Goal: Task Accomplishment & Management: Manage account settings

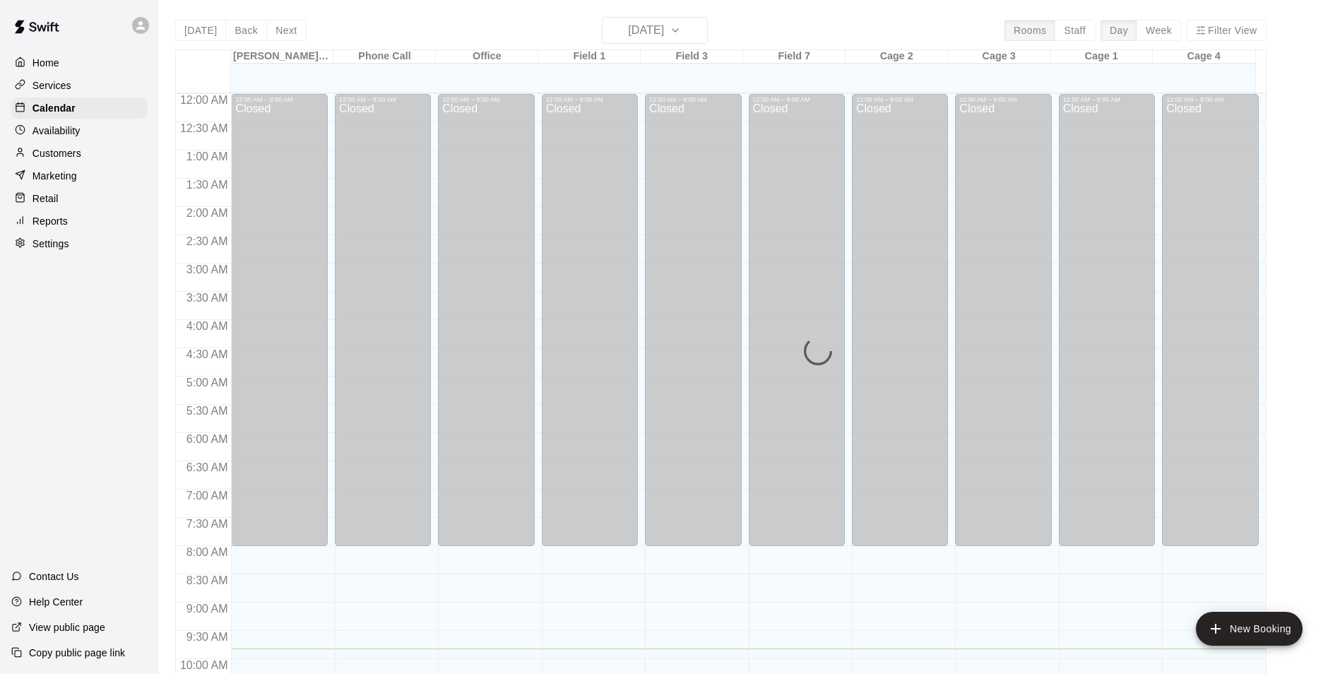
scroll to position [554, 0]
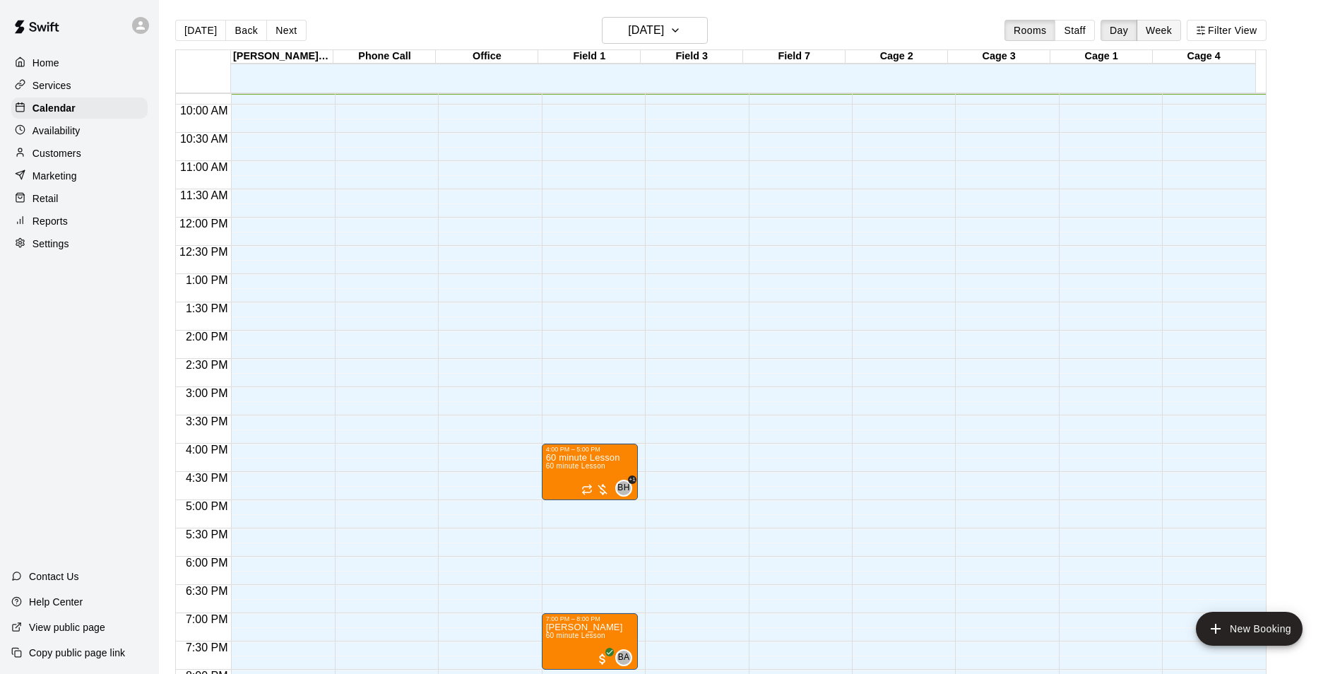
click at [1181, 23] on button "Week" at bounding box center [1158, 30] width 44 height 21
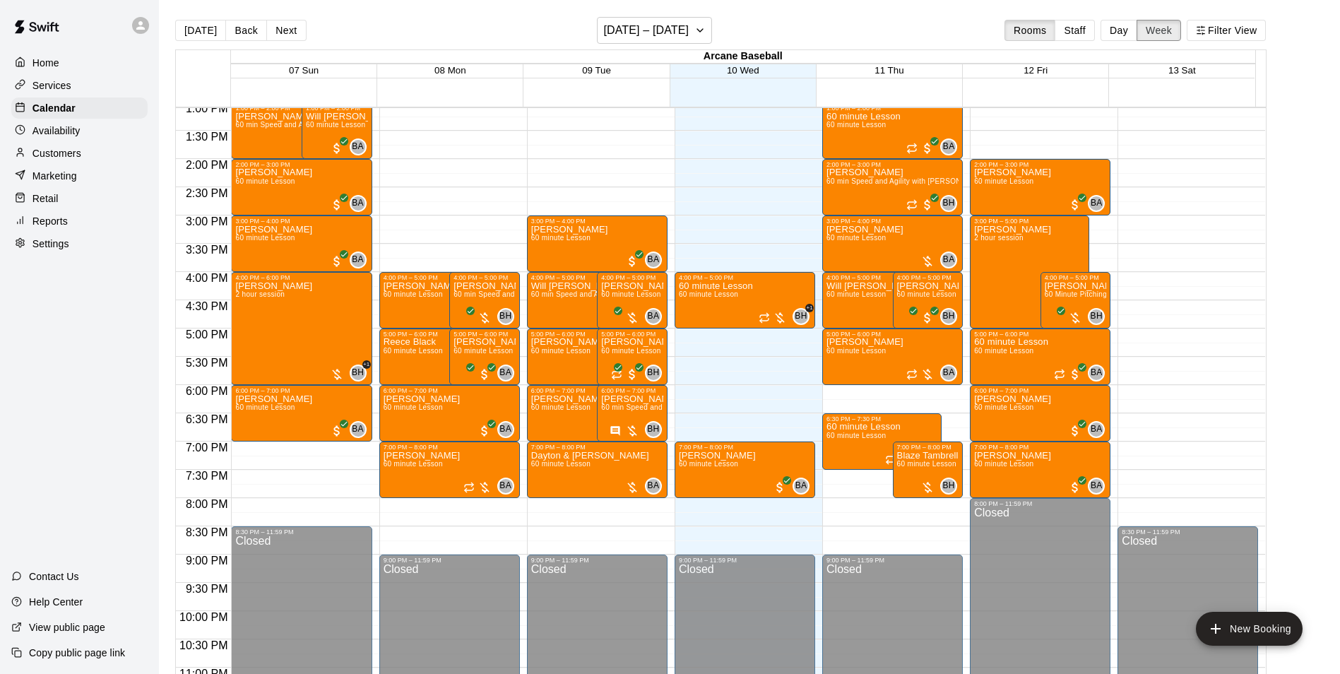
scroll to position [776, 0]
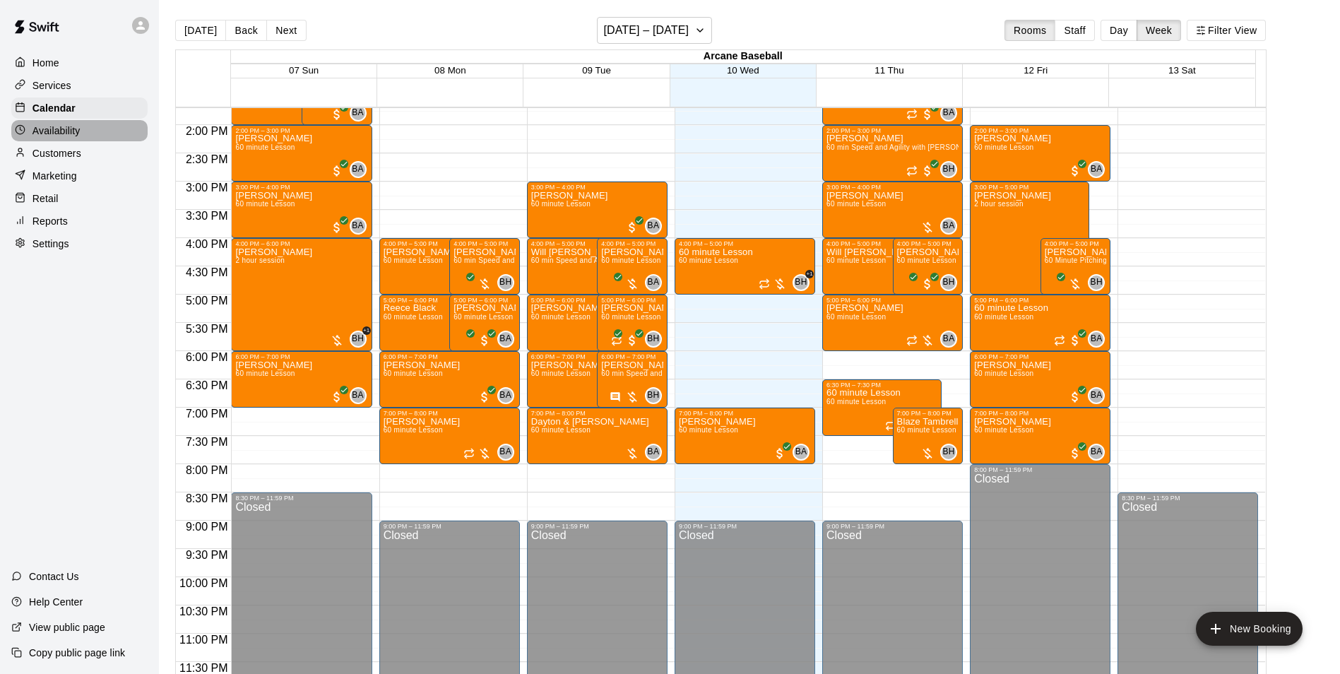
click at [47, 127] on p "Availability" at bounding box center [56, 131] width 48 height 14
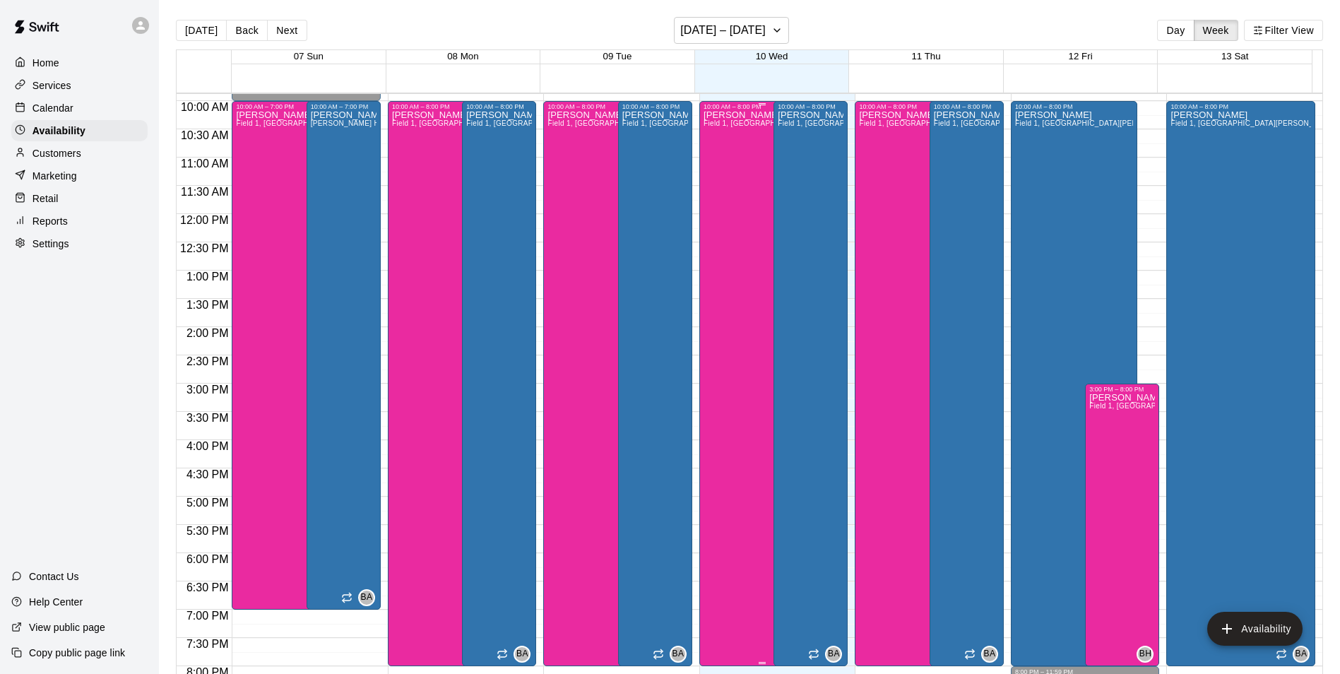
scroll to position [478, 0]
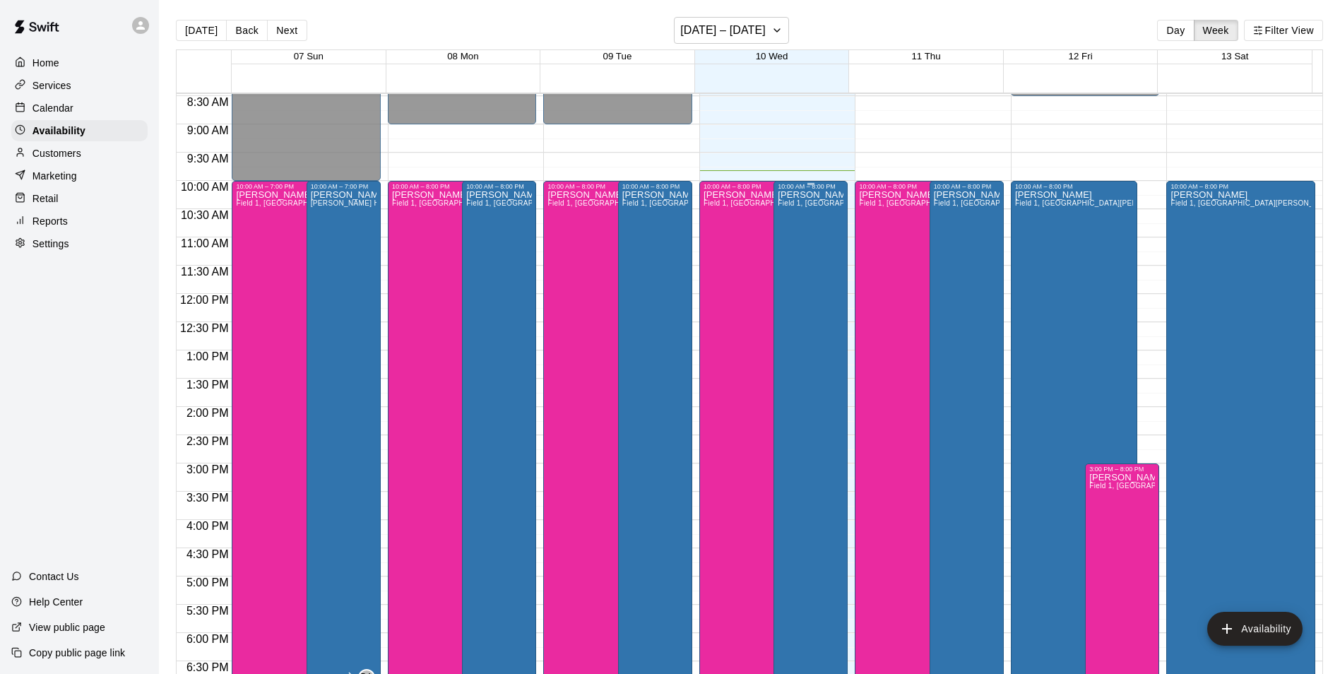
click at [796, 309] on div "Bryan Anderson Field 1, Field 3, Field 7, Bryan House, Phone Call, Office, Cage…" at bounding box center [811, 527] width 66 height 674
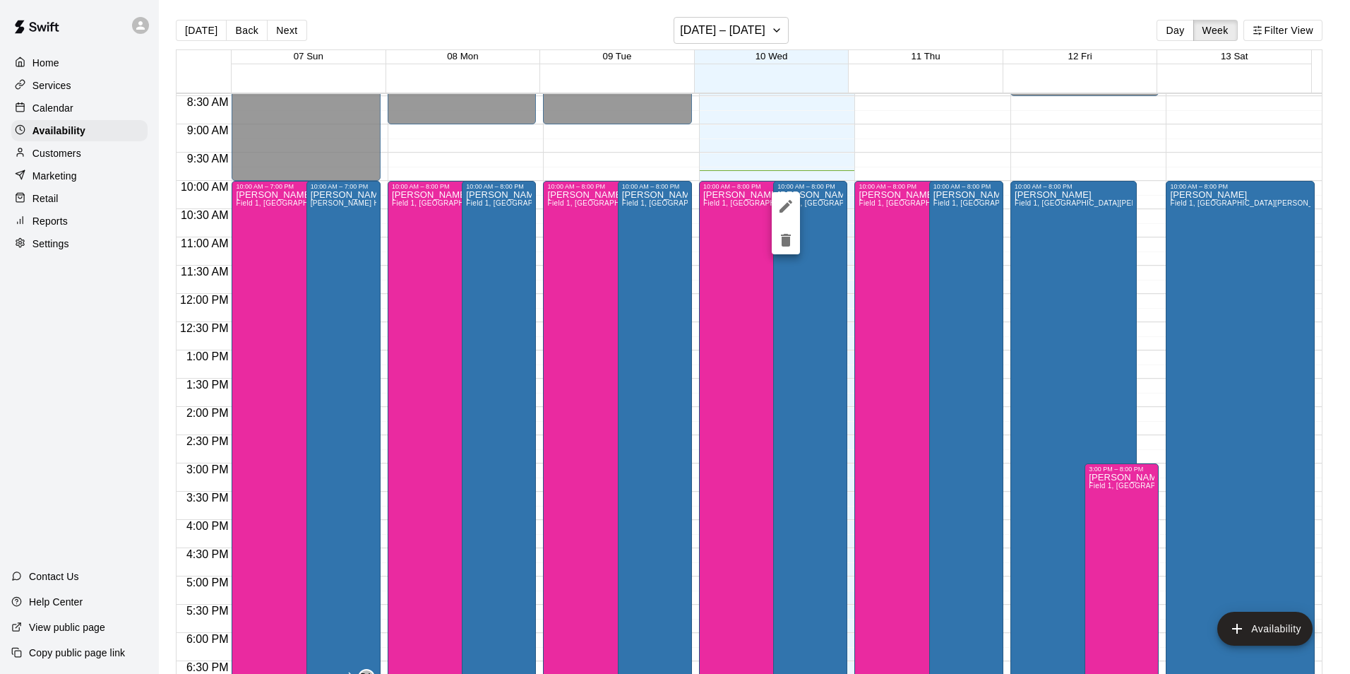
click at [783, 236] on icon "delete" at bounding box center [786, 240] width 10 height 13
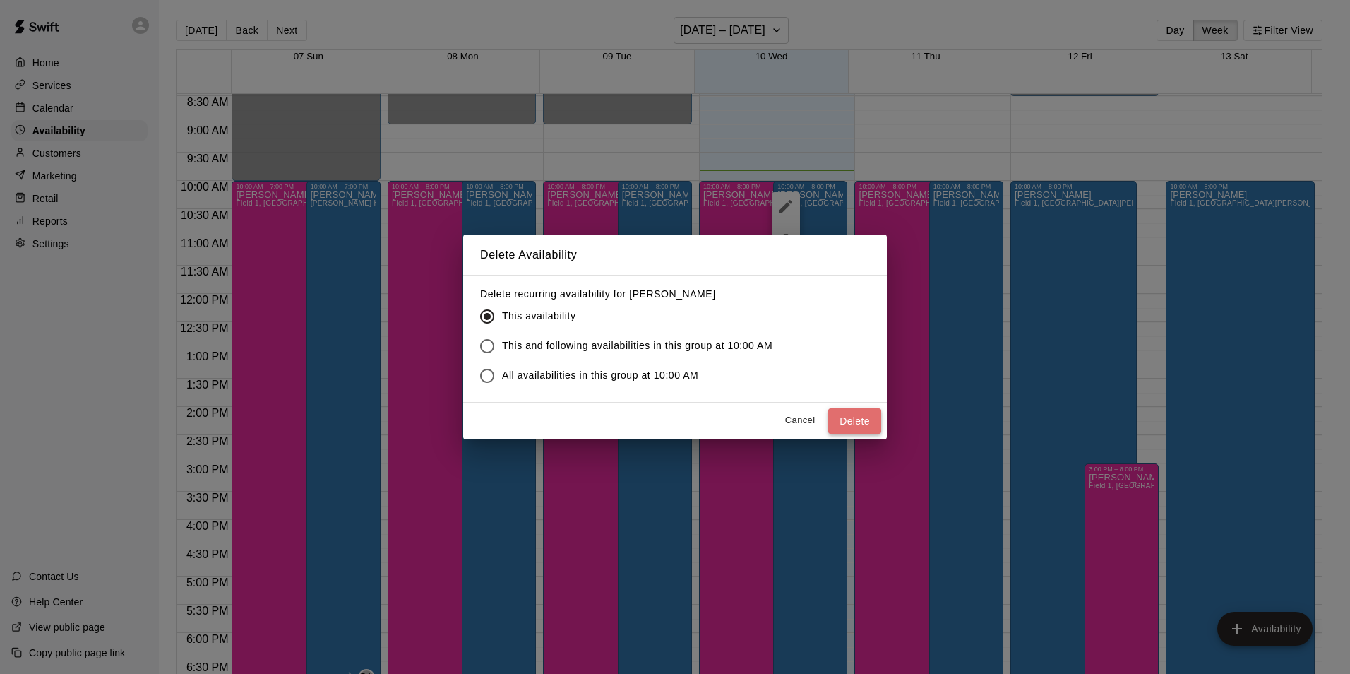
click at [838, 415] on button "Delete" at bounding box center [854, 421] width 53 height 26
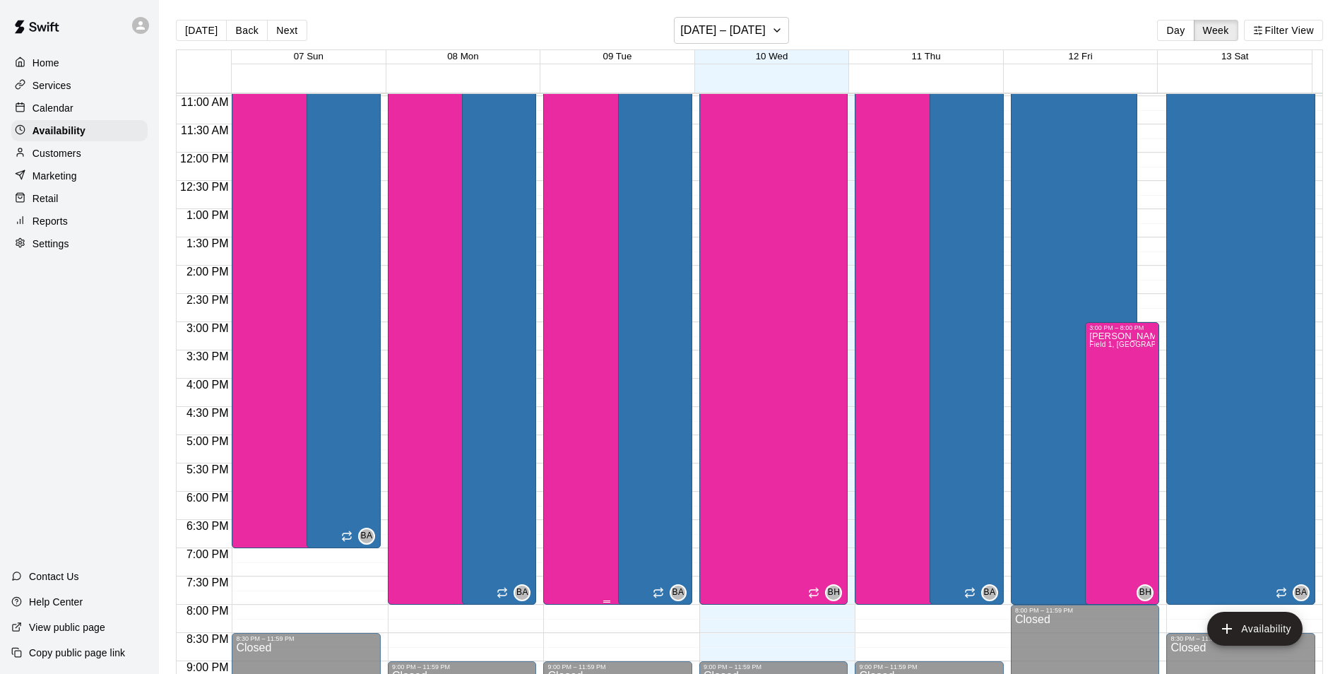
scroll to position [549, 0]
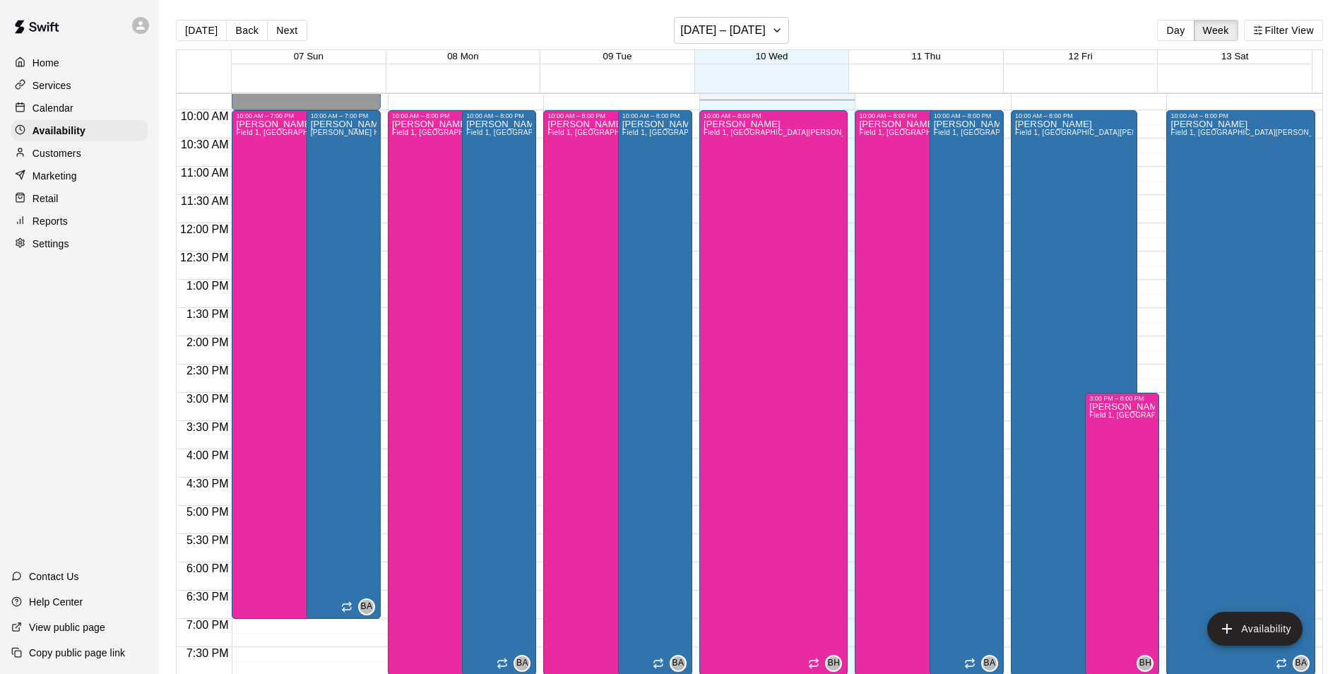
click at [65, 62] on div "Home" at bounding box center [79, 62] width 136 height 21
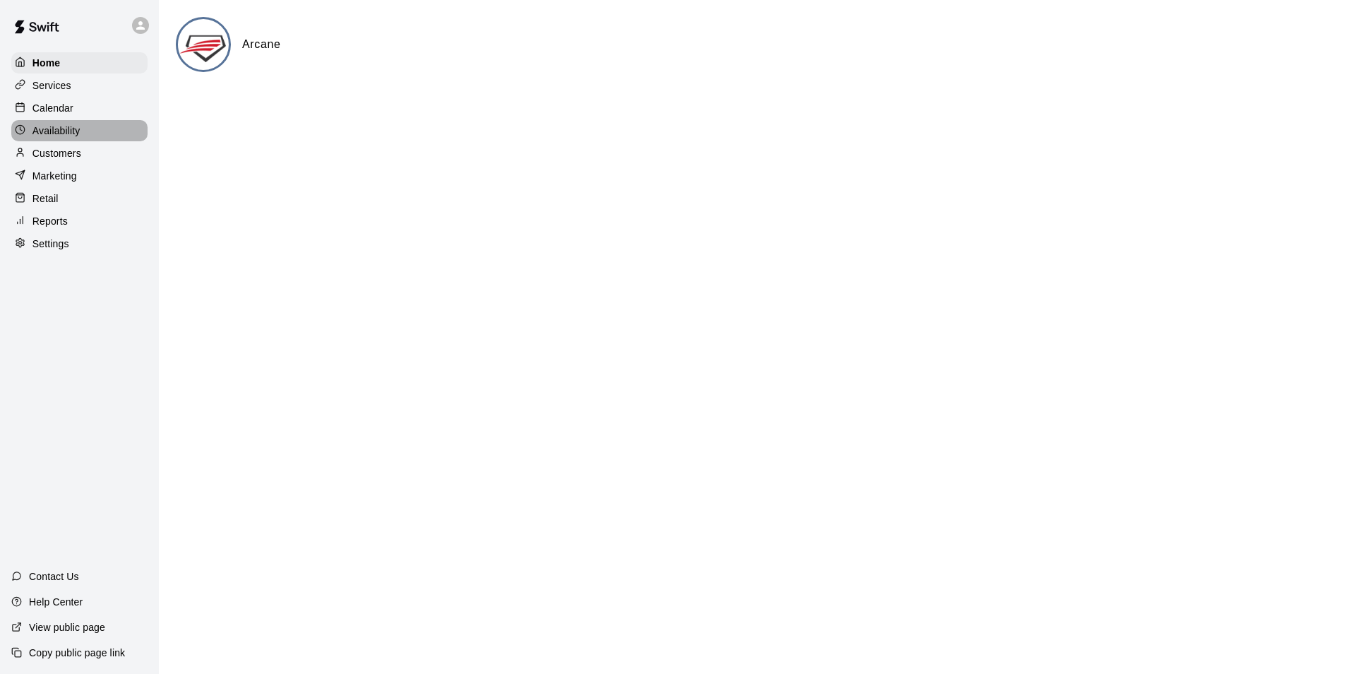
click at [56, 137] on p "Availability" at bounding box center [56, 131] width 48 height 14
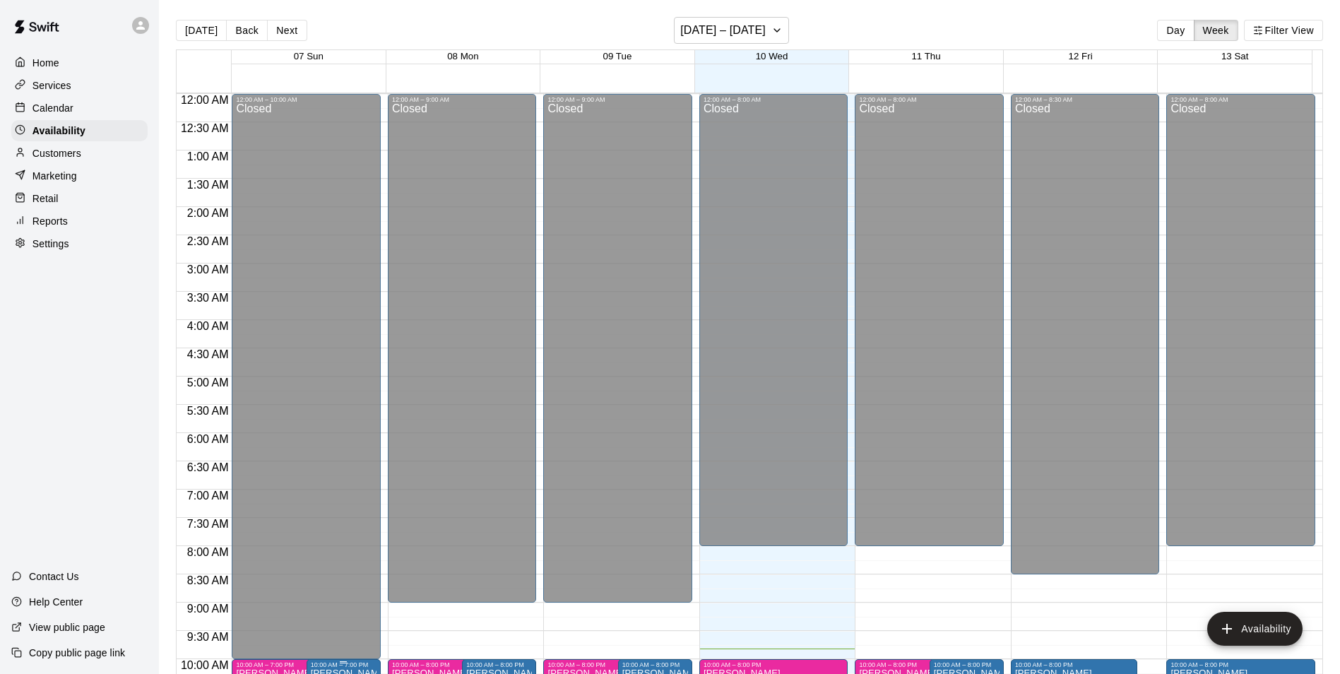
scroll to position [555, 0]
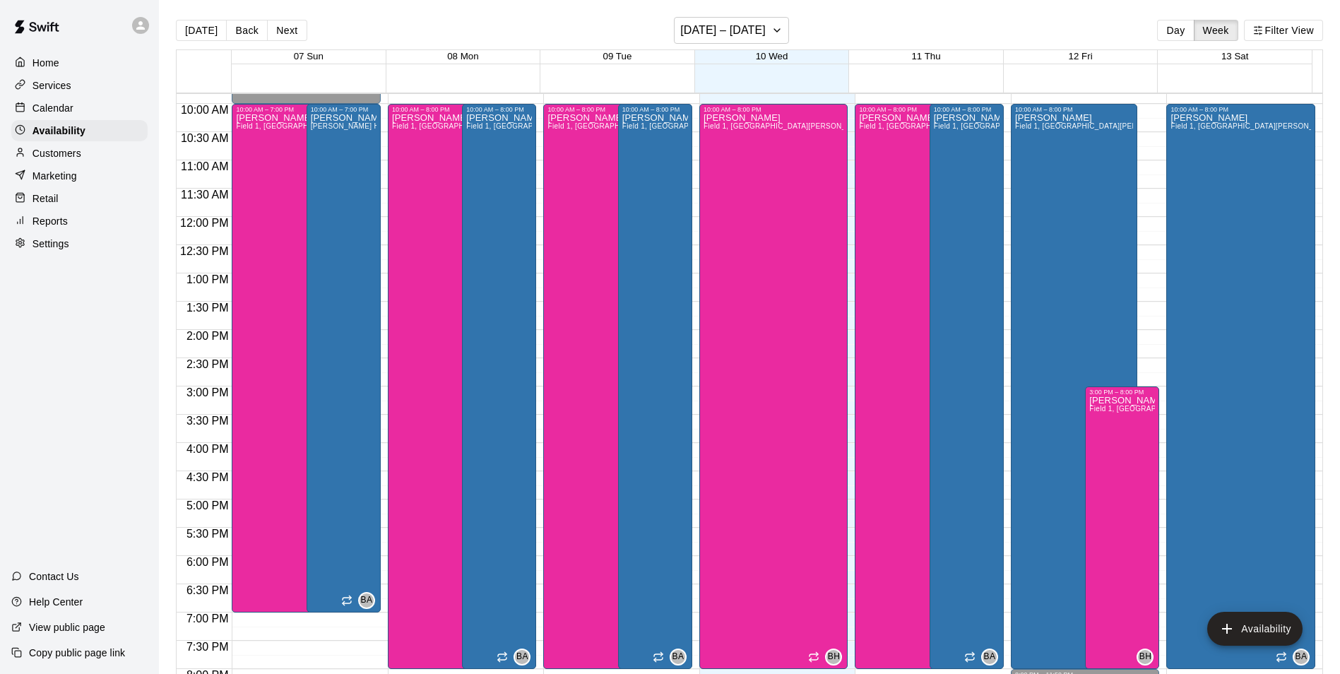
click at [58, 86] on p "Services" at bounding box center [51, 85] width 39 height 14
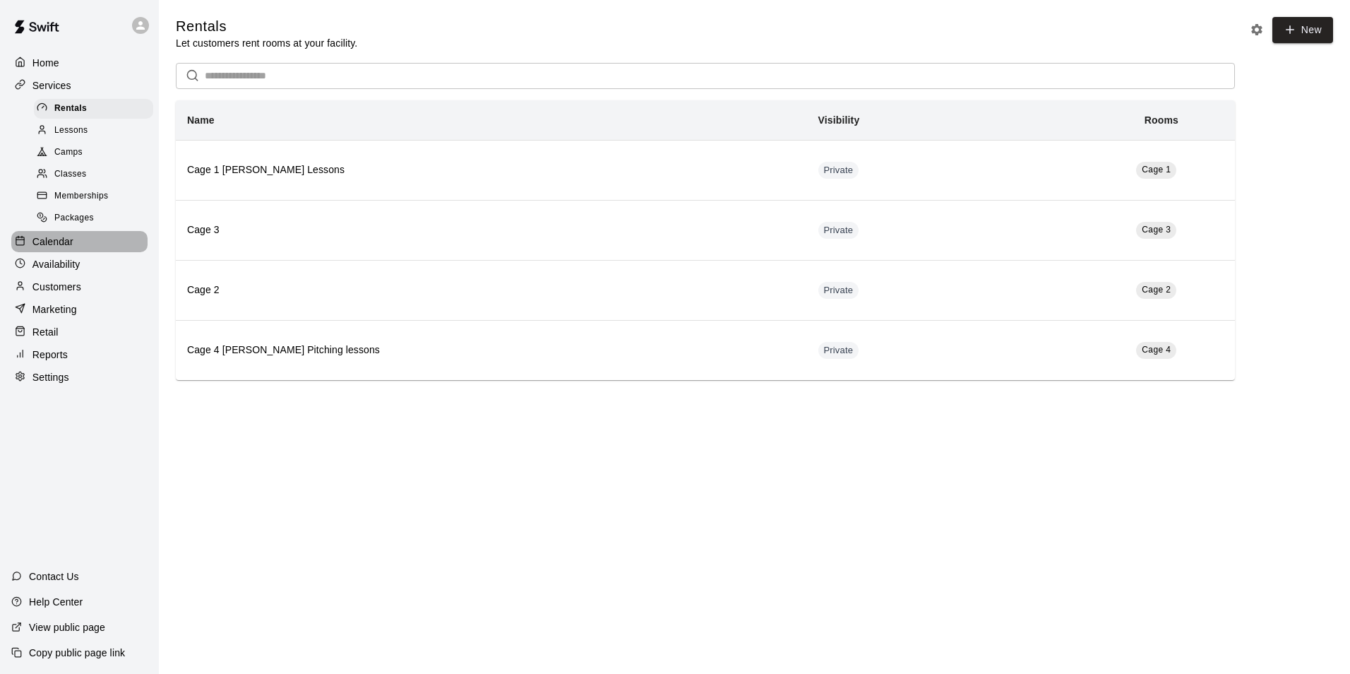
click at [61, 237] on div "Calendar" at bounding box center [79, 241] width 136 height 21
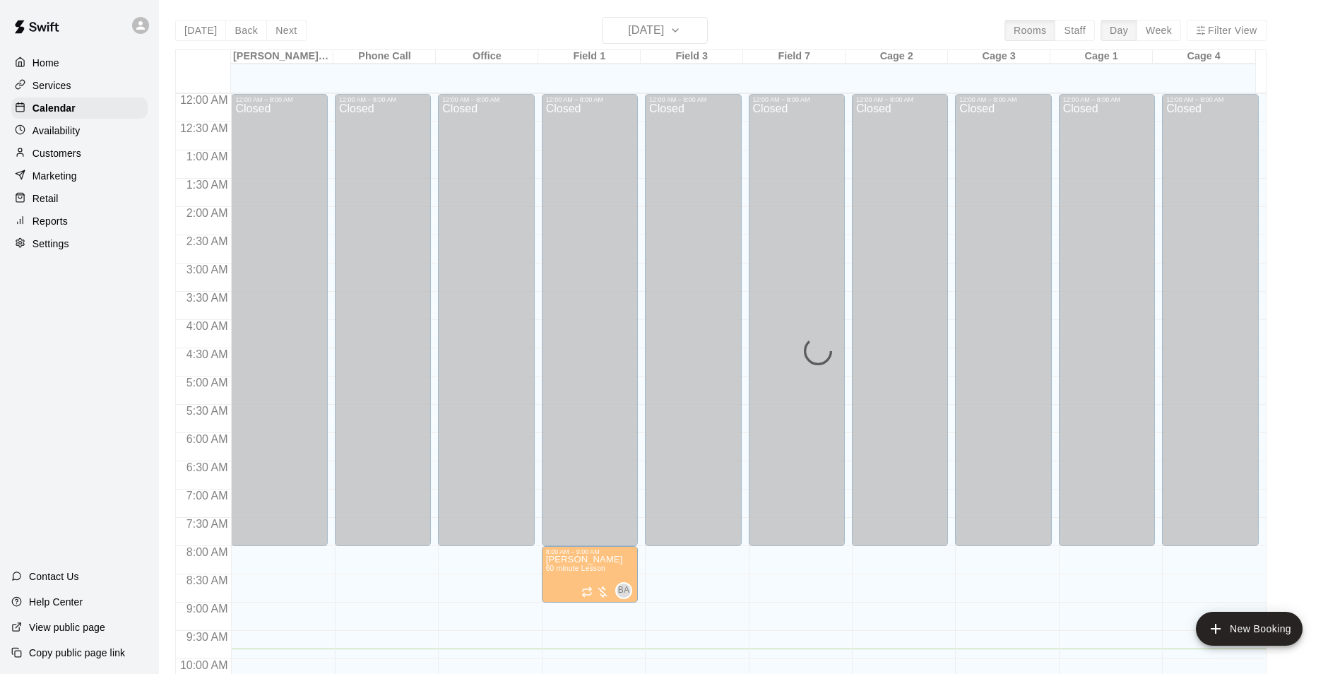
scroll to position [555, 0]
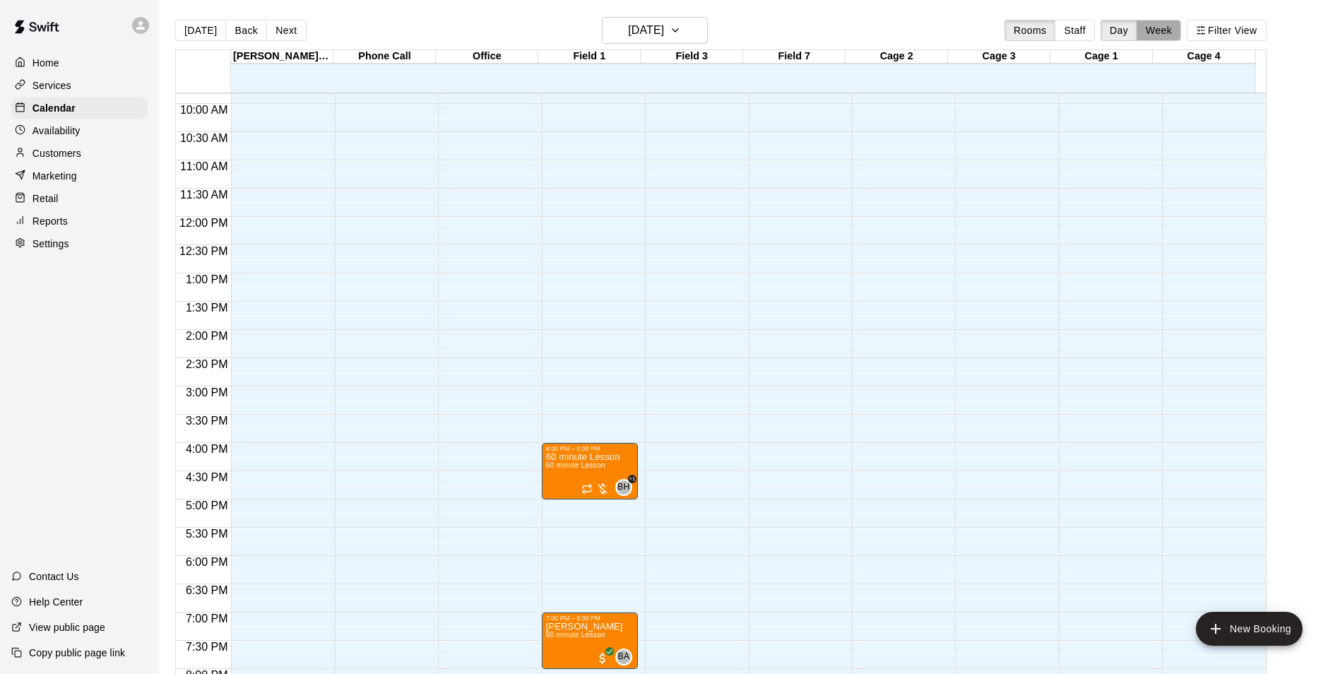
click at [1167, 35] on button "Week" at bounding box center [1158, 30] width 44 height 21
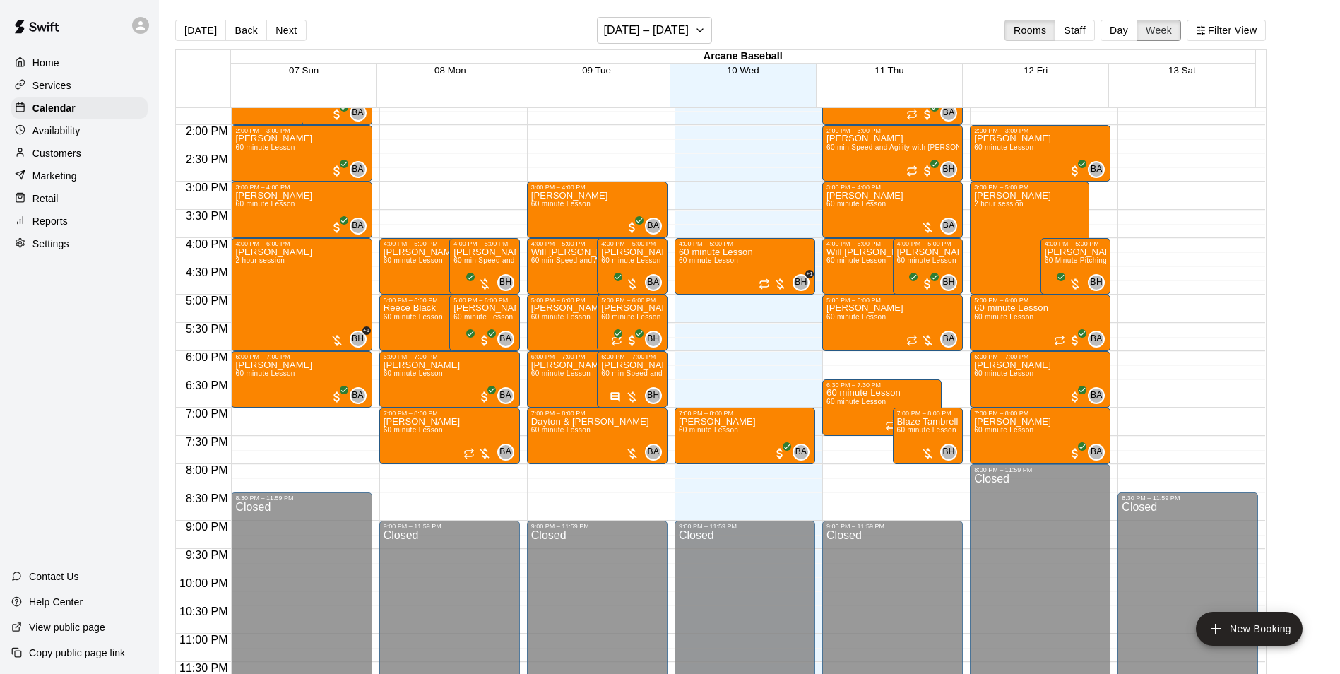
scroll to position [635, 0]
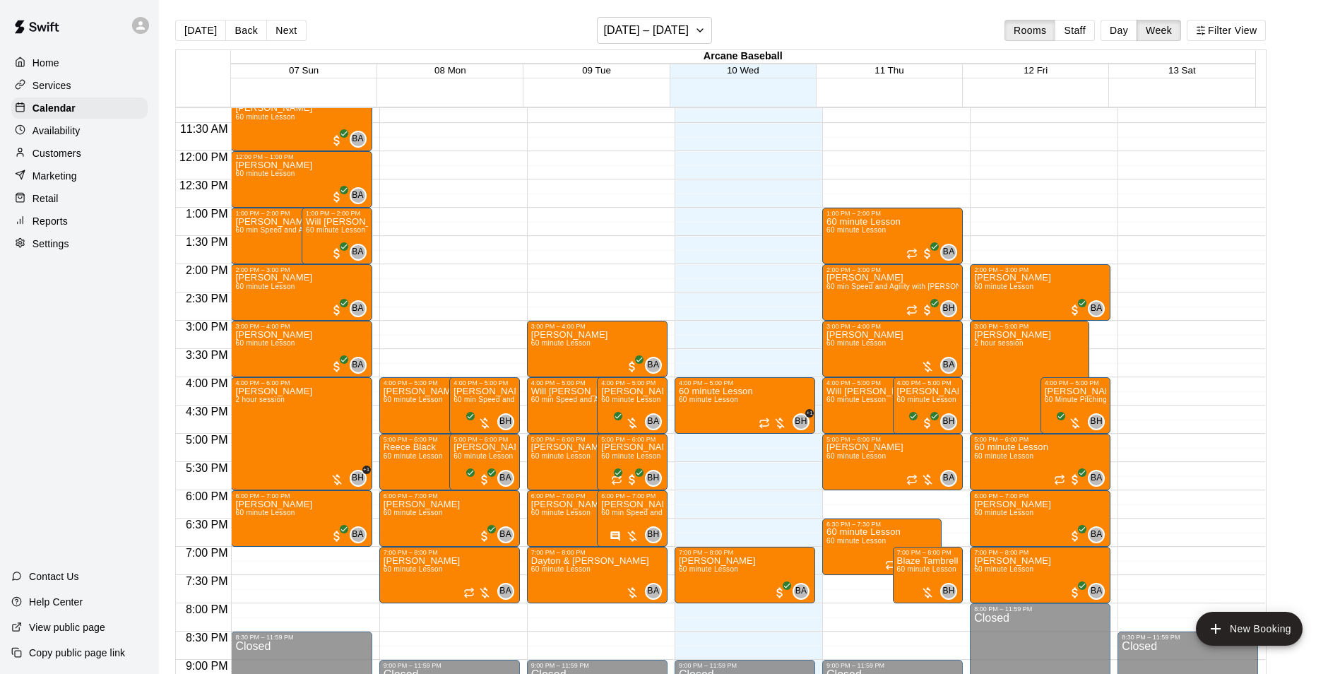
click at [52, 141] on div "Availability" at bounding box center [79, 130] width 136 height 21
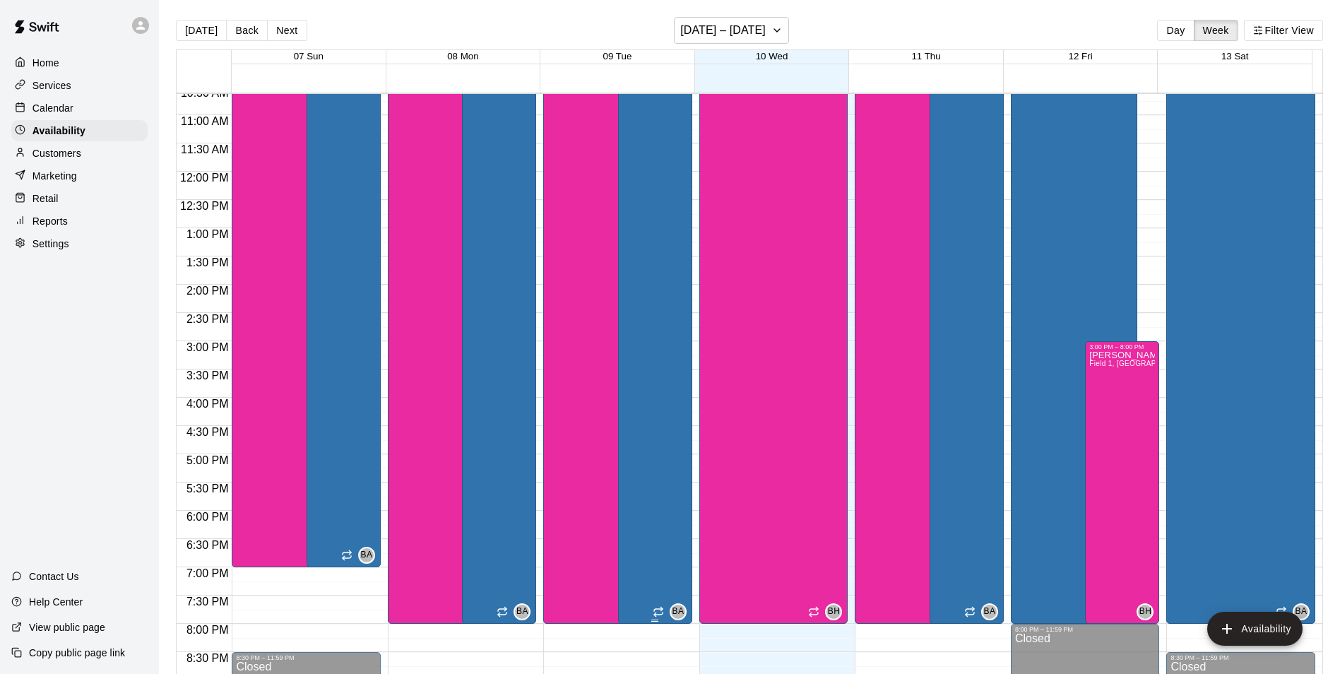
scroll to position [619, 0]
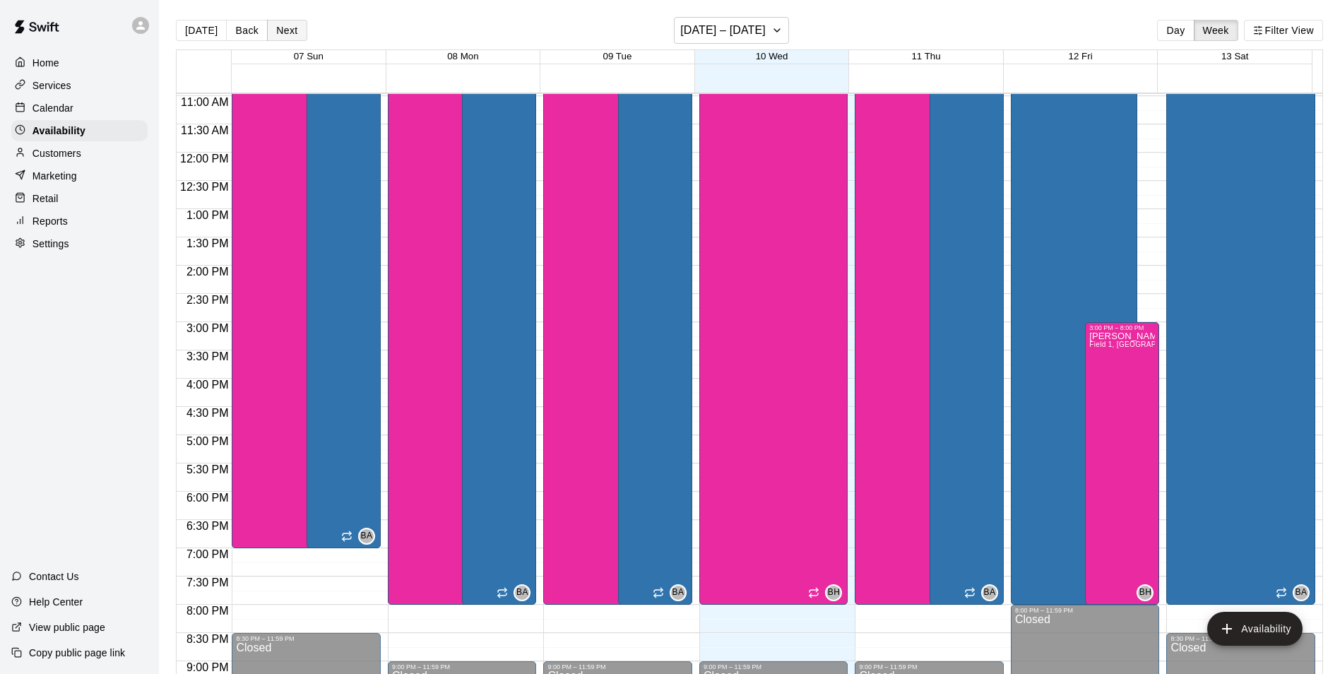
click at [275, 26] on button "Next" at bounding box center [287, 30] width 40 height 21
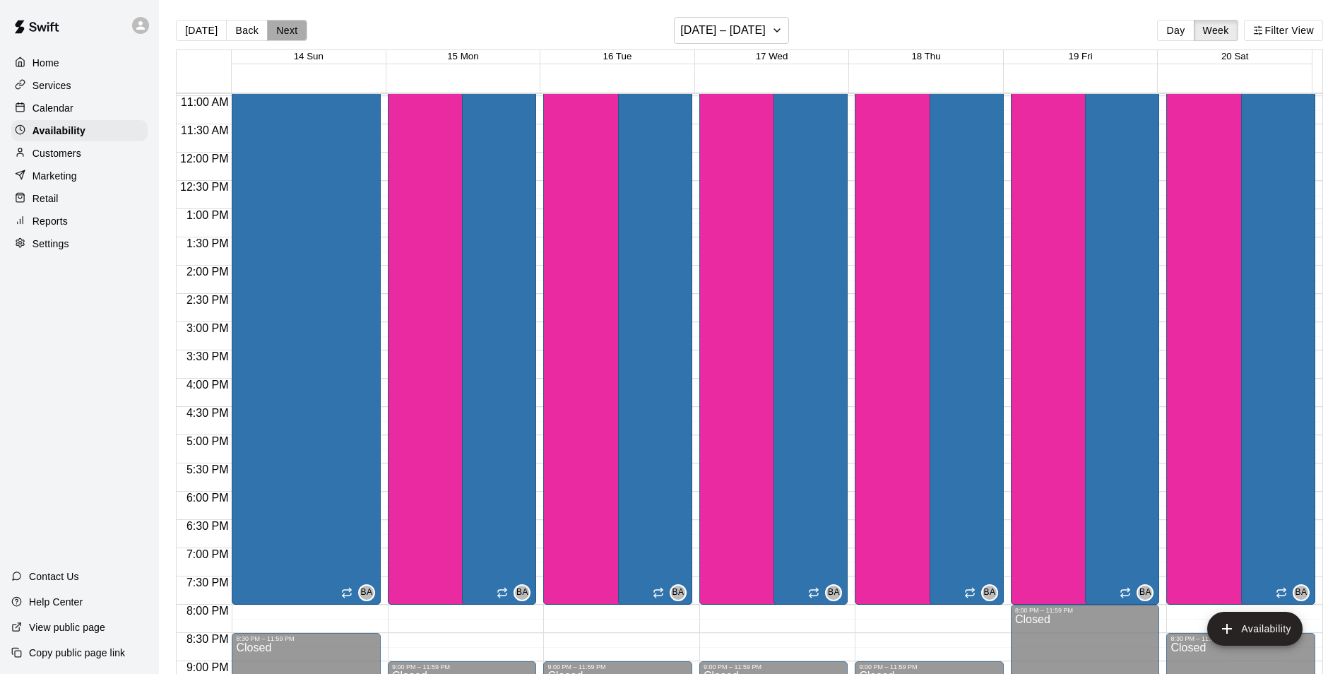
click at [272, 37] on button "Next" at bounding box center [287, 30] width 40 height 21
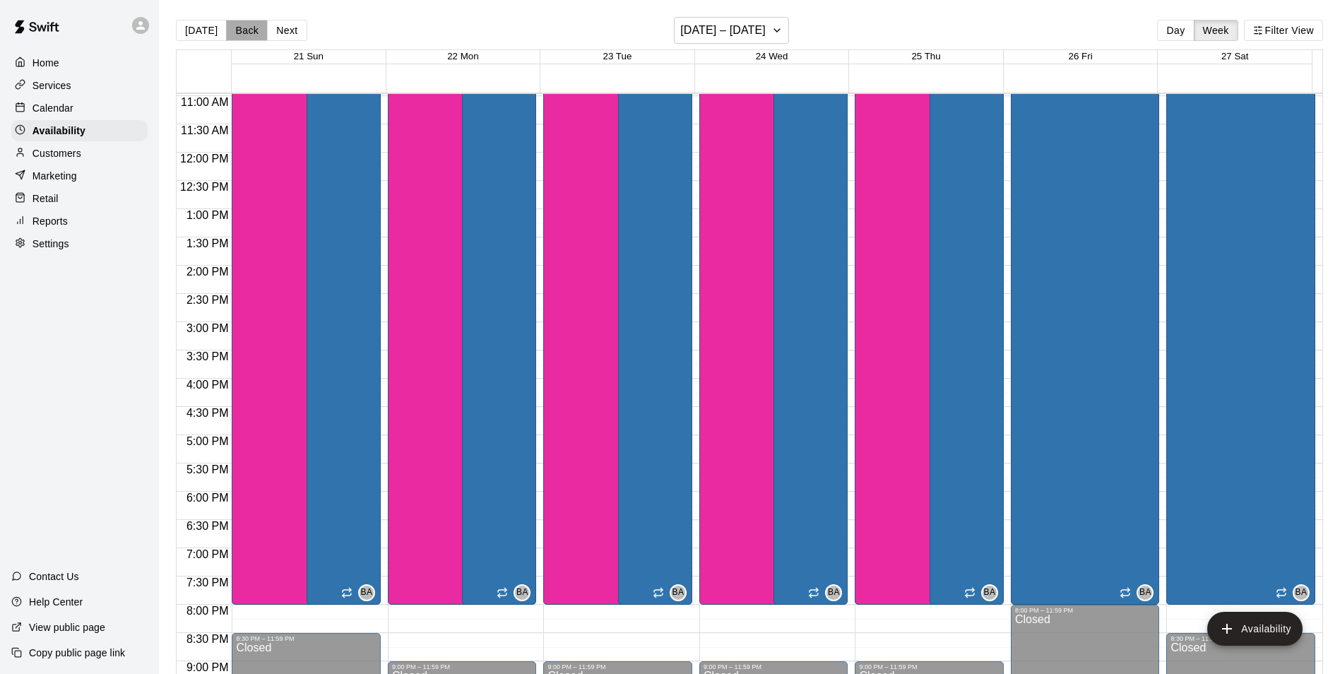
click at [245, 32] on button "Back" at bounding box center [247, 30] width 42 height 21
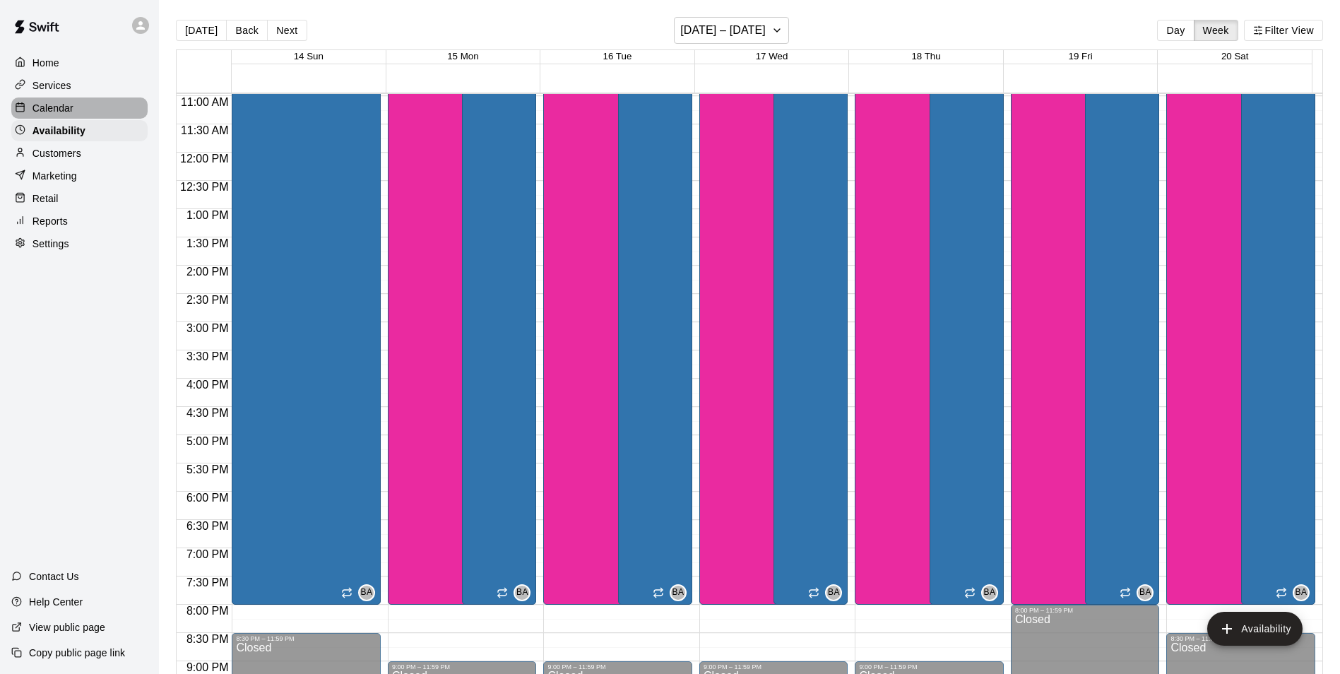
click at [53, 109] on p "Calendar" at bounding box center [52, 108] width 41 height 14
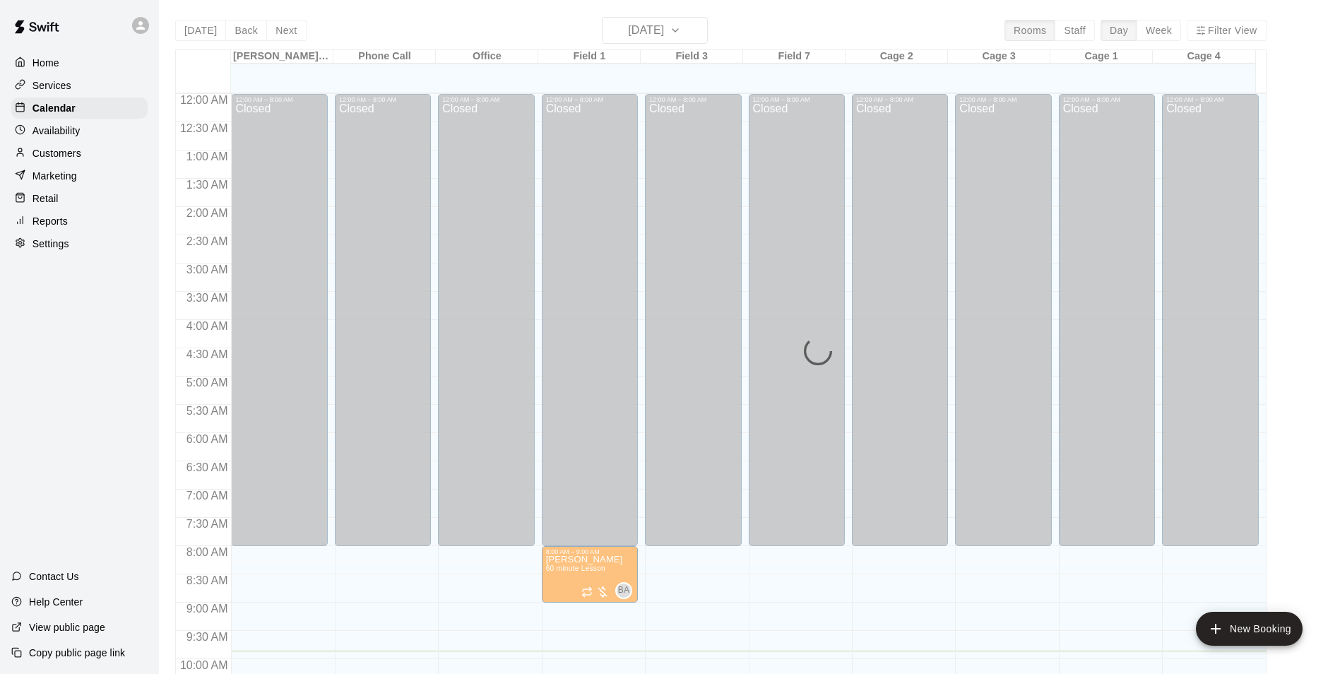
scroll to position [557, 0]
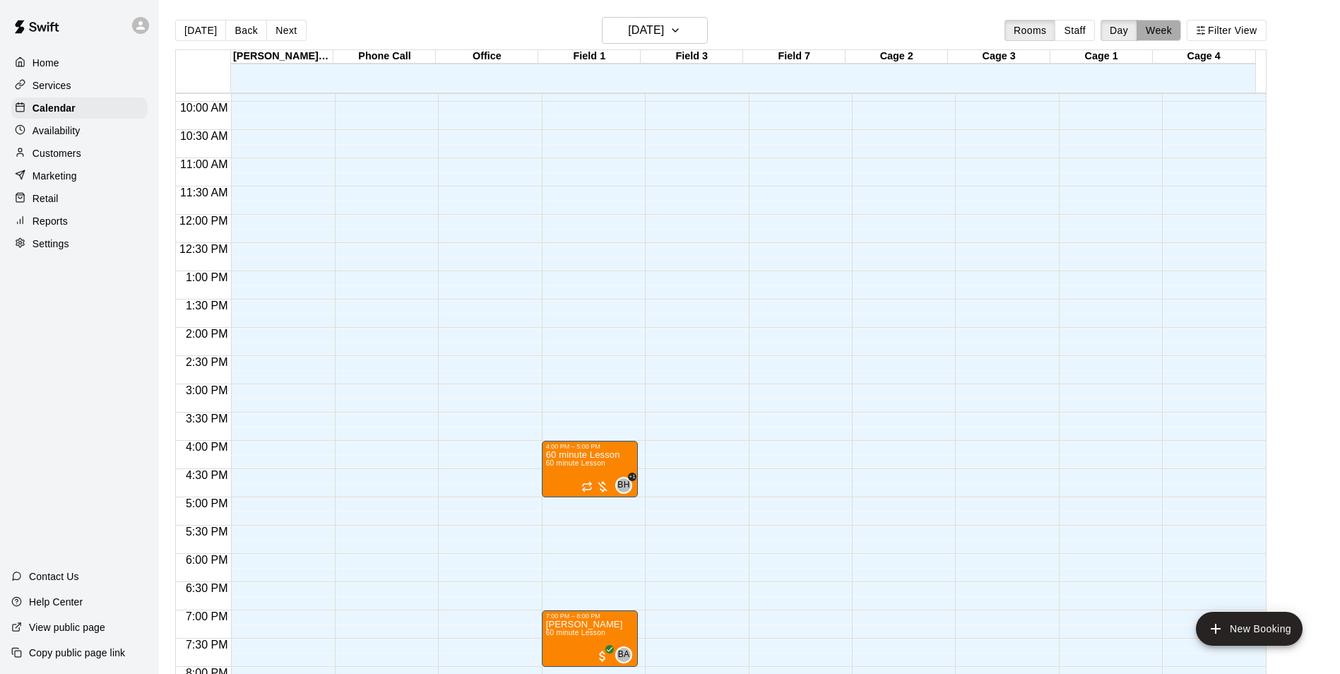
click at [1160, 32] on button "Week" at bounding box center [1158, 30] width 44 height 21
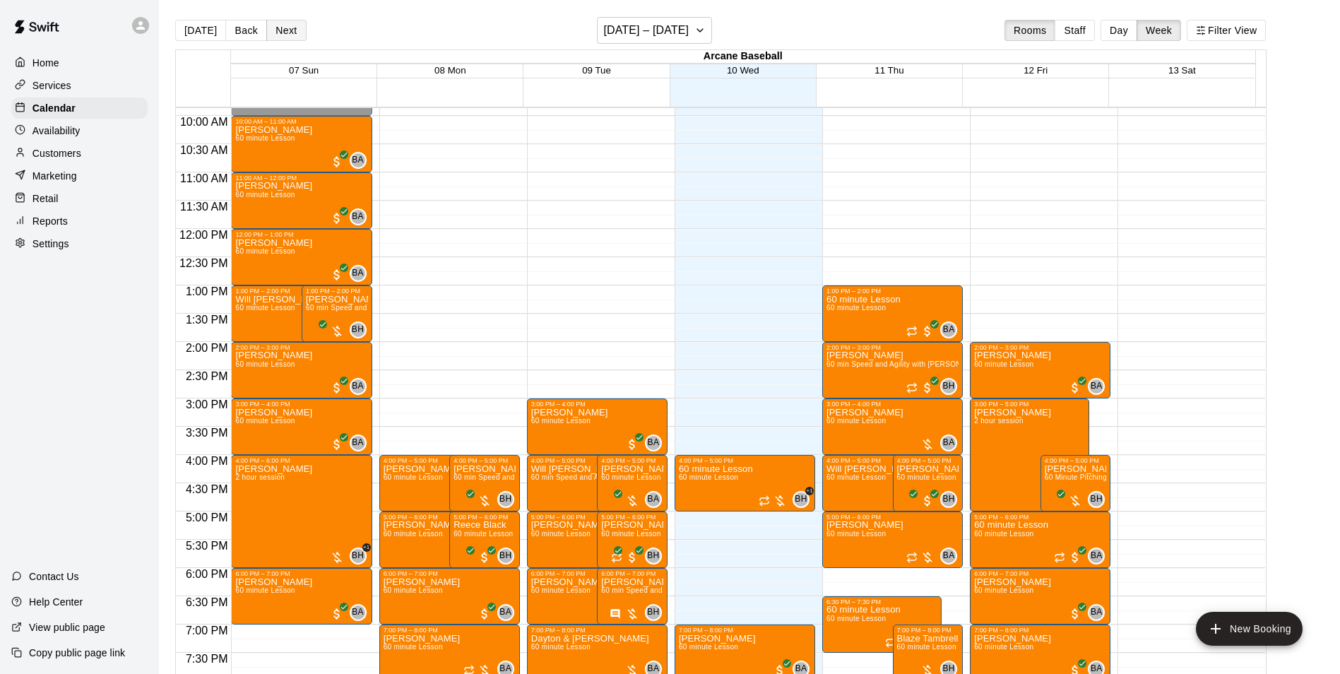
click at [291, 25] on button "Next" at bounding box center [286, 30] width 40 height 21
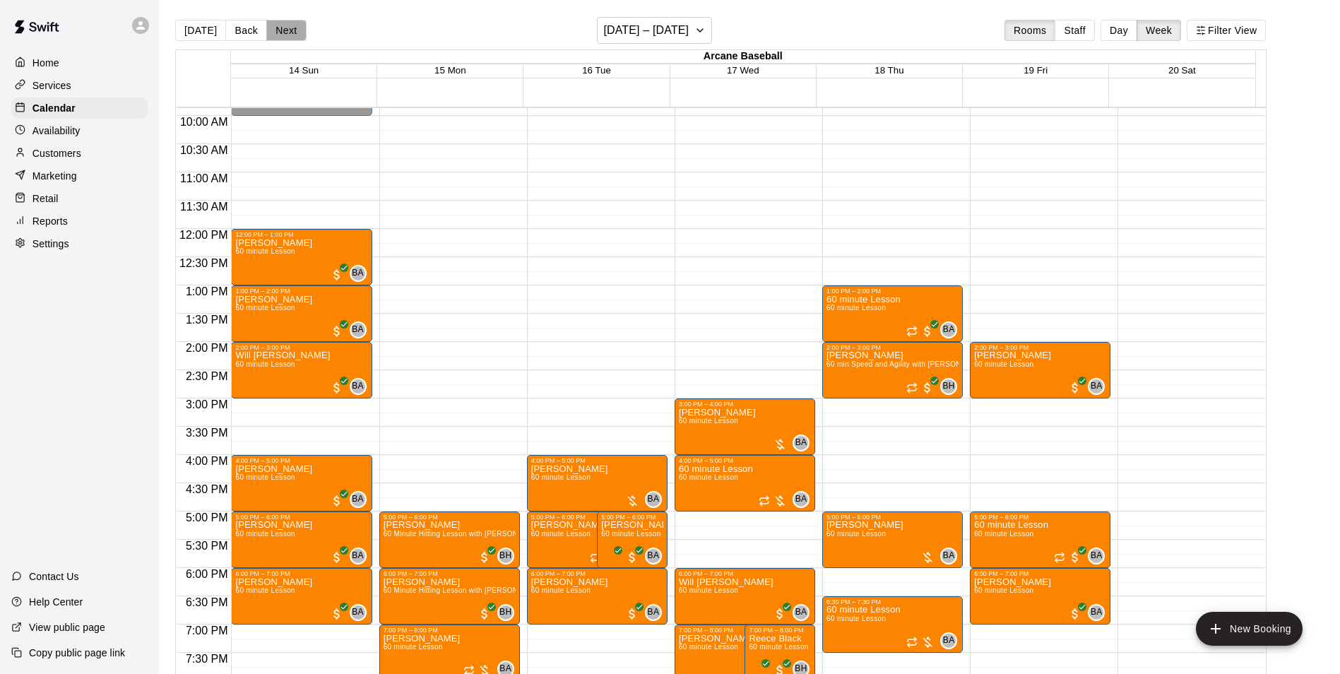
click at [283, 32] on button "Next" at bounding box center [286, 30] width 40 height 21
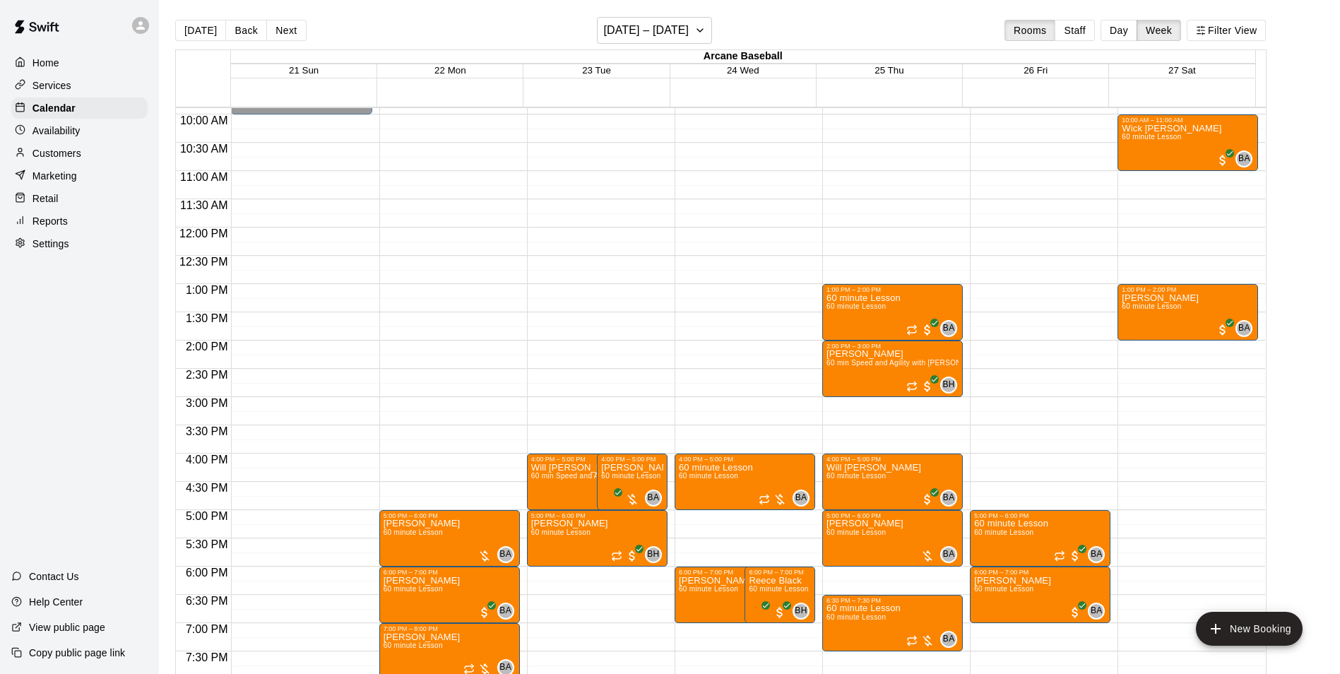
scroll to position [487, 0]
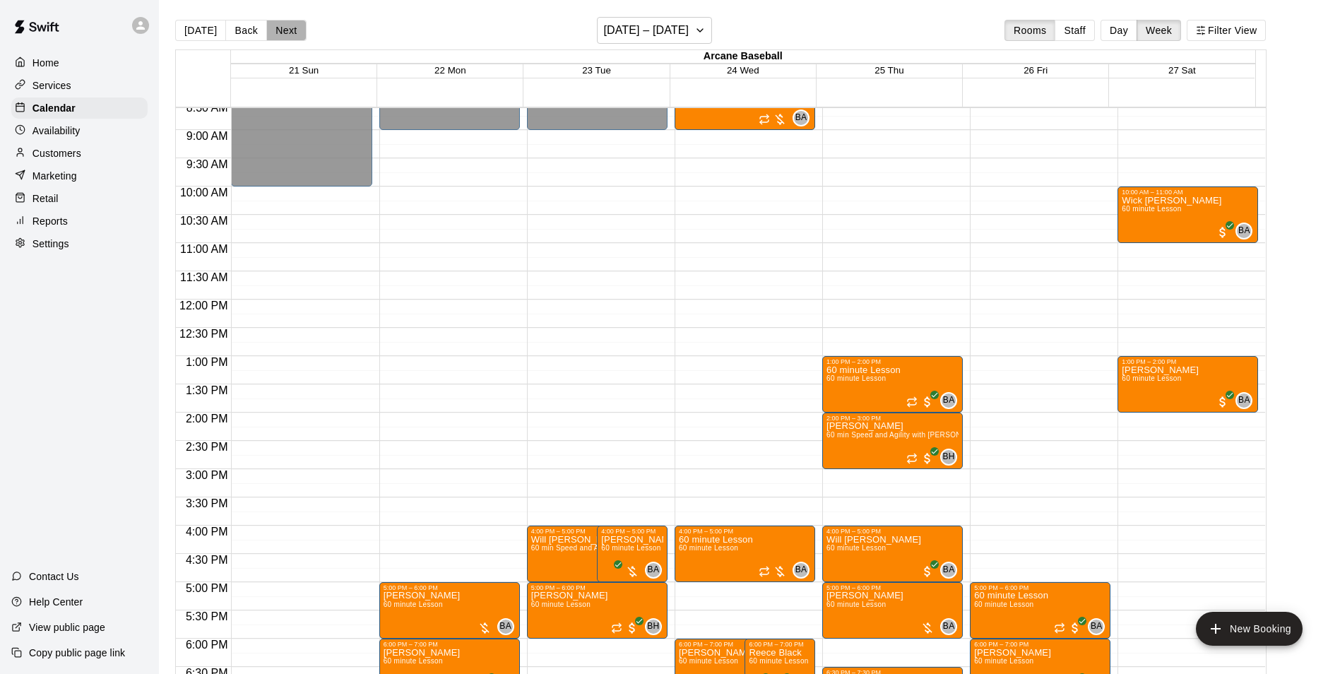
click at [292, 34] on button "Next" at bounding box center [286, 30] width 40 height 21
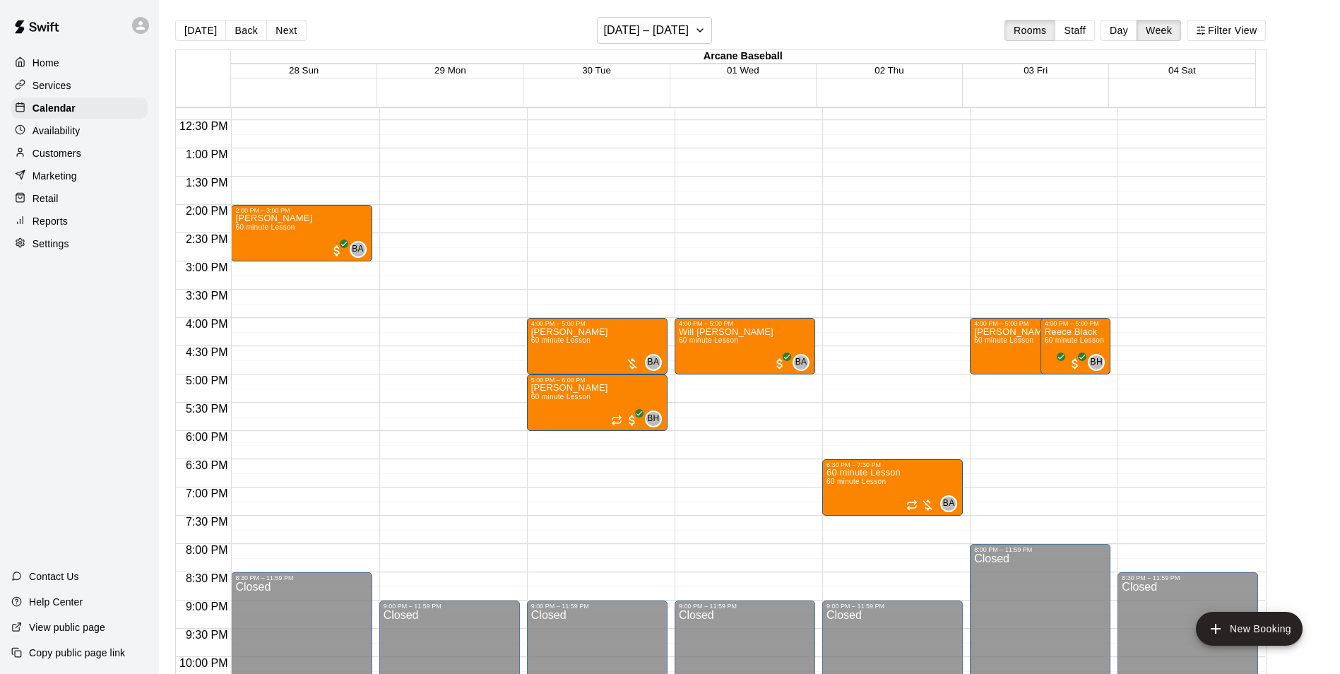
scroll to position [628, 0]
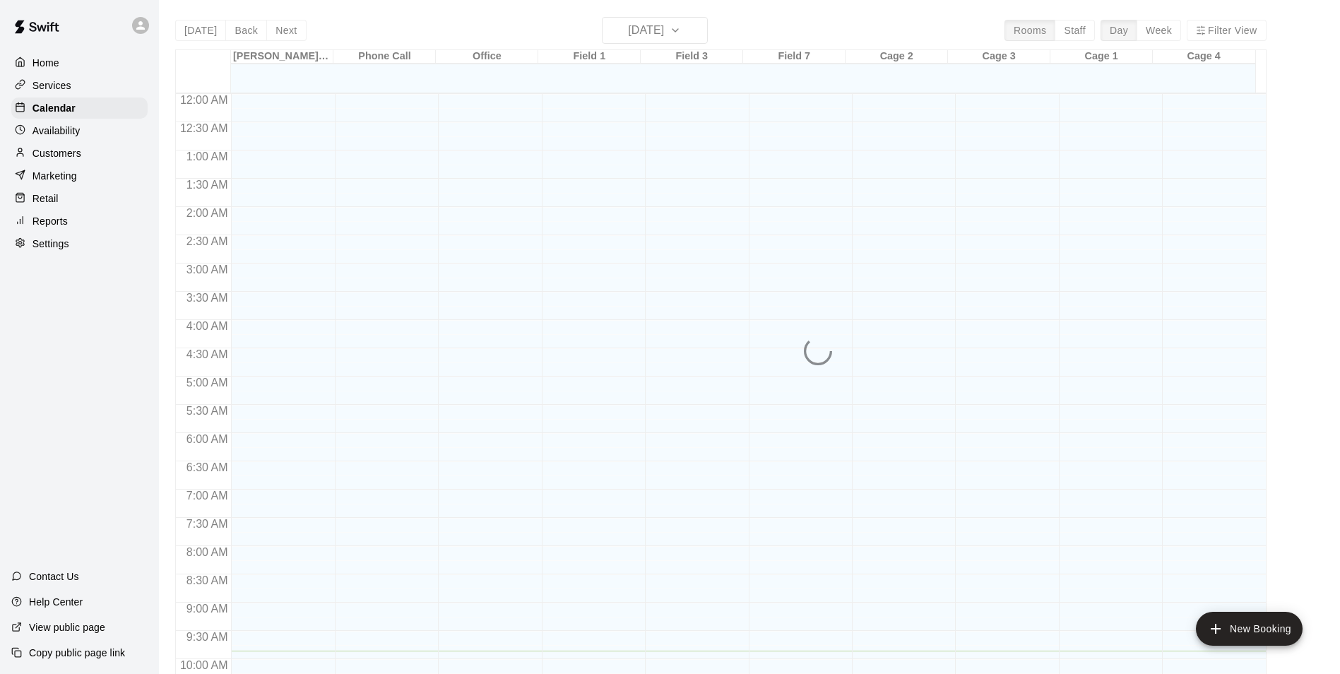
scroll to position [557, 0]
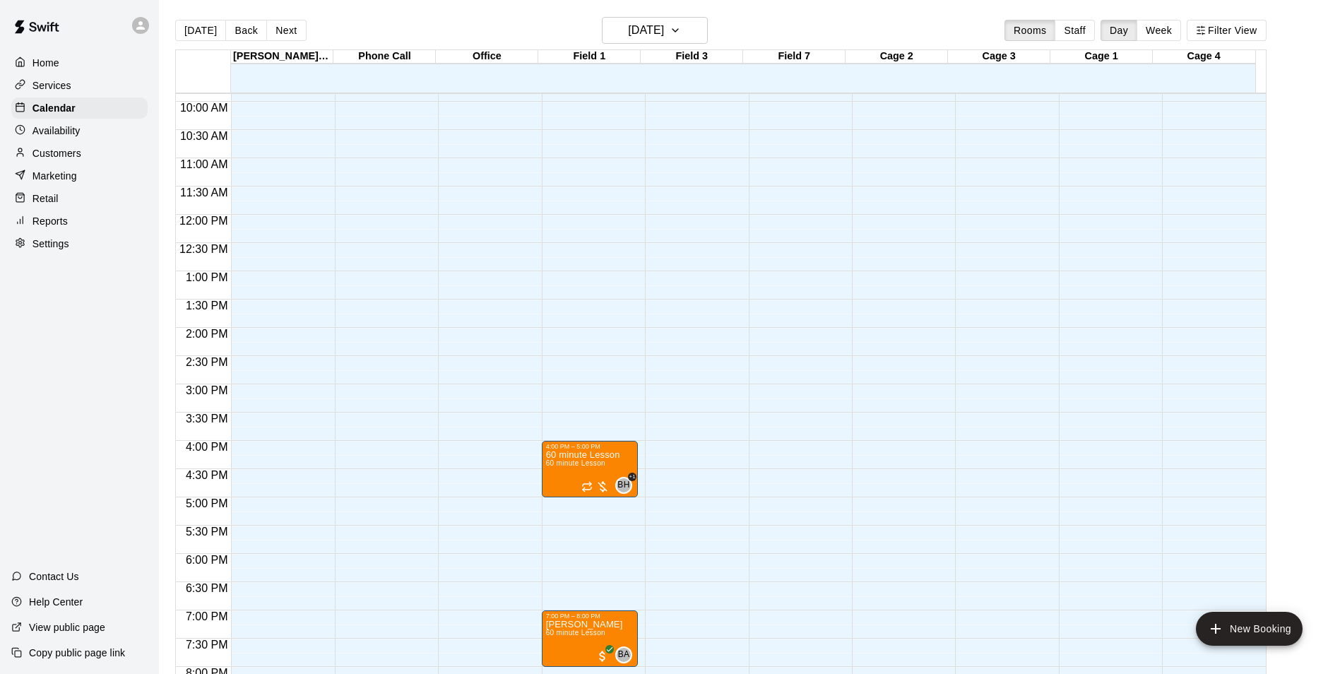
click at [49, 141] on div "Availability" at bounding box center [79, 130] width 136 height 21
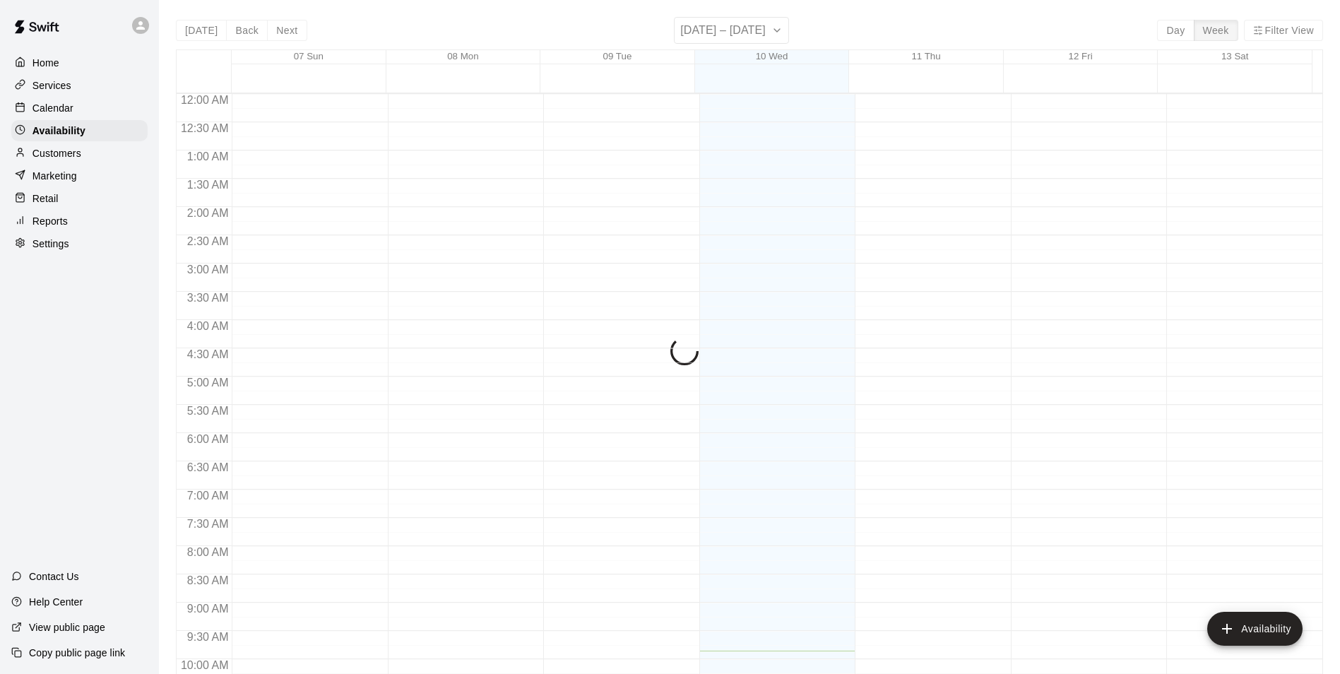
scroll to position [557, 0]
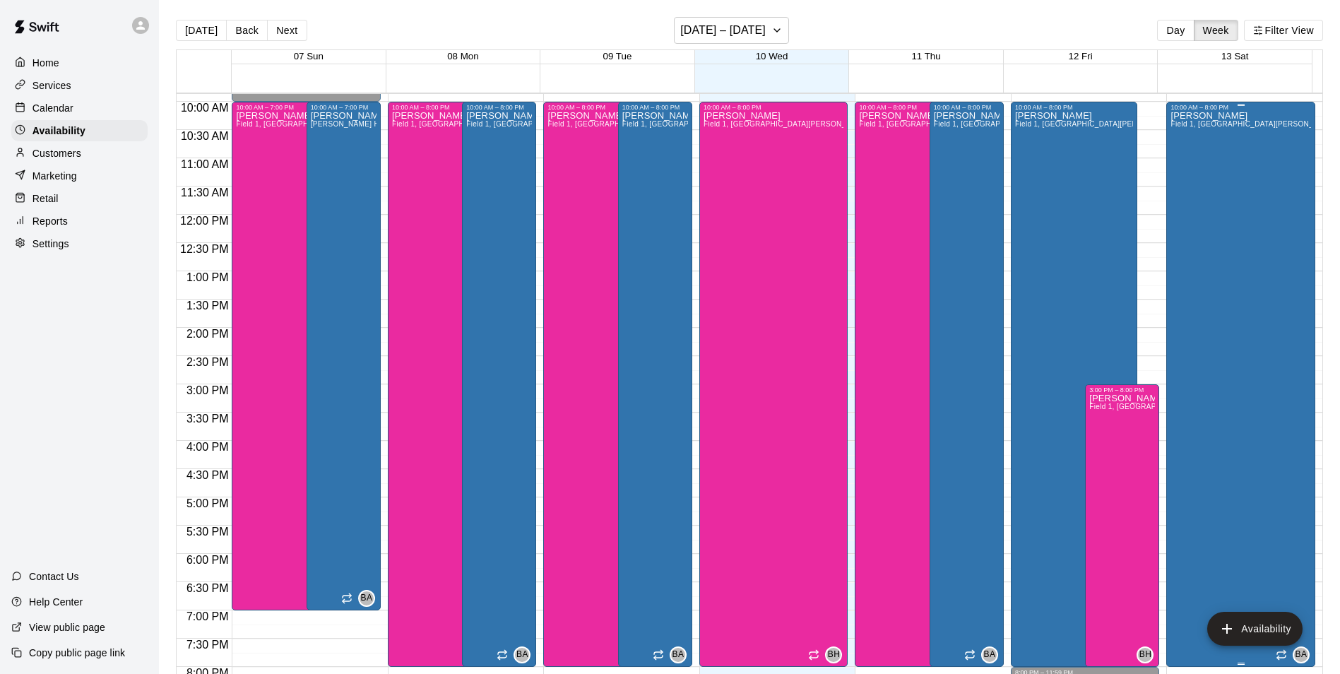
click at [1204, 304] on div "Bryan Anderson Field 1, Field 3, Field 7, Bryan House, Phone Call, Office, Cage…" at bounding box center [1240, 448] width 141 height 674
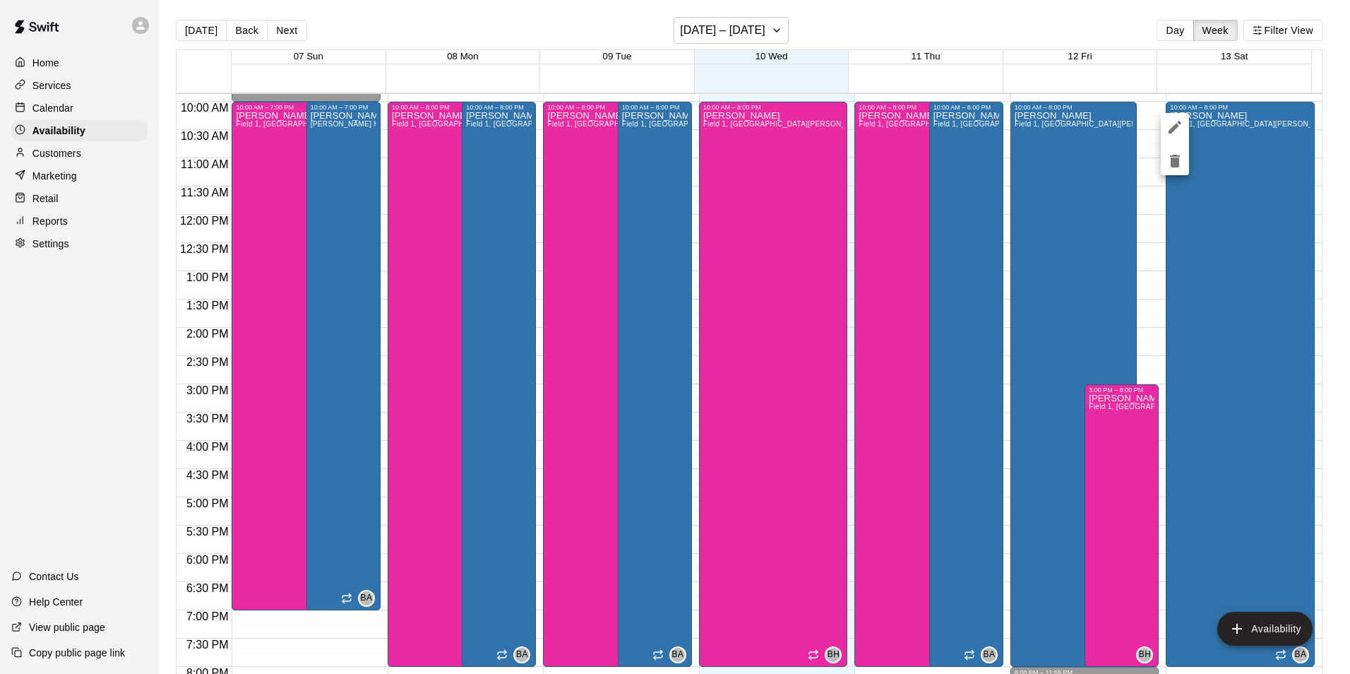
click at [1163, 166] on button "delete" at bounding box center [1175, 161] width 28 height 28
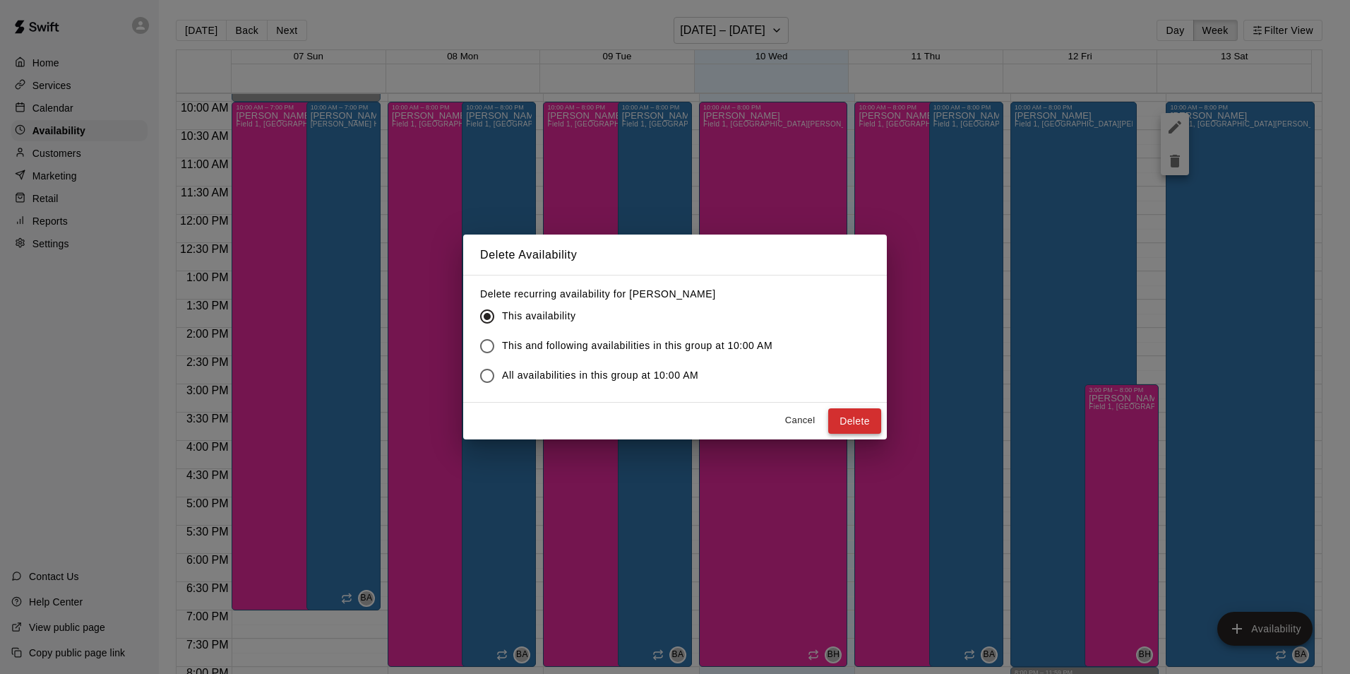
click at [858, 413] on button "Delete" at bounding box center [854, 421] width 53 height 26
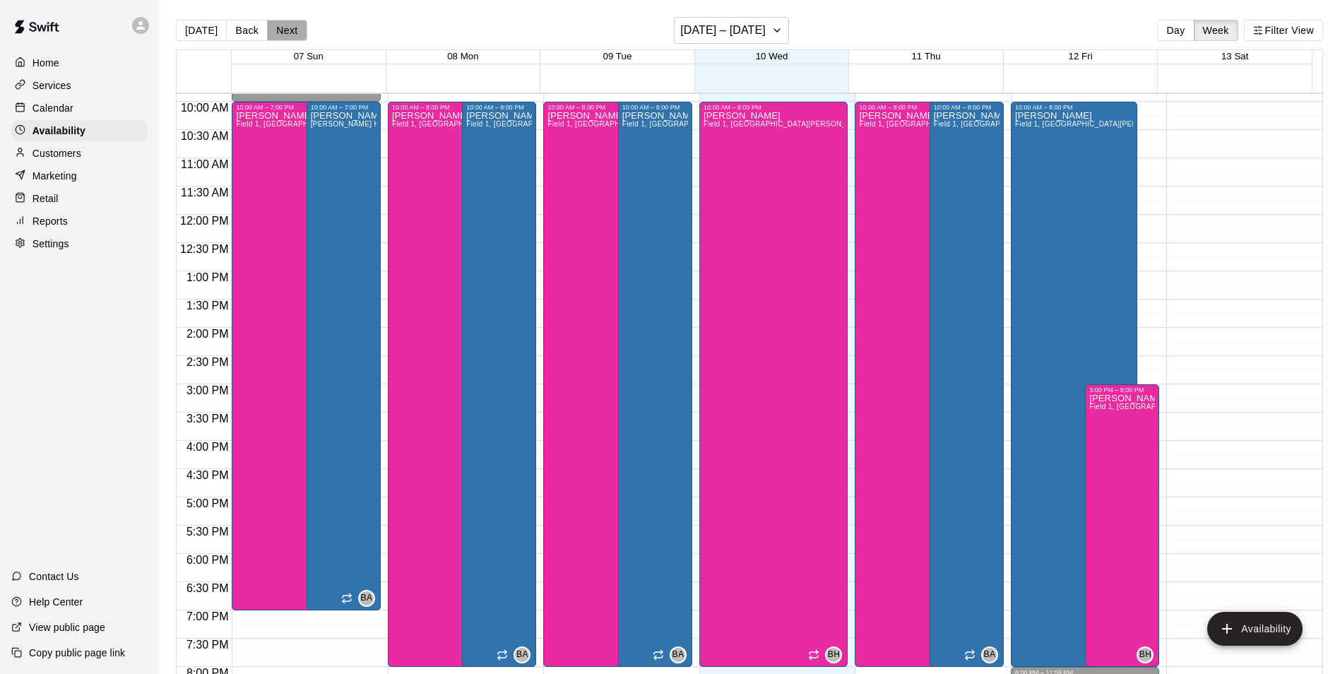
click at [283, 25] on button "Next" at bounding box center [287, 30] width 40 height 21
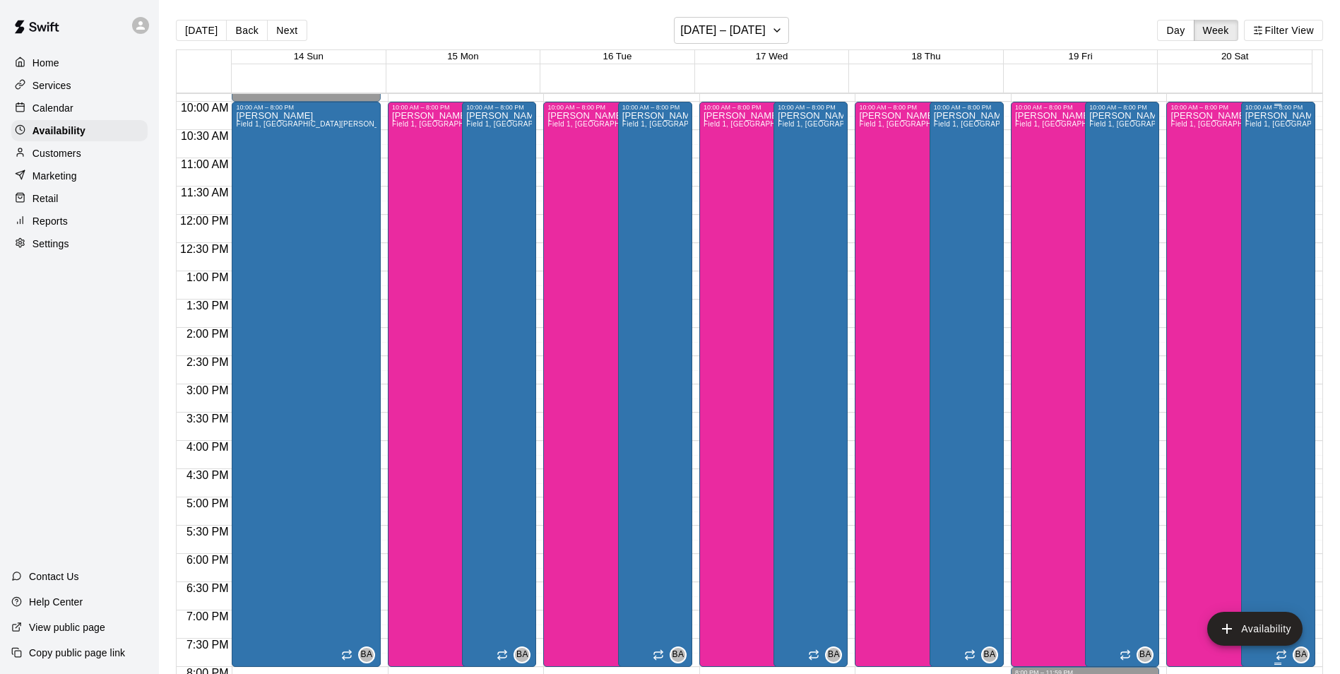
click at [1273, 263] on div "[PERSON_NAME][GEOGRAPHIC_DATA][PERSON_NAME], Phone Call, Office, Cage 2, Cage 3…" at bounding box center [1278, 448] width 66 height 674
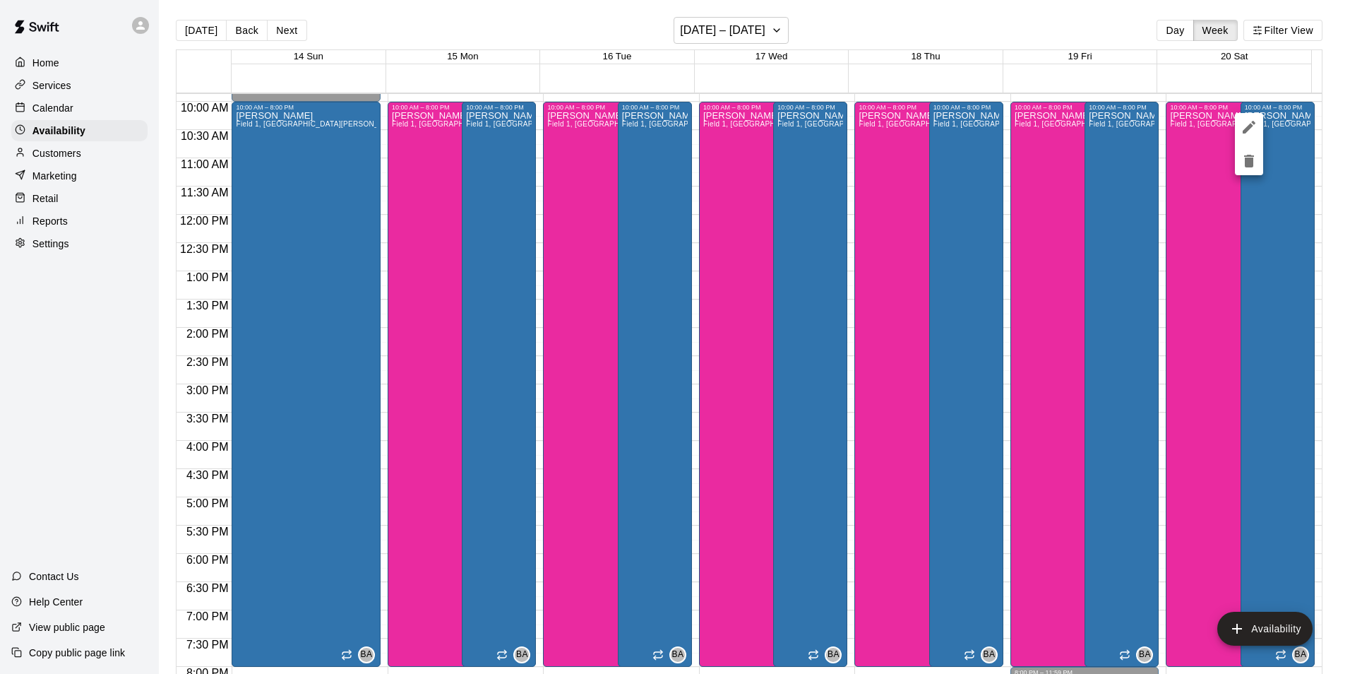
click at [1249, 160] on icon "delete" at bounding box center [1249, 161] width 10 height 13
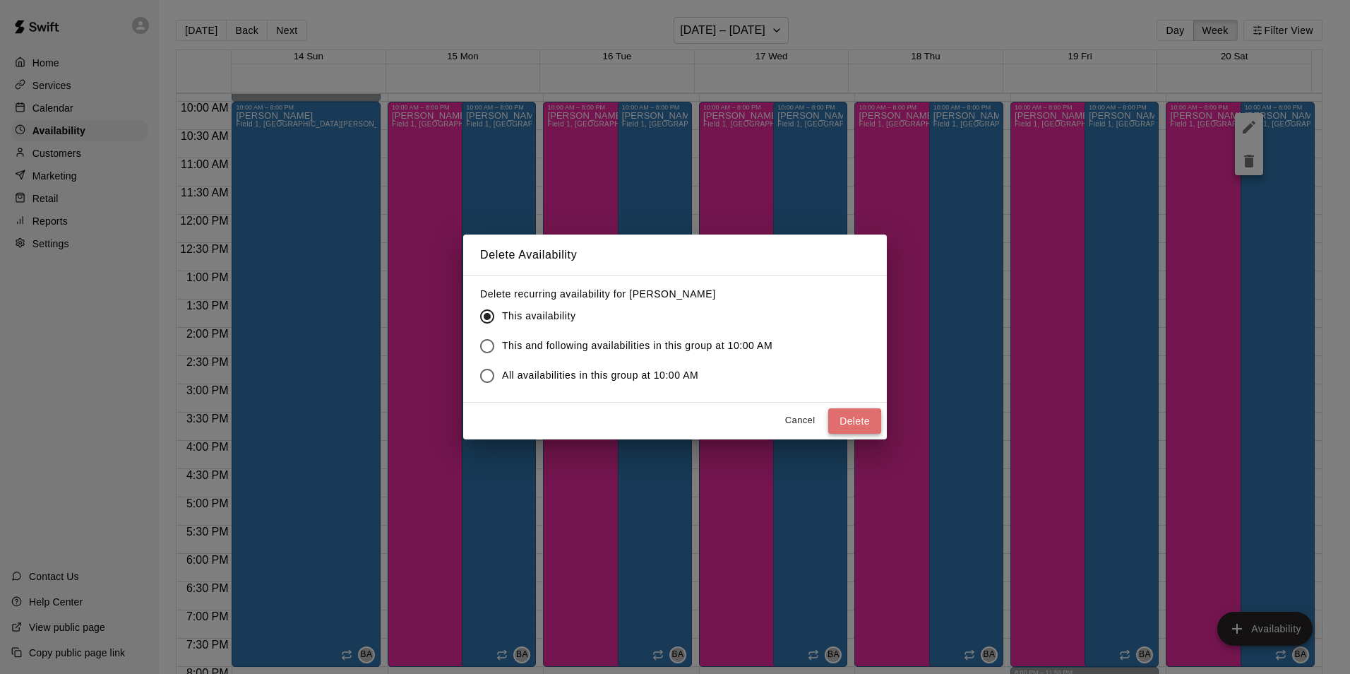
click at [852, 426] on button "Delete" at bounding box center [854, 421] width 53 height 26
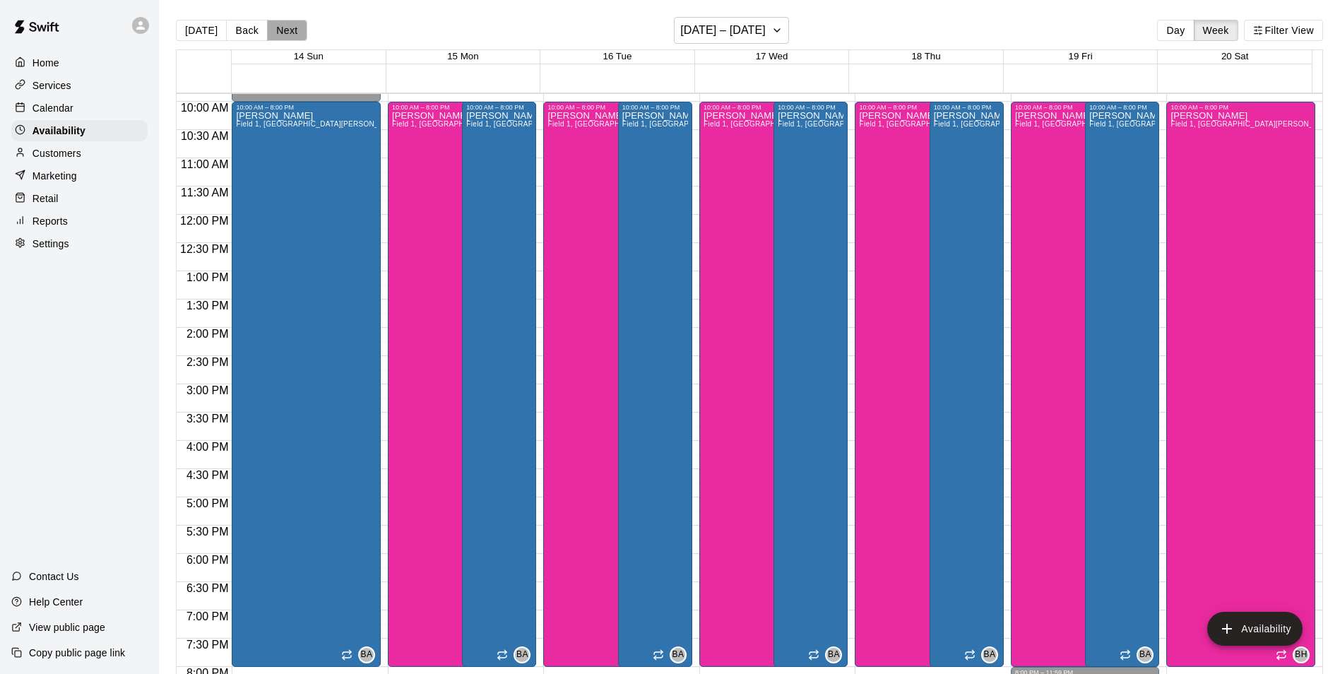
click at [278, 37] on button "Next" at bounding box center [287, 30] width 40 height 21
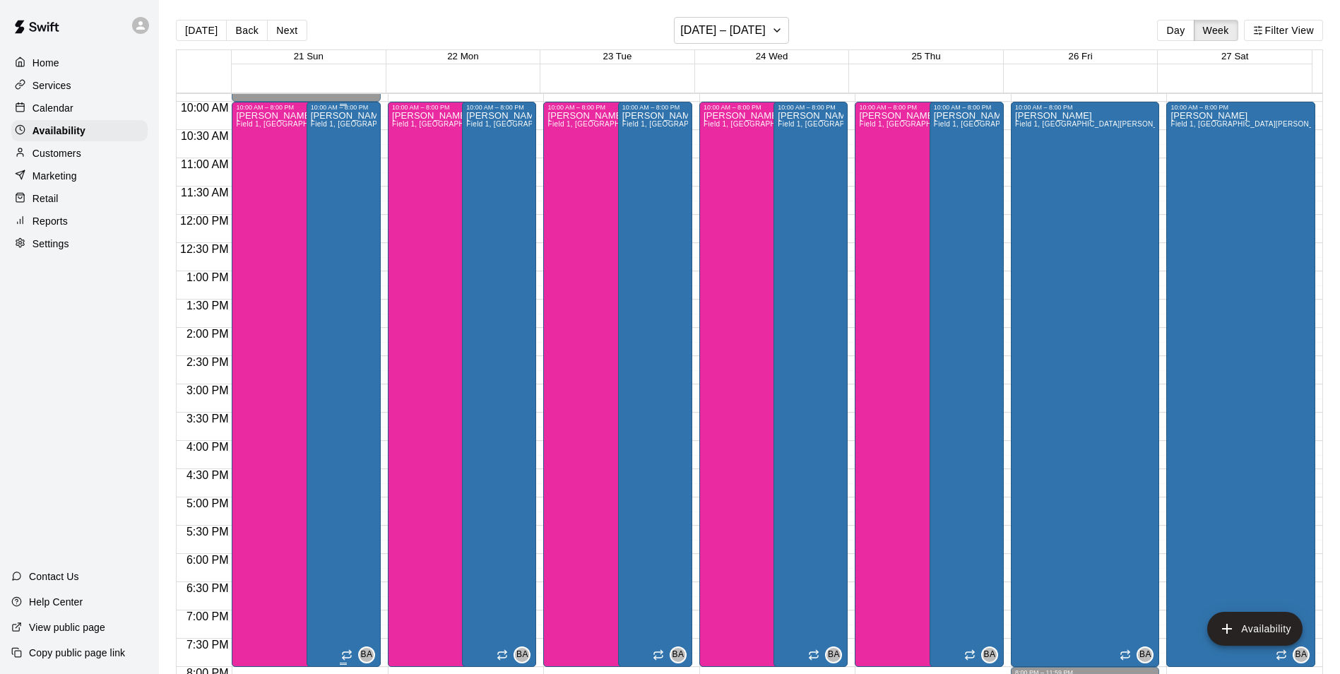
click at [349, 182] on div "Bryan Anderson Field 1, Field 3, Field 7, Bryan House, Phone Call, Office, Cage…" at bounding box center [344, 448] width 66 height 674
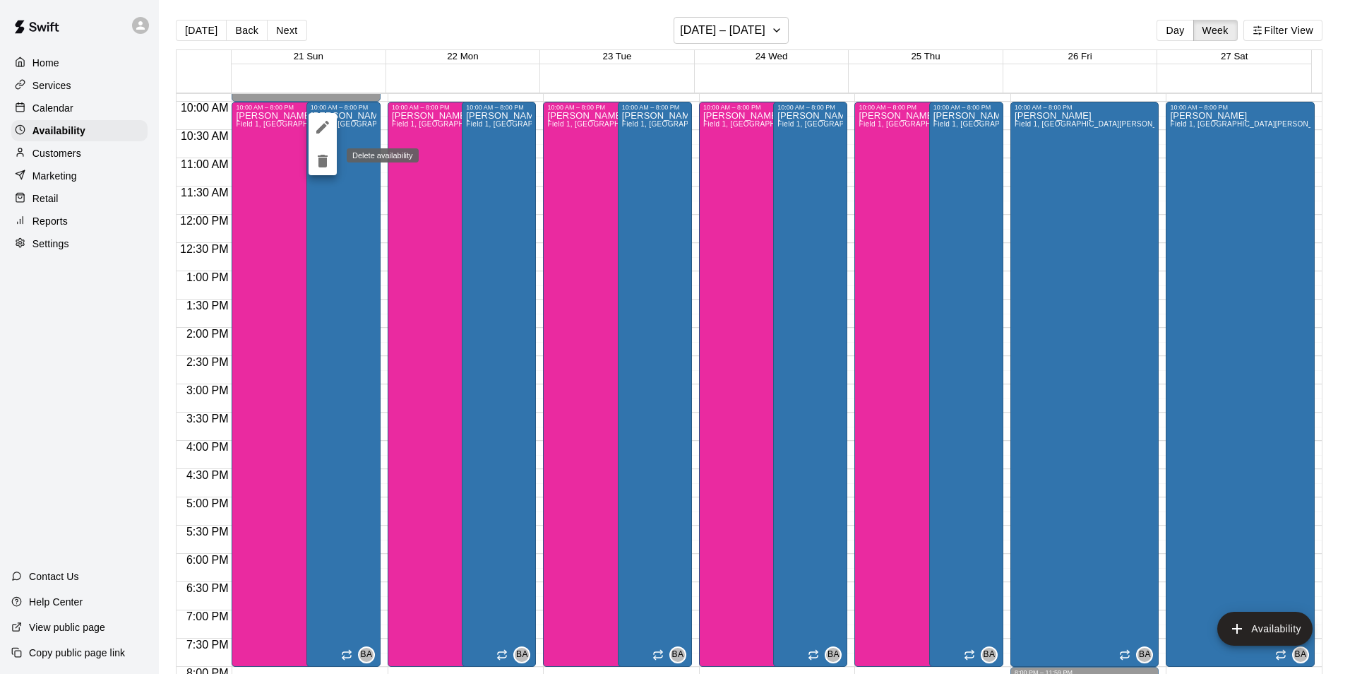
click at [321, 165] on icon "delete" at bounding box center [323, 161] width 10 height 13
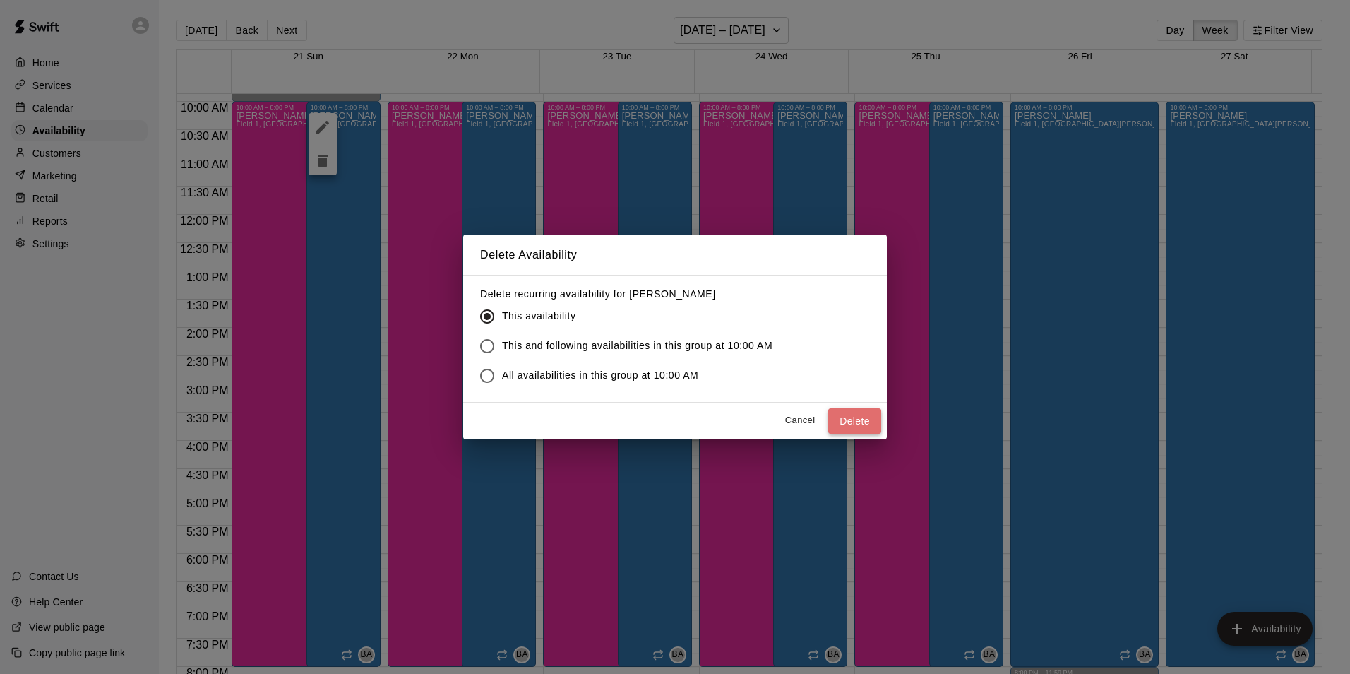
click at [871, 424] on button "Delete" at bounding box center [854, 421] width 53 height 26
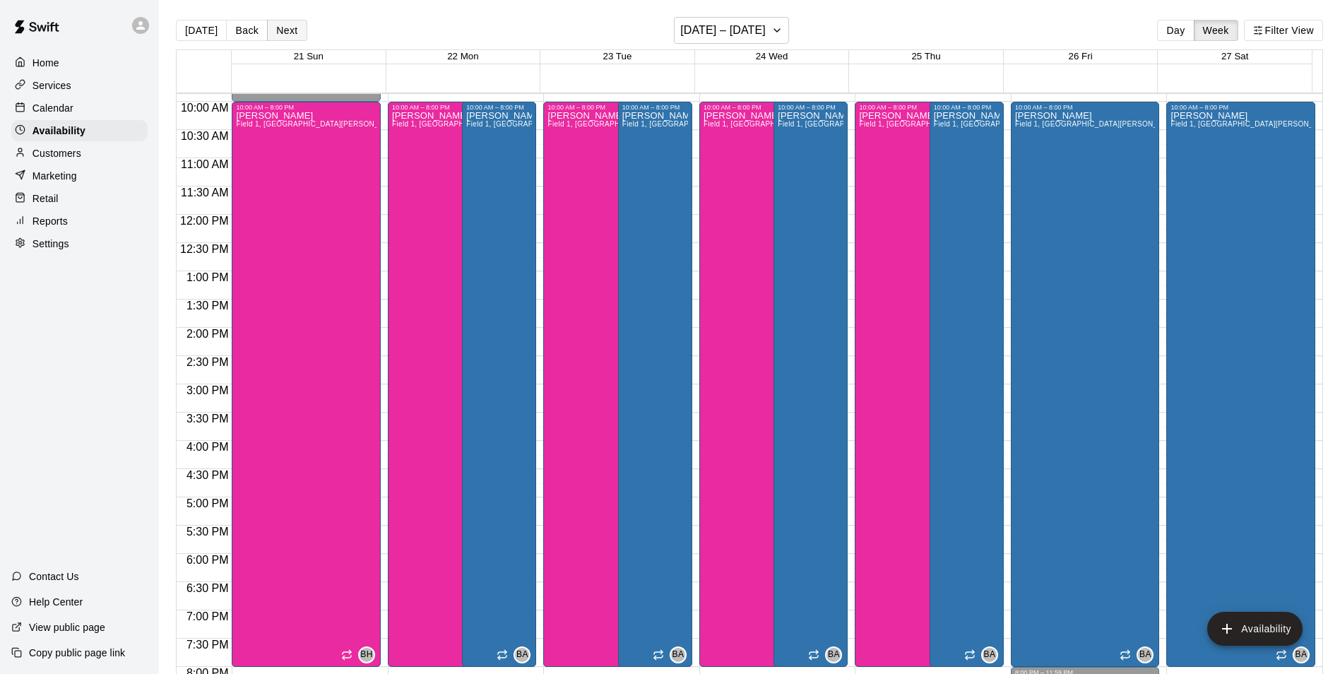
click at [278, 32] on button "Next" at bounding box center [287, 30] width 40 height 21
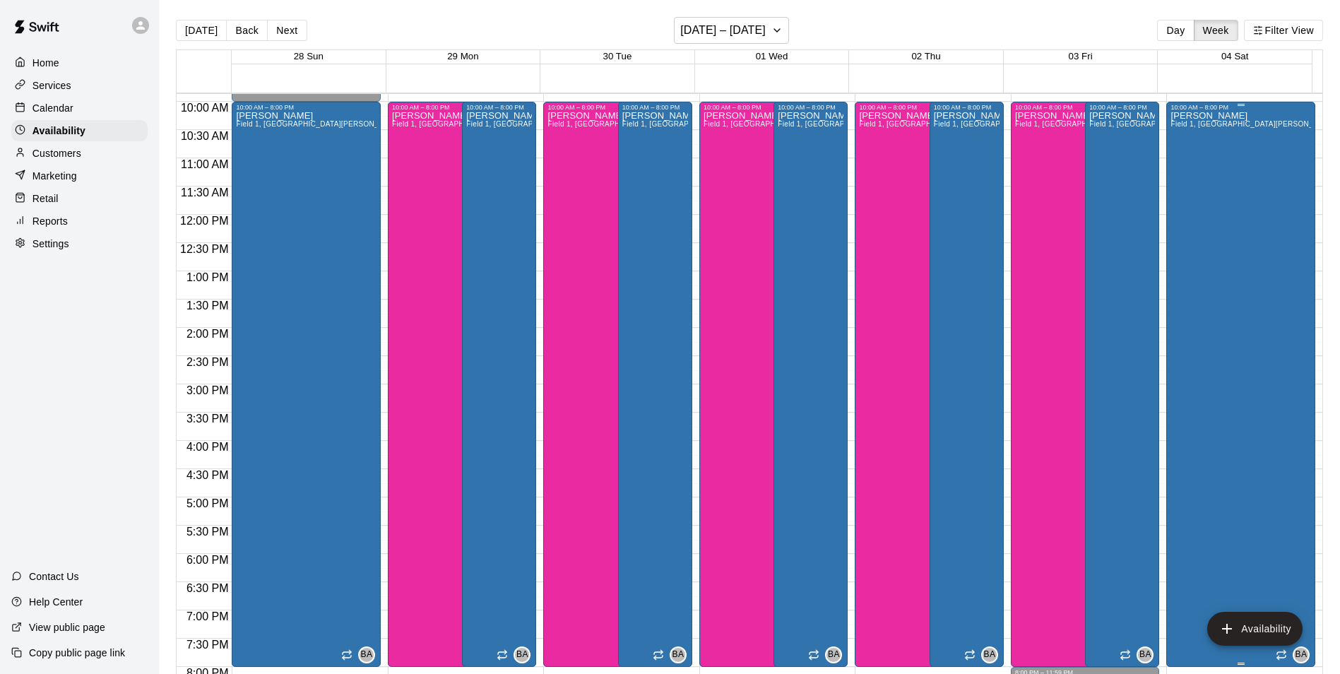
click at [1211, 305] on div "Bryan Anderson Field 1, Field 3, Field 7, Bryan House, Phone Call, Office, Cage…" at bounding box center [1240, 448] width 141 height 674
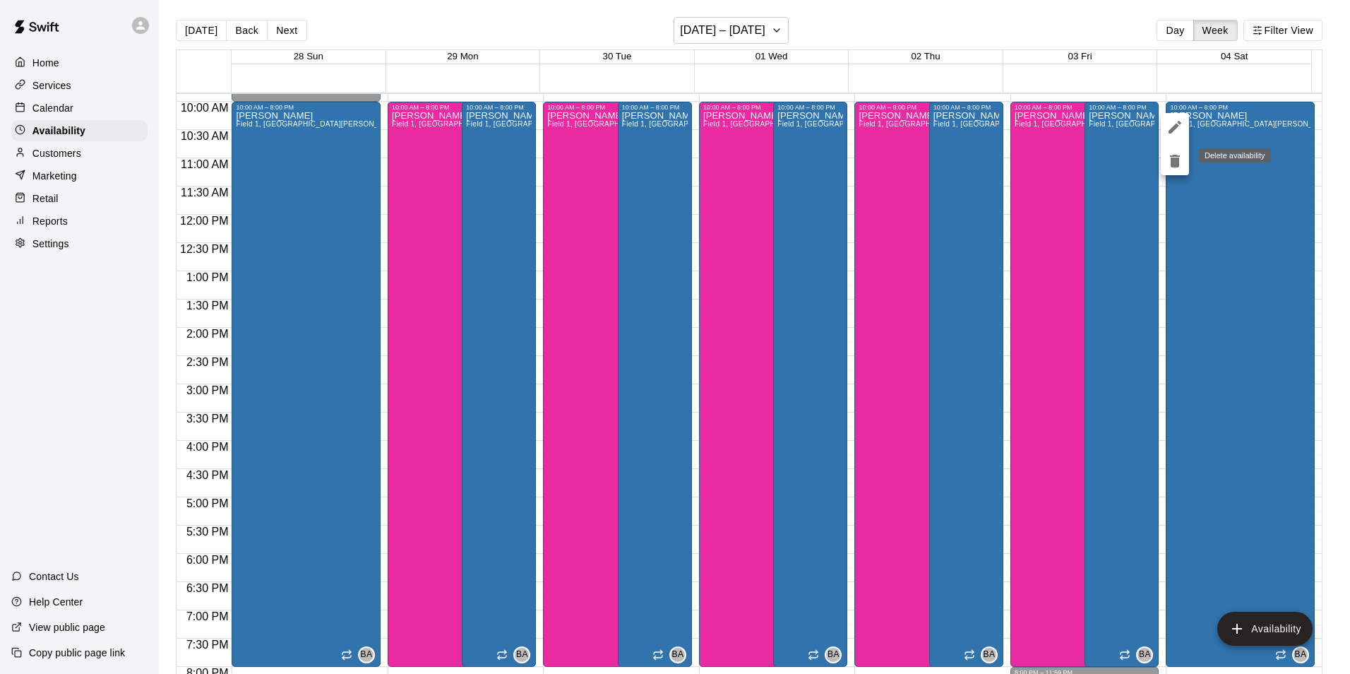
click at [1180, 161] on icon "delete" at bounding box center [1175, 161] width 10 height 13
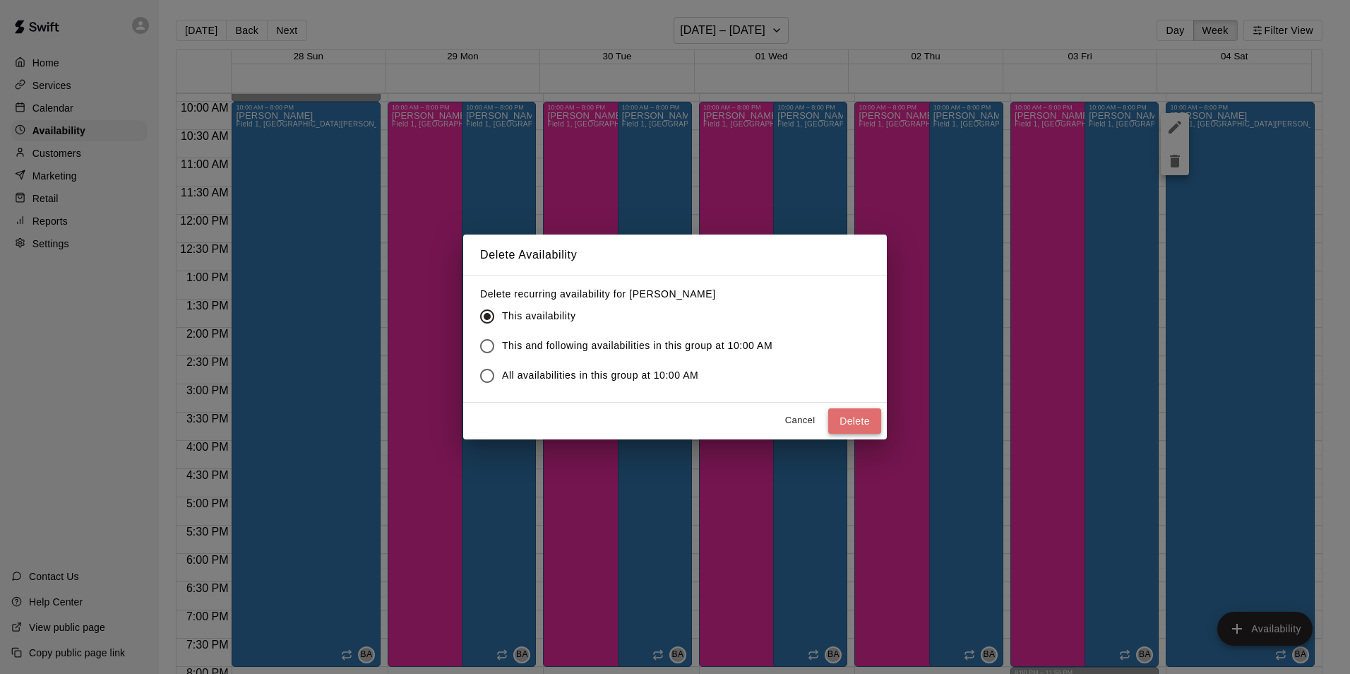
click at [852, 417] on button "Delete" at bounding box center [854, 421] width 53 height 26
click at [254, 423] on div "Delete Availability Delete recurring availability for Bryan Anderson This avail…" at bounding box center [675, 337] width 1350 height 674
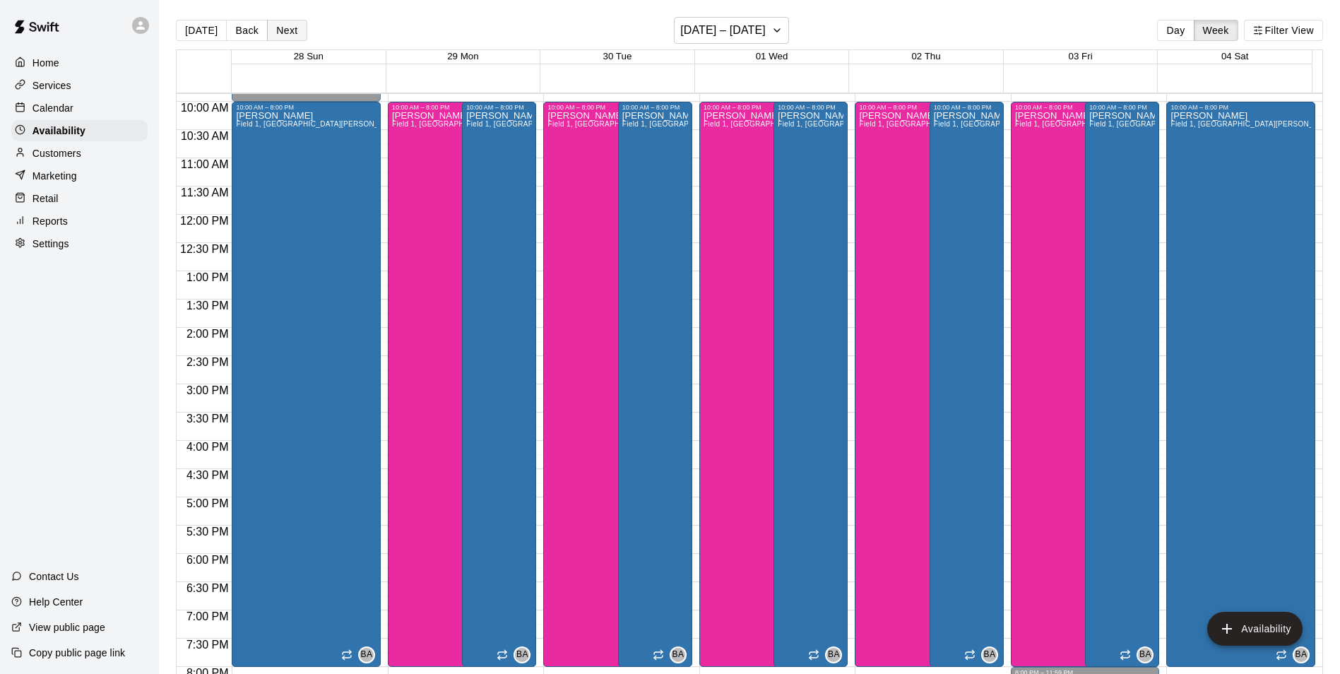
click at [278, 30] on button "Next" at bounding box center [287, 30] width 40 height 21
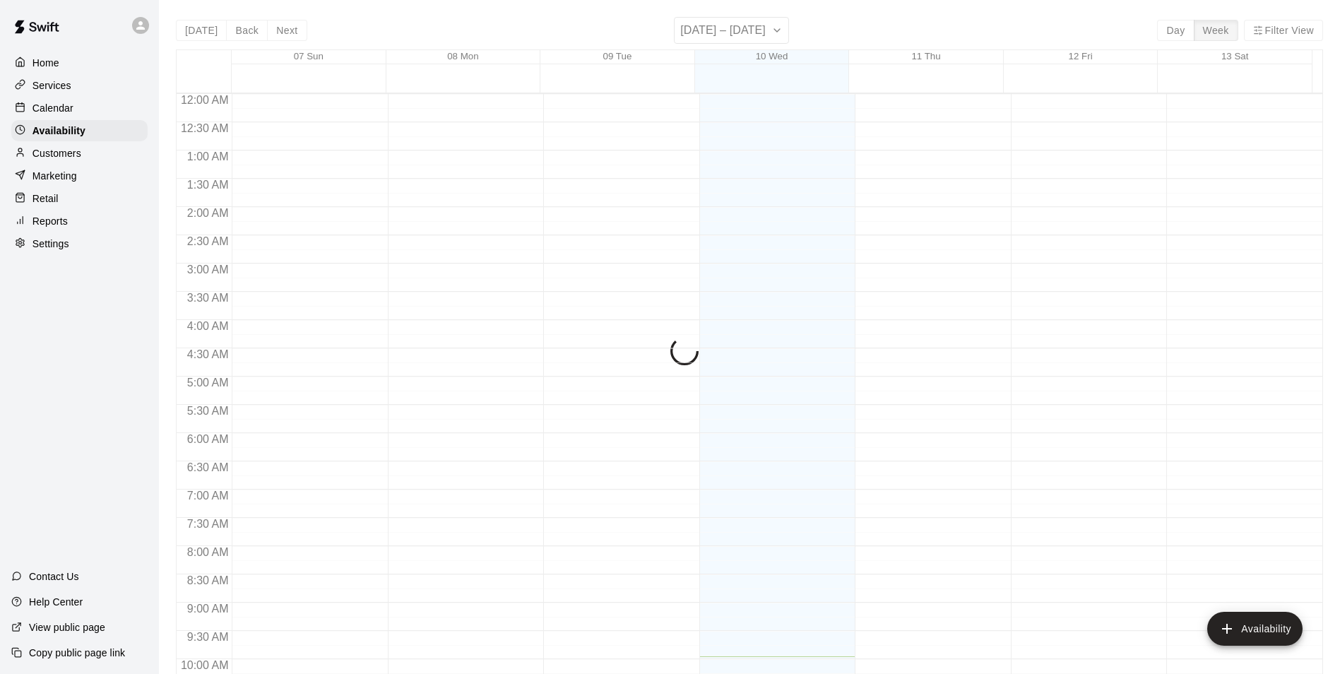
scroll to position [563, 0]
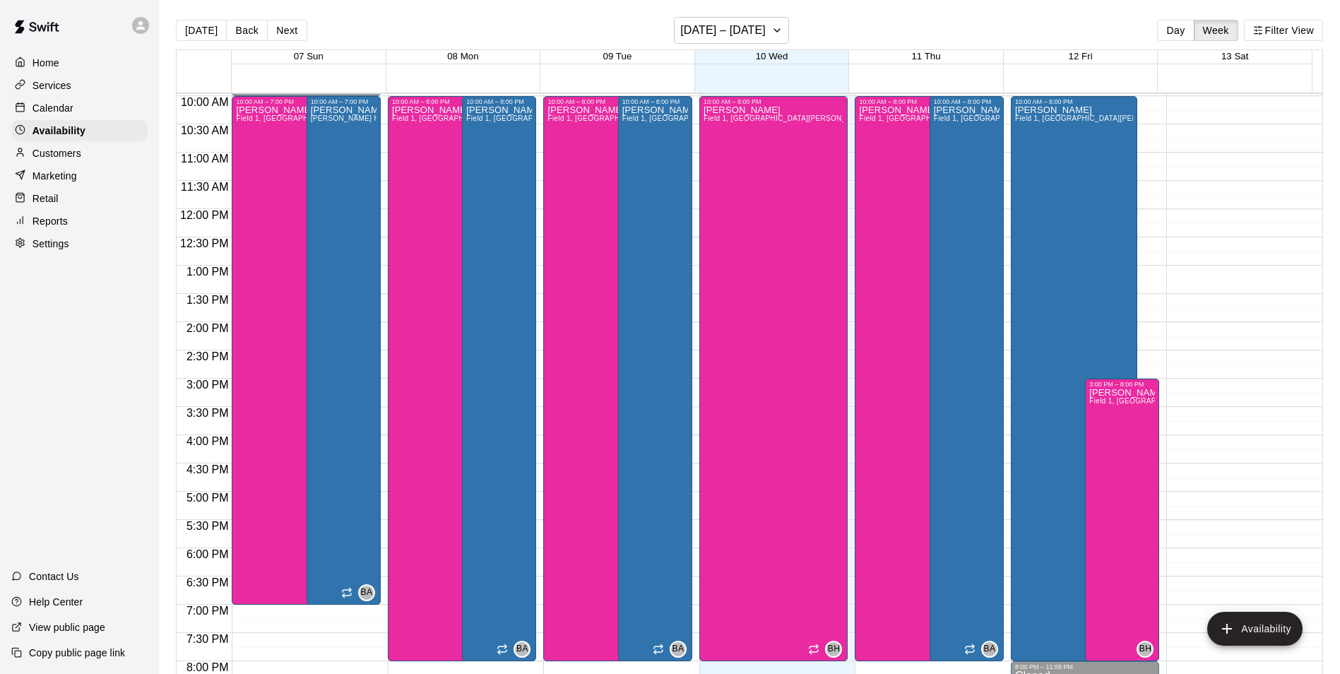
click at [1242, 383] on div "12:00 AM – 8:00 AM Closed 8:30 PM – 11:59 PM Closed" at bounding box center [1240, 209] width 149 height 1356
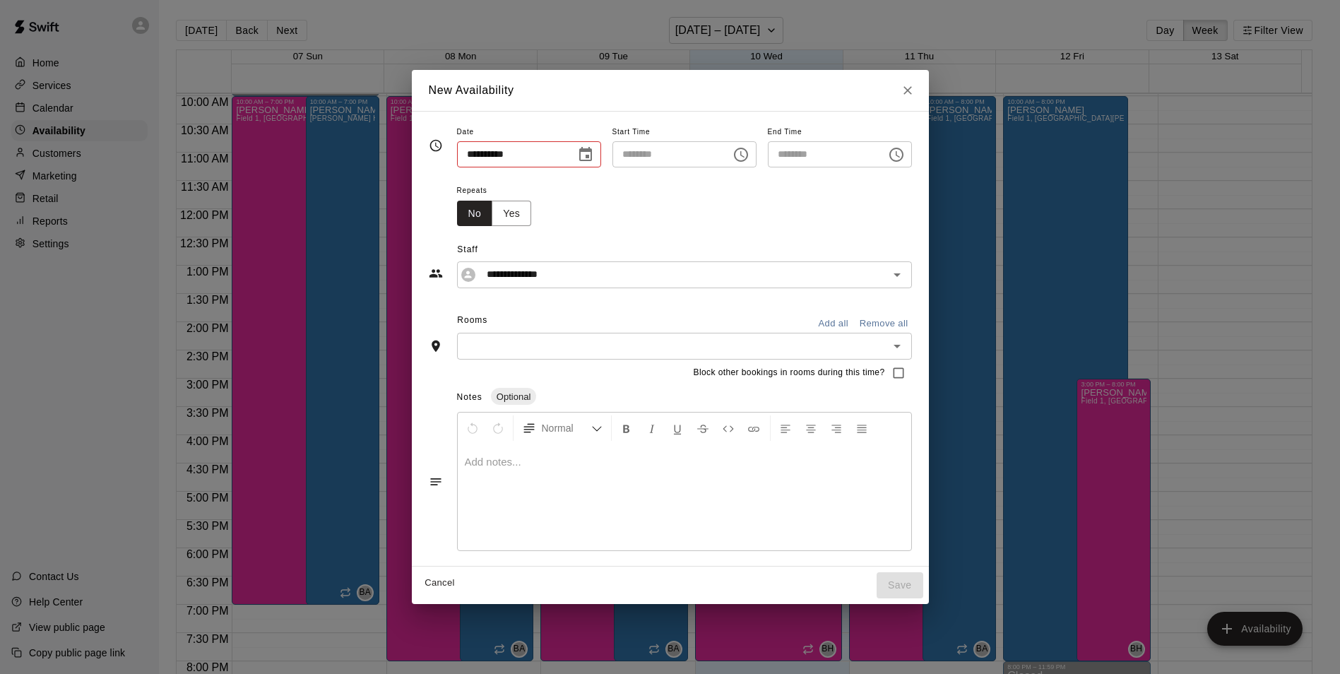
type input "**********"
type input "********"
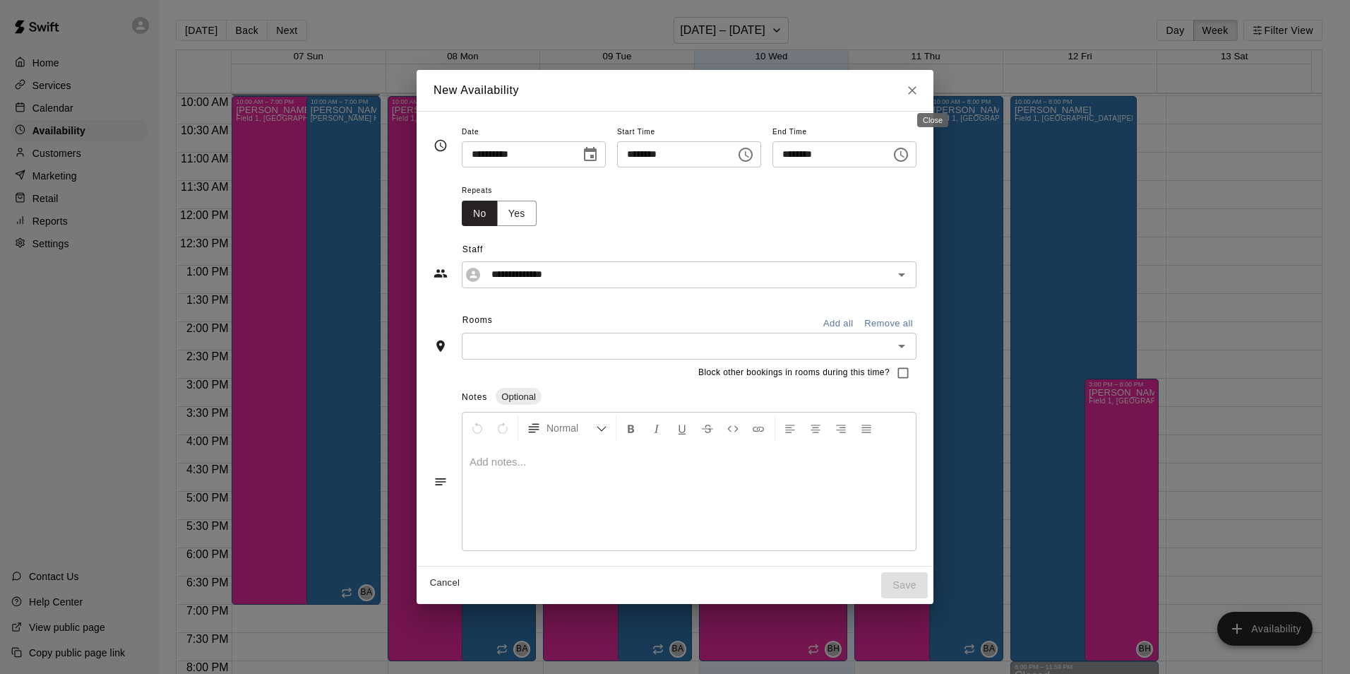
click at [917, 89] on icon "Close" at bounding box center [912, 90] width 8 height 8
type input "**********"
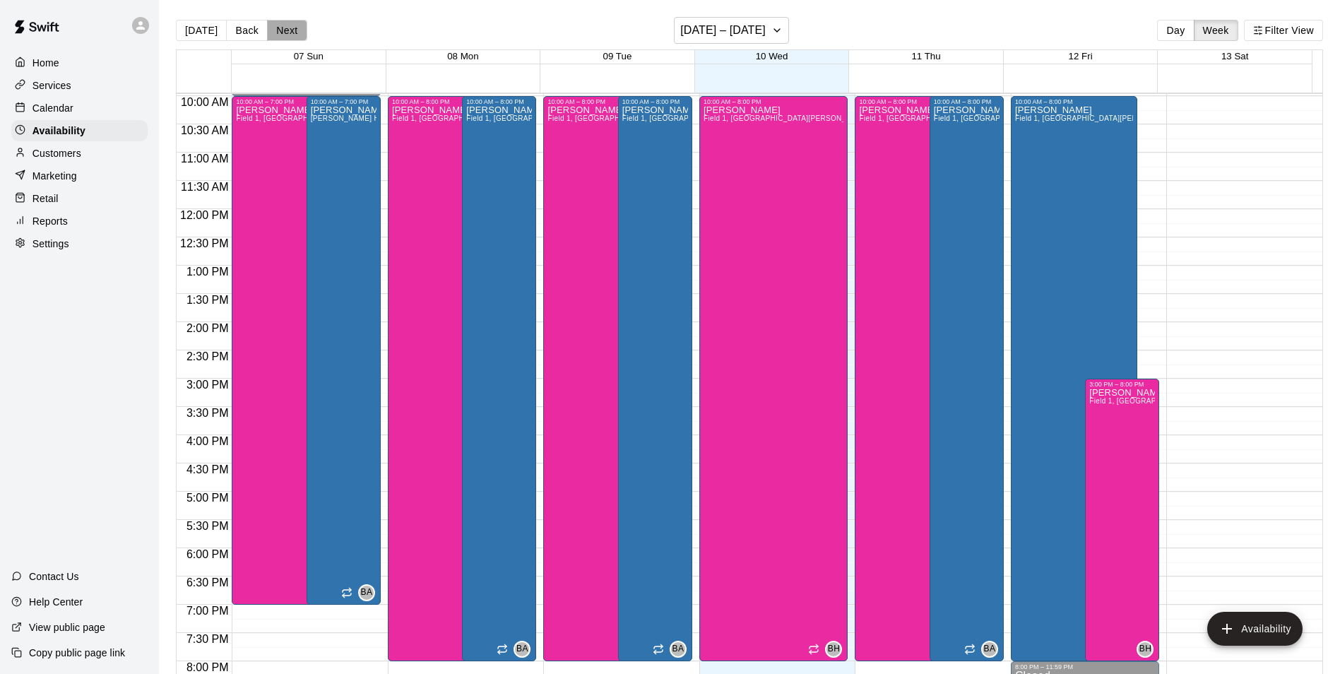
click at [275, 23] on button "Next" at bounding box center [287, 30] width 40 height 21
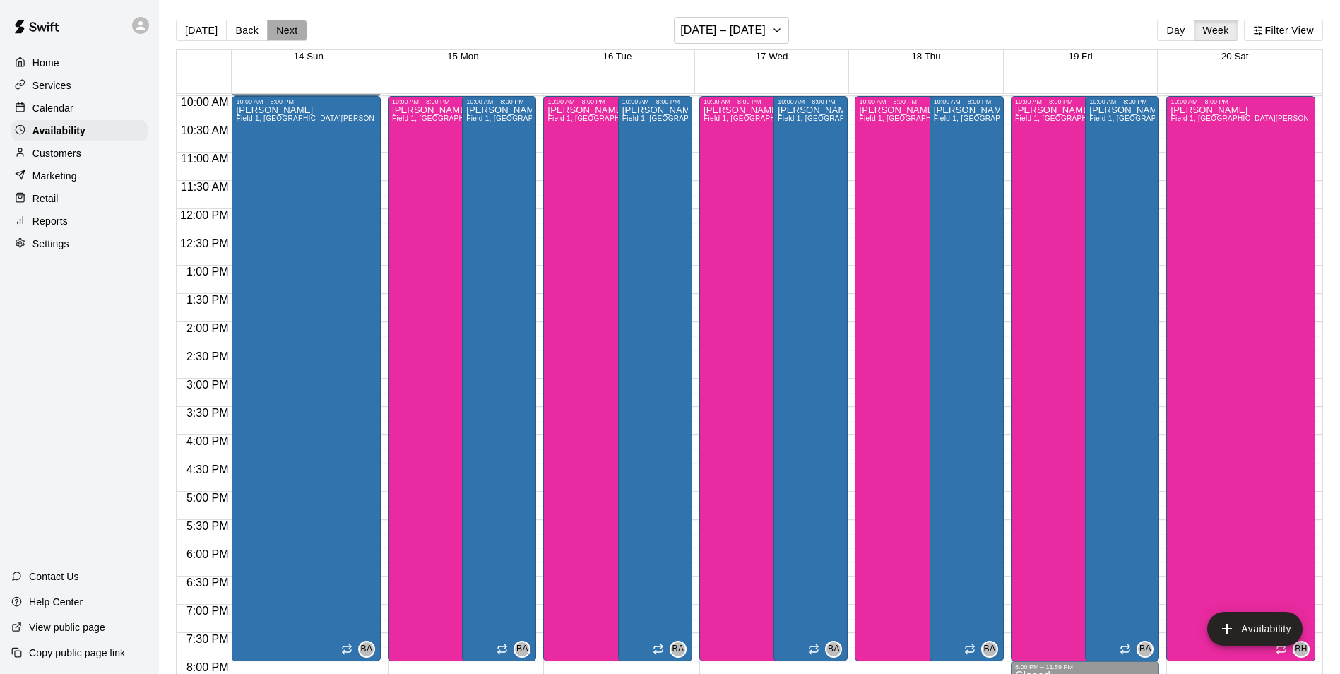
click at [297, 21] on button "Next" at bounding box center [287, 30] width 40 height 21
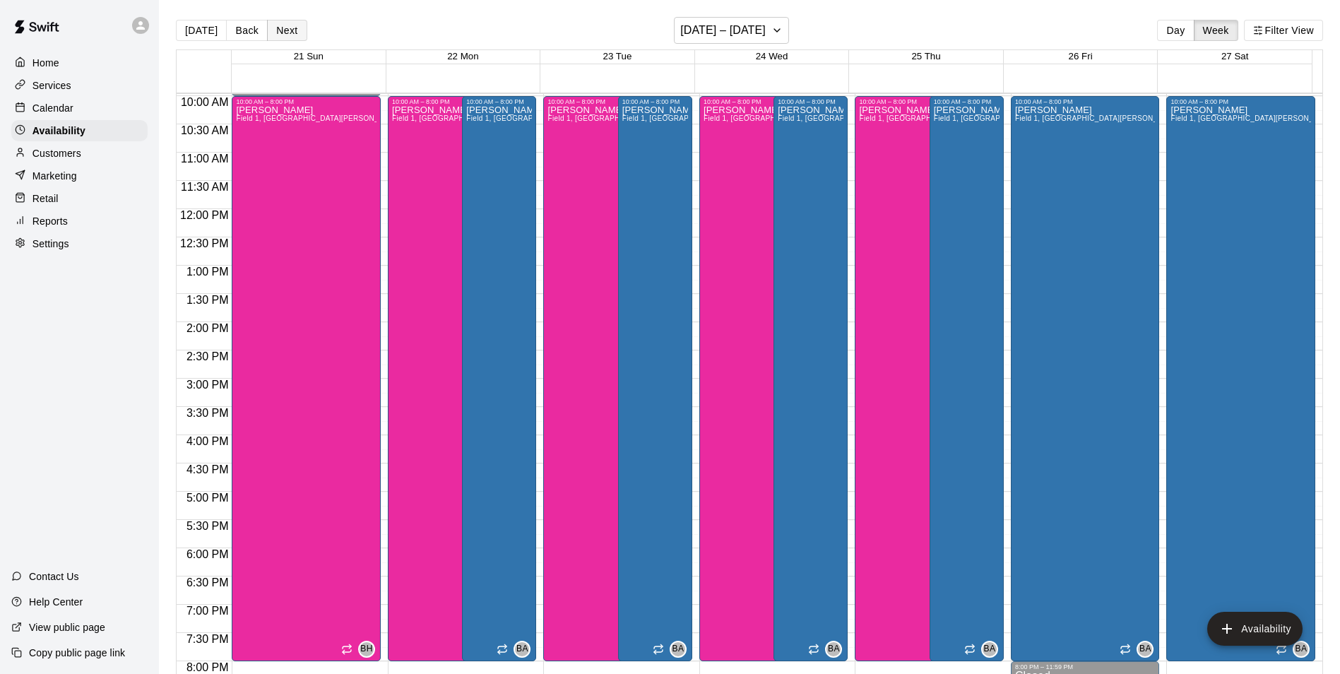
click at [293, 25] on button "Next" at bounding box center [287, 30] width 40 height 21
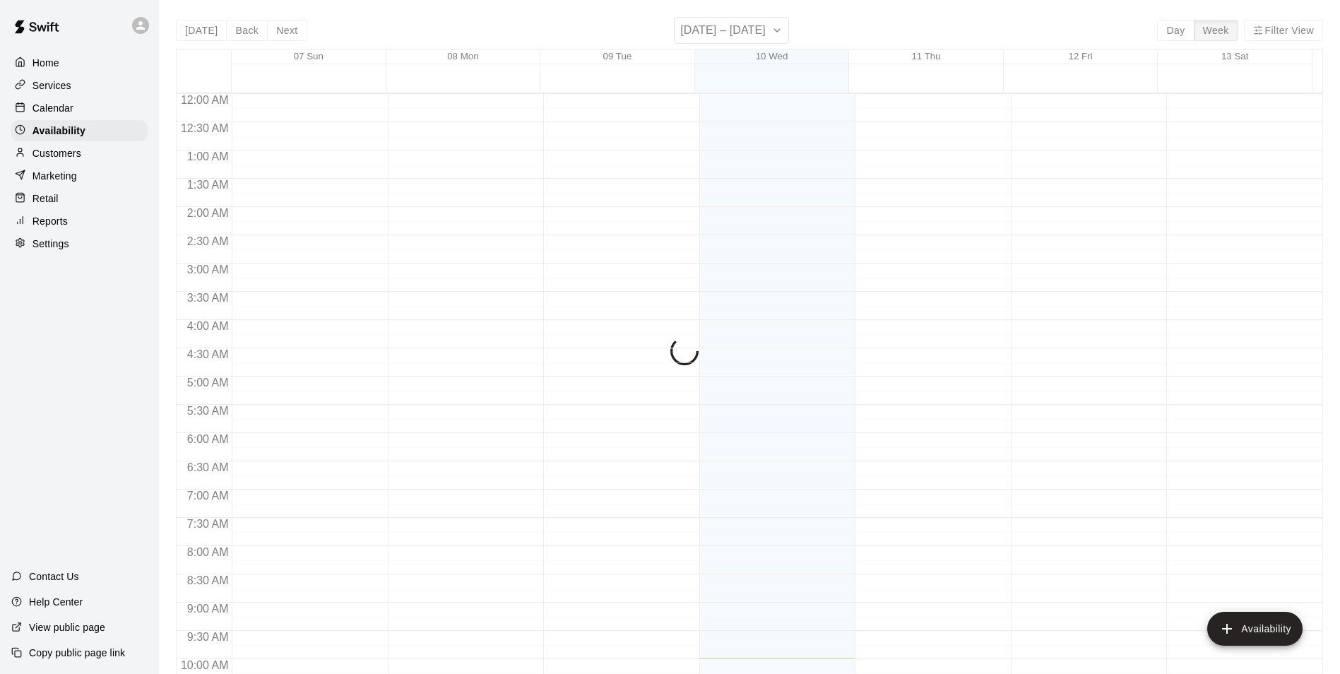
scroll to position [564, 0]
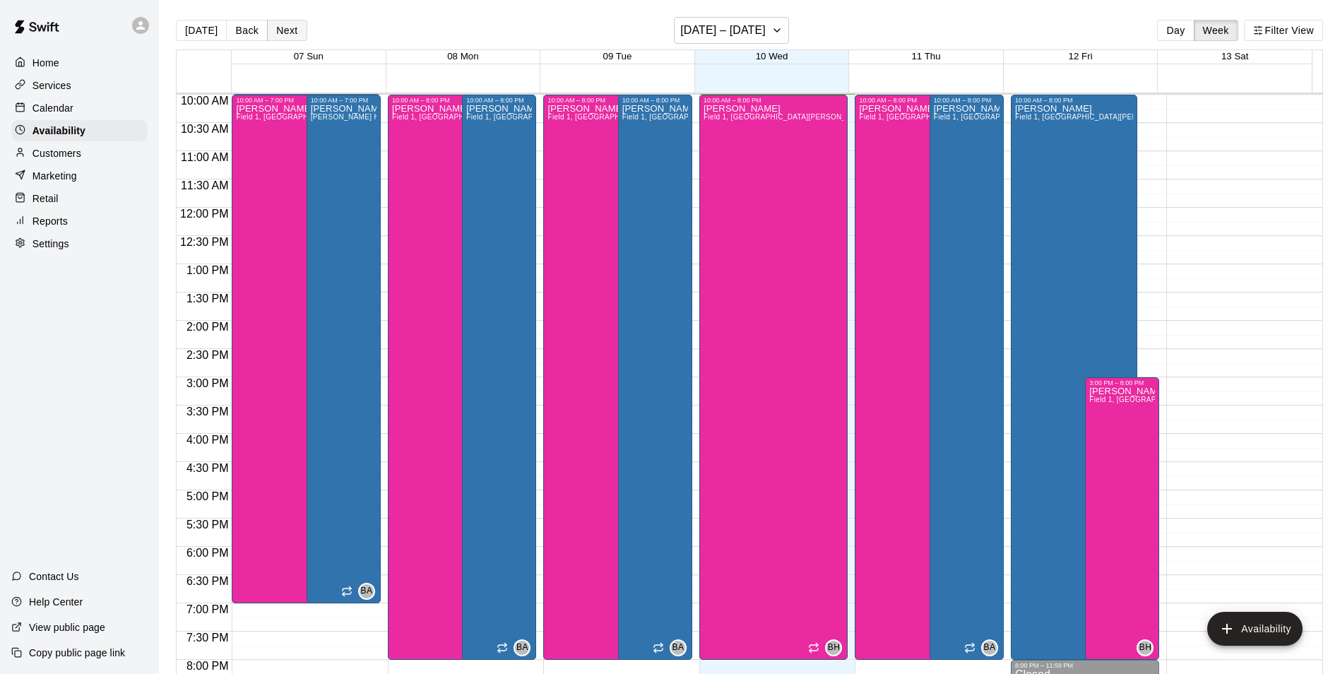
click at [284, 35] on button "Next" at bounding box center [287, 30] width 40 height 21
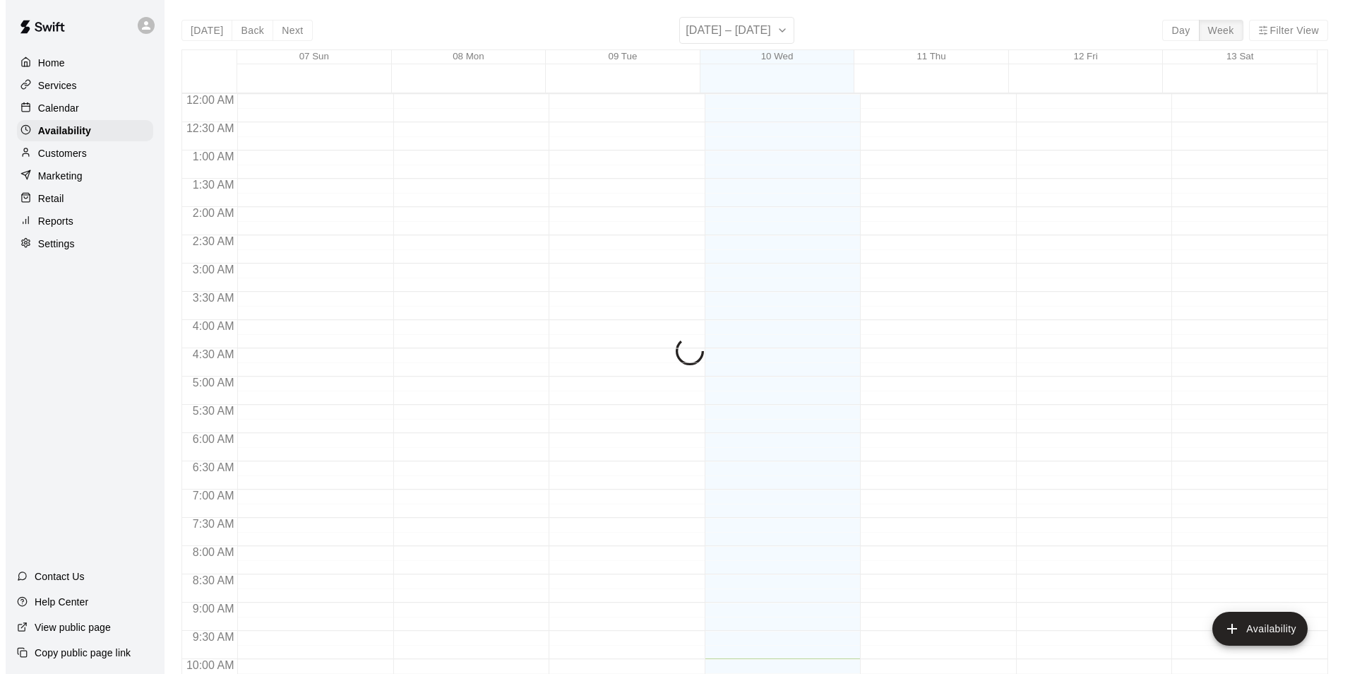
scroll to position [565, 0]
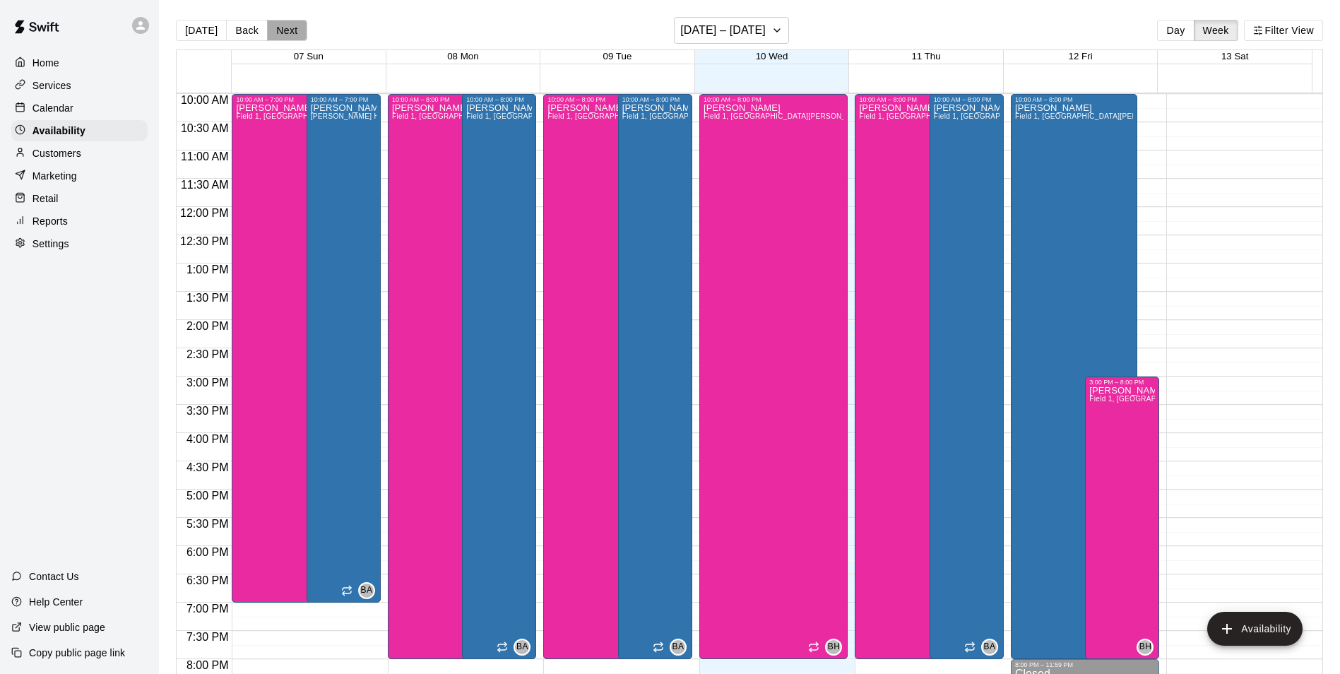
click at [283, 30] on button "Next" at bounding box center [287, 30] width 40 height 21
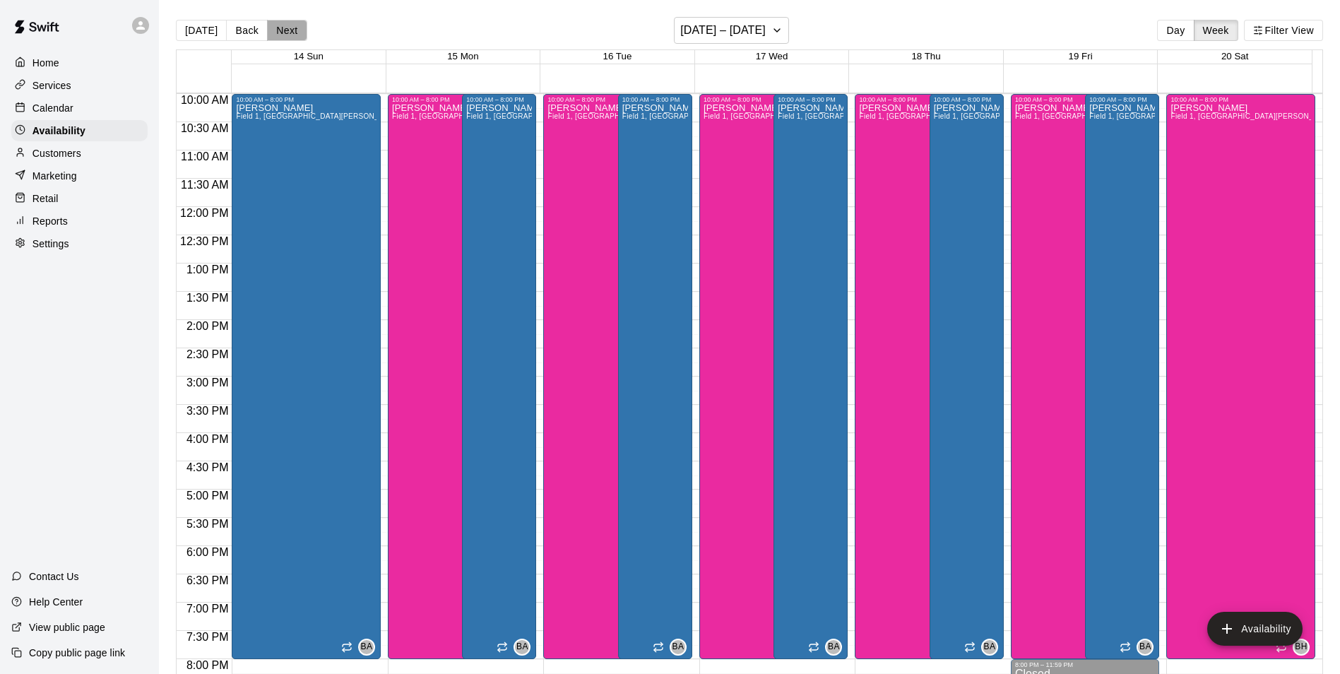
click at [283, 30] on button "Next" at bounding box center [287, 30] width 40 height 21
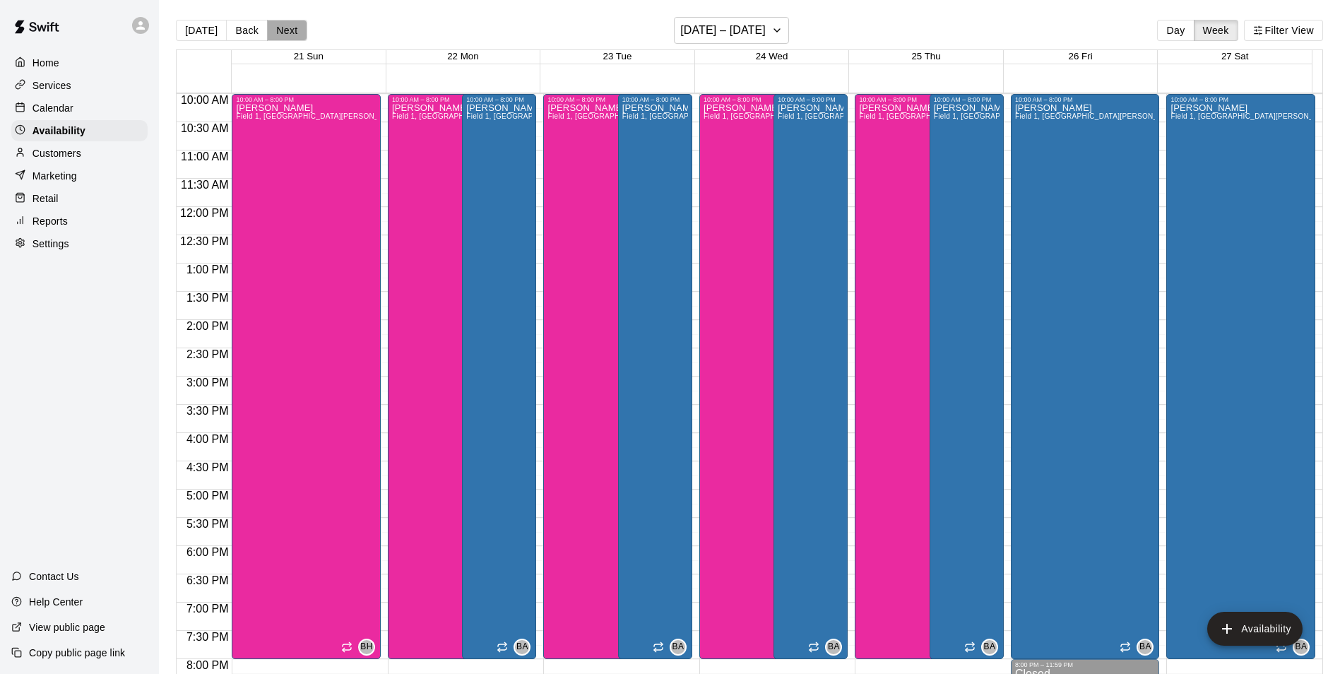
click at [280, 24] on button "Next" at bounding box center [287, 30] width 40 height 21
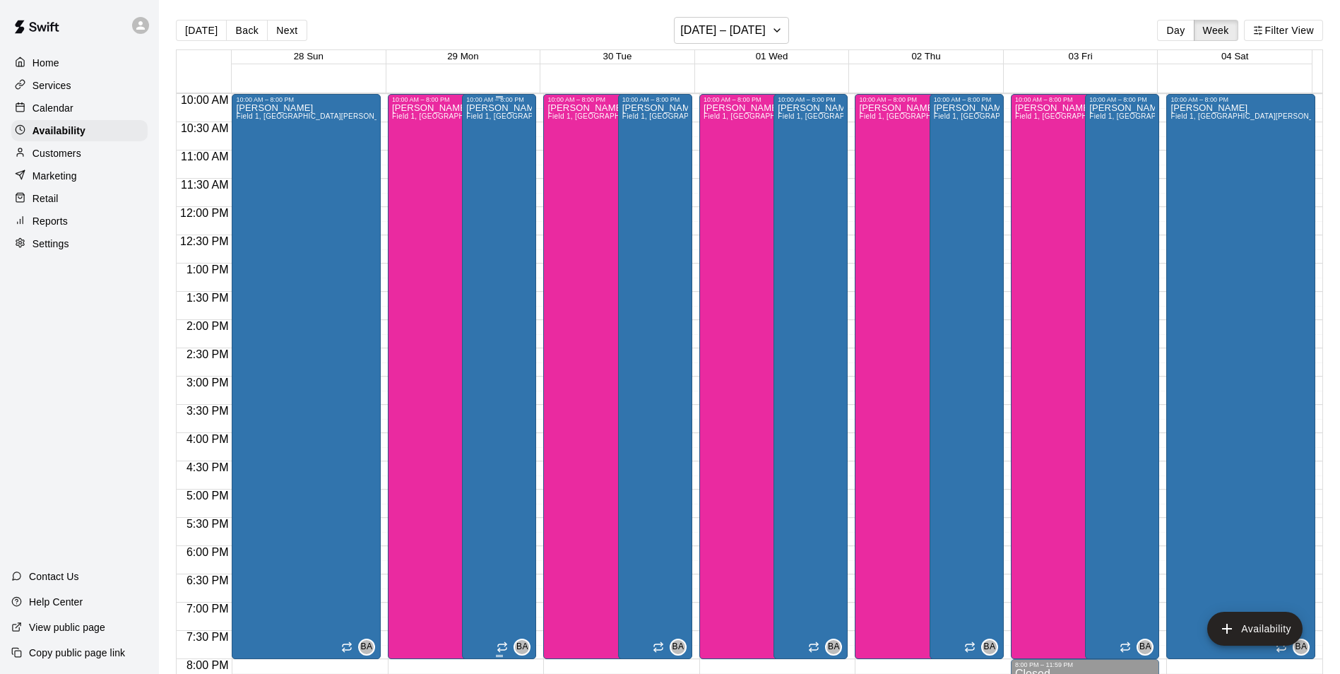
click at [477, 191] on div "Bryan Anderson Field 1, Field 3, Field 7, Bryan House, Phone Call, Office, Cage…" at bounding box center [499, 440] width 66 height 674
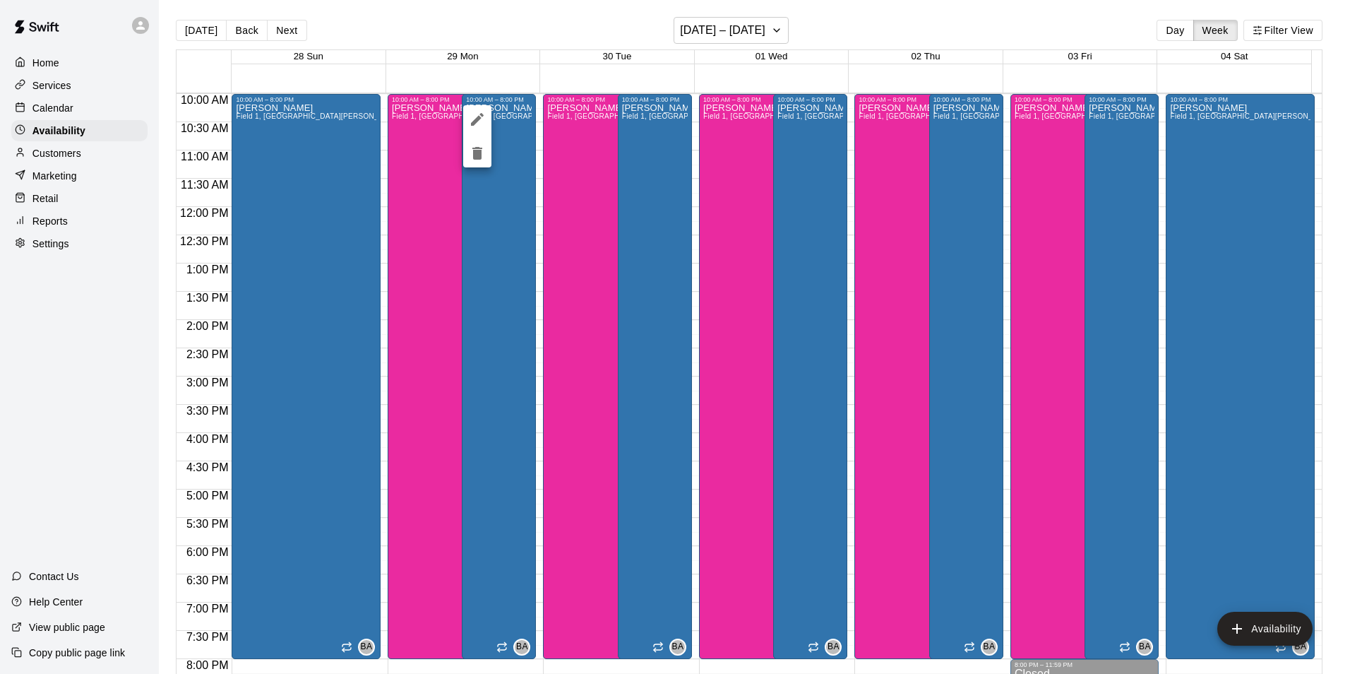
click at [477, 210] on div at bounding box center [675, 337] width 1350 height 674
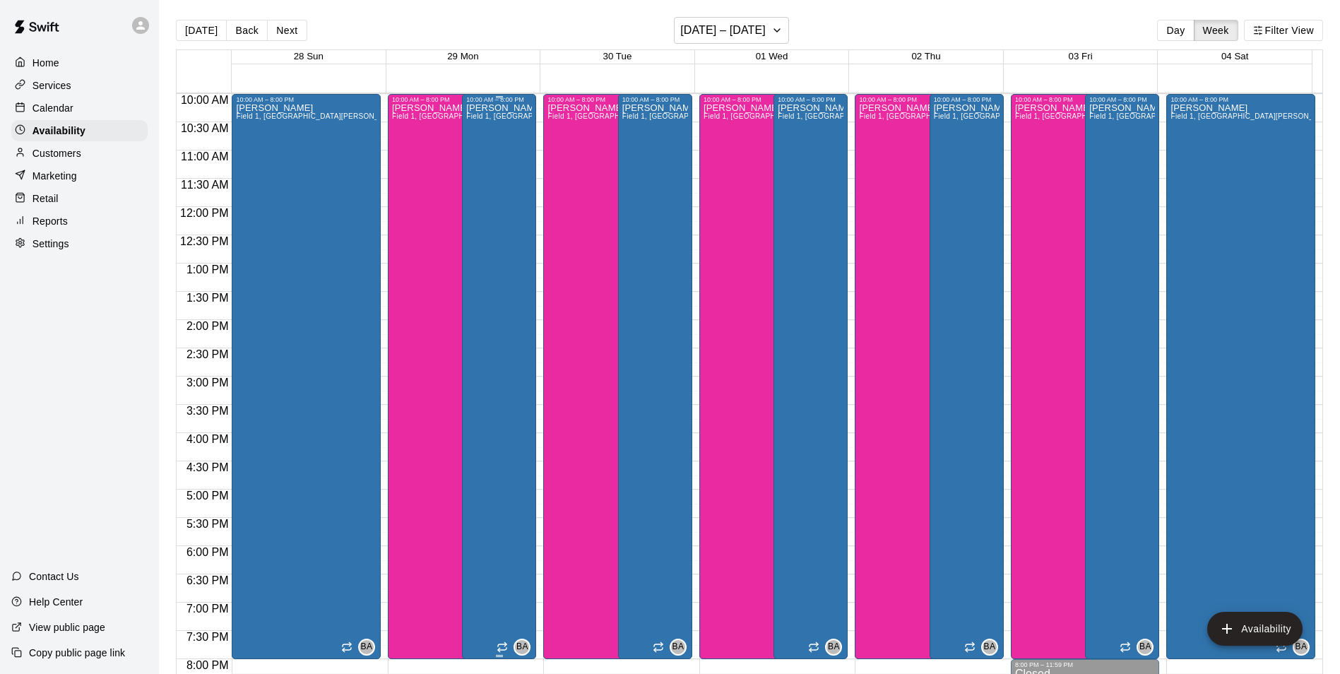
click at [482, 205] on div "Bryan Anderson Field 1, Field 3, Field 7, Bryan House, Phone Call, Office, Cage…" at bounding box center [499, 440] width 66 height 674
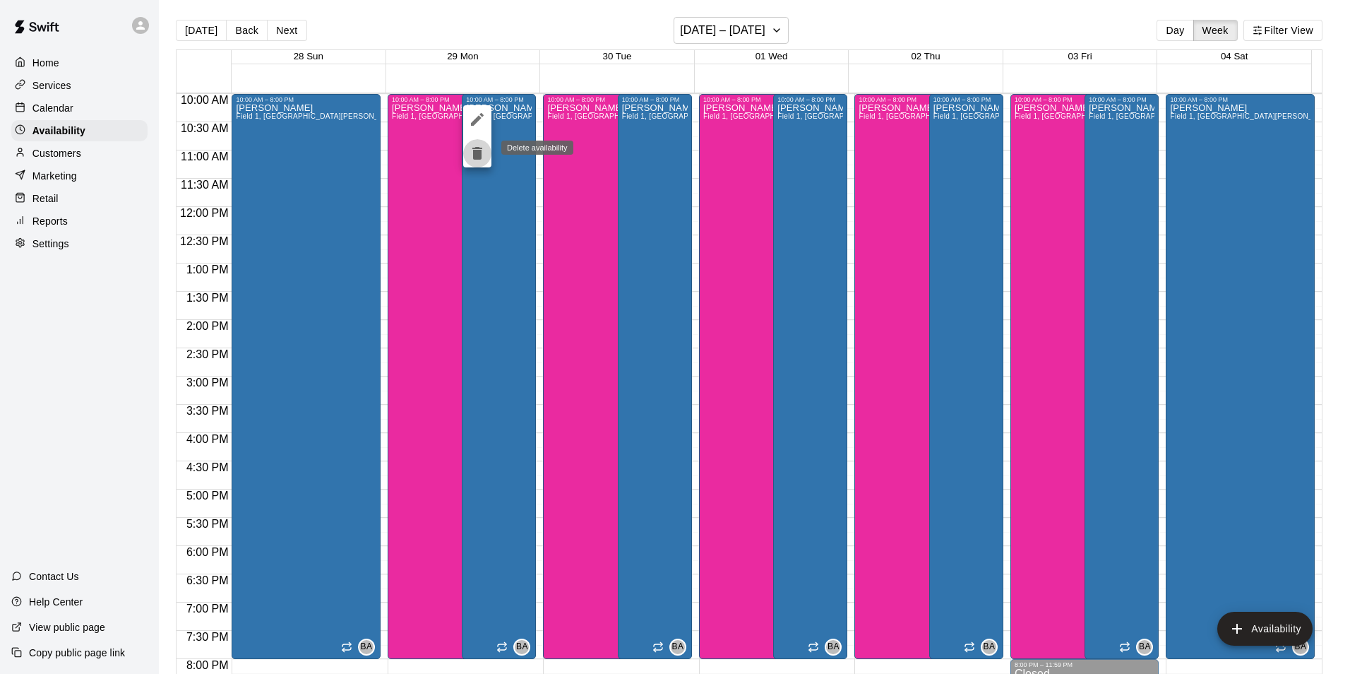
click at [473, 154] on icon "delete" at bounding box center [478, 153] width 10 height 13
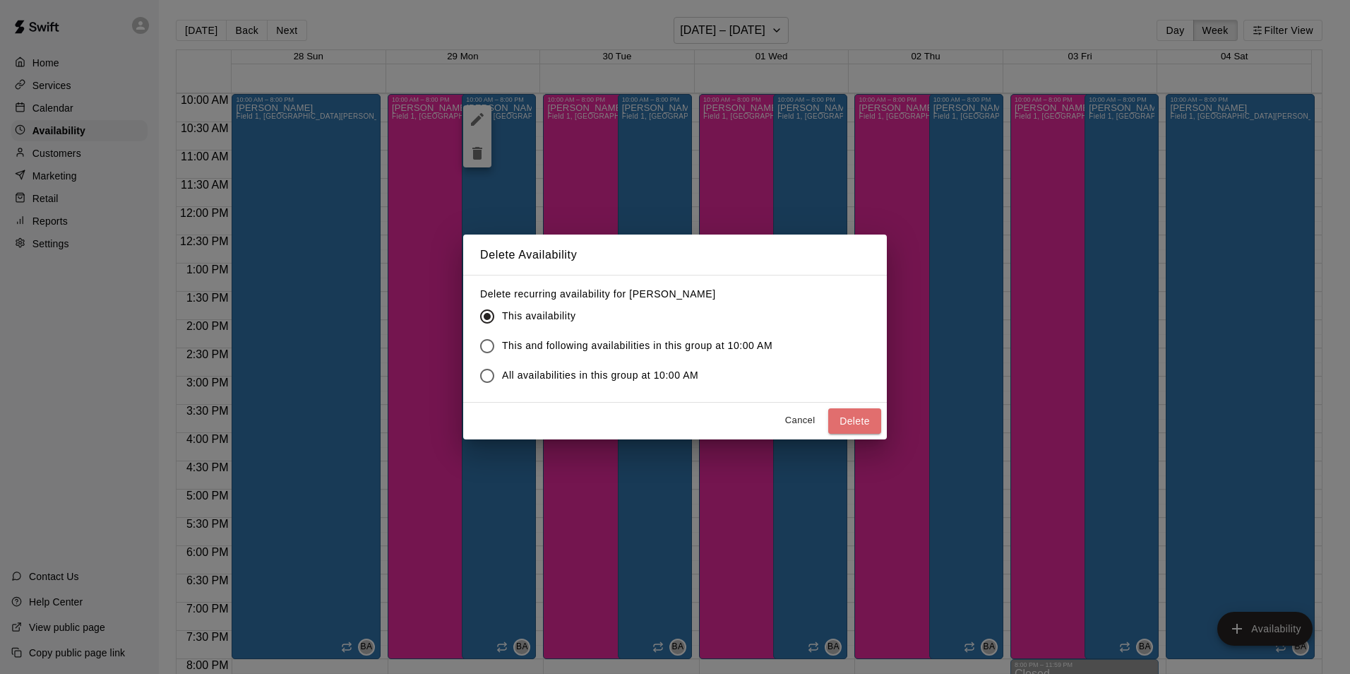
drag, startPoint x: 852, startPoint y: 422, endPoint x: 838, endPoint y: 422, distance: 13.4
click at [852, 422] on button "Delete" at bounding box center [854, 421] width 53 height 26
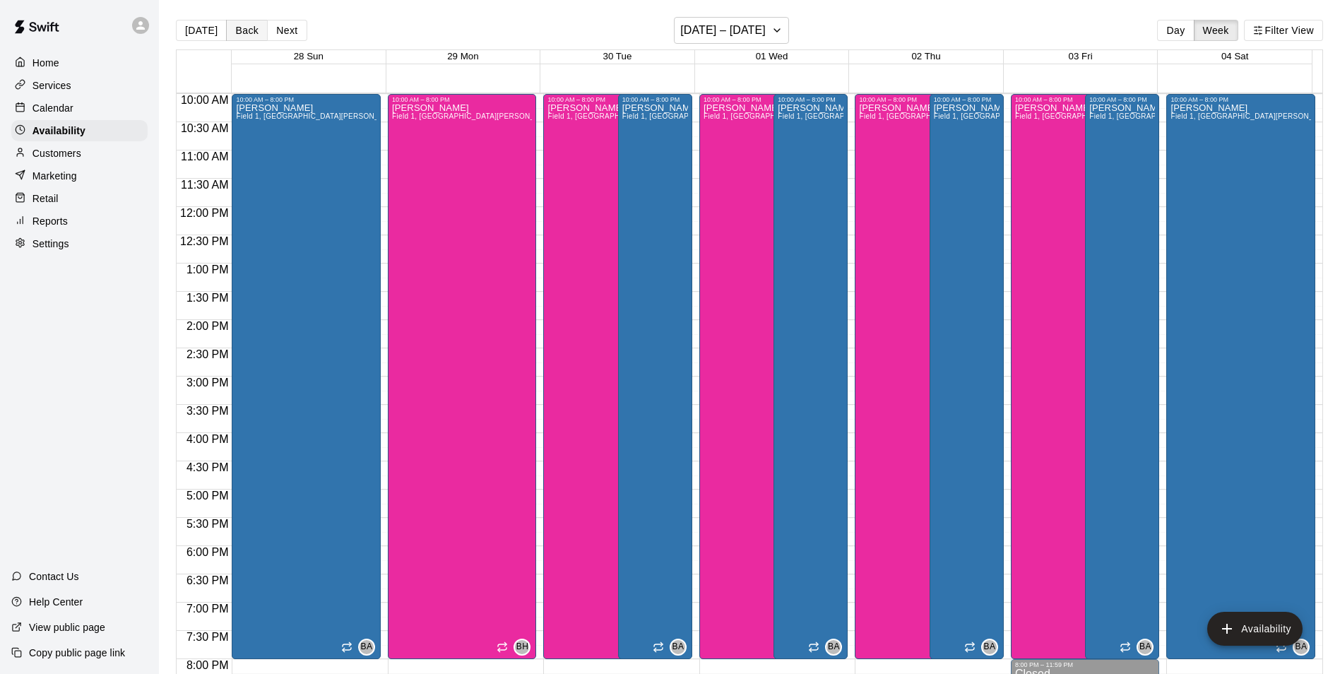
click at [232, 25] on button "Back" at bounding box center [247, 30] width 42 height 21
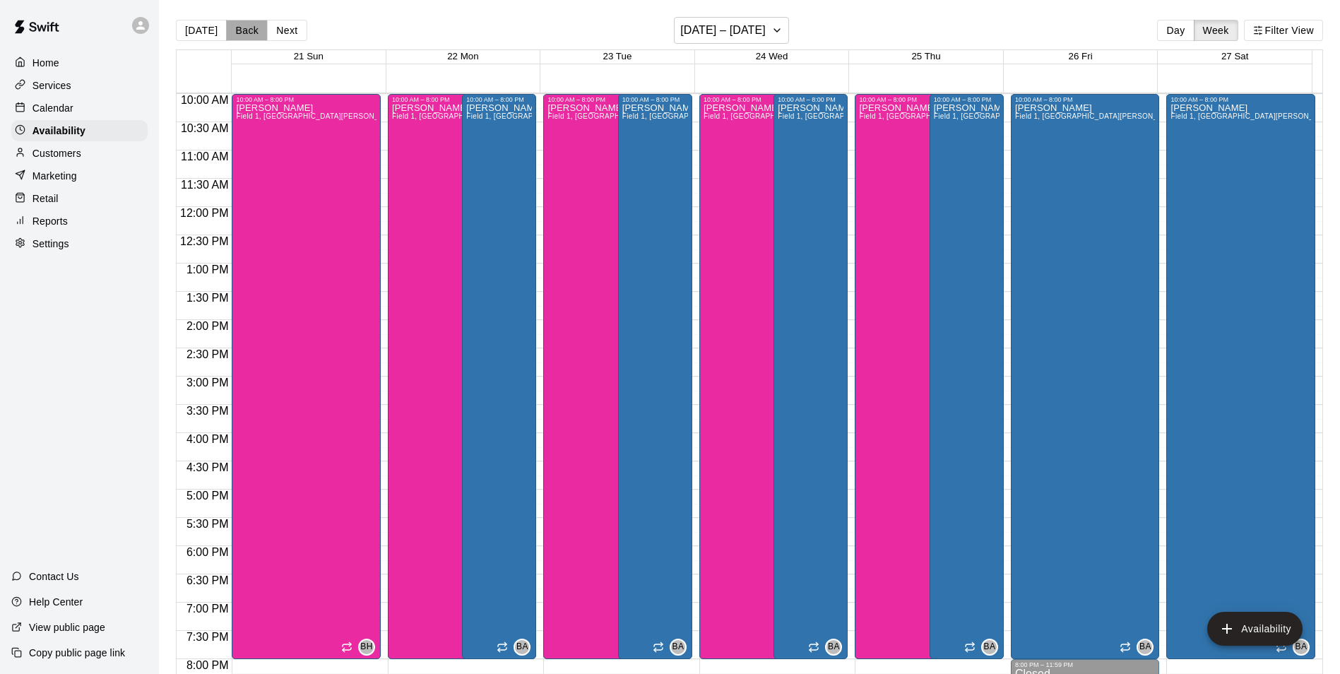
click at [232, 25] on button "Back" at bounding box center [247, 30] width 42 height 21
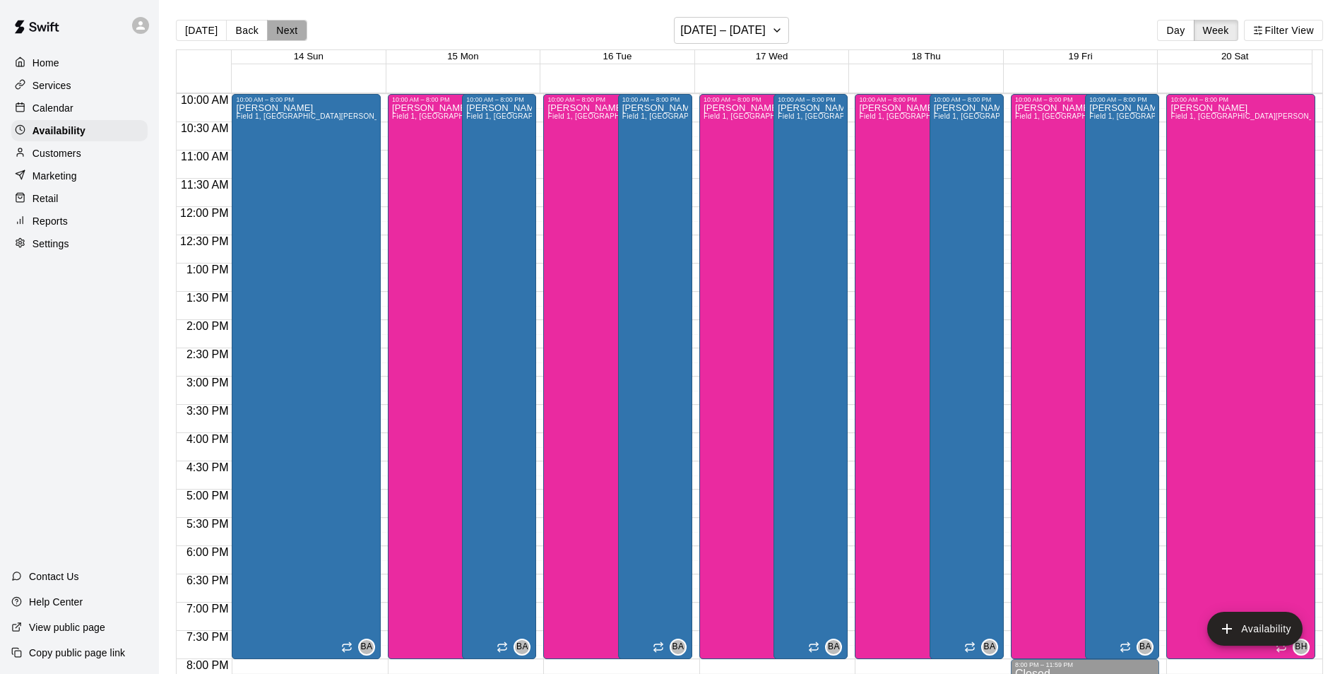
click at [279, 30] on button "Next" at bounding box center [287, 30] width 40 height 21
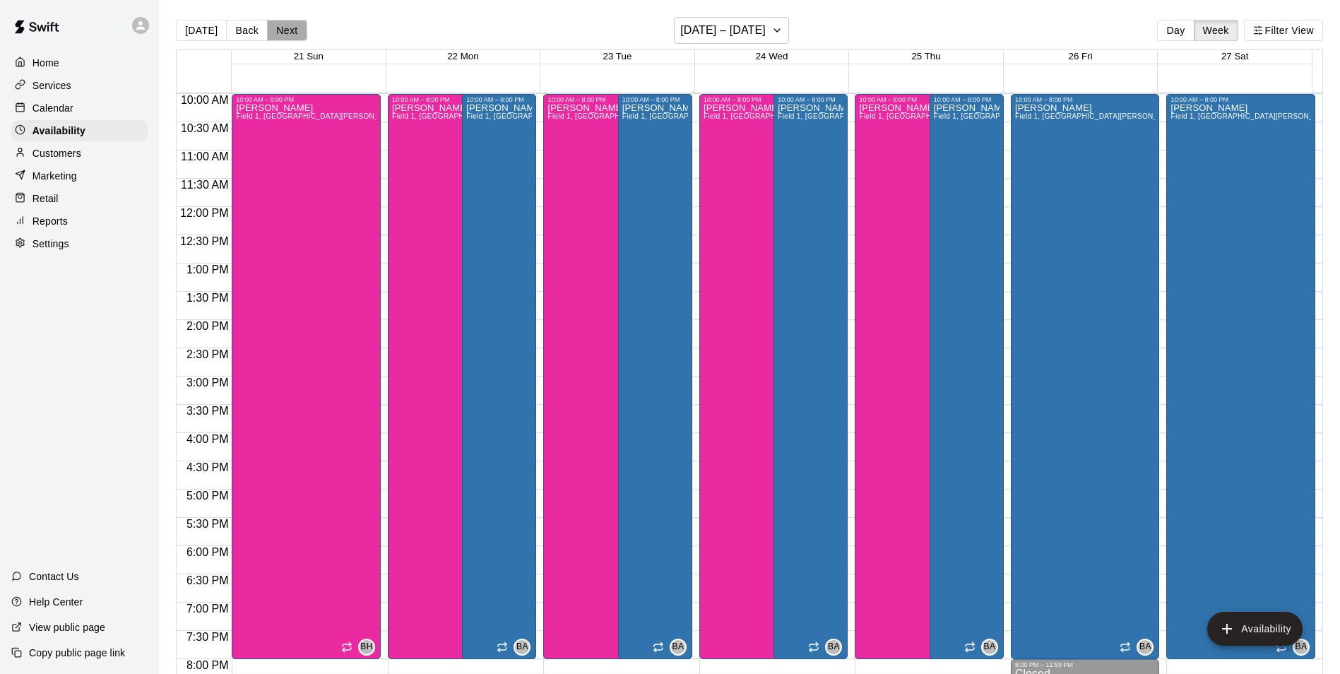
click at [279, 30] on button "Next" at bounding box center [287, 30] width 40 height 21
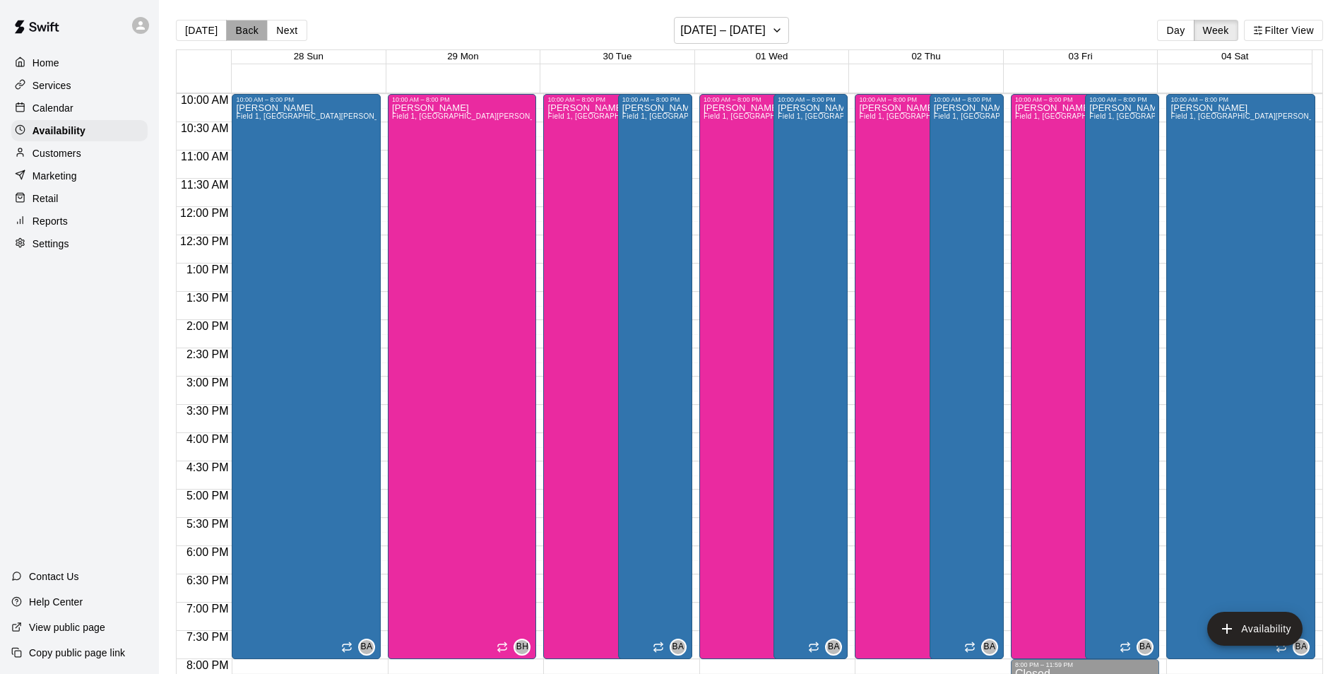
drag, startPoint x: 238, startPoint y: 29, endPoint x: 244, endPoint y: 36, distance: 9.5
click at [239, 29] on button "Back" at bounding box center [247, 30] width 42 height 21
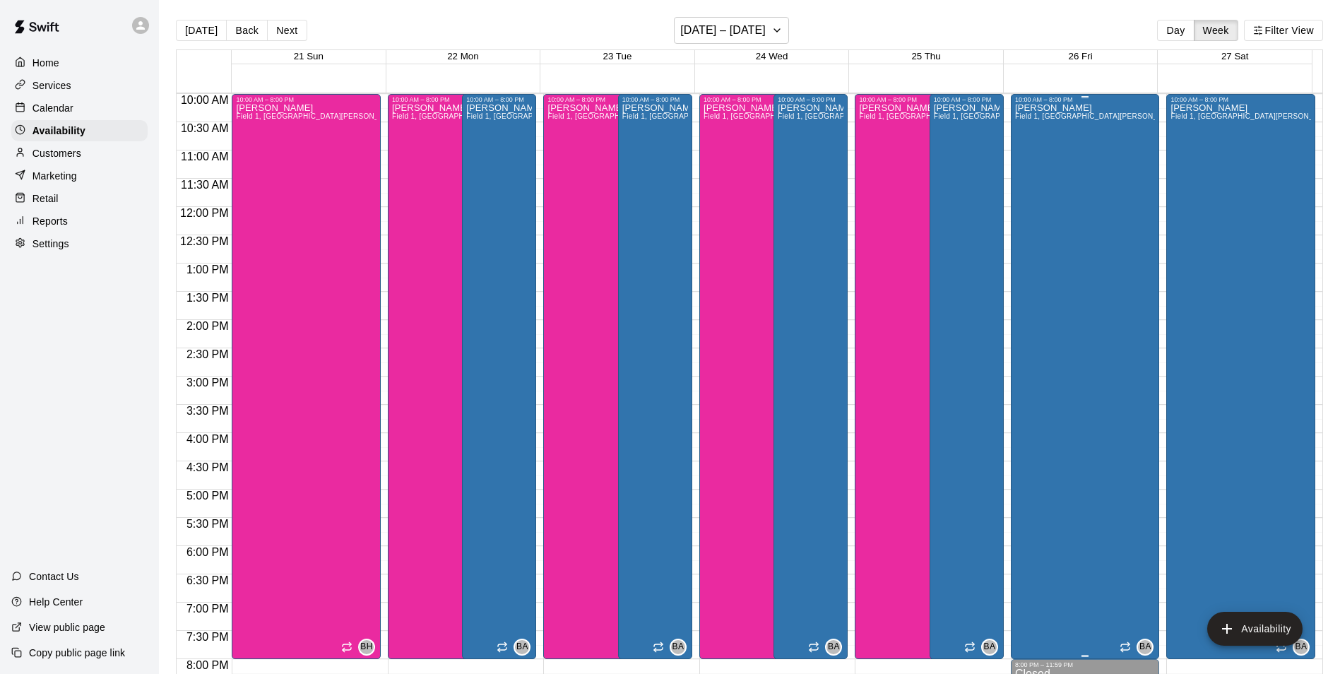
click at [1054, 412] on div "Bryan Anderson Field 1, Field 3, Field 7, Bryan House, Phone Call, Office, Cage…" at bounding box center [1085, 440] width 141 height 674
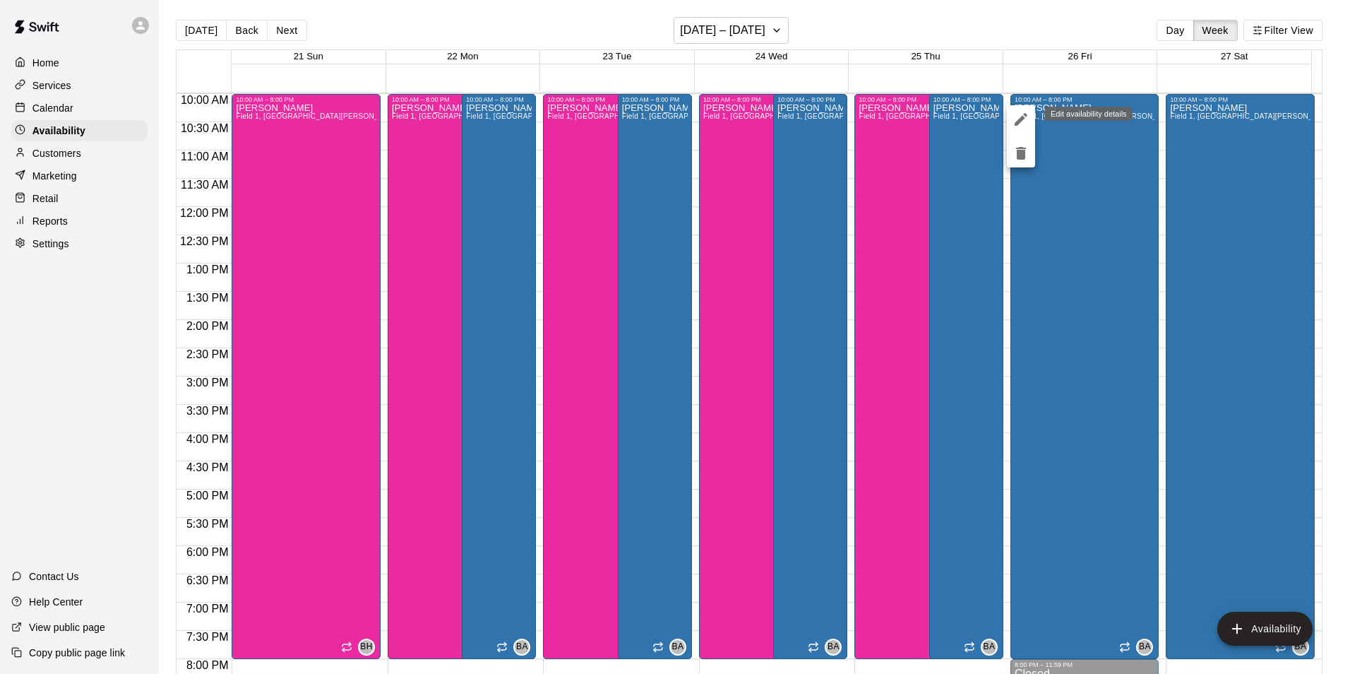
click at [1025, 117] on icon "edit" at bounding box center [1021, 119] width 17 height 17
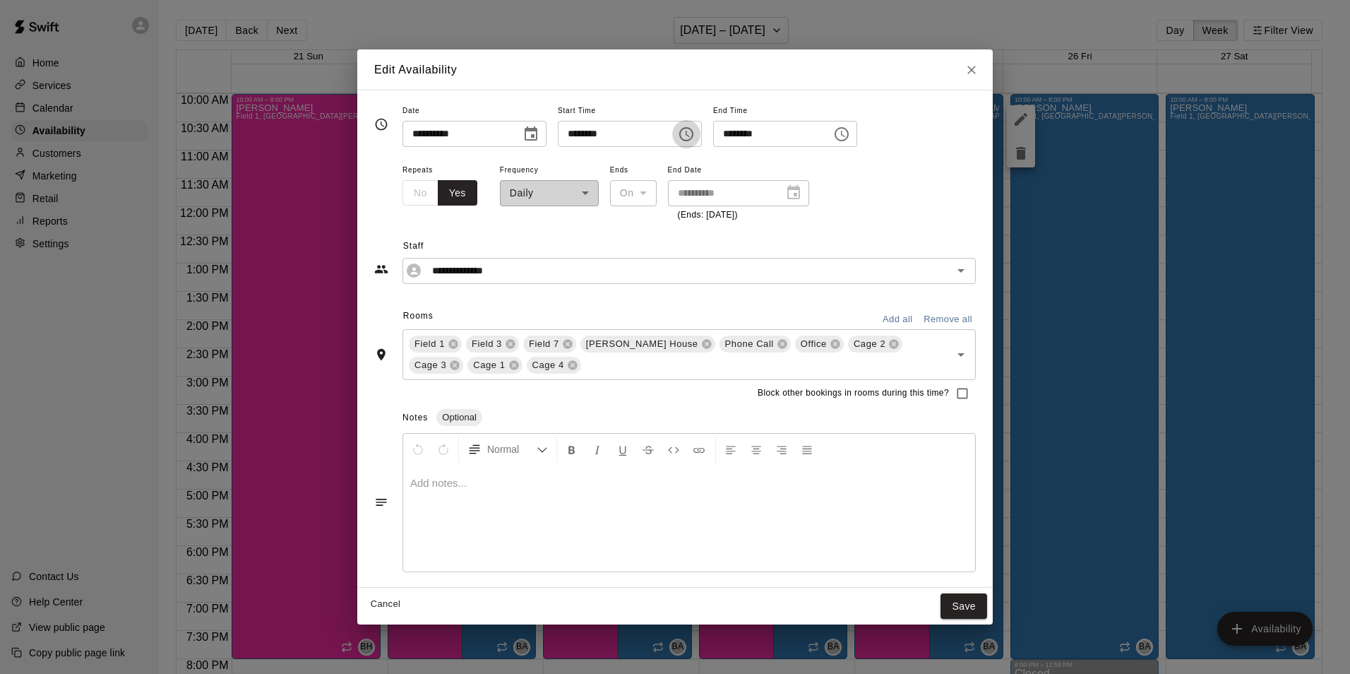
click at [690, 132] on icon "Choose time, selected time is 10:00 AM" at bounding box center [688, 134] width 4 height 6
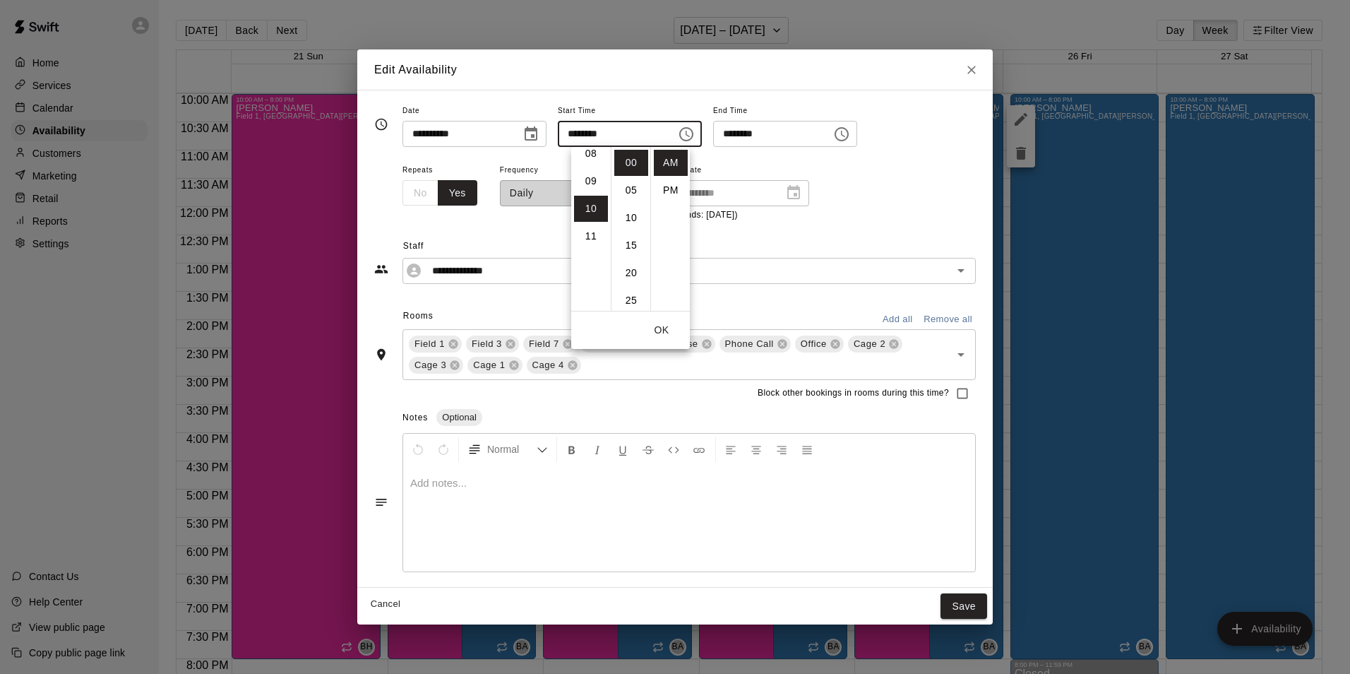
scroll to position [205, 0]
click at [666, 186] on li "PM" at bounding box center [671, 190] width 34 height 26
type input "********"
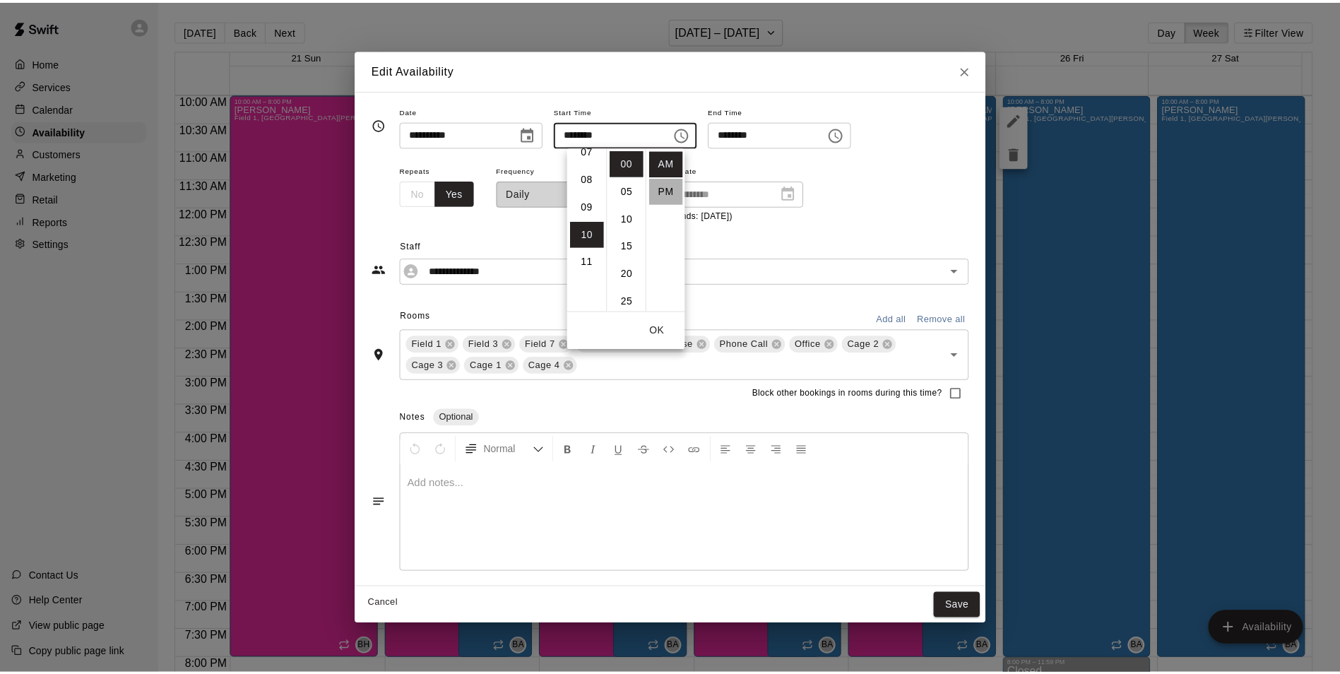
scroll to position [25, 0]
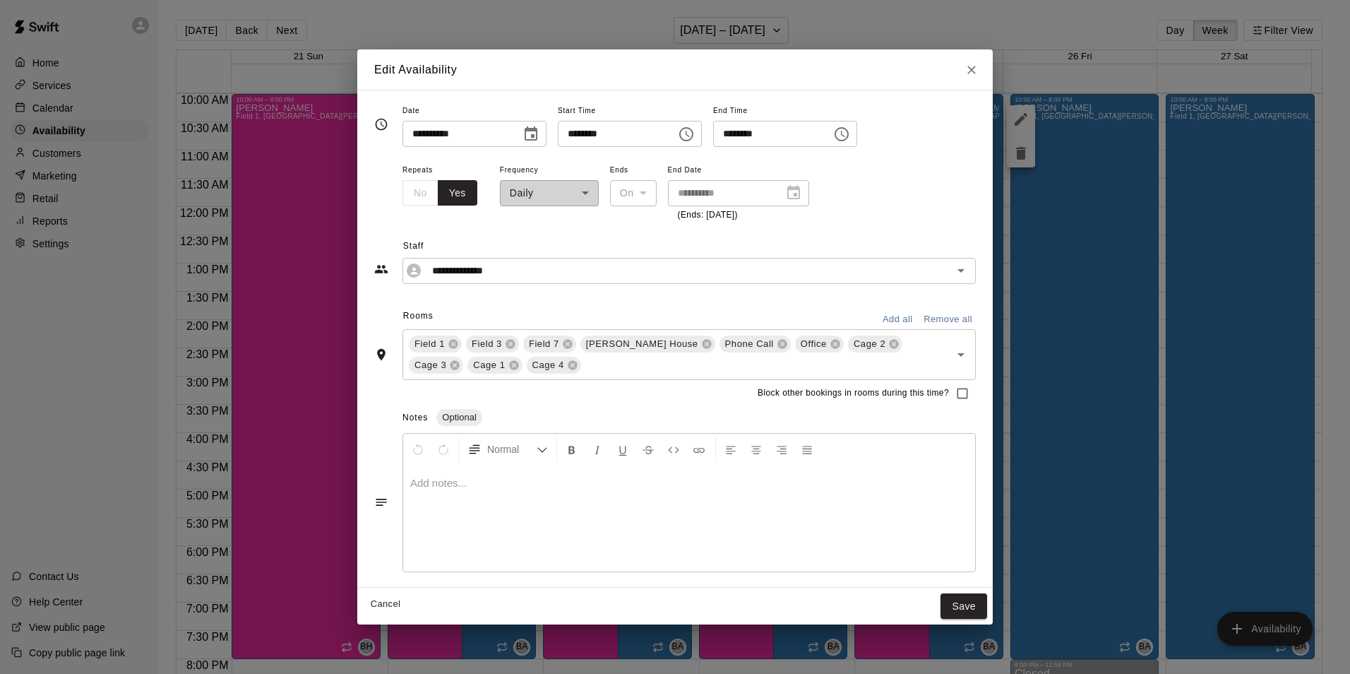
click at [589, 133] on input "********" at bounding box center [612, 134] width 109 height 26
type input "********"
click at [953, 603] on button "Save" at bounding box center [964, 606] width 47 height 26
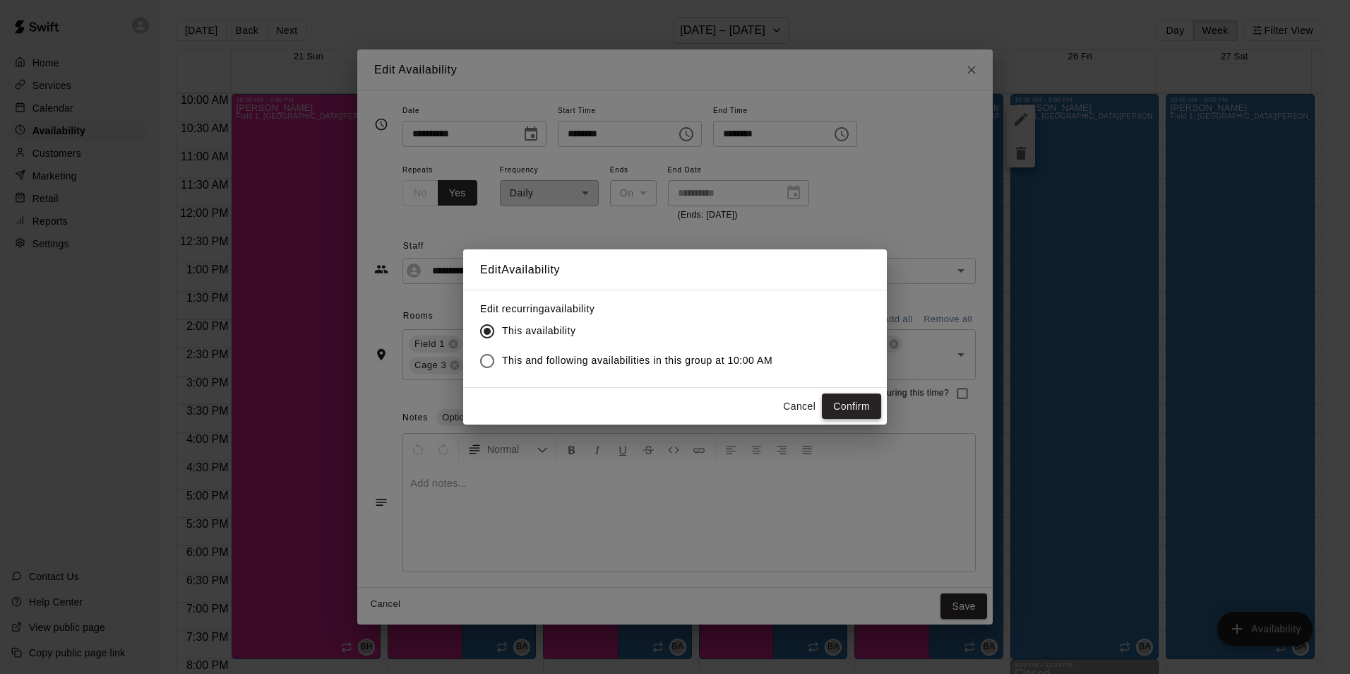
click at [836, 405] on button "Confirm" at bounding box center [851, 406] width 59 height 26
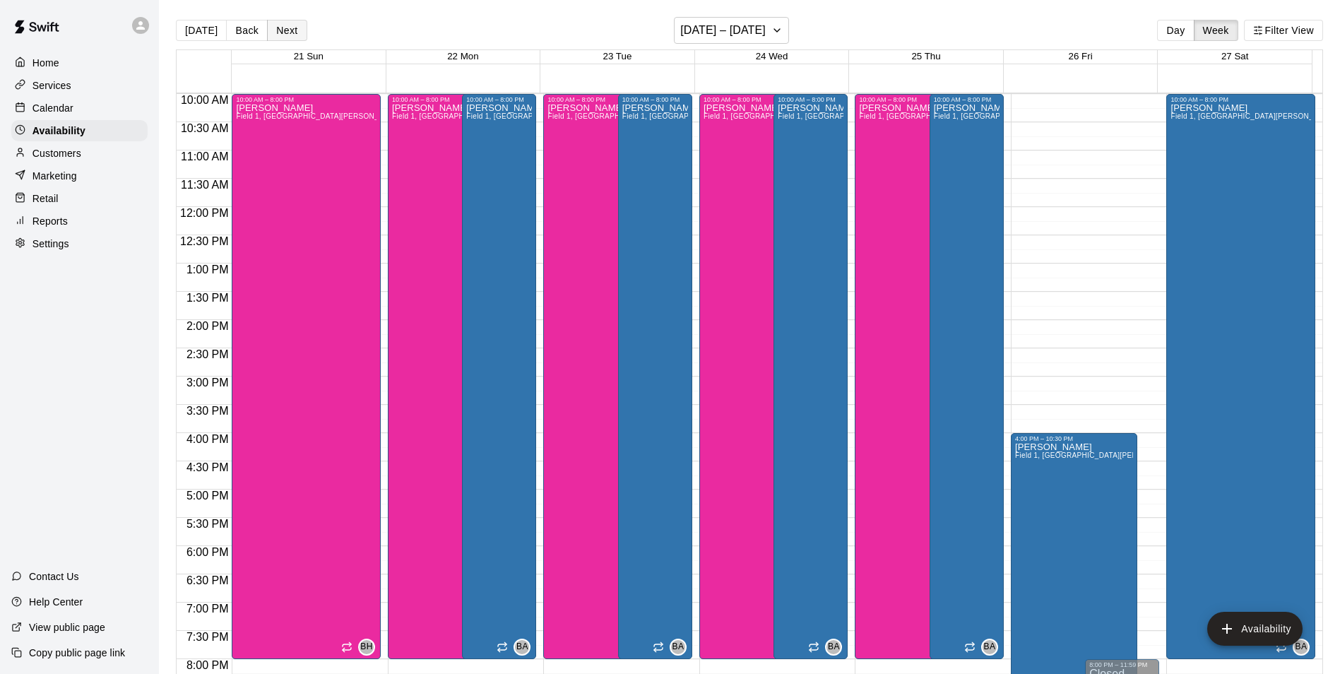
click at [278, 22] on button "Next" at bounding box center [287, 30] width 40 height 21
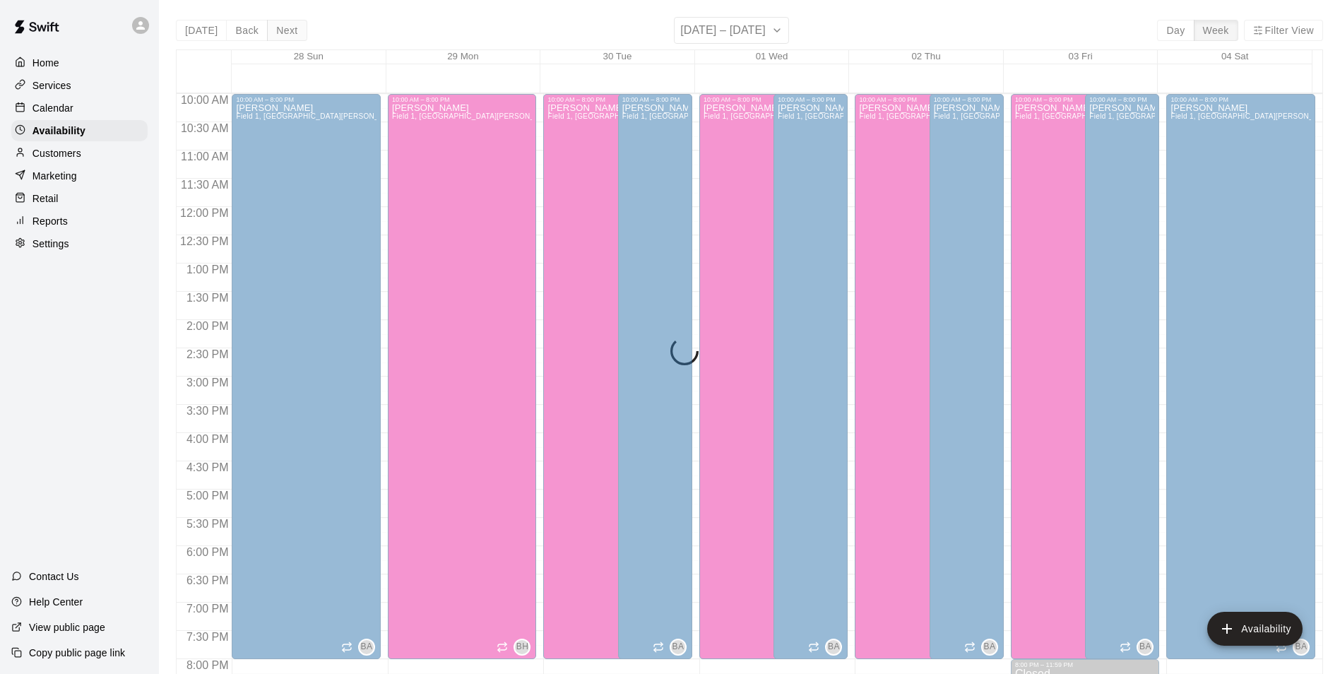
click at [278, 22] on button "Next" at bounding box center [287, 30] width 40 height 21
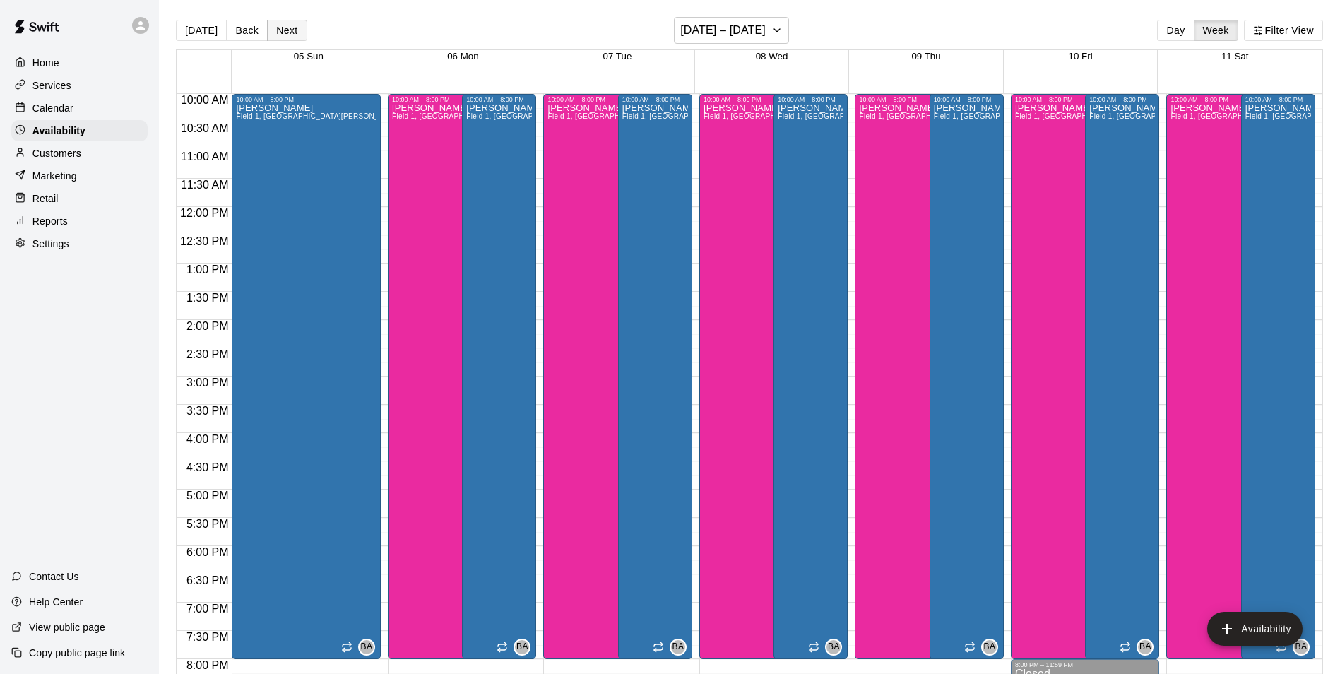
click at [278, 22] on button "Next" at bounding box center [287, 30] width 40 height 21
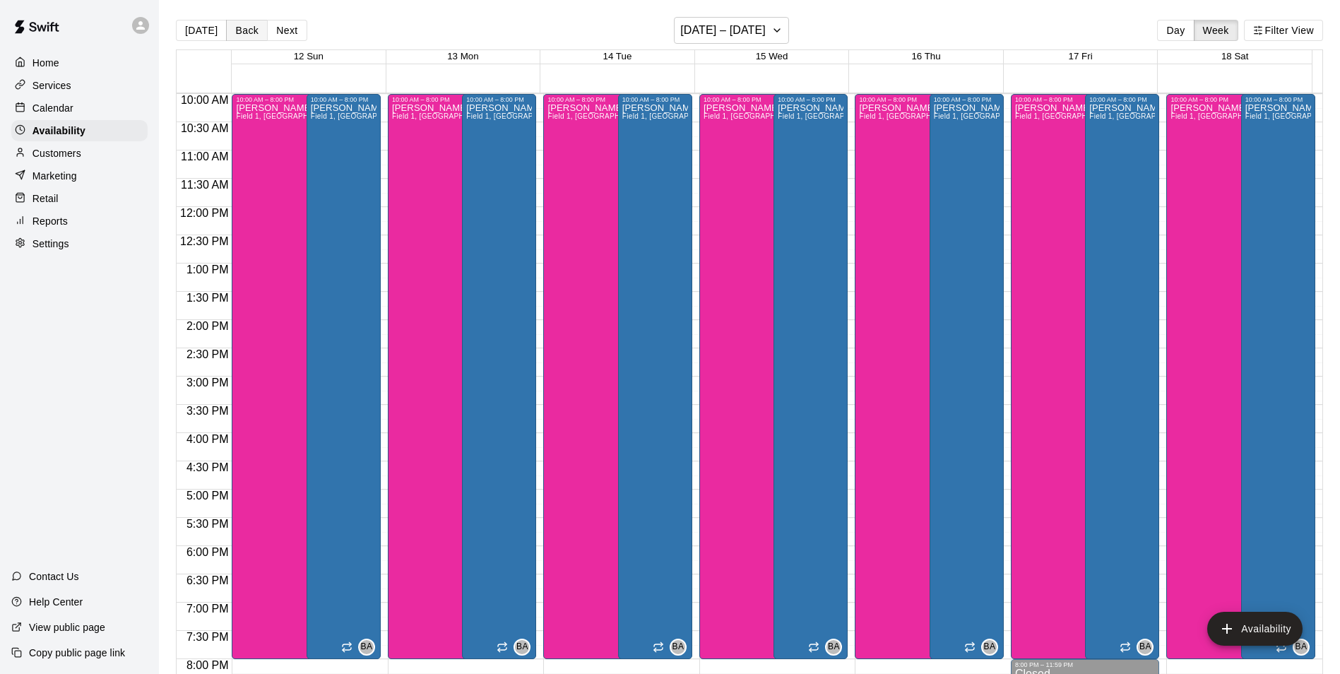
click at [243, 26] on button "Back" at bounding box center [247, 30] width 42 height 21
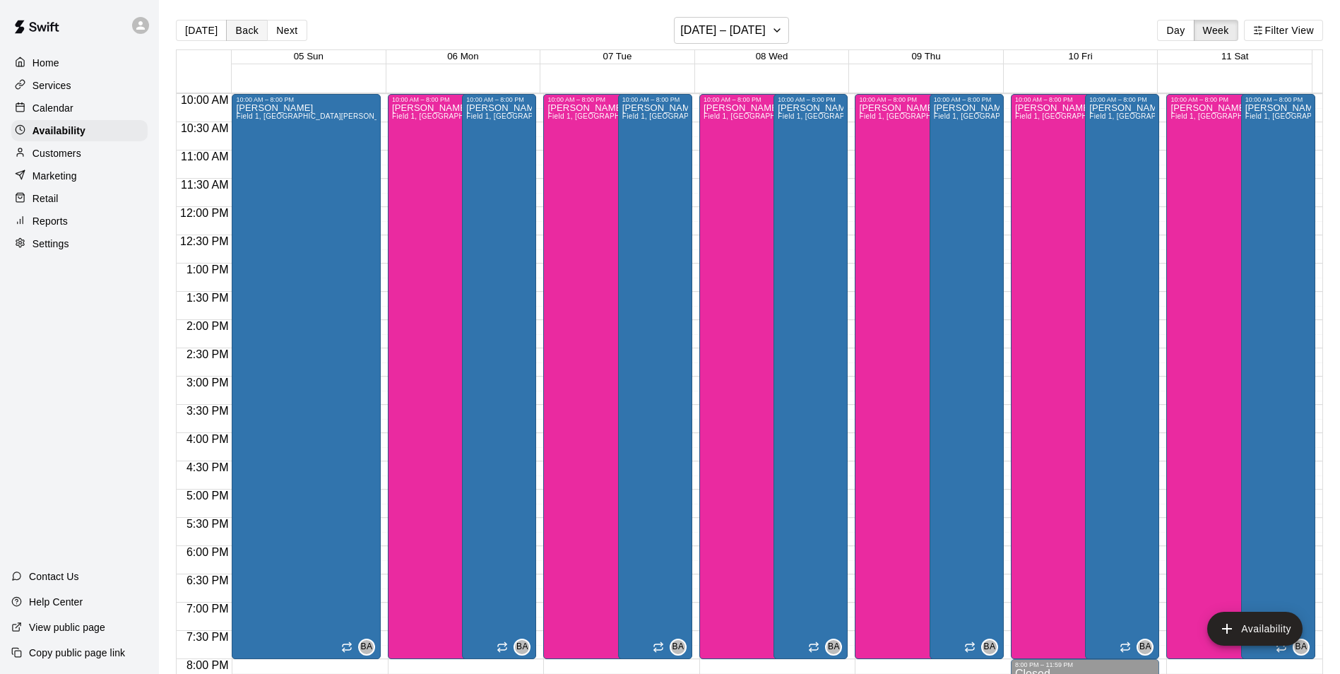
click at [244, 27] on button "Back" at bounding box center [247, 30] width 42 height 21
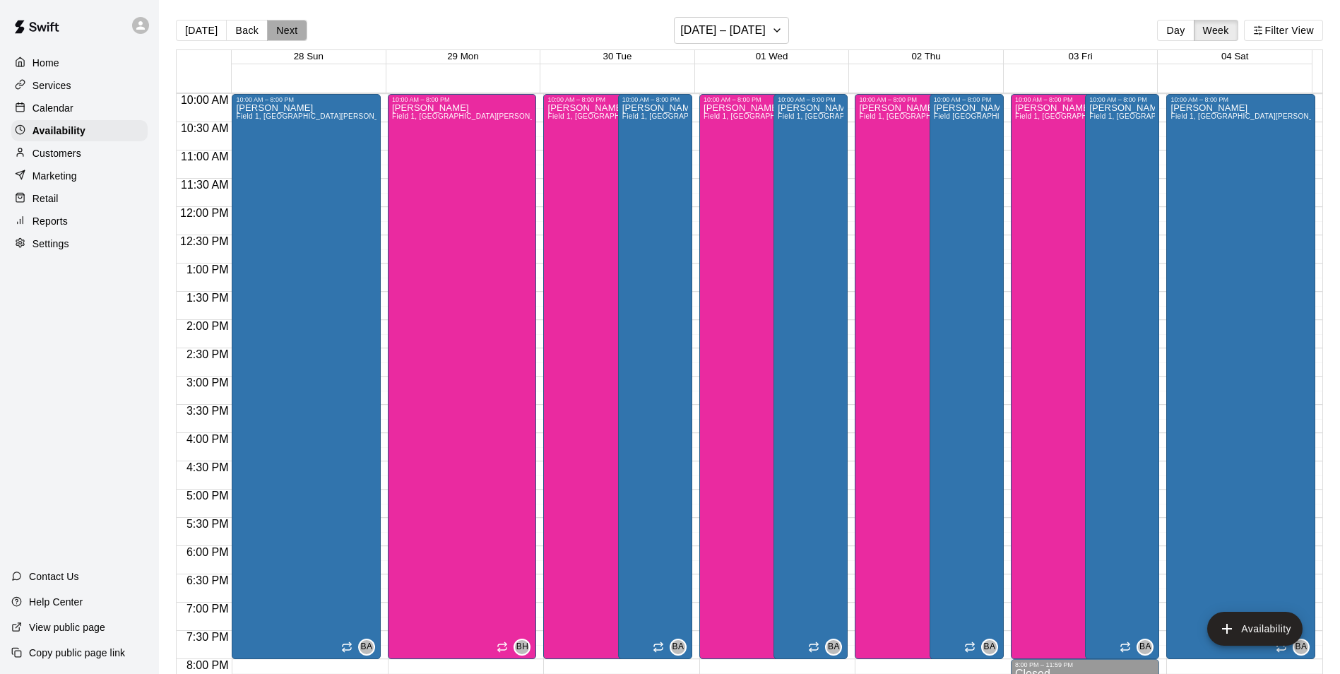
click at [276, 34] on button "Next" at bounding box center [287, 30] width 40 height 21
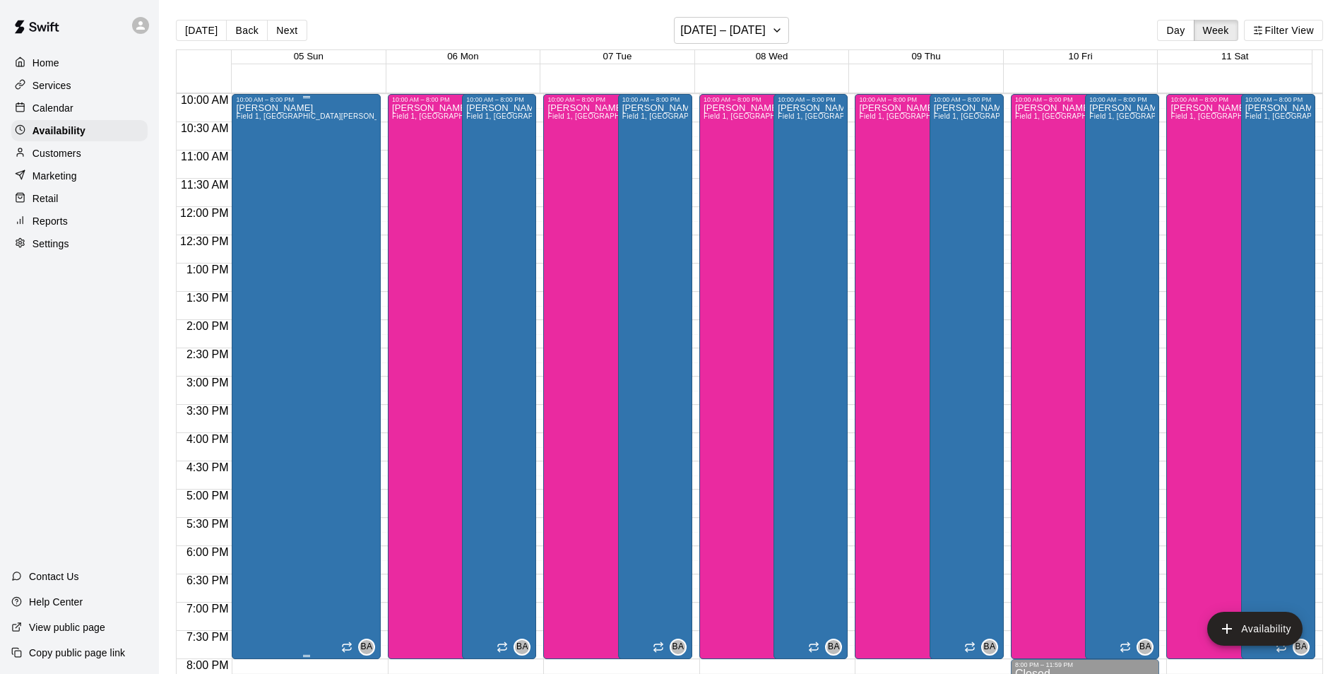
click at [295, 172] on div "Bryan Anderson Field 1, Field 3, Field 7, Bryan House, Phone Call, Office, Cage…" at bounding box center [306, 440] width 141 height 674
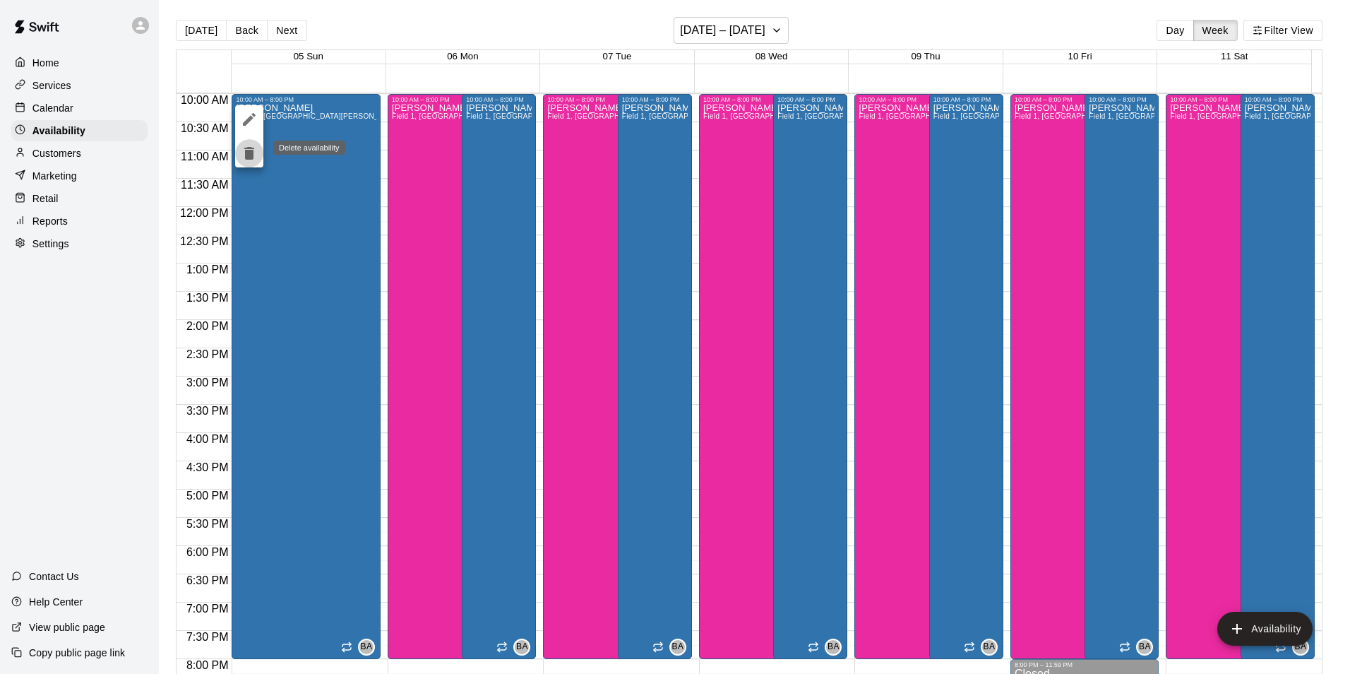
click at [254, 147] on icon "delete" at bounding box center [249, 153] width 17 height 17
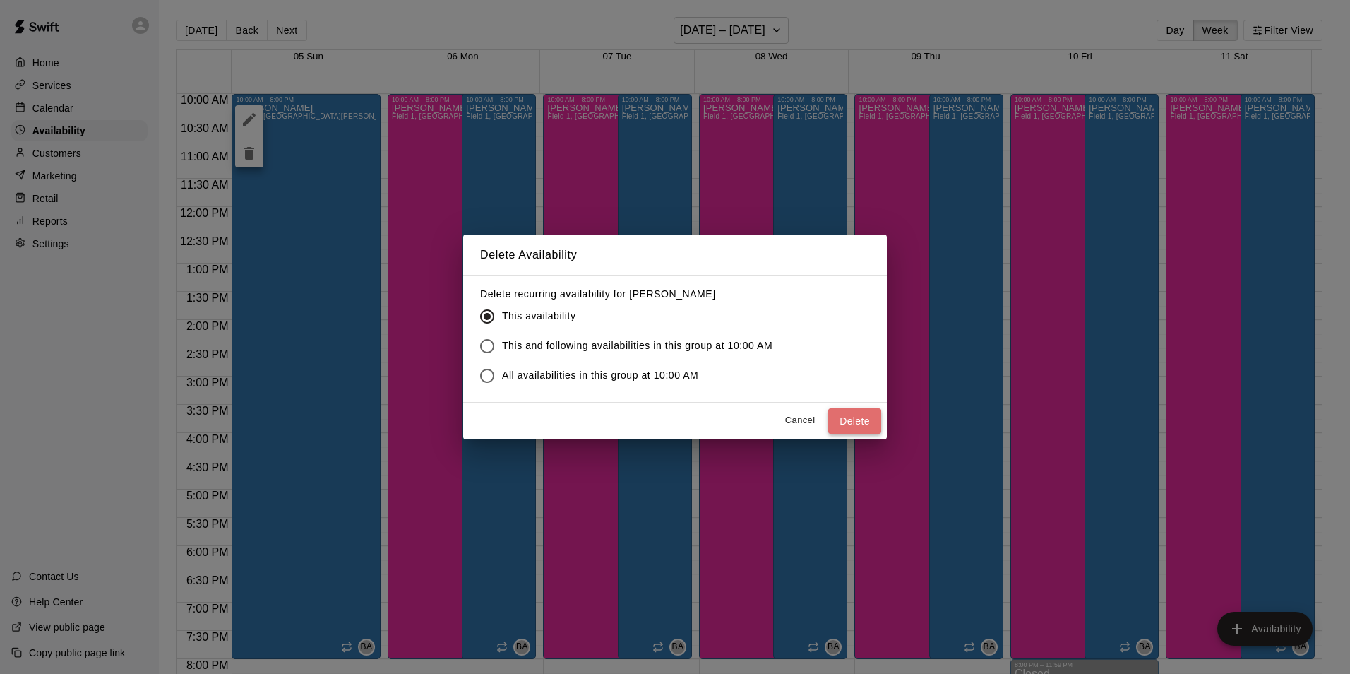
click at [864, 416] on button "Delete" at bounding box center [854, 421] width 53 height 26
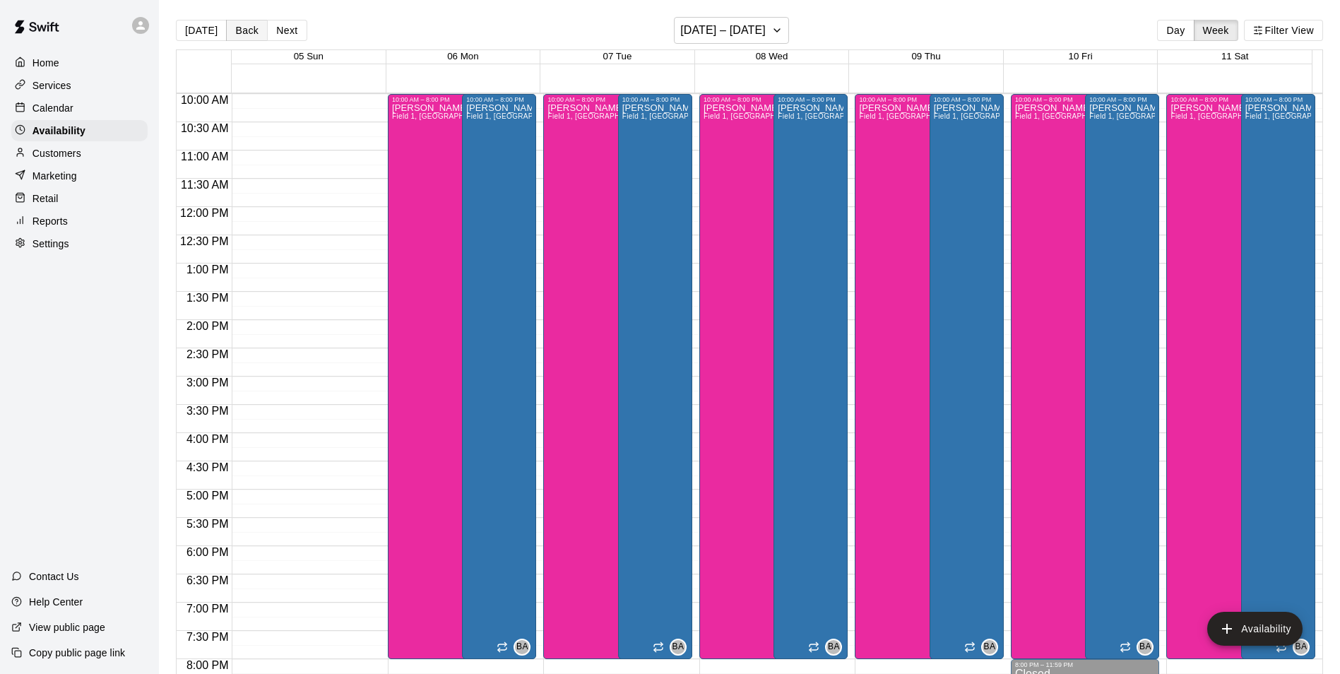
click at [232, 25] on button "Back" at bounding box center [247, 30] width 42 height 21
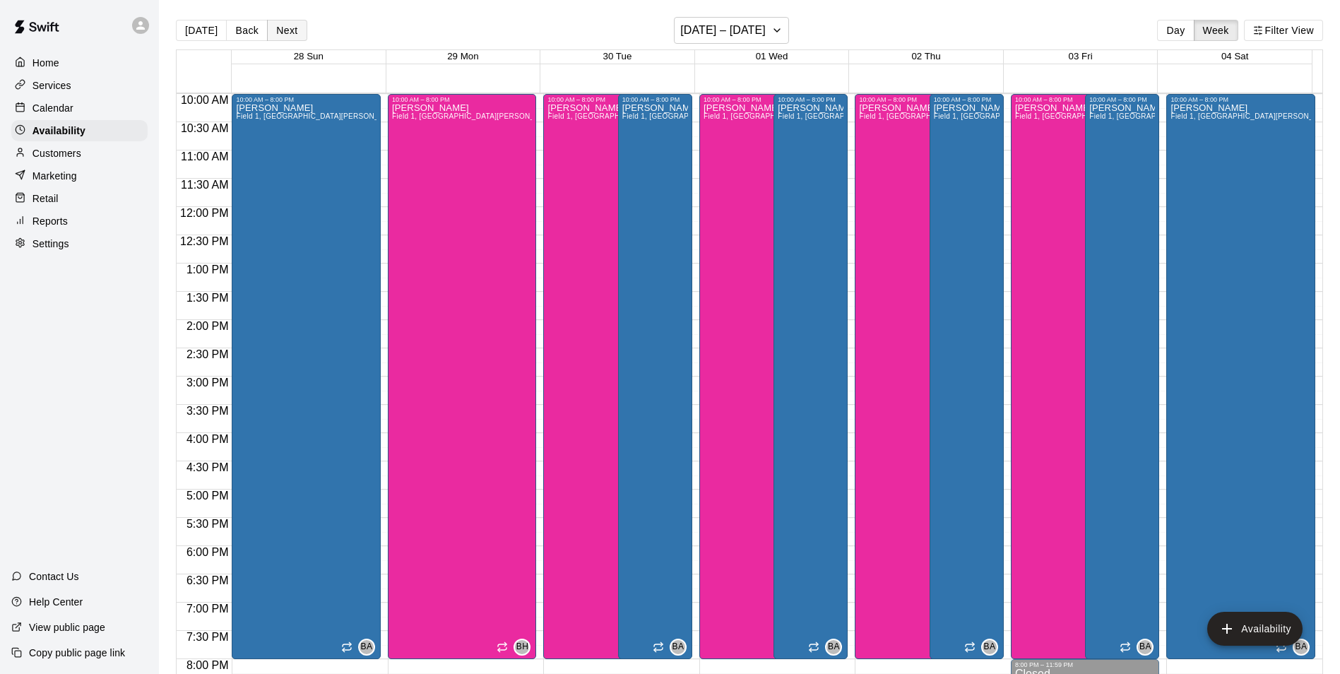
click at [295, 32] on button "Next" at bounding box center [287, 30] width 40 height 21
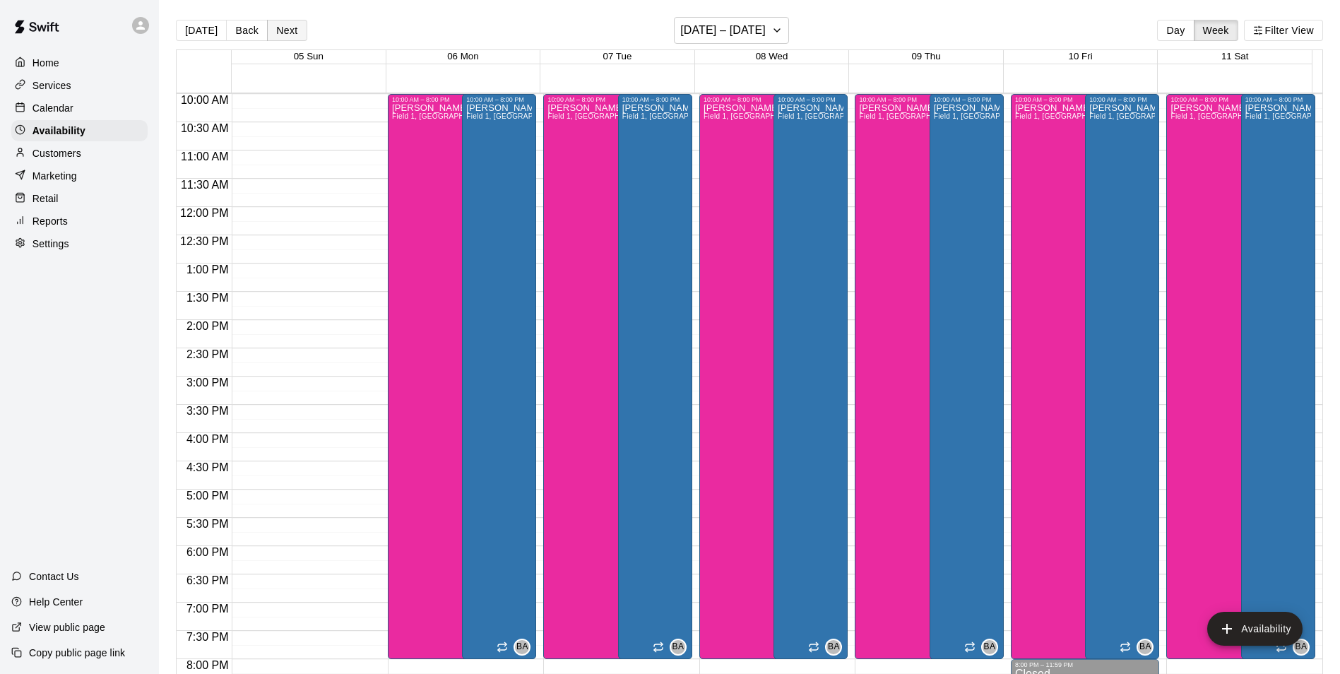
click at [294, 34] on button "Next" at bounding box center [287, 30] width 40 height 21
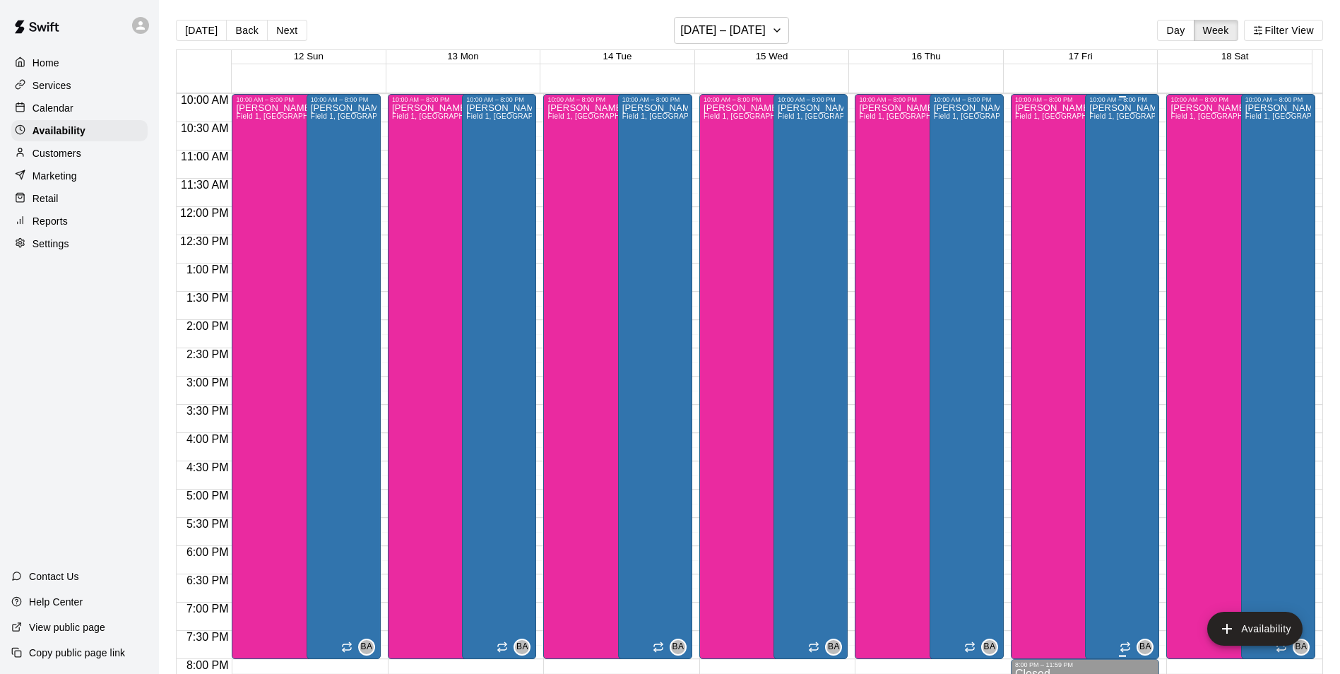
click at [1113, 194] on div "Bryan Anderson Field 1, Field 3, Field 7, Bryan House, Phone Call, Office, Cage…" at bounding box center [1122, 440] width 66 height 674
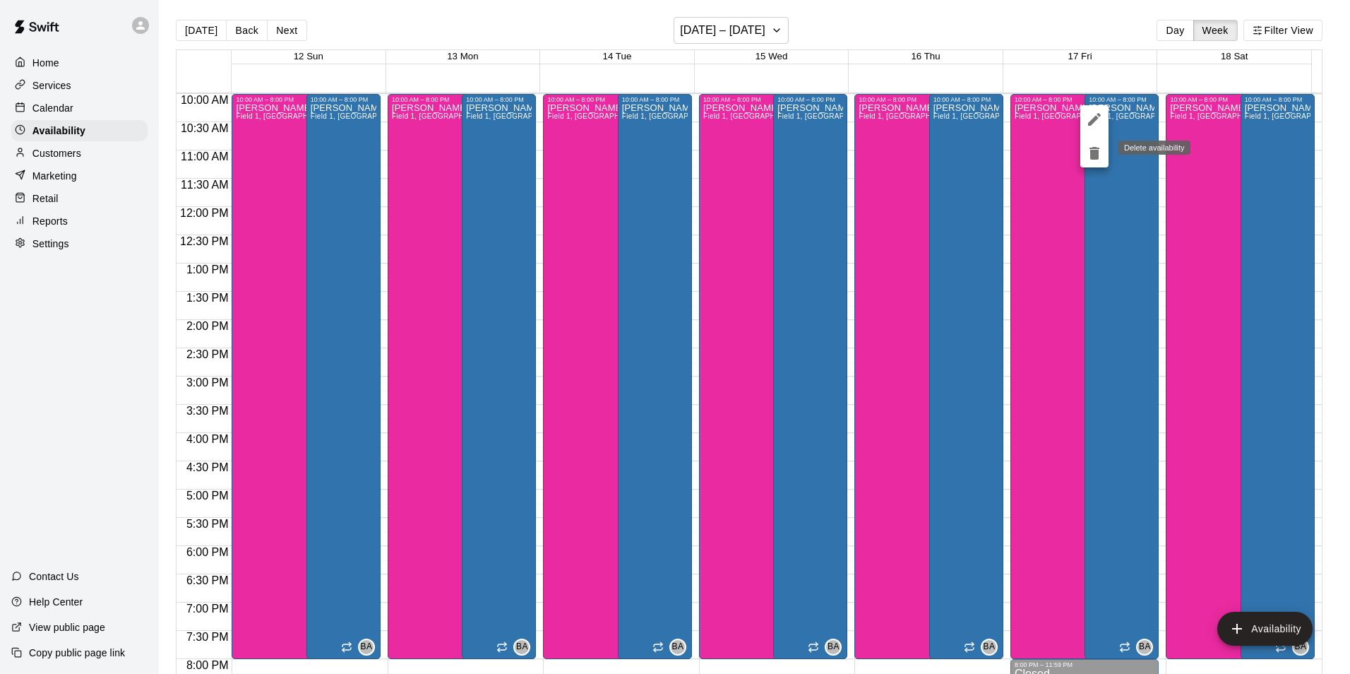
click at [1093, 156] on icon "delete" at bounding box center [1095, 153] width 10 height 13
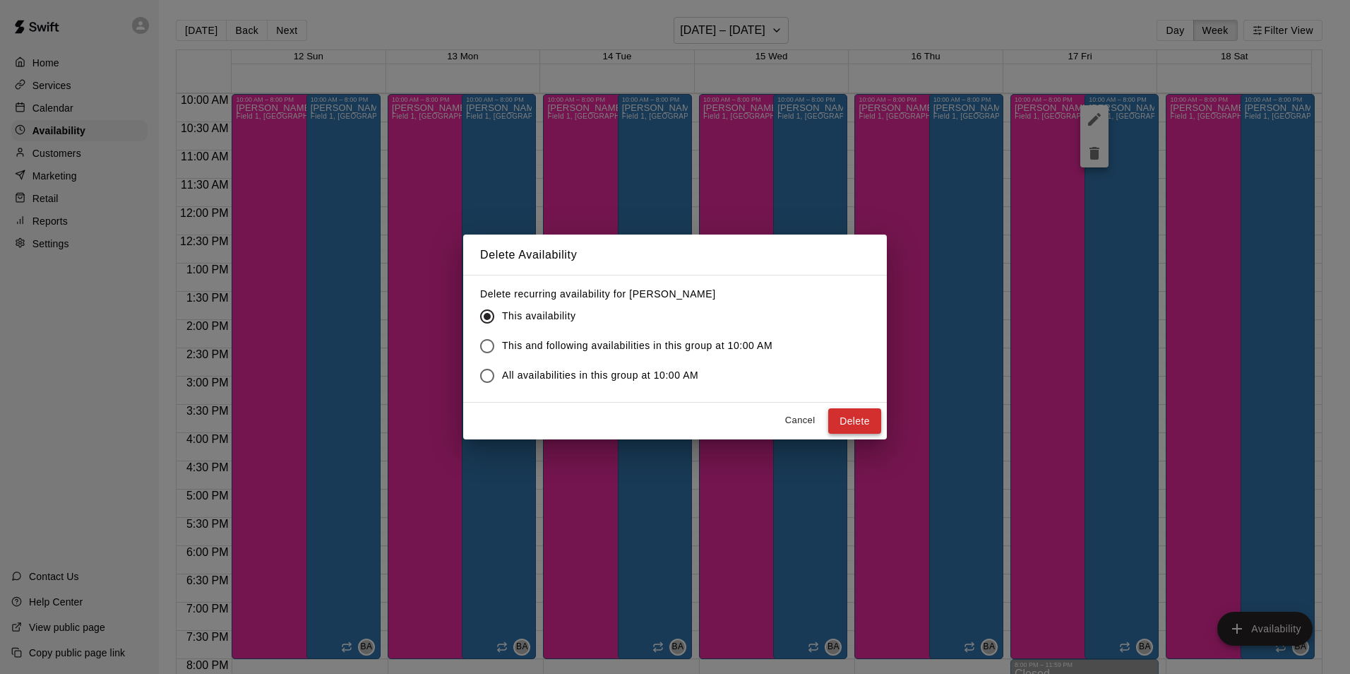
click at [836, 414] on button "Delete" at bounding box center [854, 421] width 53 height 26
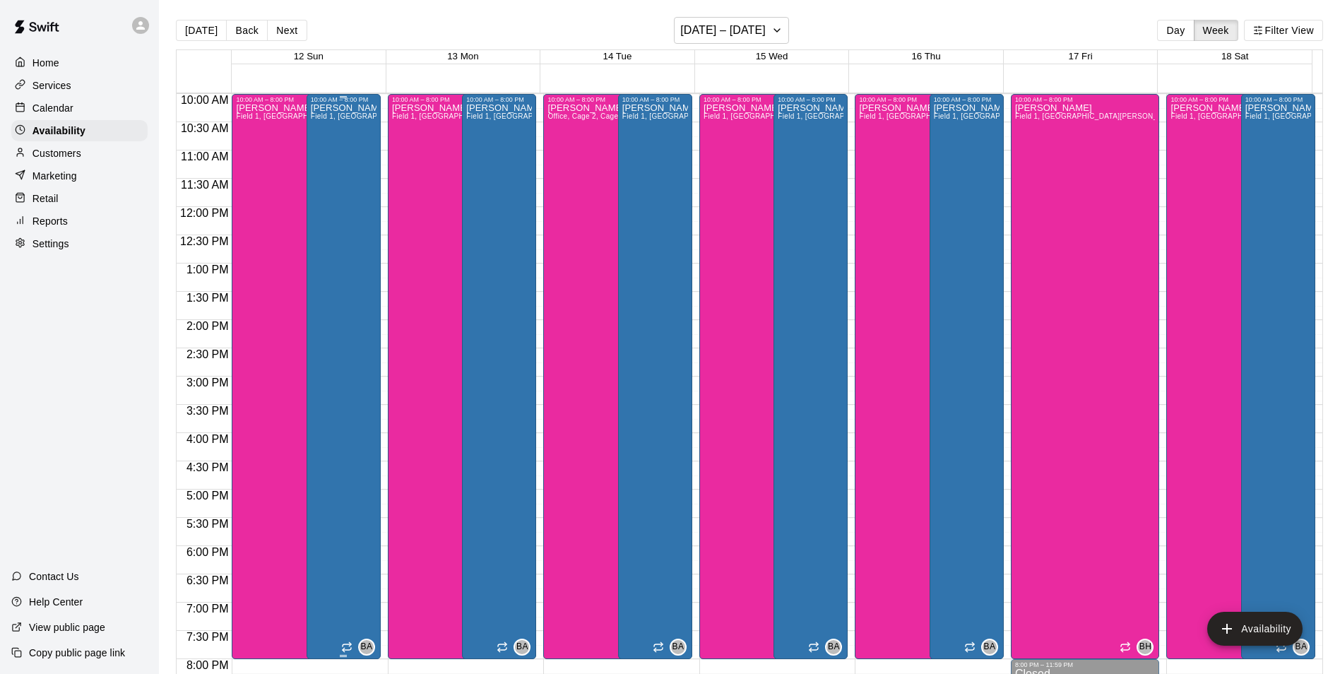
click at [333, 180] on div "Bryan Anderson Field 1, Field 3, Field 7, Bryan House, Phone Call, Office, Cage…" at bounding box center [344, 440] width 66 height 674
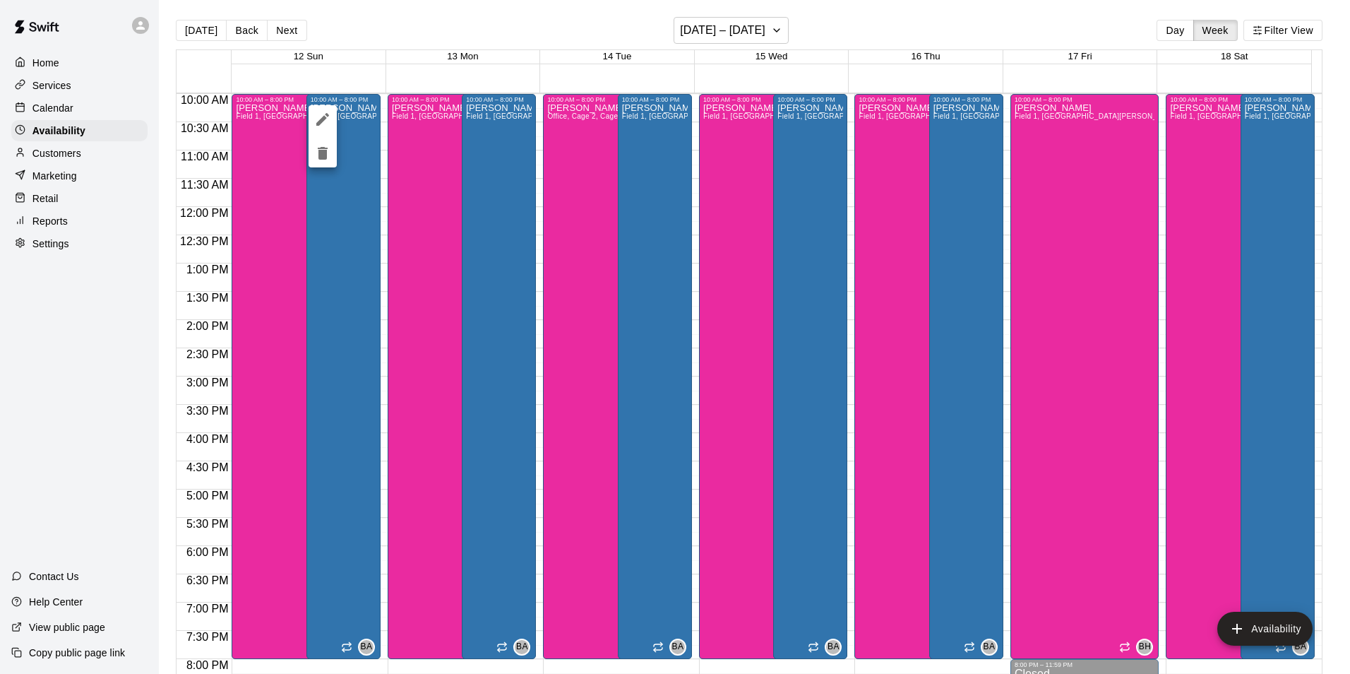
click at [487, 191] on div at bounding box center [675, 337] width 1350 height 674
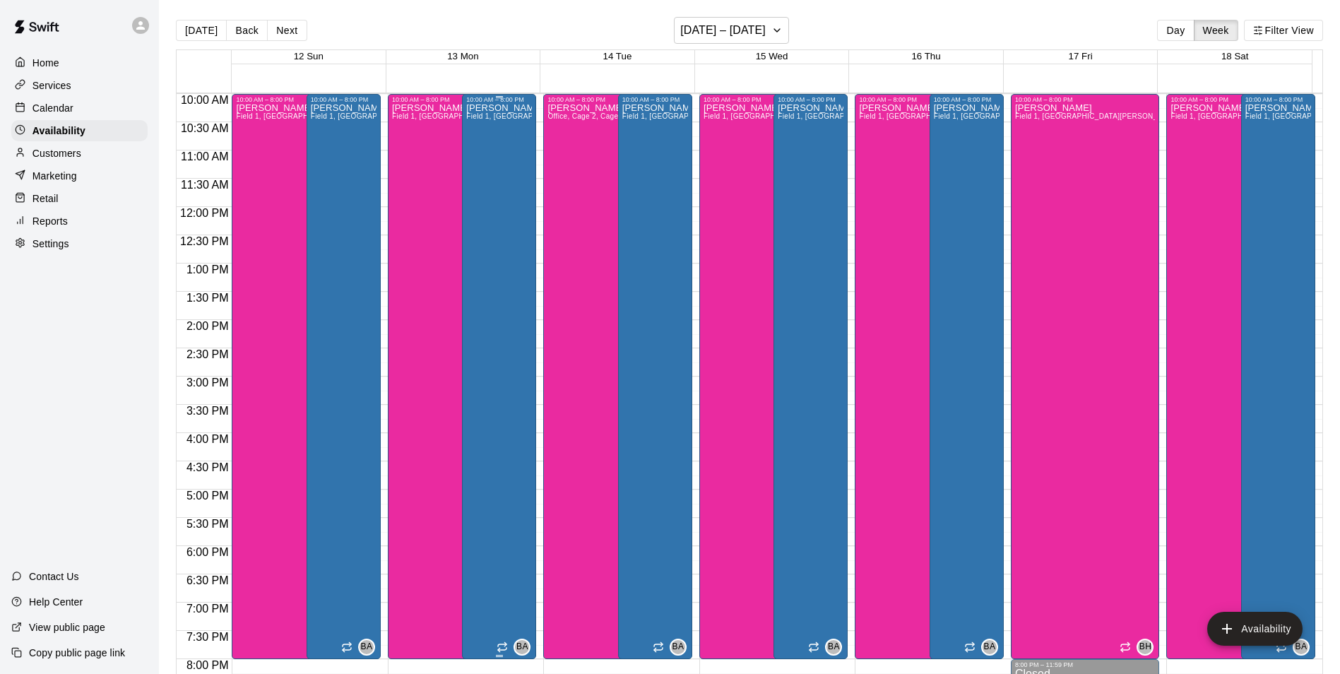
click at [482, 201] on div "Bryan Anderson Field 1, Field 3, Field 7, Bryan House, Phone Call, Office, Cage…" at bounding box center [499, 440] width 66 height 674
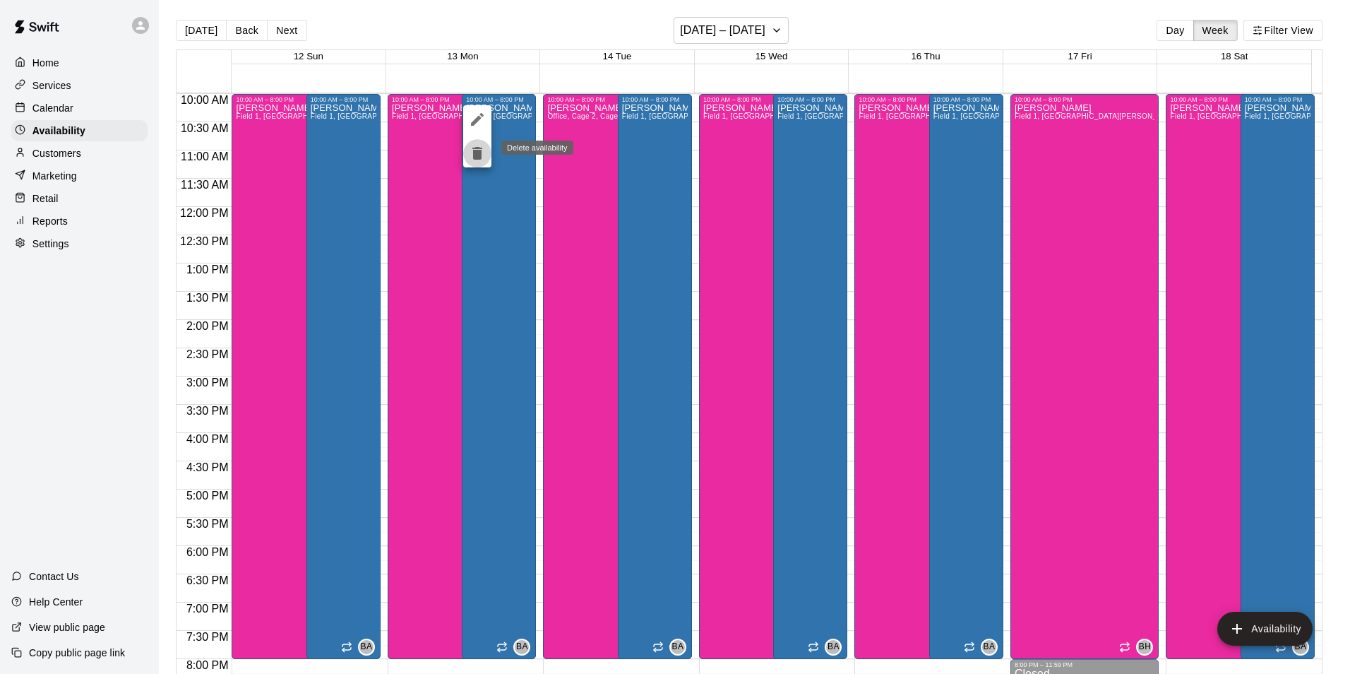
click at [478, 160] on icon "delete" at bounding box center [478, 153] width 10 height 13
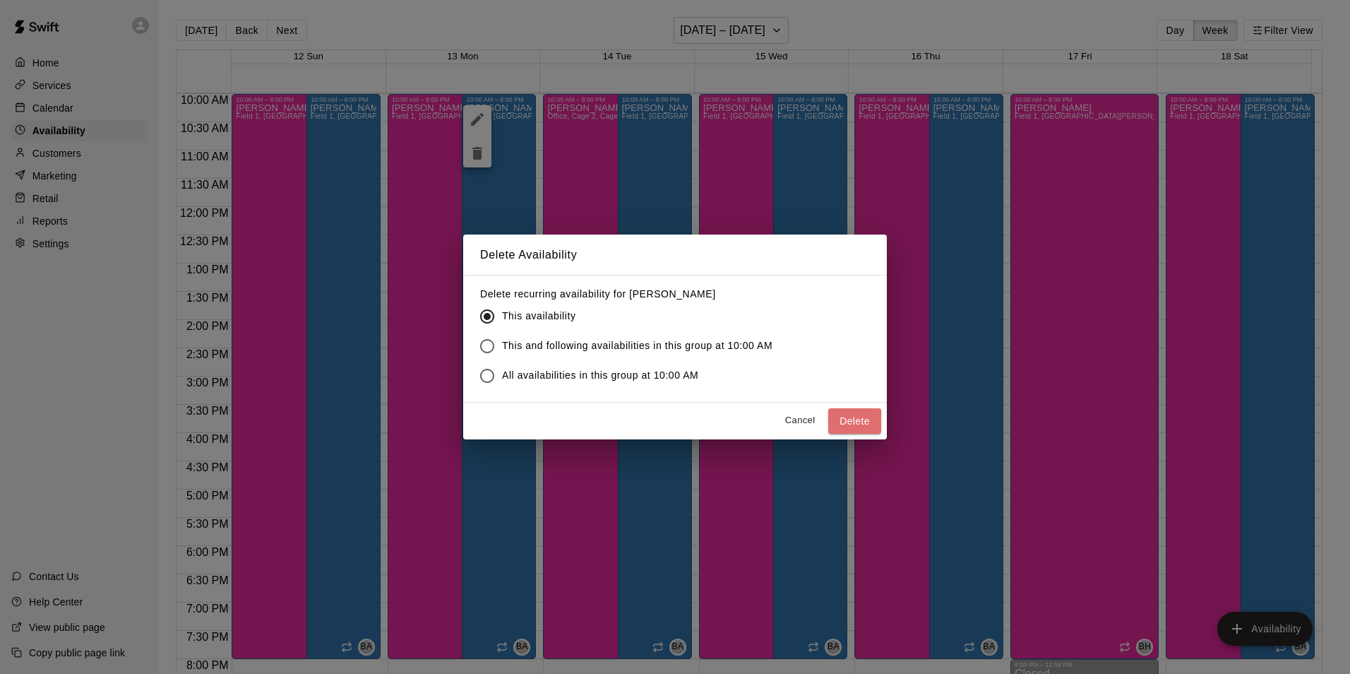
drag, startPoint x: 846, startPoint y: 414, endPoint x: 816, endPoint y: 408, distance: 30.3
click at [844, 412] on button "Delete" at bounding box center [854, 421] width 53 height 26
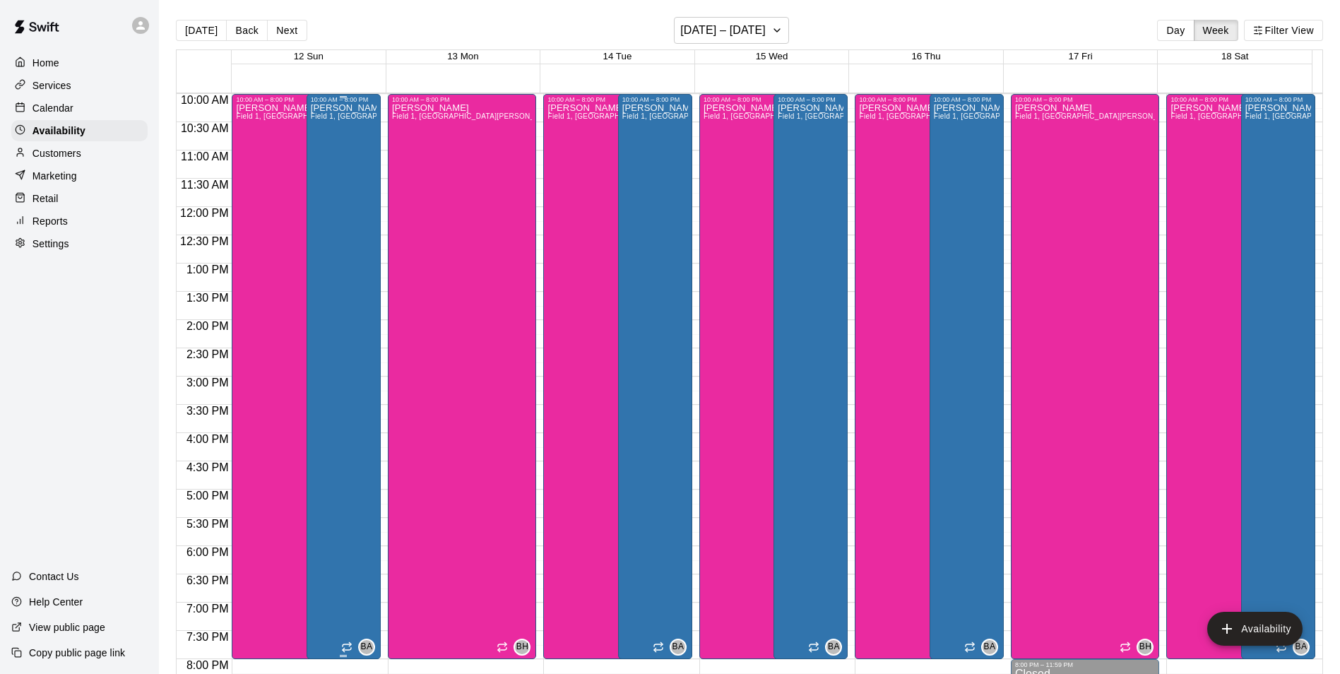
click at [336, 161] on div "Bryan Anderson Field 1, Field 3, Field 7, Bryan House, Phone Call, Office, Cage…" at bounding box center [344, 440] width 66 height 674
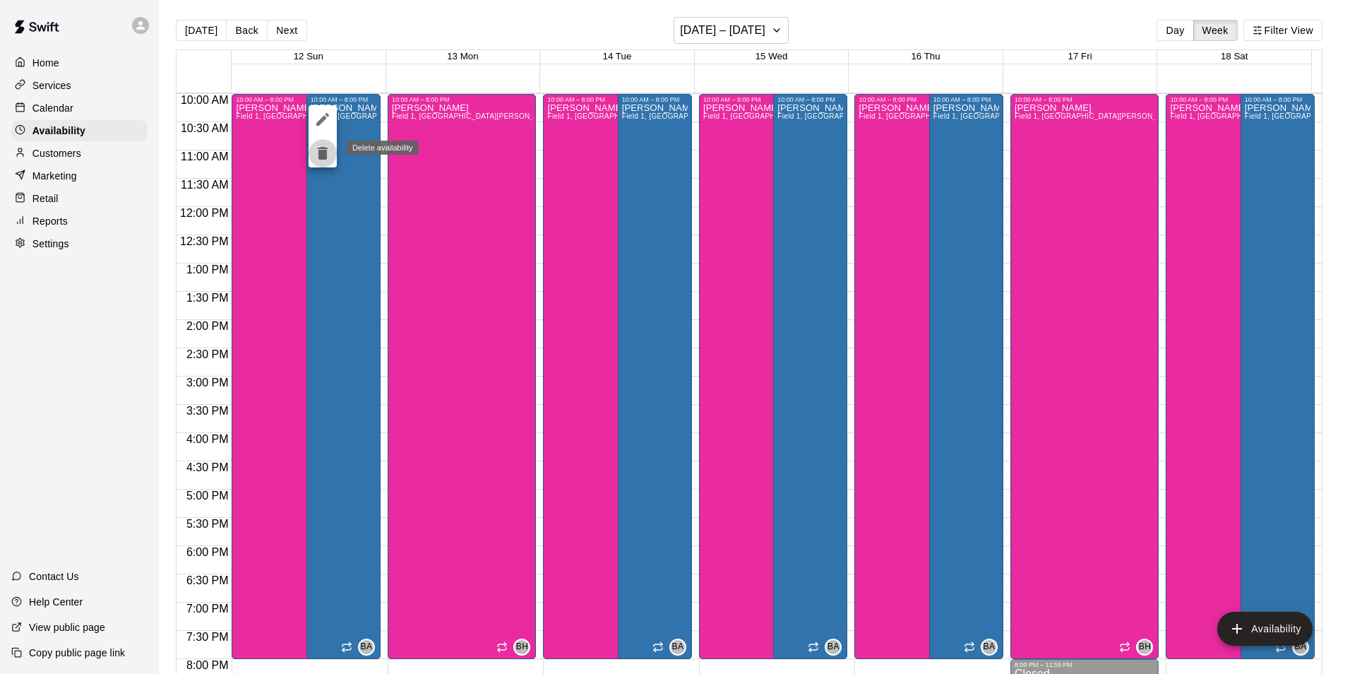
click at [331, 153] on button "delete" at bounding box center [323, 153] width 28 height 28
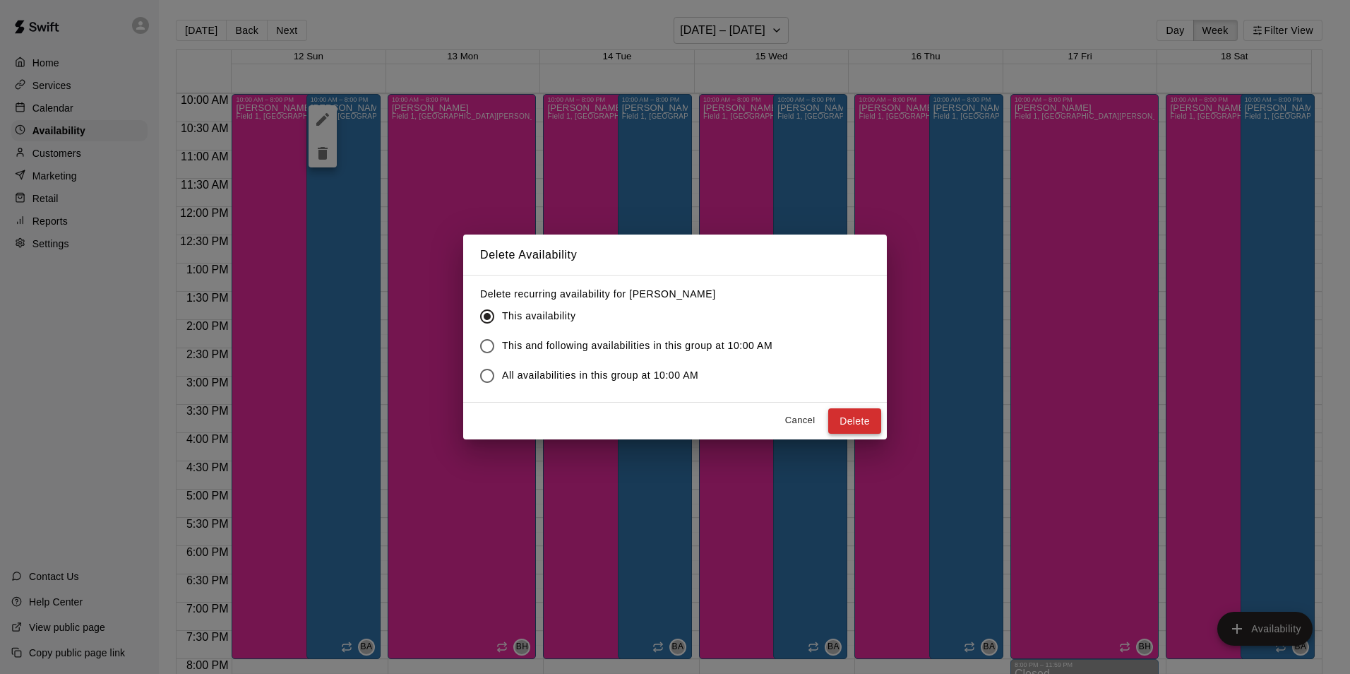
click at [864, 419] on button "Delete" at bounding box center [854, 421] width 53 height 26
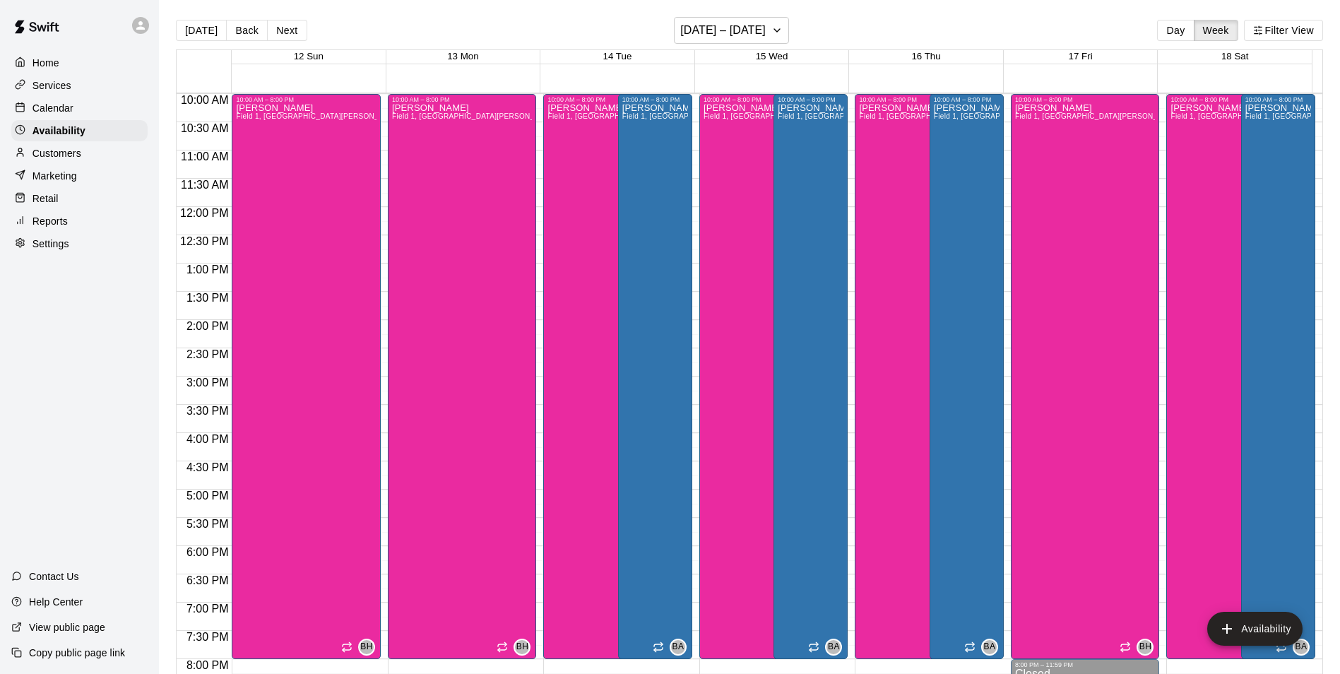
drag, startPoint x: 250, startPoint y: 32, endPoint x: 264, endPoint y: 52, distance: 24.3
click at [251, 35] on button "Back" at bounding box center [247, 30] width 42 height 21
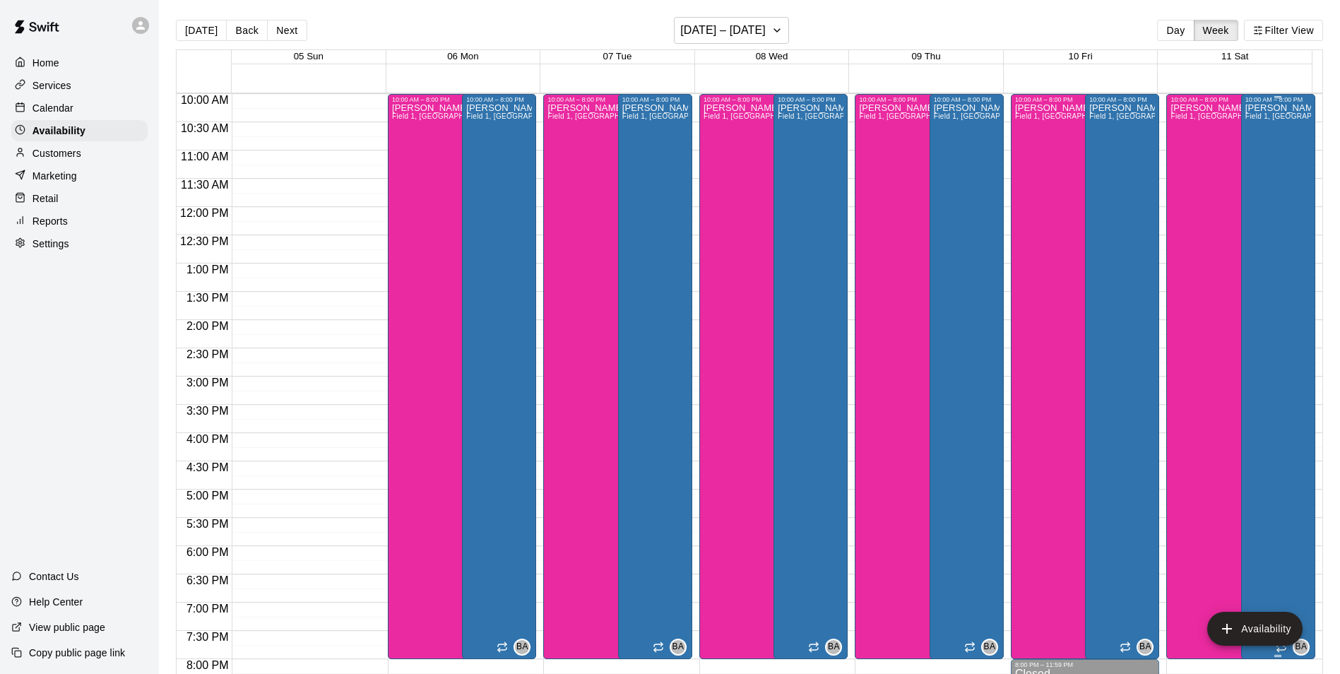
click at [1267, 400] on div "Bryan Anderson Field 1, Field 3, Field 7, Bryan House, Phone Call, Office, Cage…" at bounding box center [1278, 440] width 66 height 674
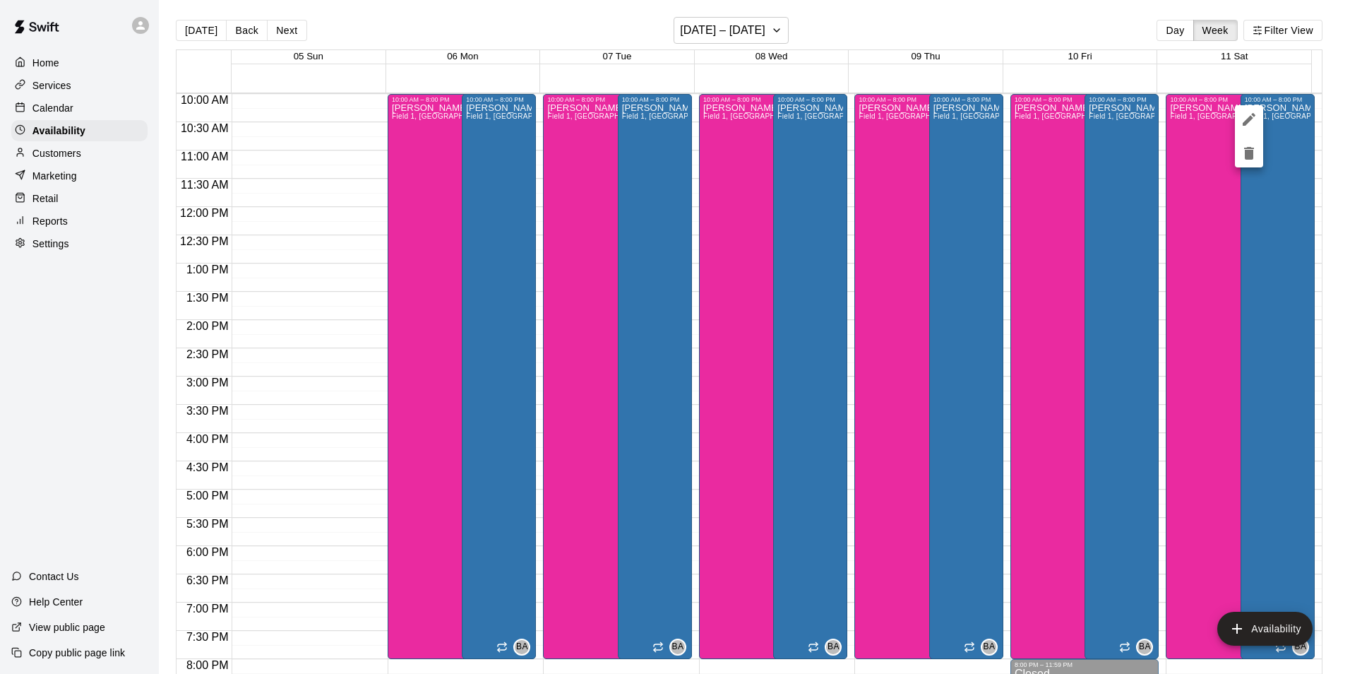
click at [1244, 160] on icon "delete" at bounding box center [1249, 153] width 17 height 17
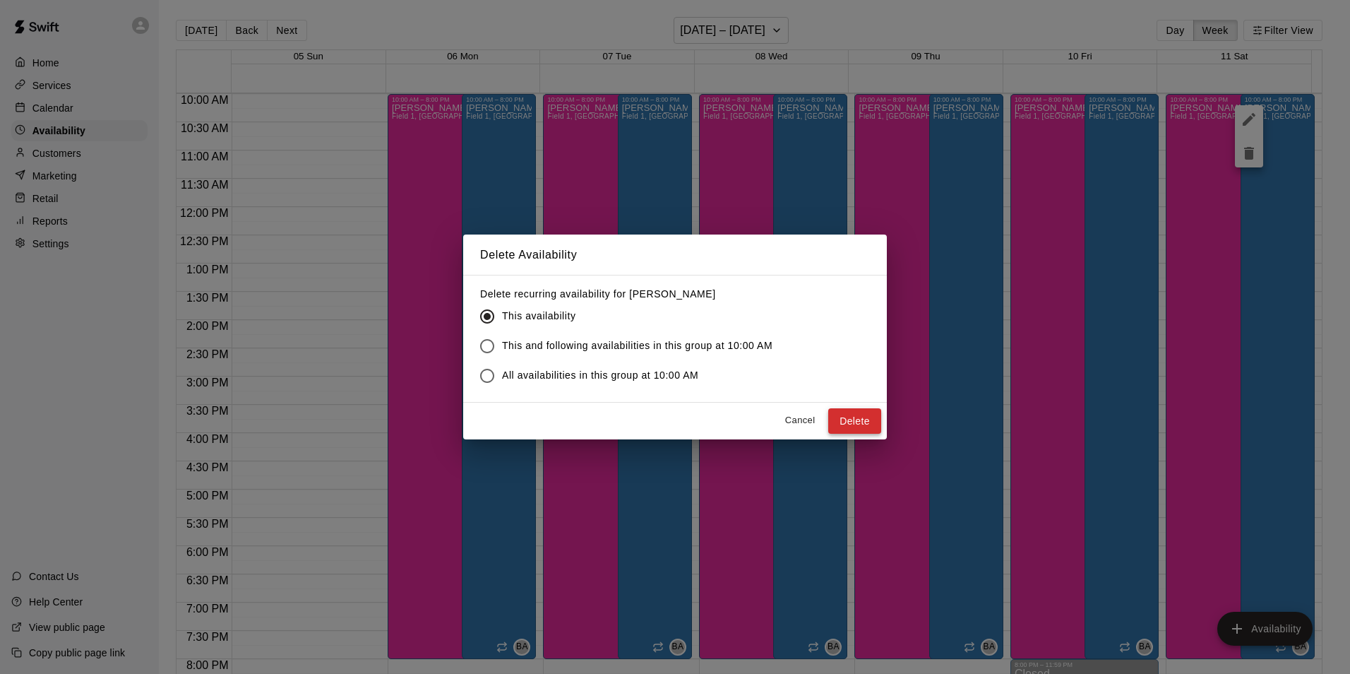
click at [872, 424] on button "Delete" at bounding box center [854, 421] width 53 height 26
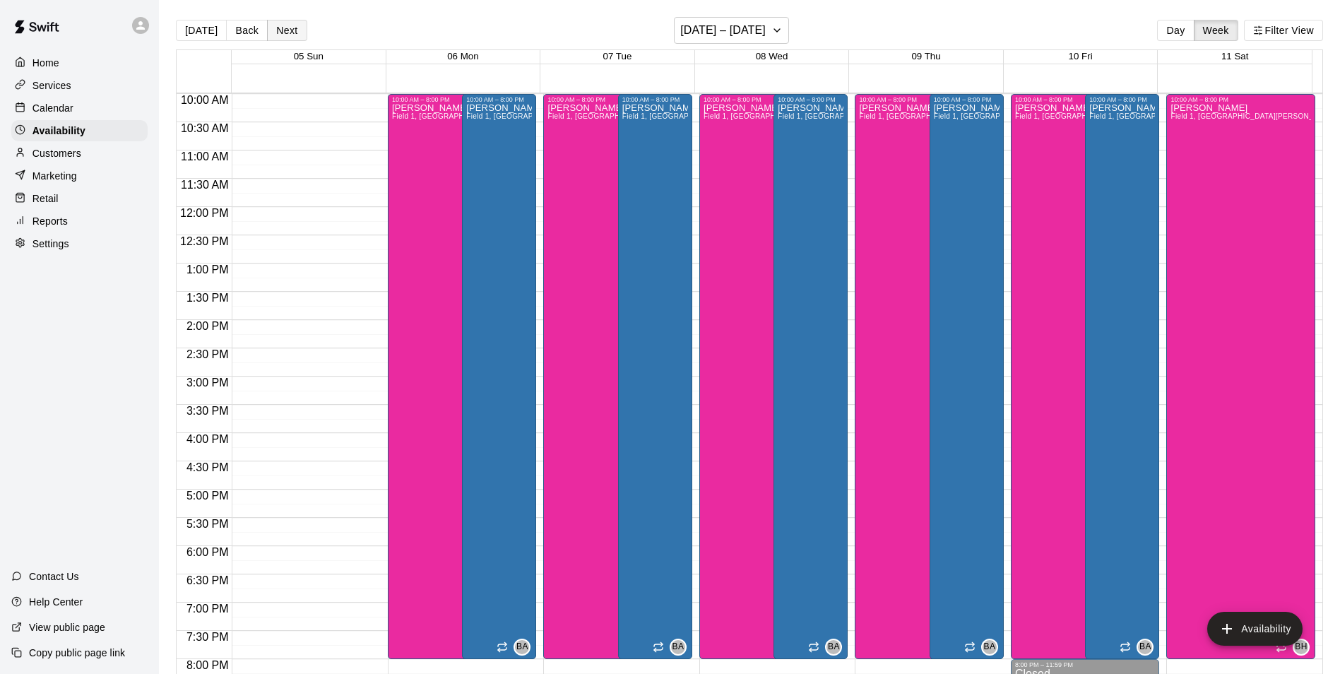
click at [287, 22] on button "Next" at bounding box center [287, 30] width 40 height 21
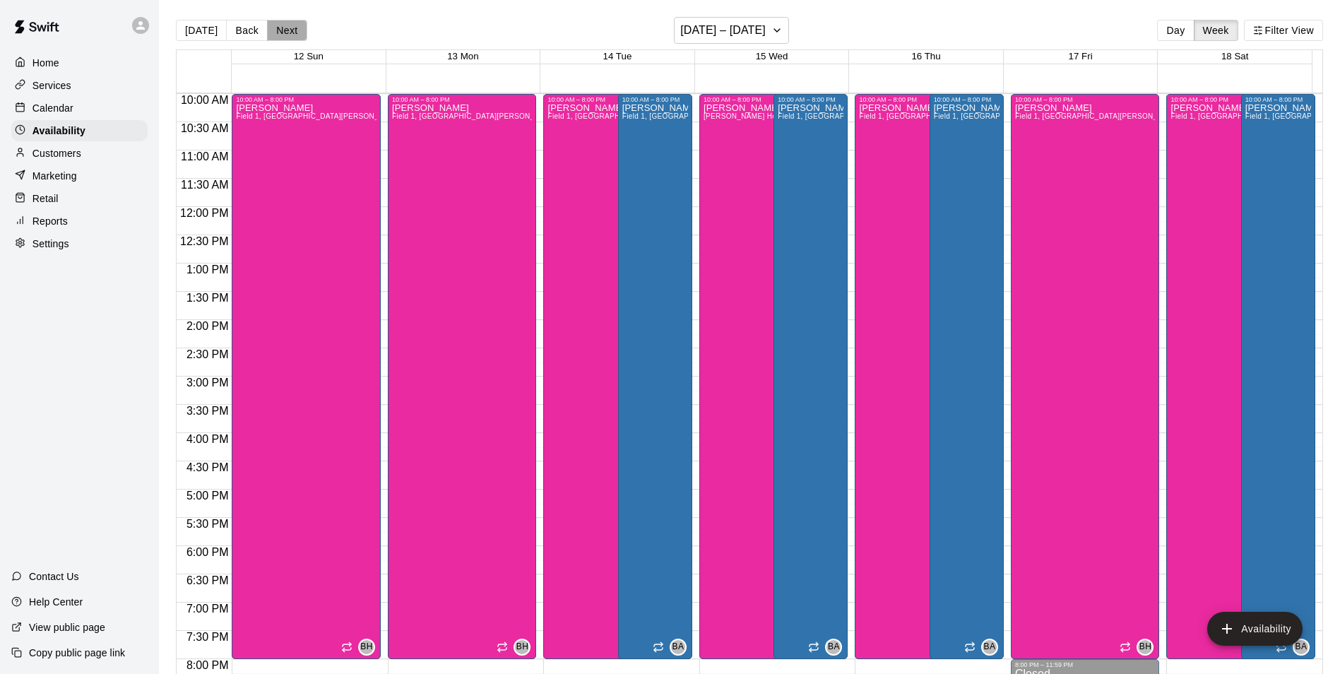
click at [287, 22] on button "Next" at bounding box center [287, 30] width 40 height 21
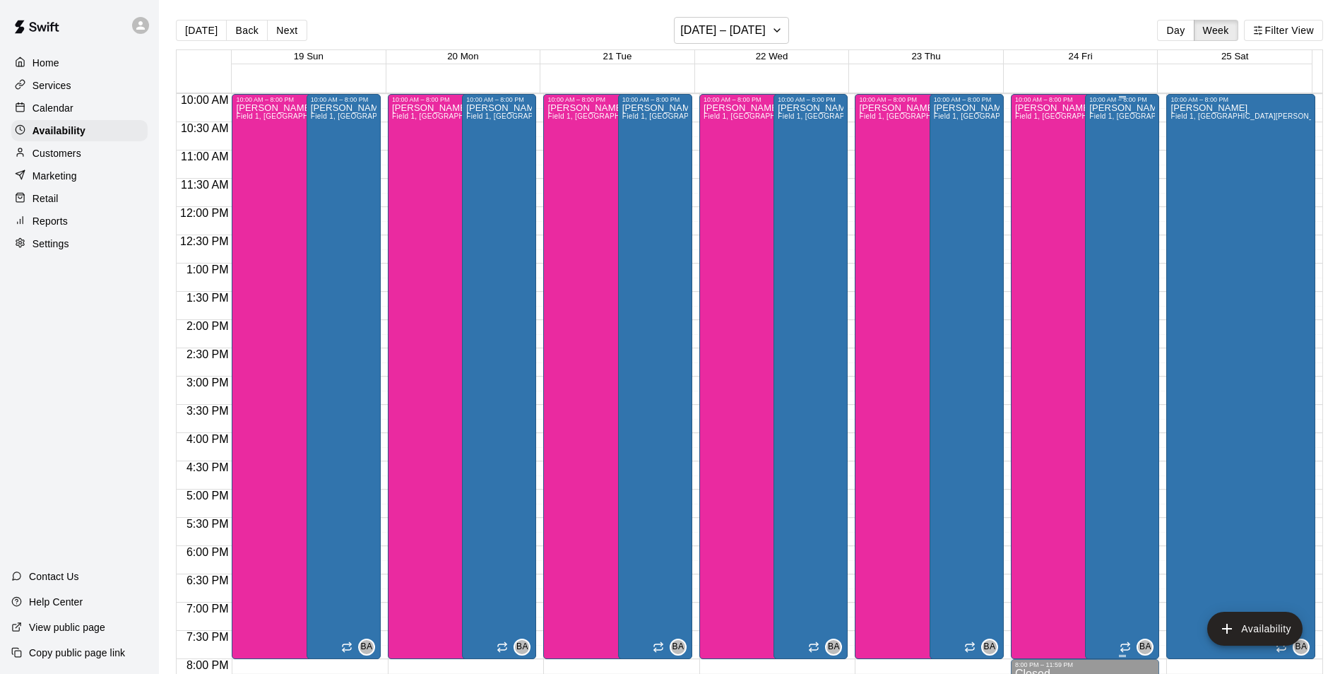
click at [1092, 317] on div "Bryan Anderson Field 1, Field 3, Field 7, Bryan House, Phone Call, Office, Cage…" at bounding box center [1122, 440] width 66 height 674
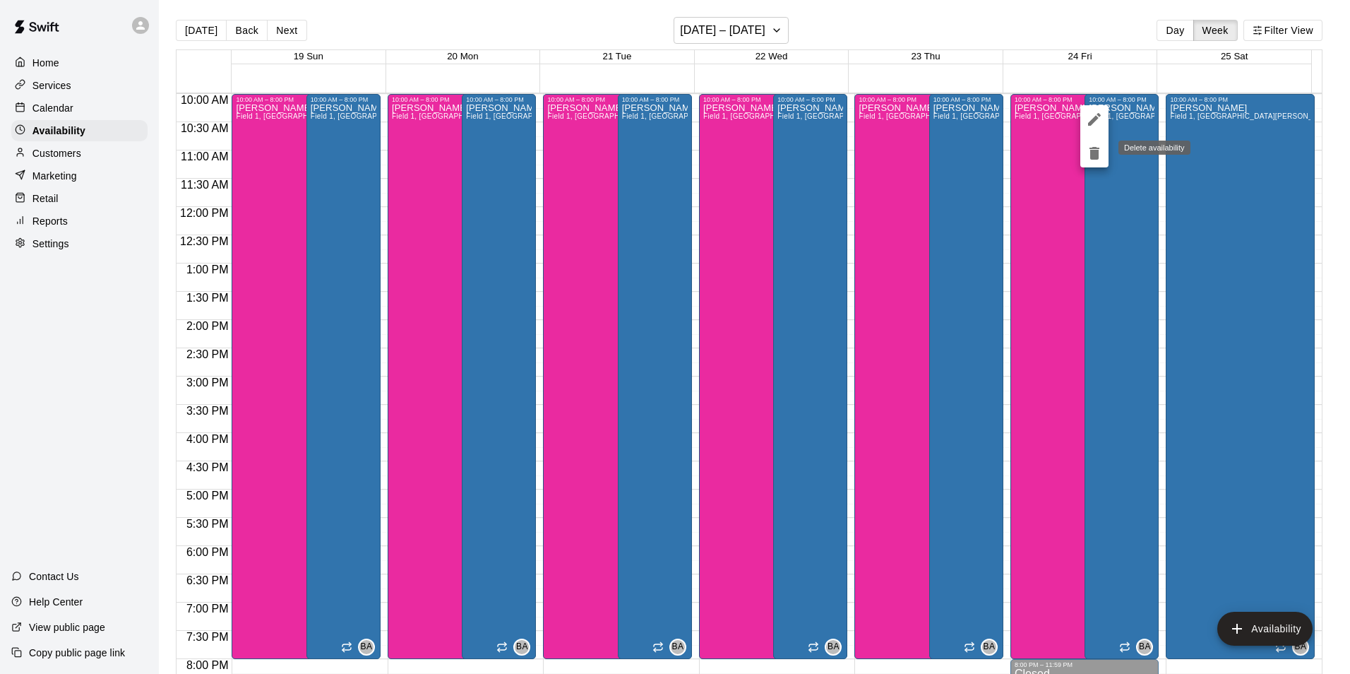
click at [1093, 148] on icon "delete" at bounding box center [1095, 153] width 10 height 13
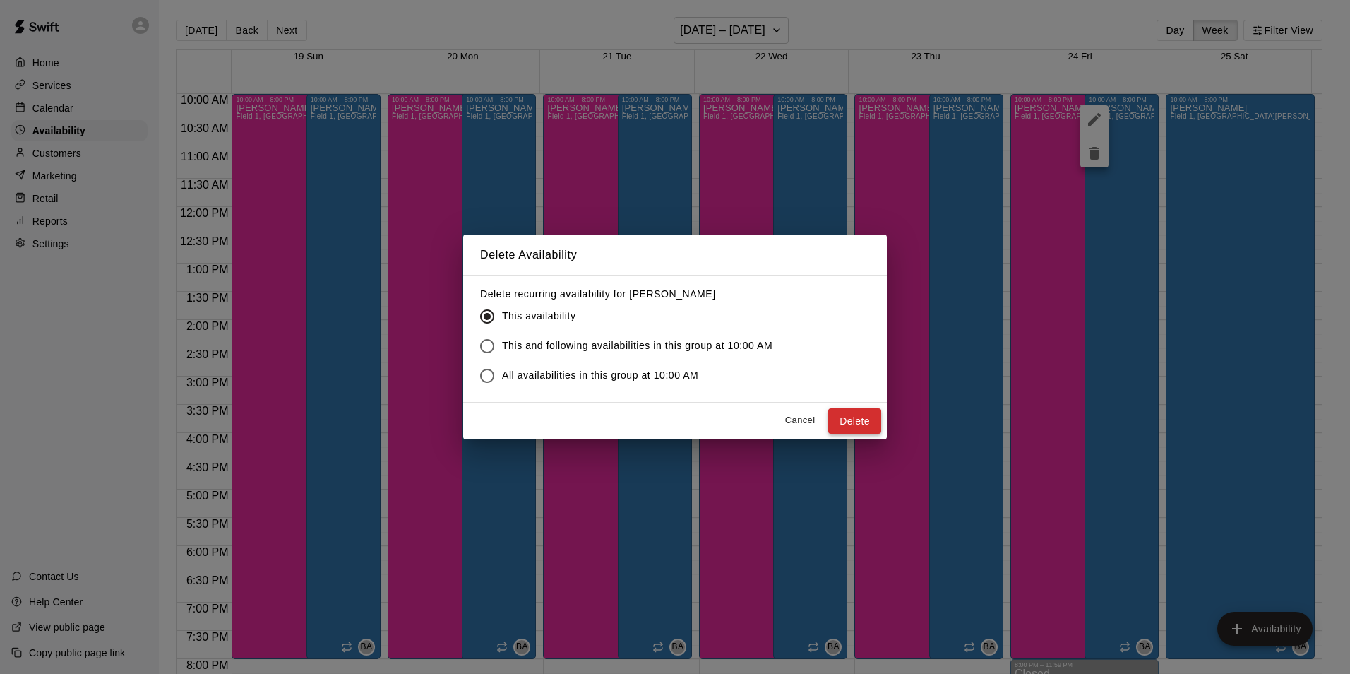
click at [865, 422] on button "Delete" at bounding box center [854, 421] width 53 height 26
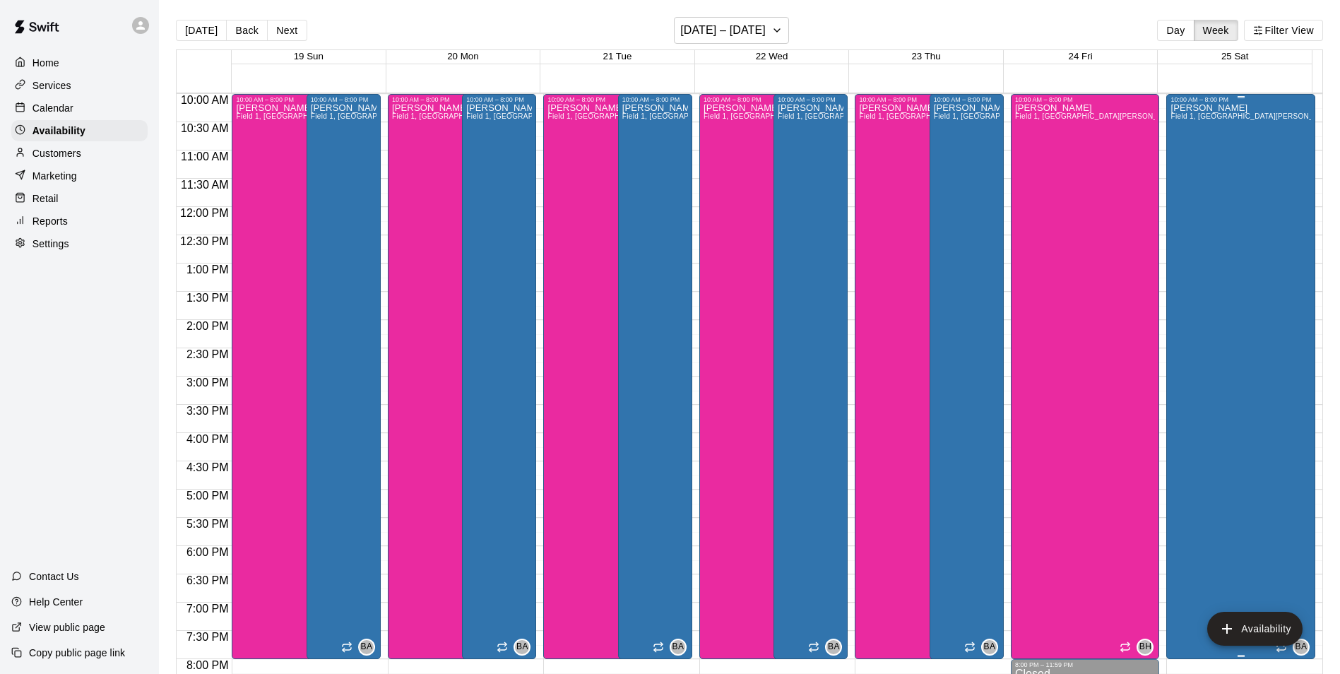
click at [1240, 360] on div "Bryan Anderson Field 1, Field 3, Field 7, Bryan House, Phone Call, Office, Cage…" at bounding box center [1240, 440] width 141 height 674
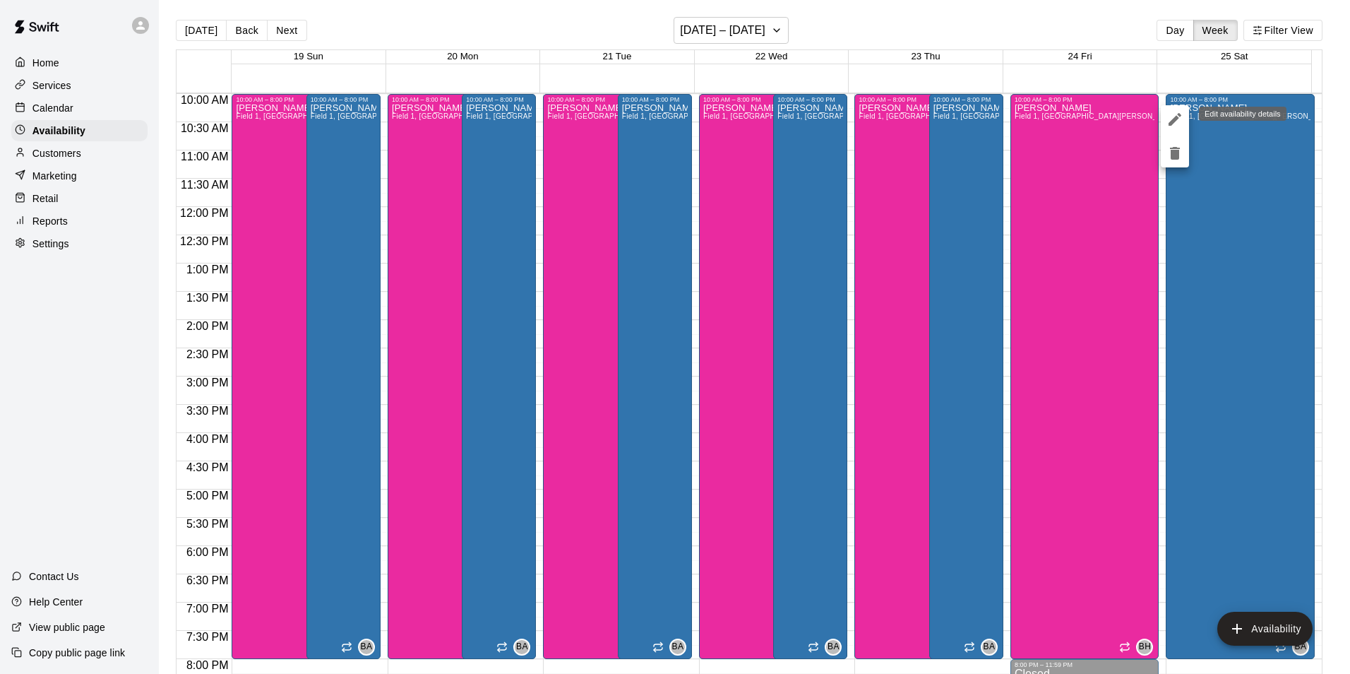
click at [1170, 122] on icon "edit" at bounding box center [1175, 119] width 17 height 17
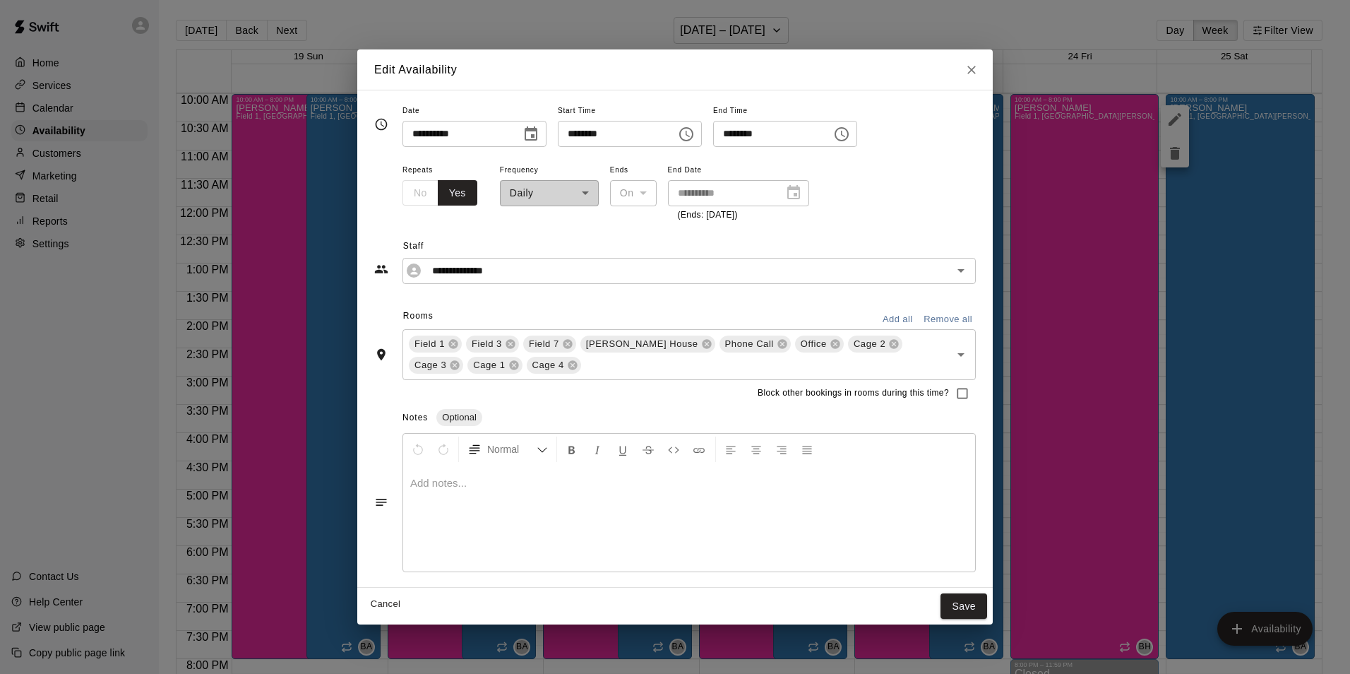
click at [754, 132] on input "********" at bounding box center [767, 134] width 109 height 26
type input "********"
click at [951, 604] on button "Save" at bounding box center [964, 606] width 47 height 26
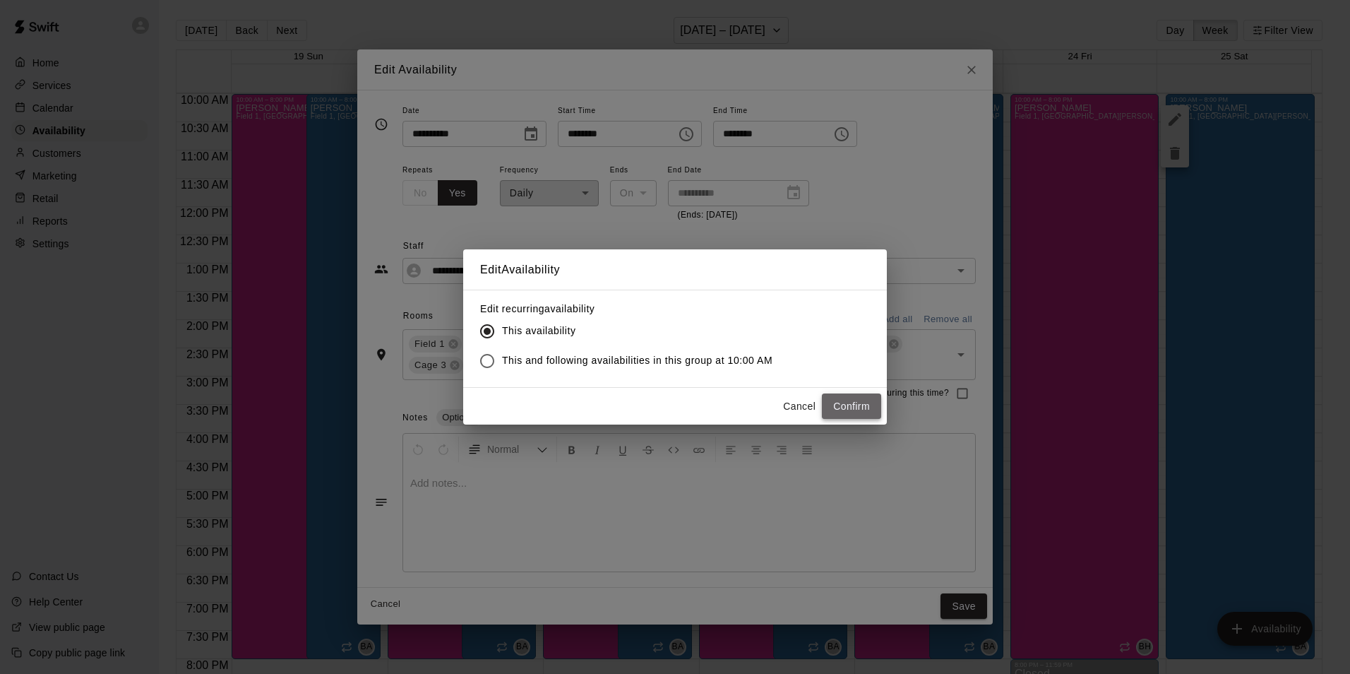
click at [858, 400] on button "Confirm" at bounding box center [851, 406] width 59 height 26
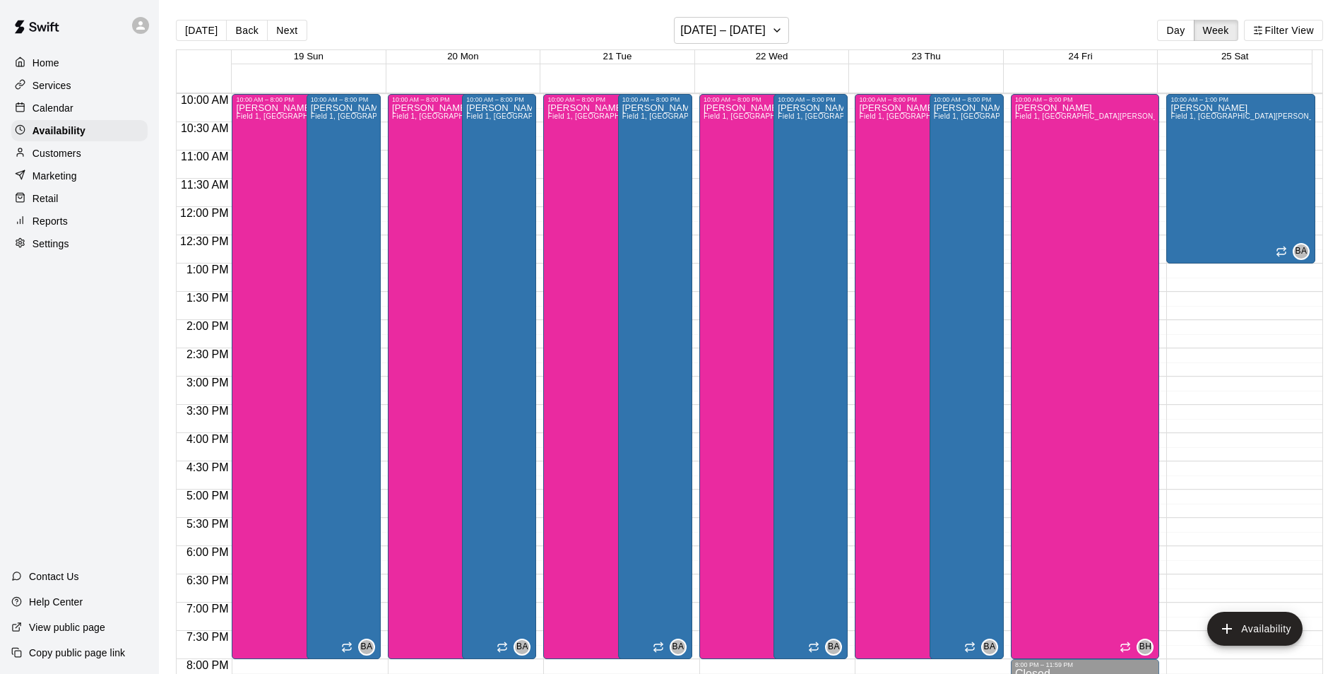
drag, startPoint x: 272, startPoint y: 28, endPoint x: 277, endPoint y: 42, distance: 14.3
click at [273, 28] on button "Next" at bounding box center [287, 30] width 40 height 21
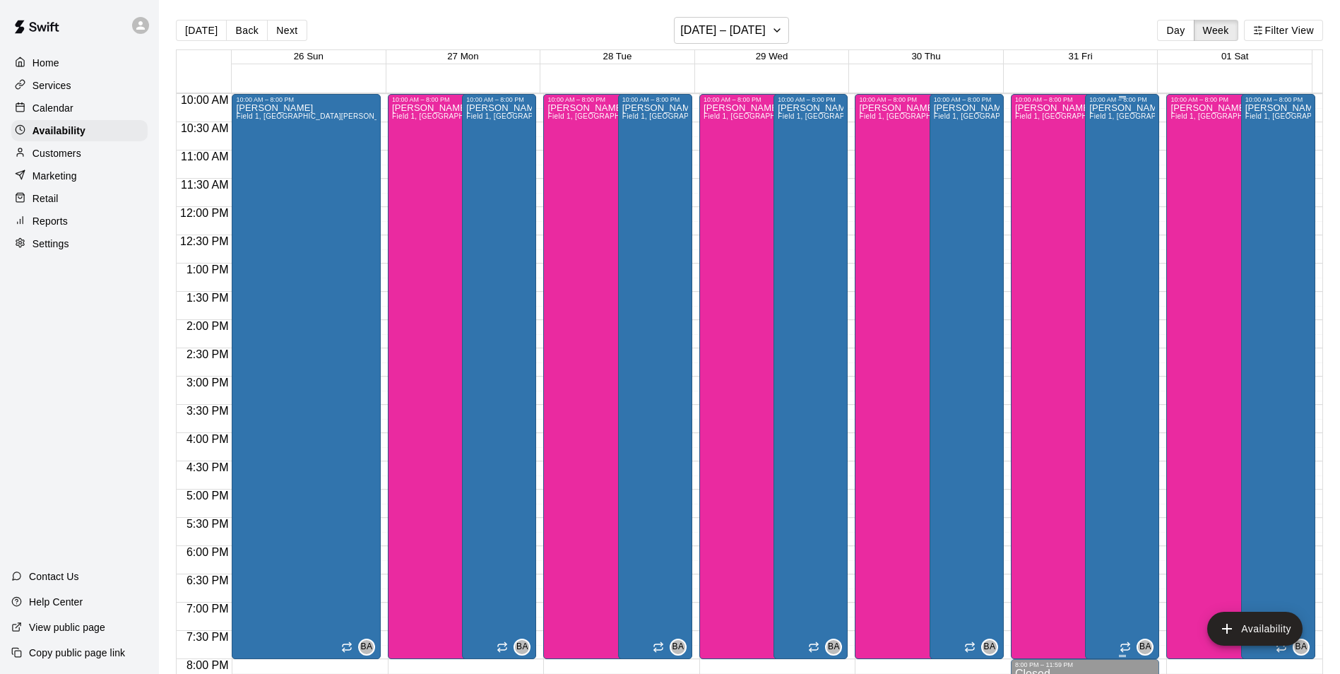
click at [1100, 232] on div "Bryan Anderson Field 1, Field 3, Field 7, Bryan House, Phone Call, Office, Cage…" at bounding box center [1122, 440] width 66 height 674
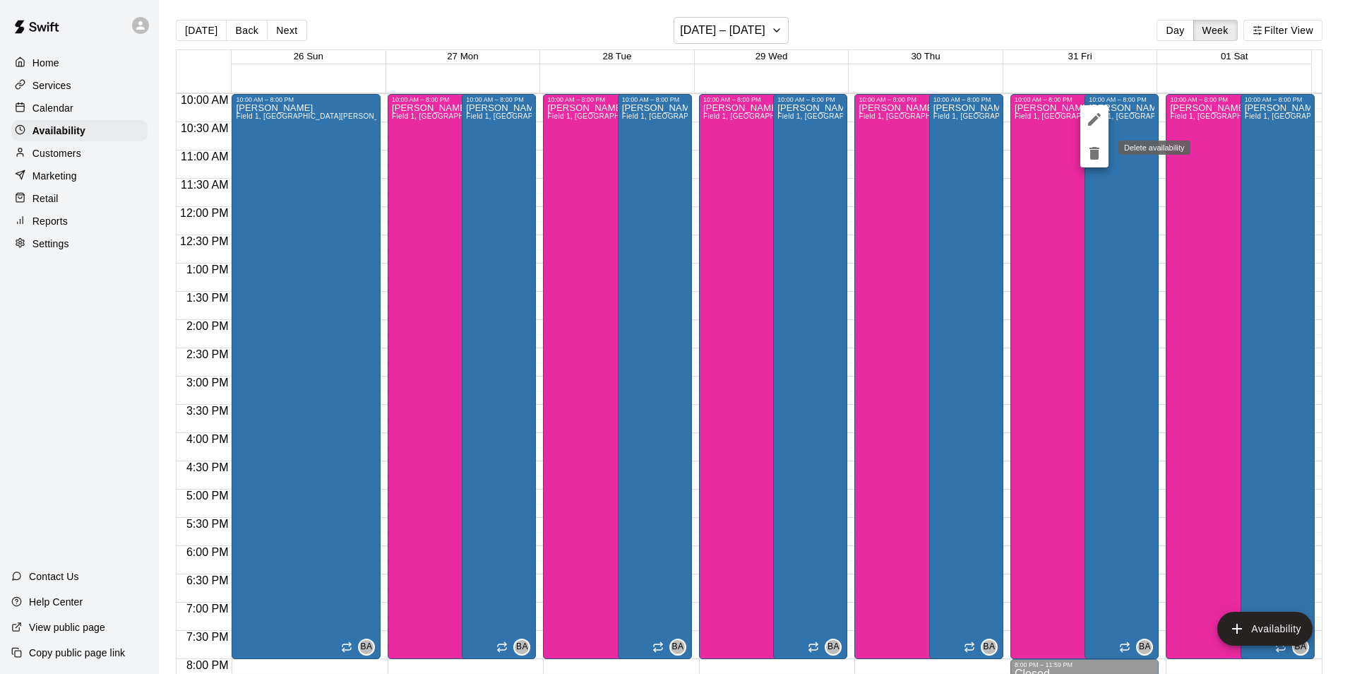
click at [1095, 155] on icon "delete" at bounding box center [1095, 153] width 10 height 13
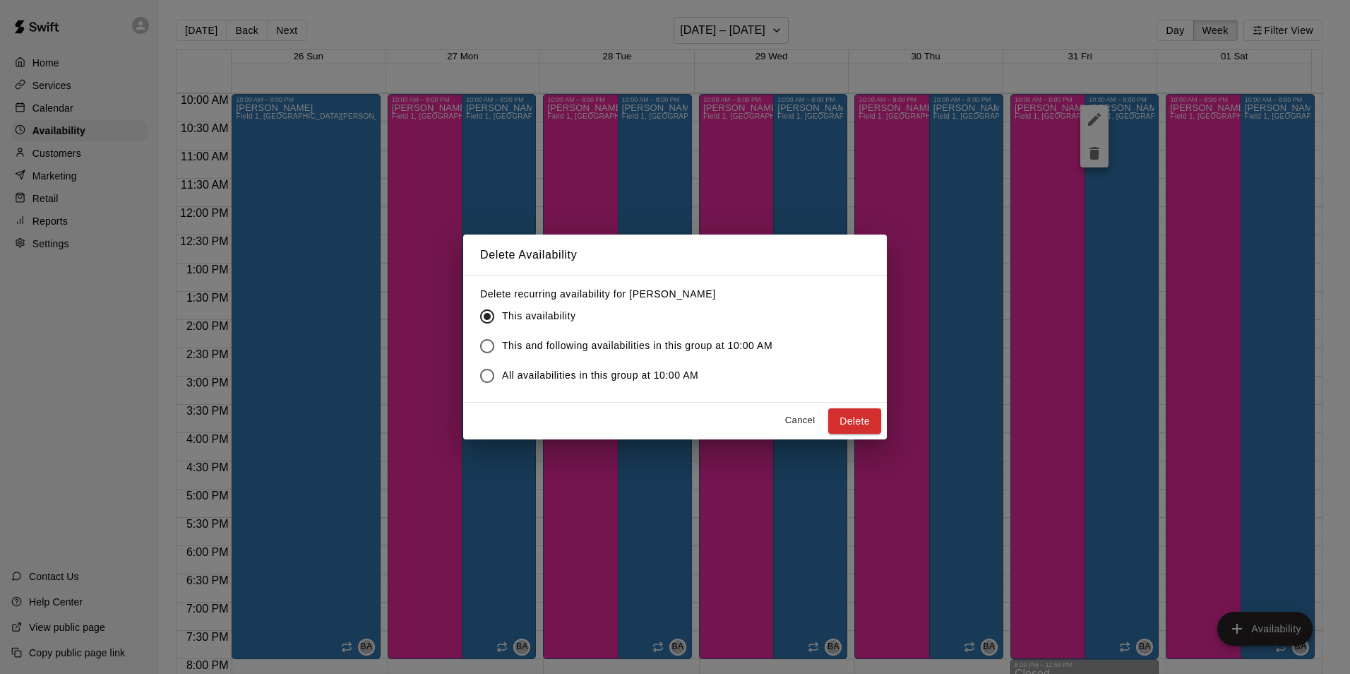
drag, startPoint x: 851, startPoint y: 422, endPoint x: 795, endPoint y: 396, distance: 62.3
click at [848, 420] on button "Delete" at bounding box center [854, 421] width 53 height 26
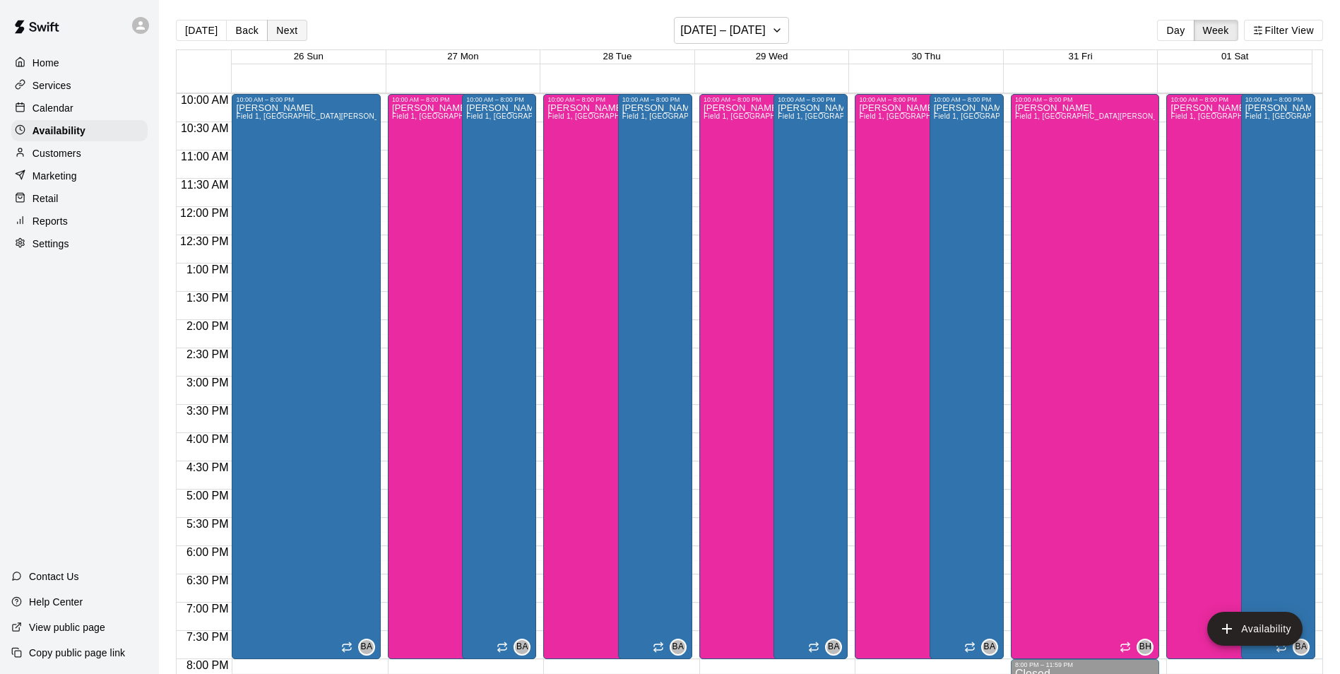
click at [291, 27] on button "Next" at bounding box center [287, 30] width 40 height 21
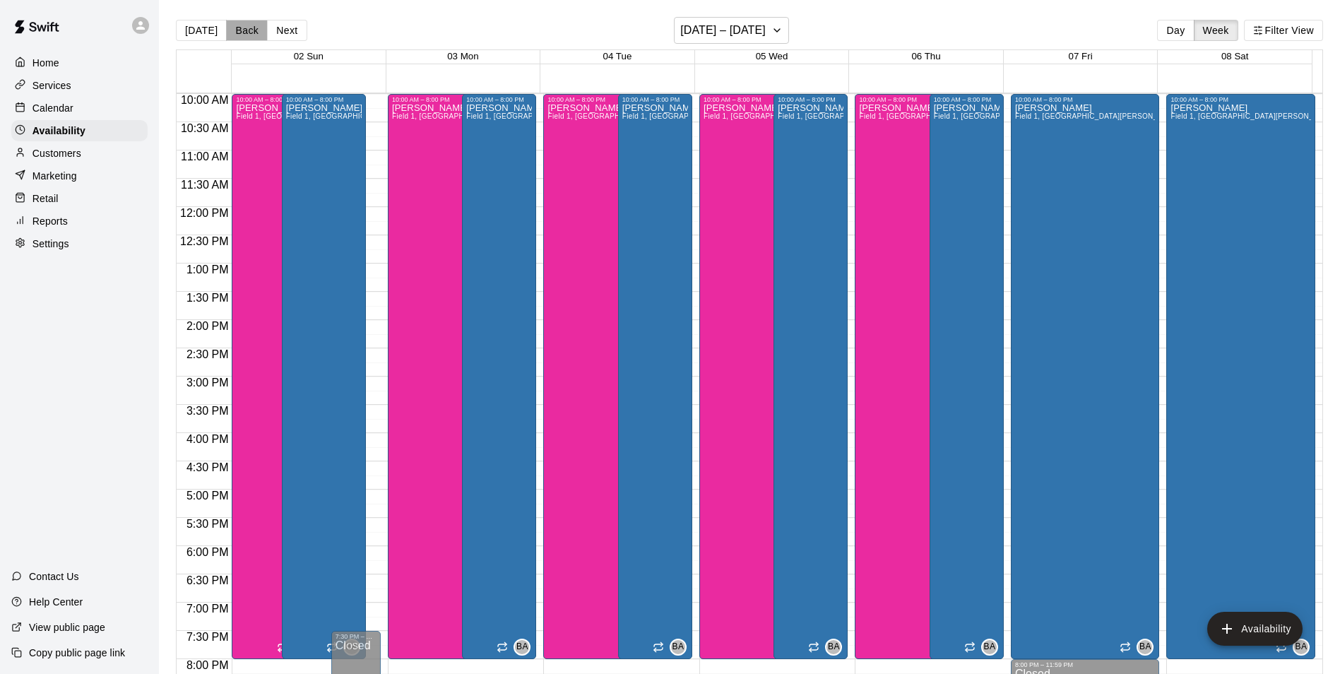
click at [249, 25] on button "Back" at bounding box center [247, 30] width 42 height 21
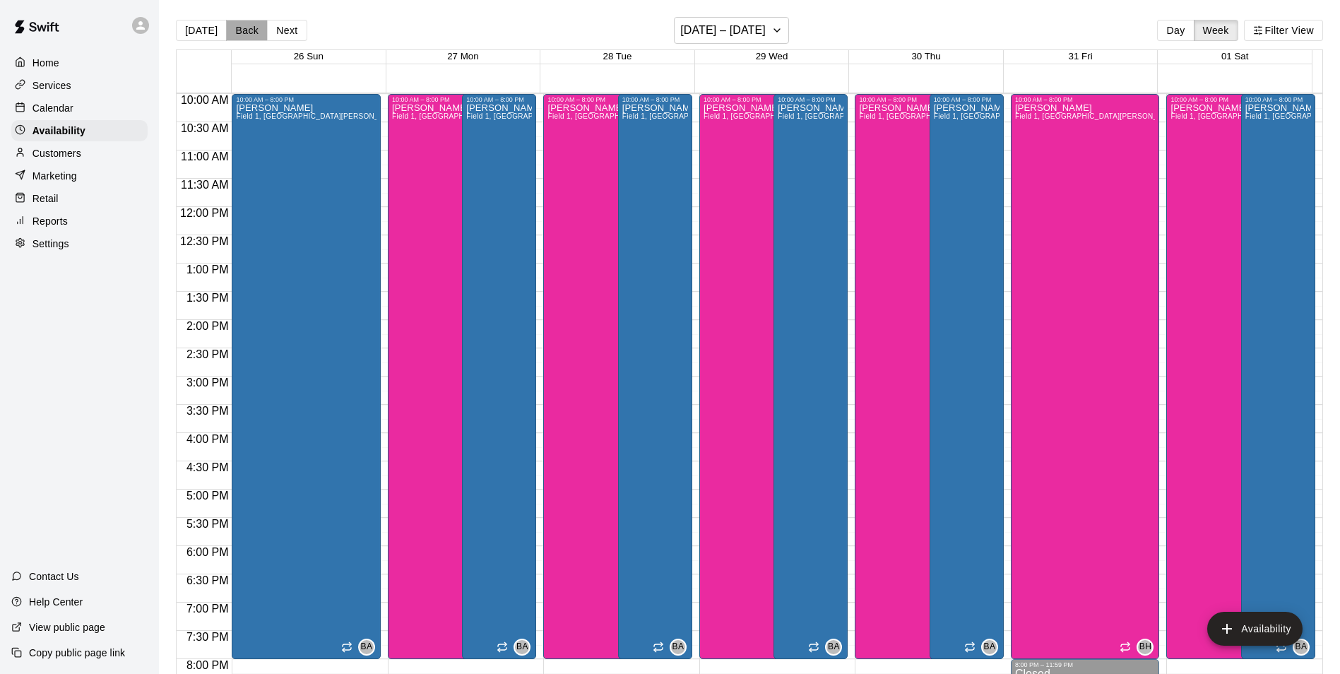
click at [248, 32] on button "Back" at bounding box center [247, 30] width 42 height 21
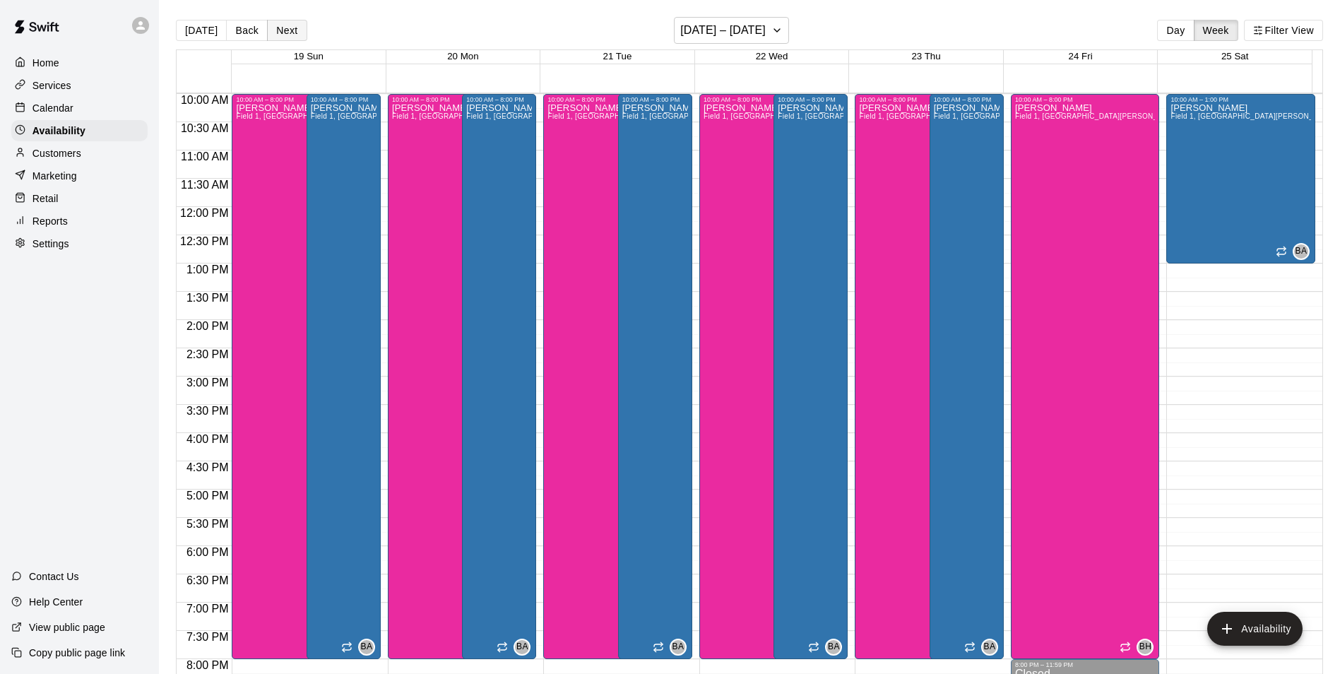
click at [290, 25] on button "Next" at bounding box center [287, 30] width 40 height 21
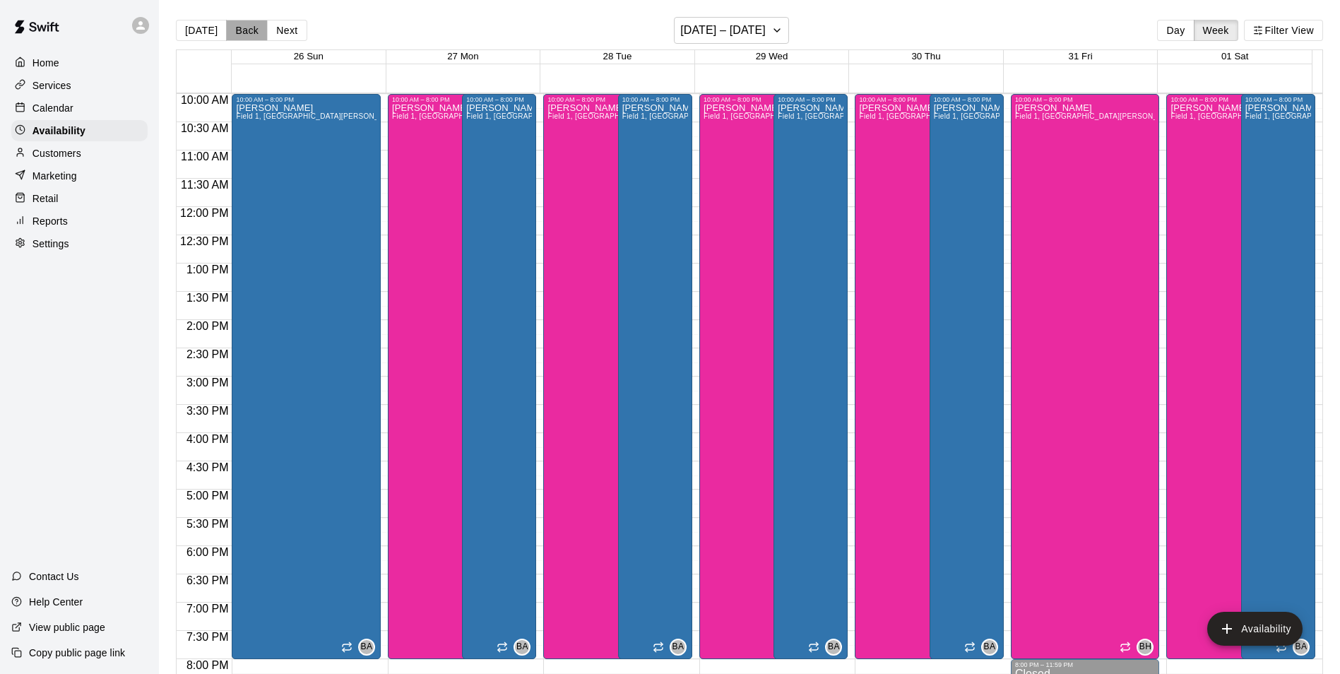
click at [252, 25] on button "Back" at bounding box center [247, 30] width 42 height 21
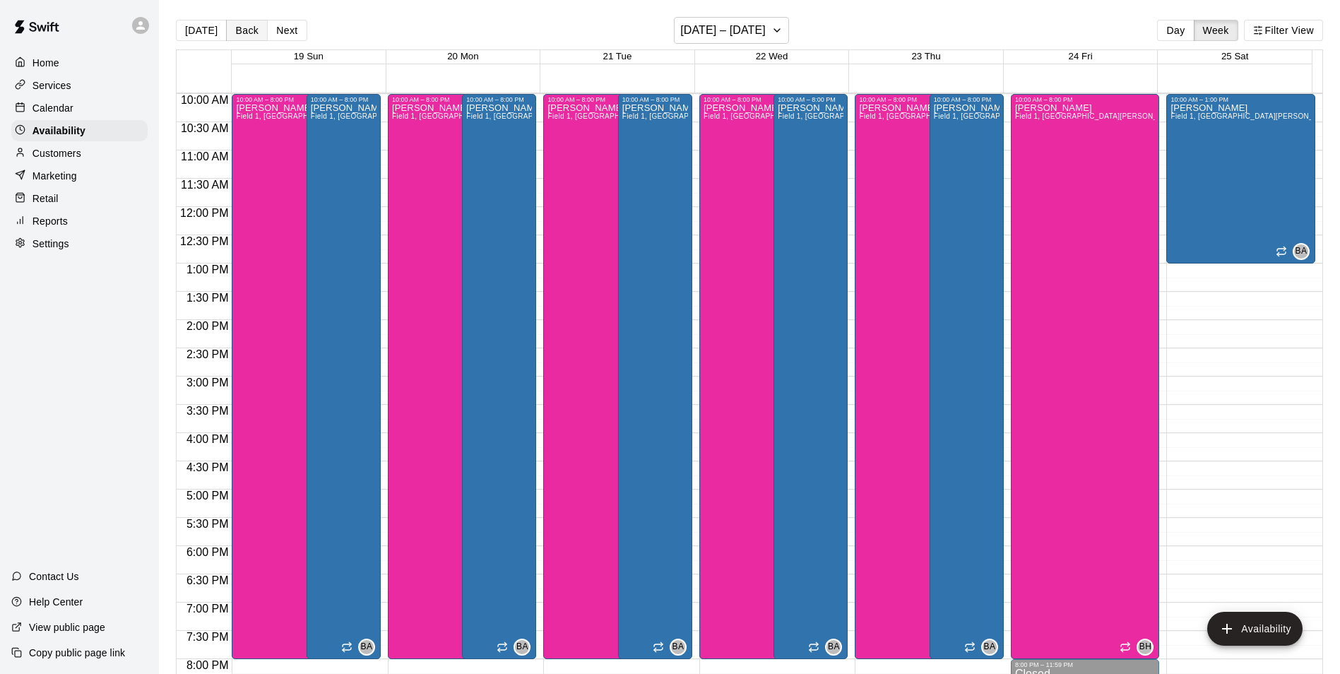
click at [252, 25] on button "Back" at bounding box center [247, 30] width 42 height 21
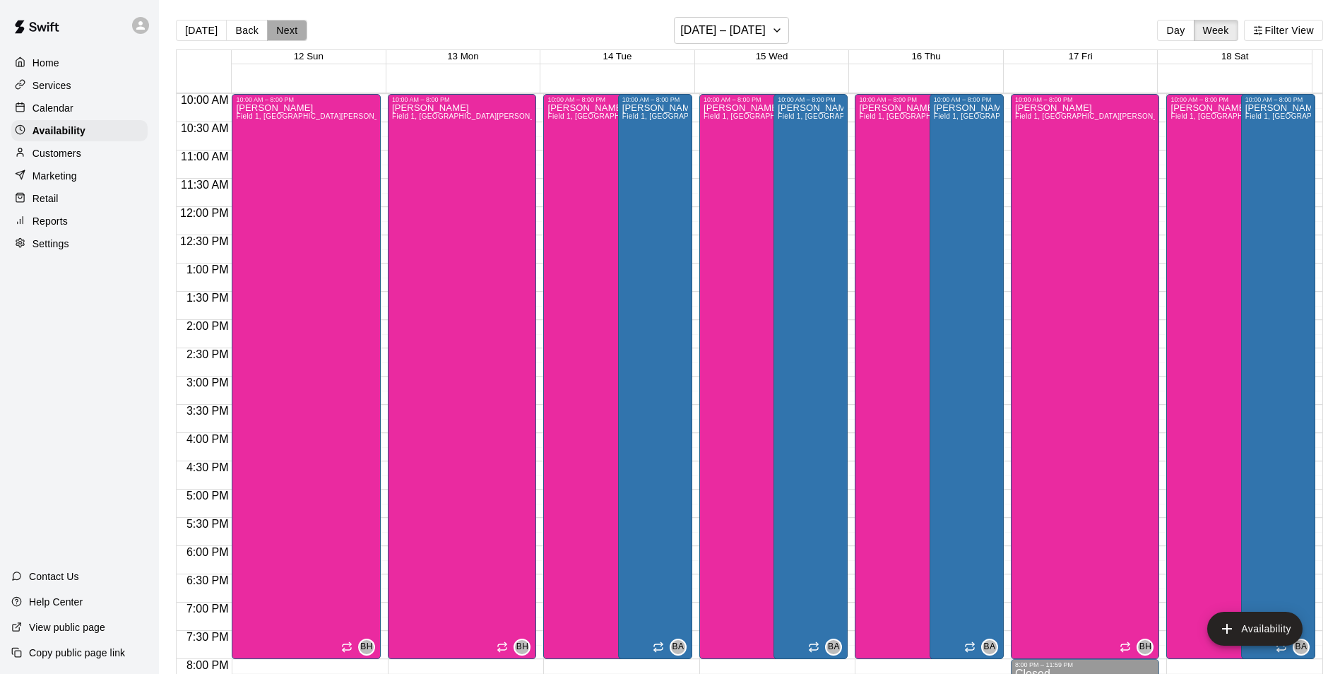
click at [289, 22] on button "Next" at bounding box center [287, 30] width 40 height 21
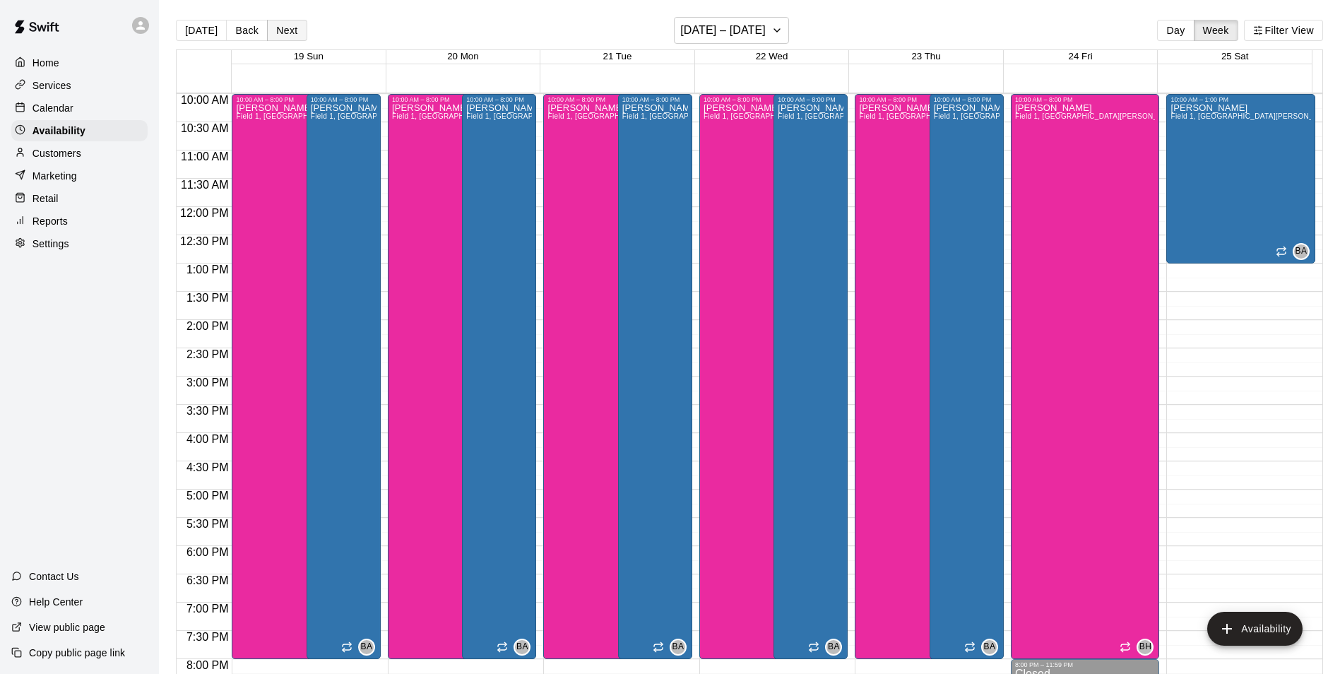
click at [289, 22] on button "Next" at bounding box center [287, 30] width 40 height 21
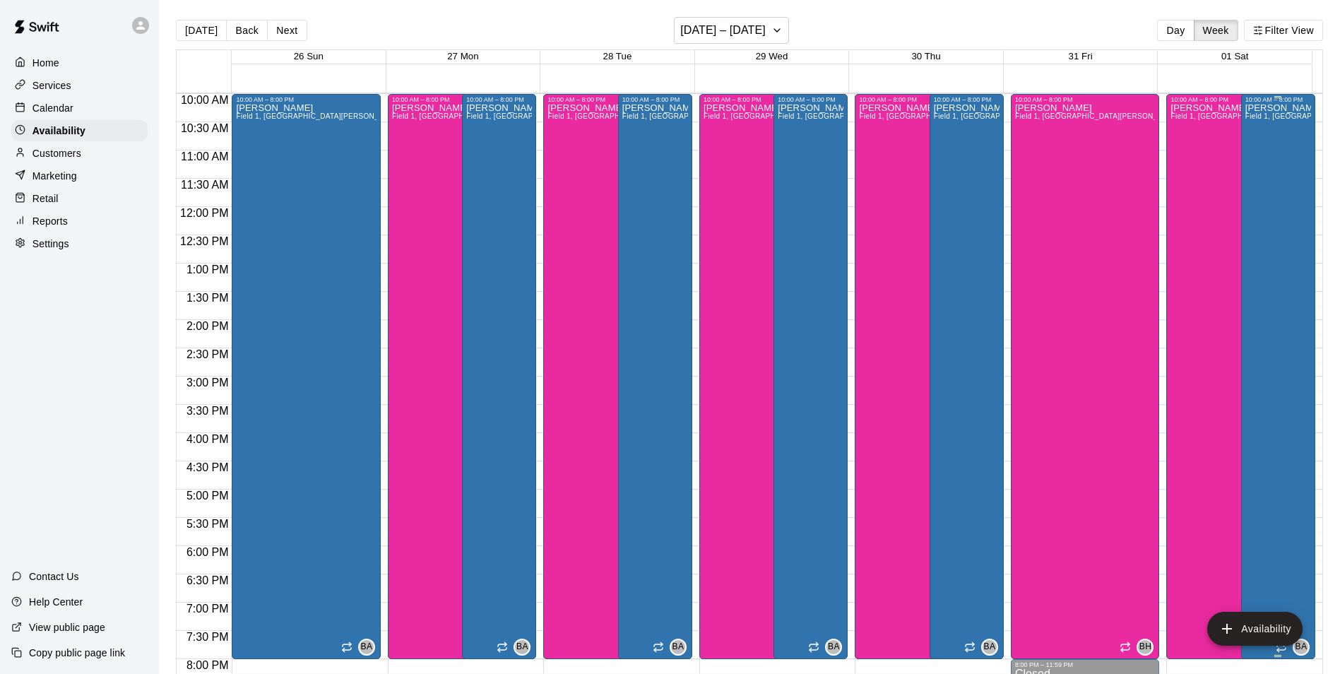
click at [1245, 295] on div "Bryan Anderson Field 1, Field 3, Field 7, Bryan House, Phone Call, Office, Cage…" at bounding box center [1278, 440] width 66 height 674
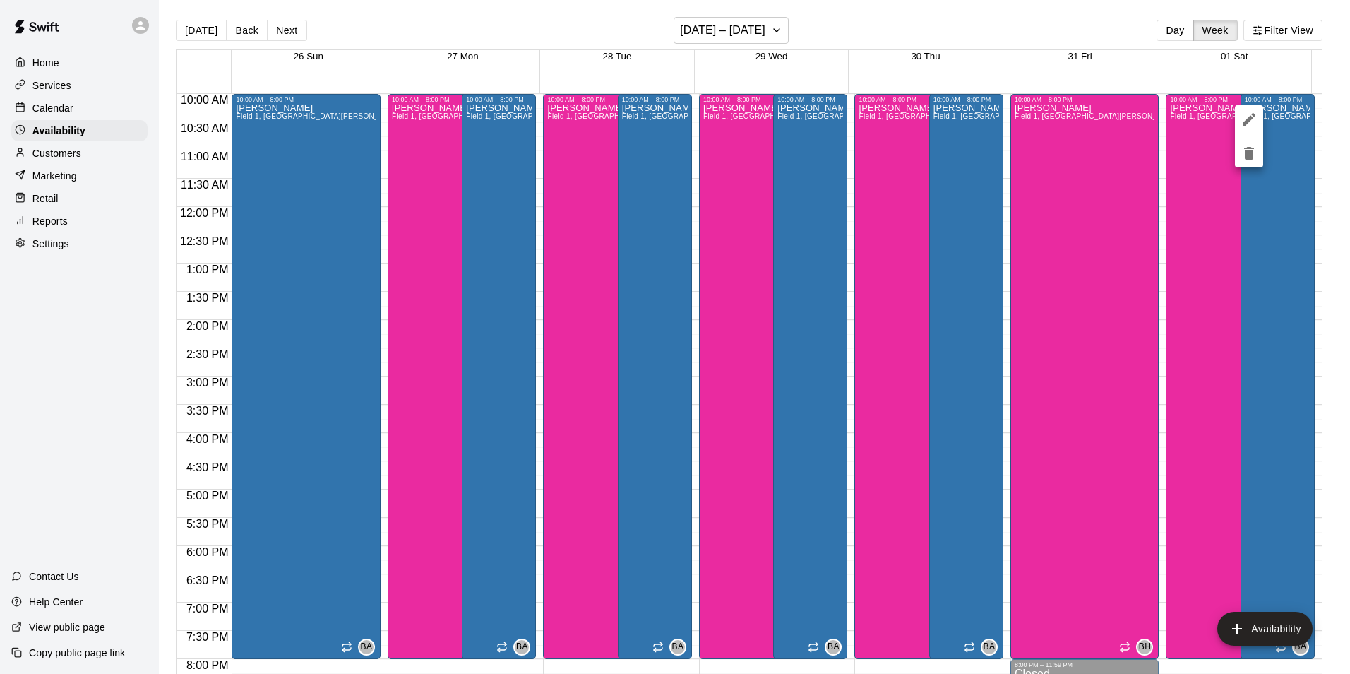
click at [1254, 157] on icon "delete" at bounding box center [1249, 153] width 17 height 17
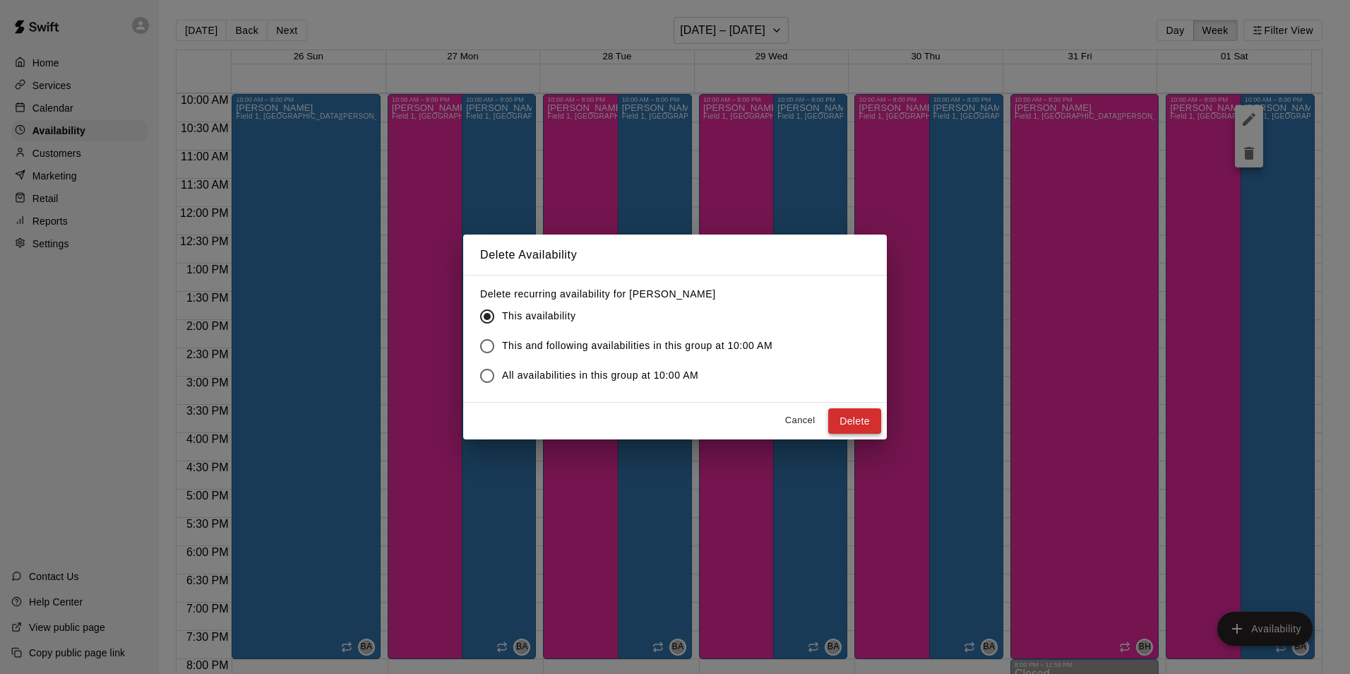
click at [843, 414] on button "Delete" at bounding box center [854, 421] width 53 height 26
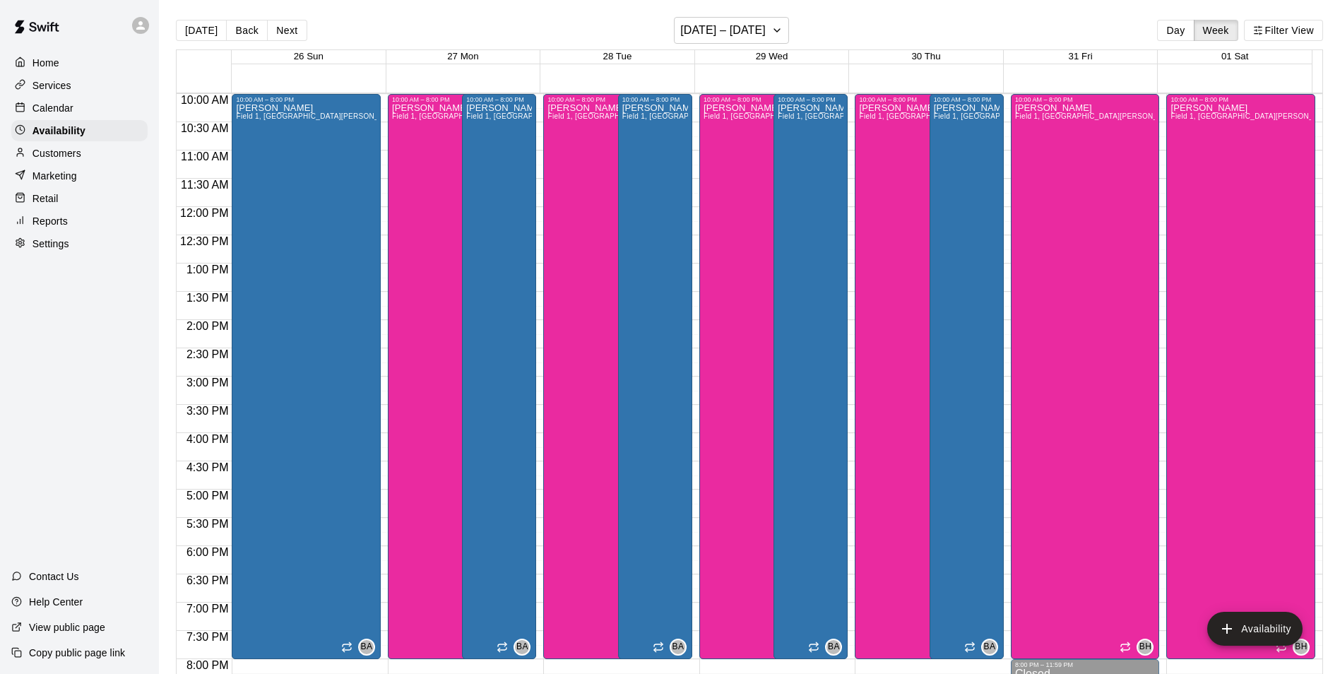
click at [289, 28] on button "Next" at bounding box center [287, 30] width 40 height 21
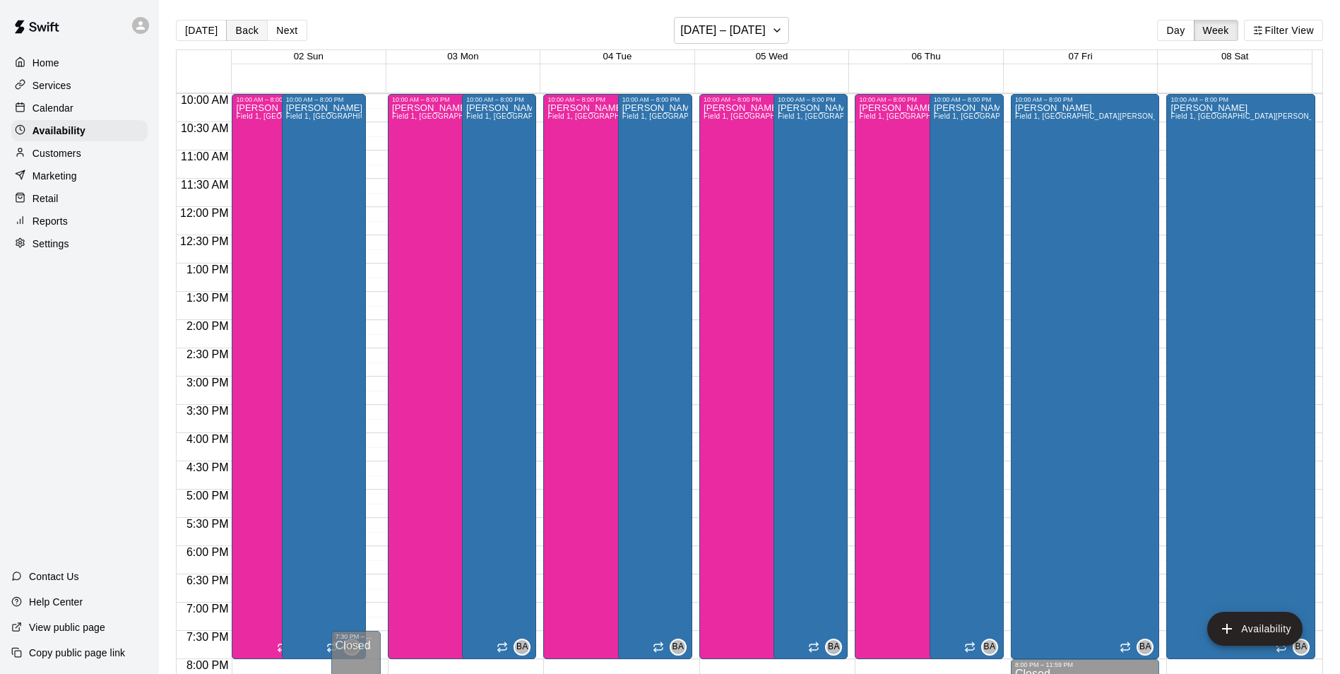
click at [235, 34] on button "Back" at bounding box center [247, 30] width 42 height 21
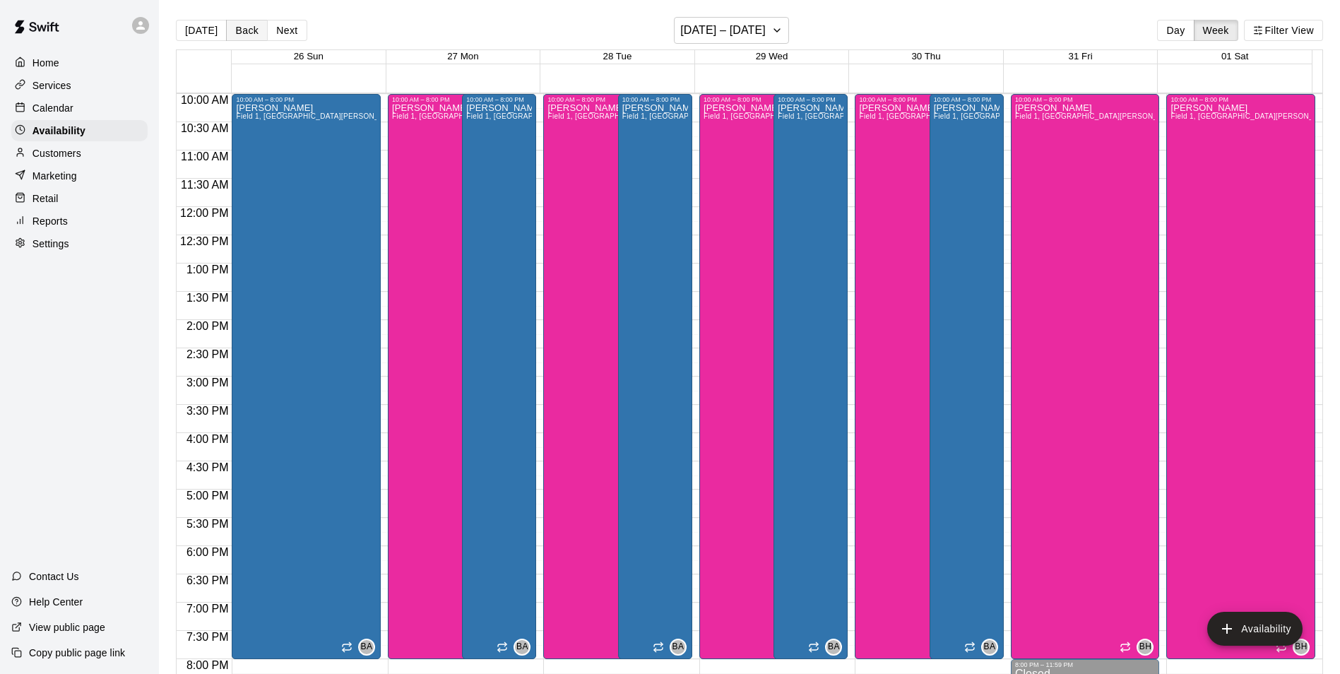
click at [235, 34] on button "Back" at bounding box center [247, 30] width 42 height 21
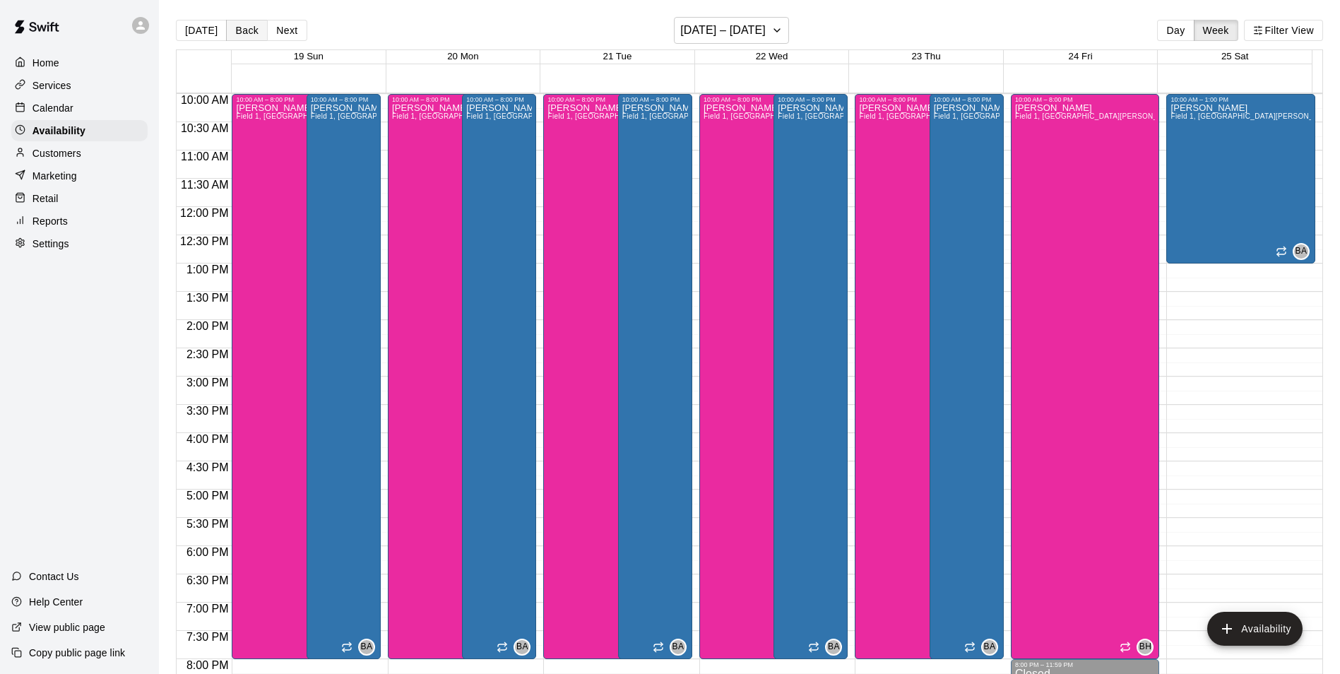
click at [235, 35] on button "Back" at bounding box center [247, 30] width 42 height 21
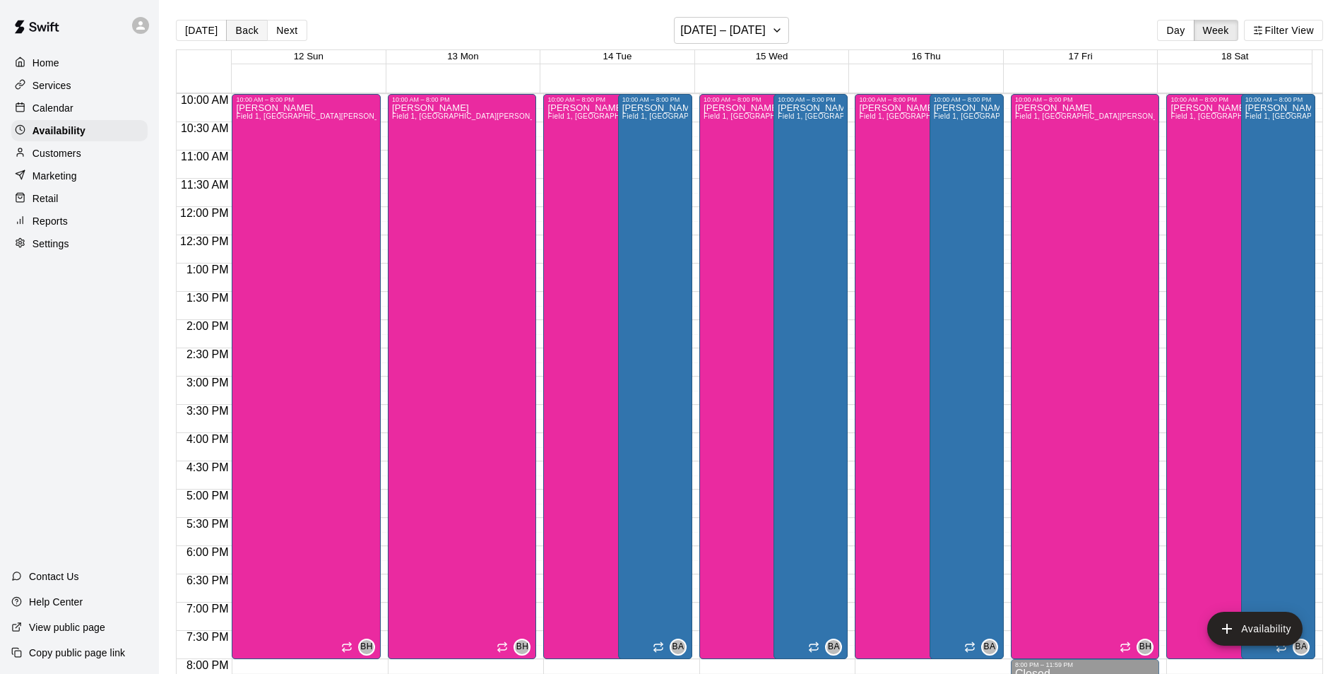
click at [244, 25] on button "Back" at bounding box center [247, 30] width 42 height 21
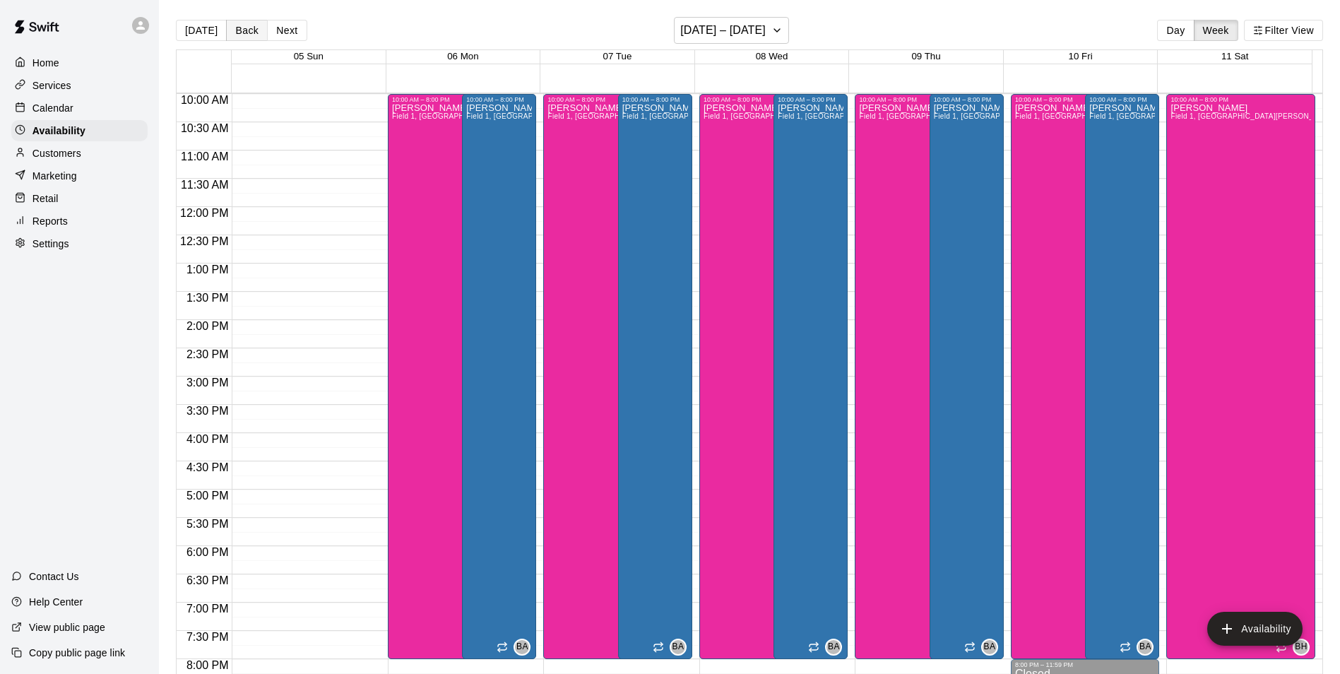
click at [233, 32] on button "Back" at bounding box center [247, 30] width 42 height 21
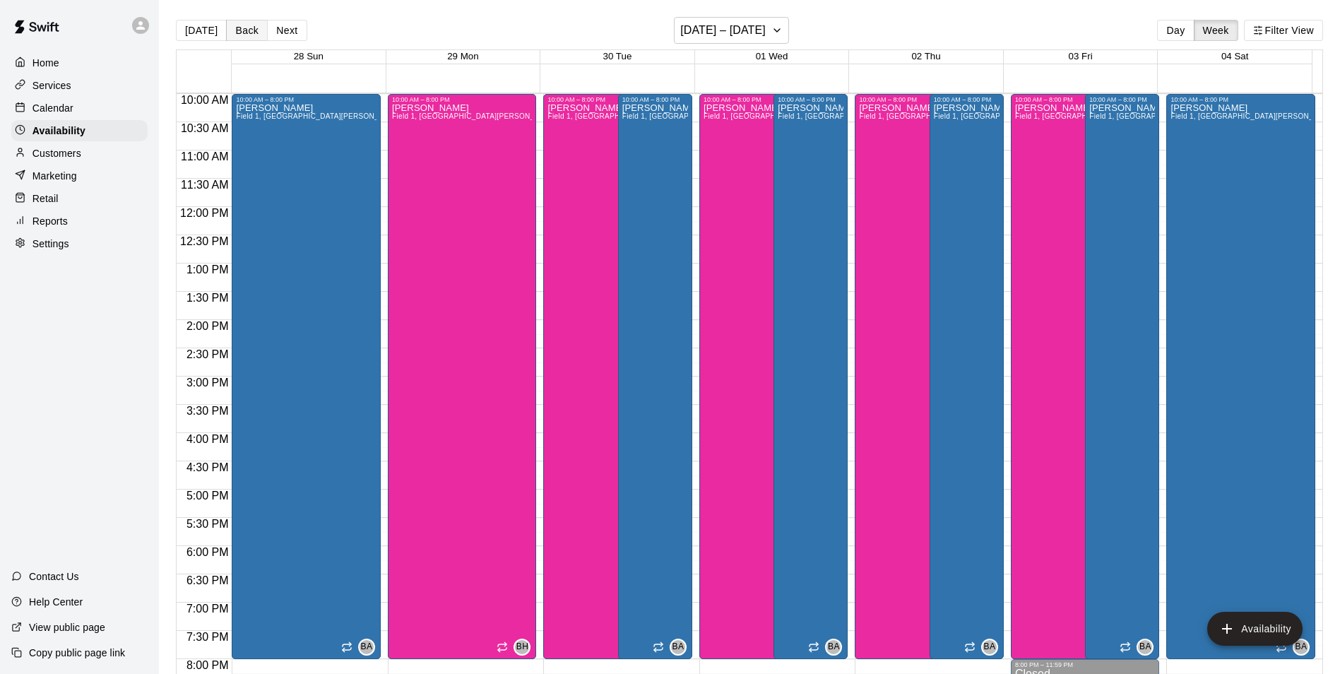
click at [248, 27] on button "Back" at bounding box center [247, 30] width 42 height 21
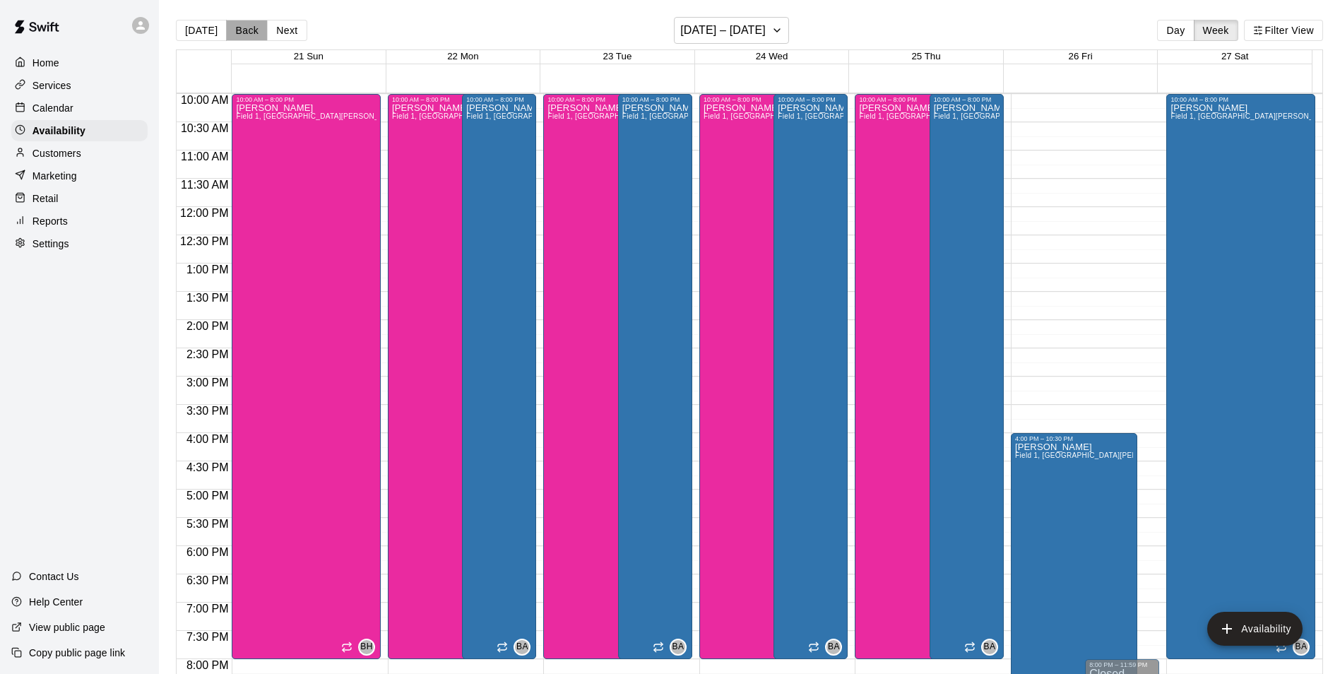
click at [247, 24] on button "Back" at bounding box center [247, 30] width 42 height 21
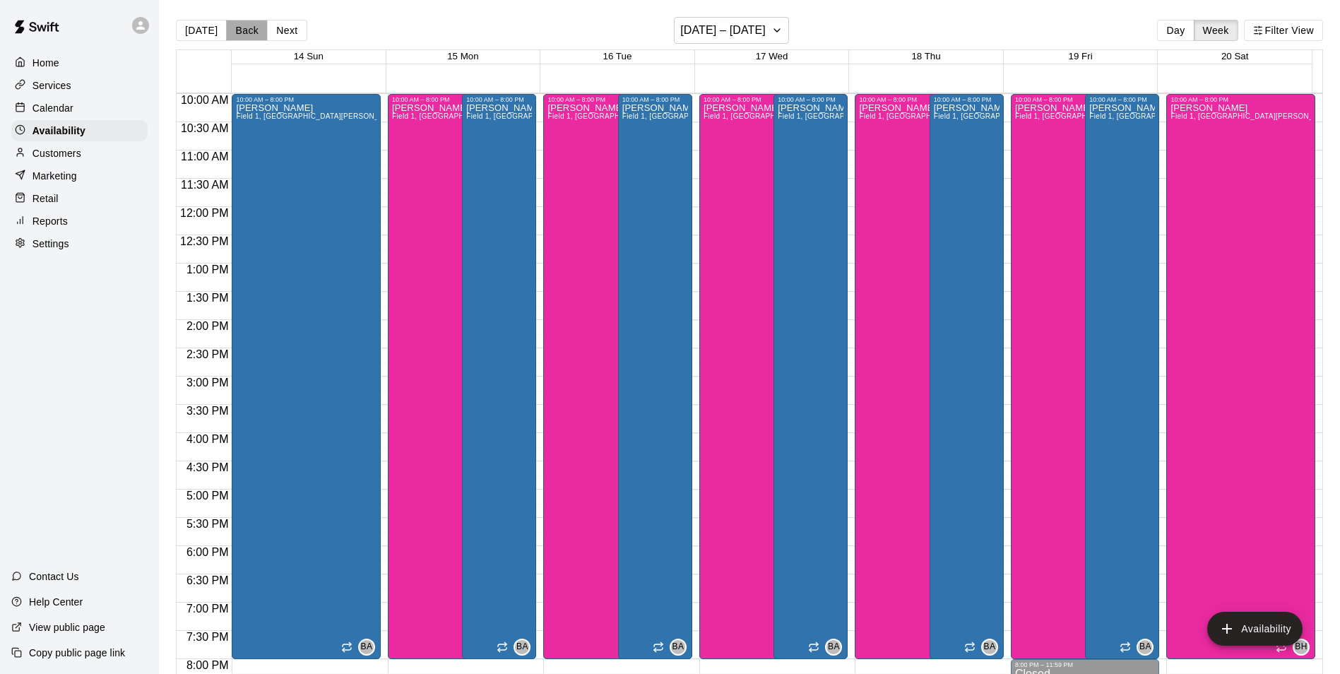
click at [234, 28] on button "Back" at bounding box center [247, 30] width 42 height 21
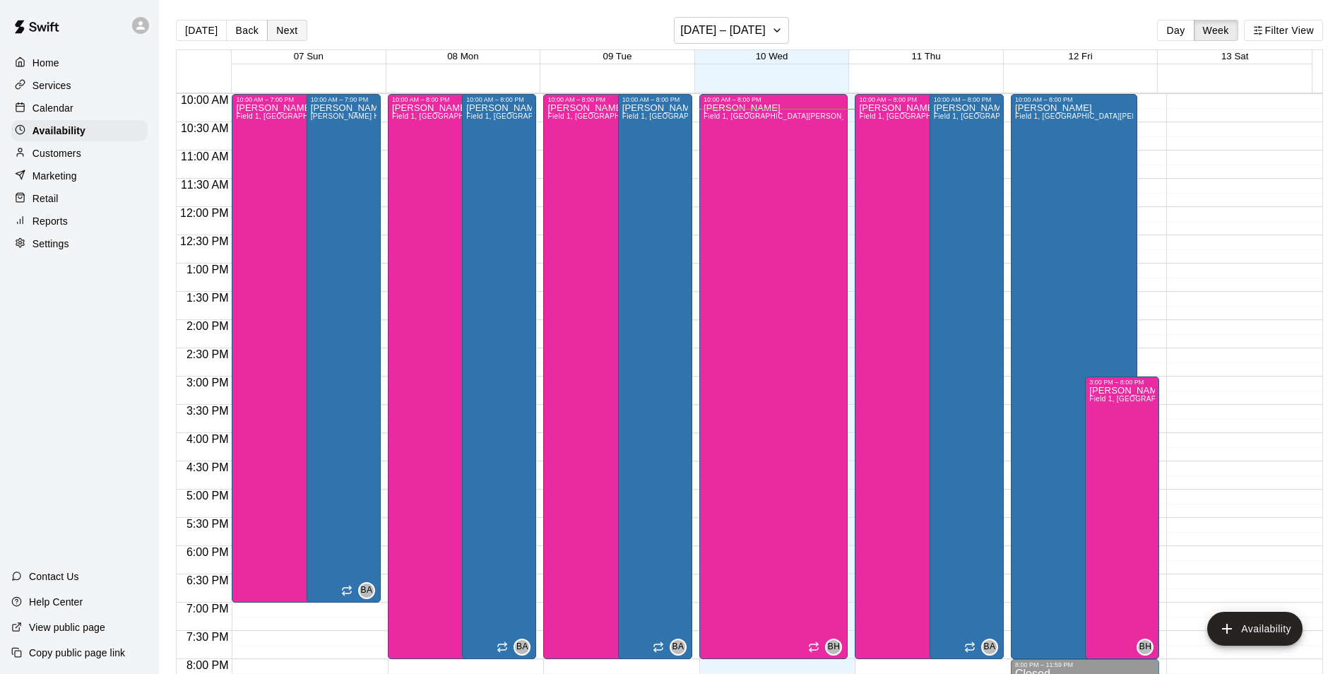
click at [276, 25] on button "Next" at bounding box center [287, 30] width 40 height 21
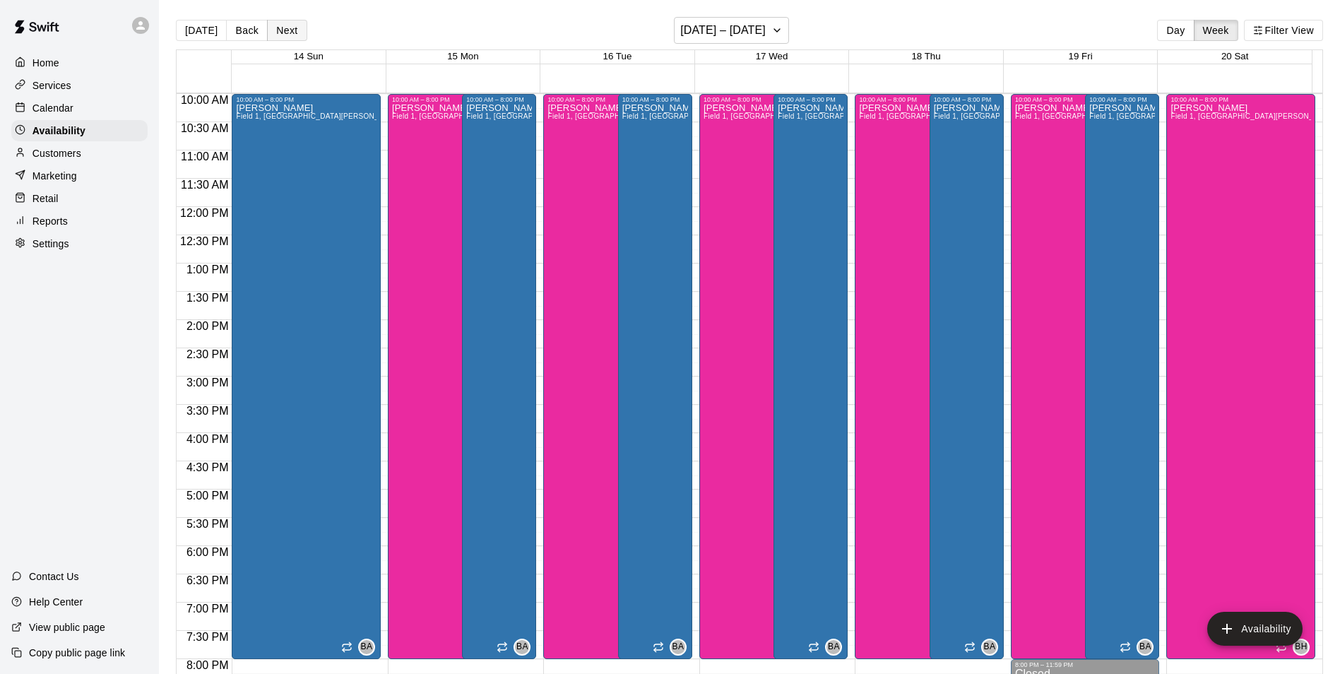
click at [277, 29] on button "Next" at bounding box center [287, 30] width 40 height 21
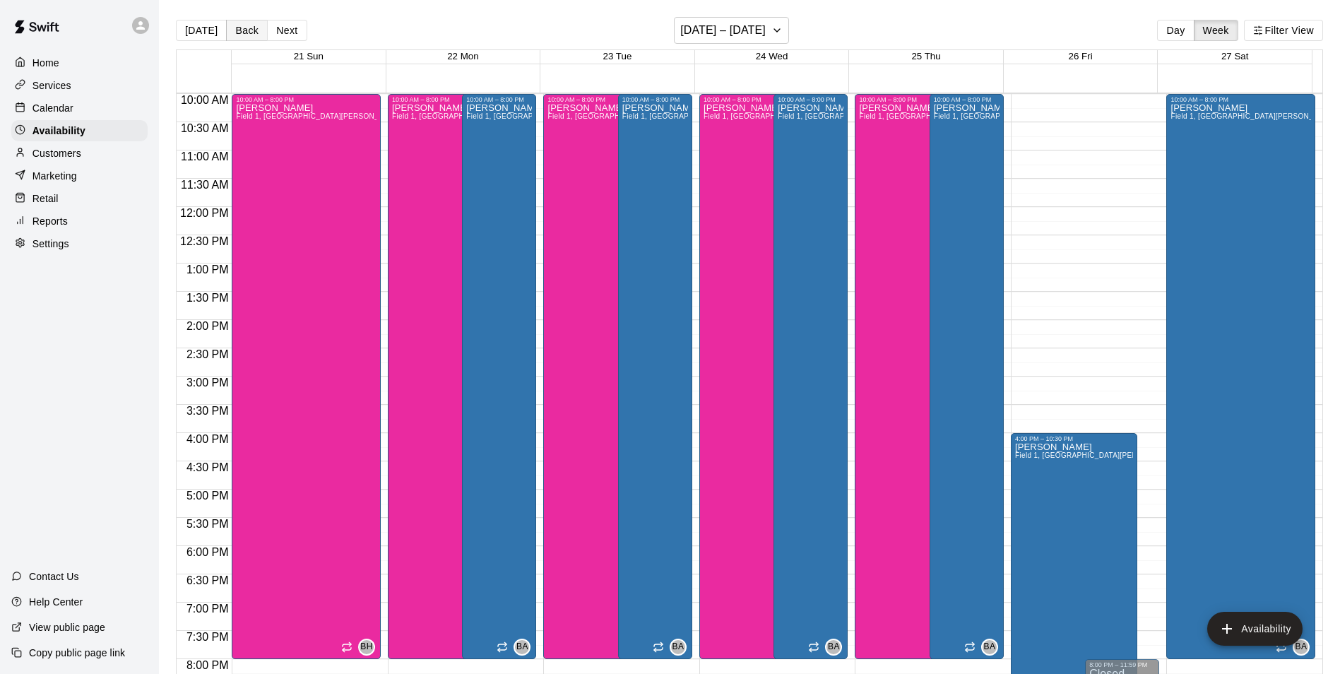
click at [235, 37] on button "Back" at bounding box center [247, 30] width 42 height 21
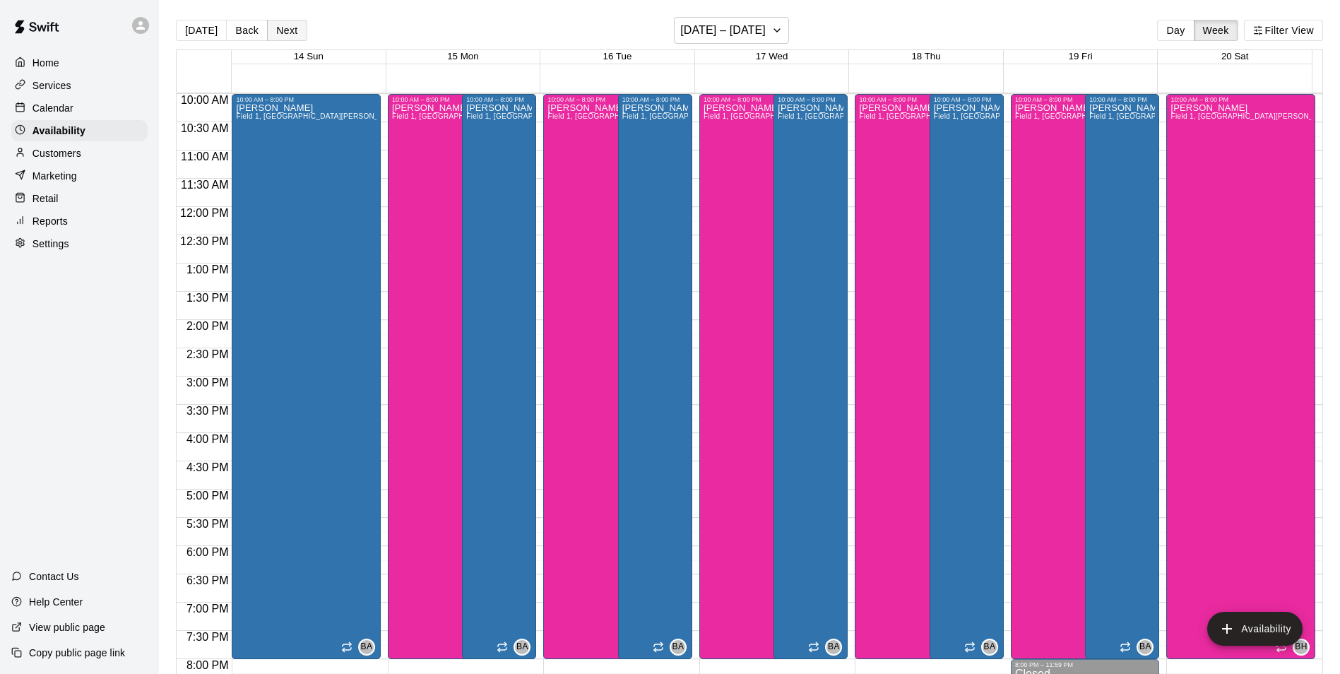
click at [285, 31] on button "Next" at bounding box center [287, 30] width 40 height 21
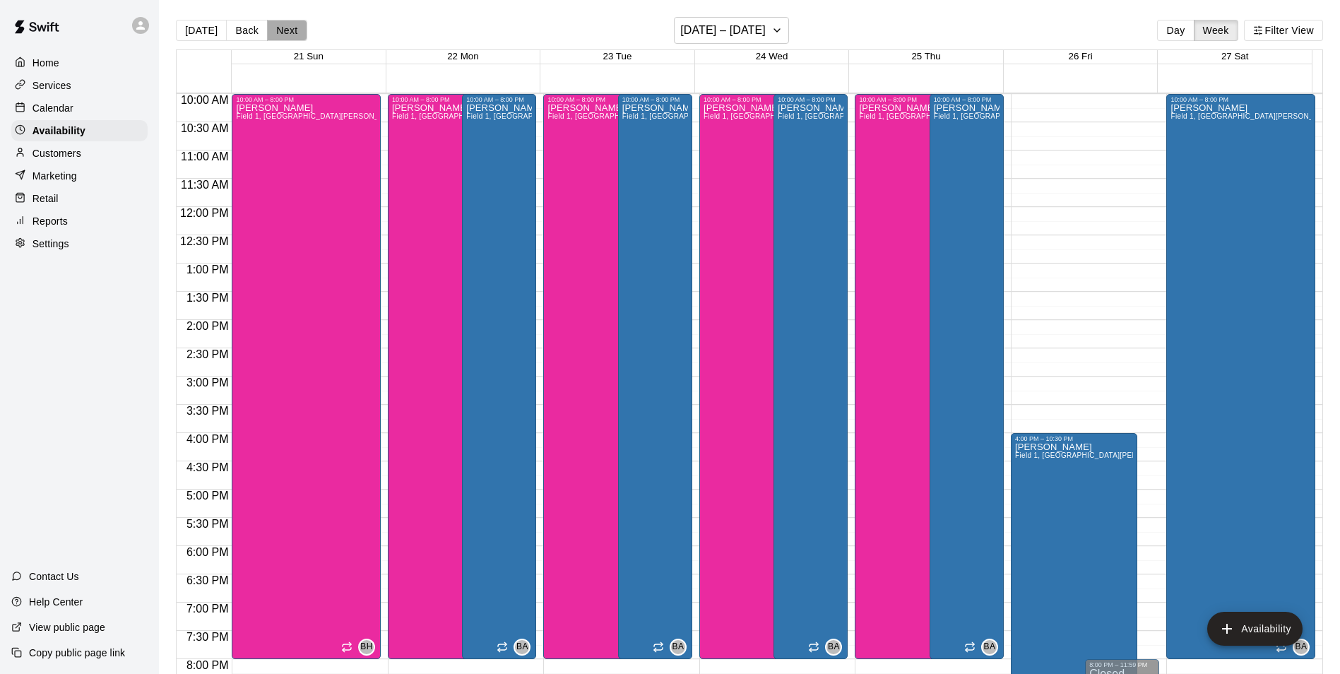
click at [283, 32] on button "Next" at bounding box center [287, 30] width 40 height 21
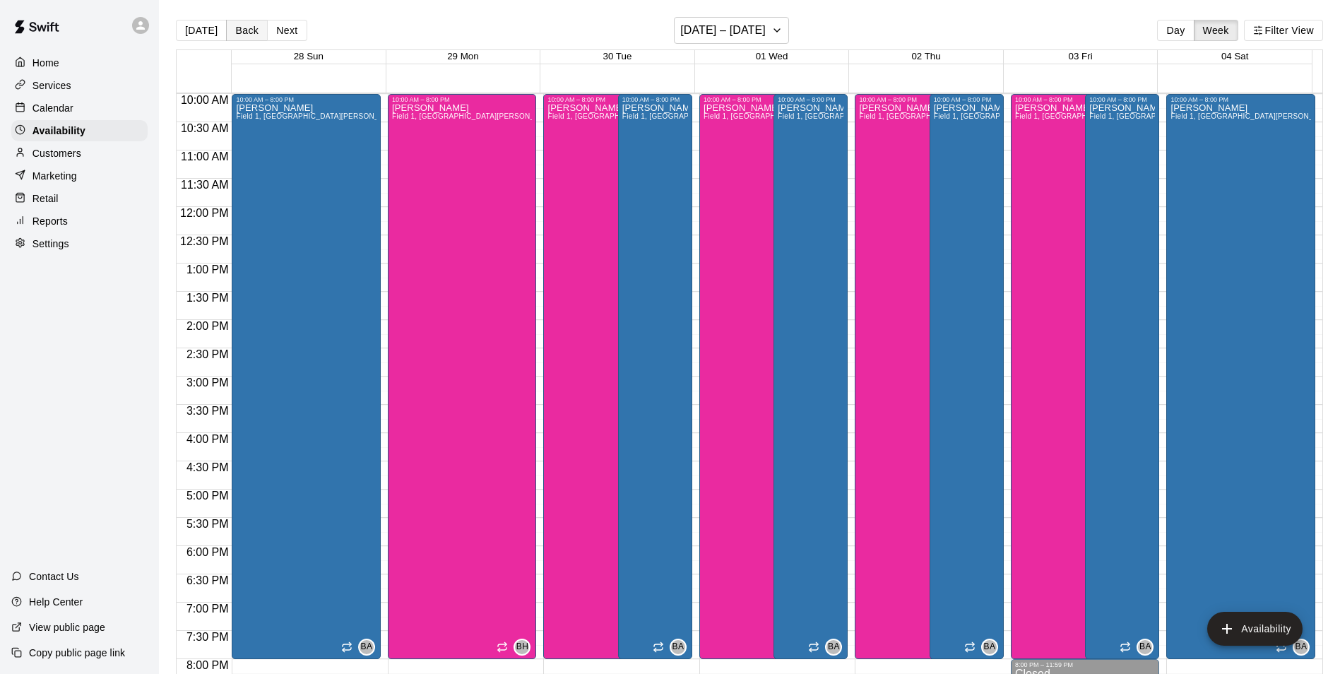
click at [248, 34] on button "Back" at bounding box center [247, 30] width 42 height 21
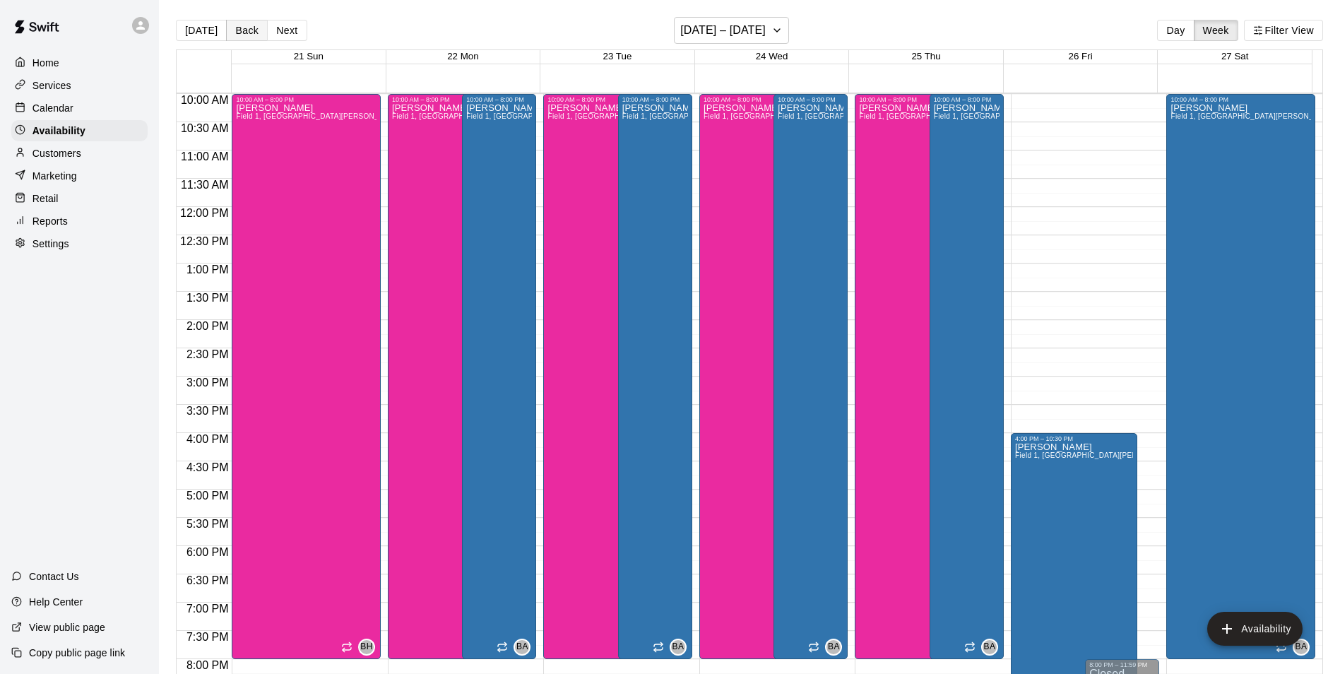
click at [248, 34] on button "Back" at bounding box center [247, 30] width 42 height 21
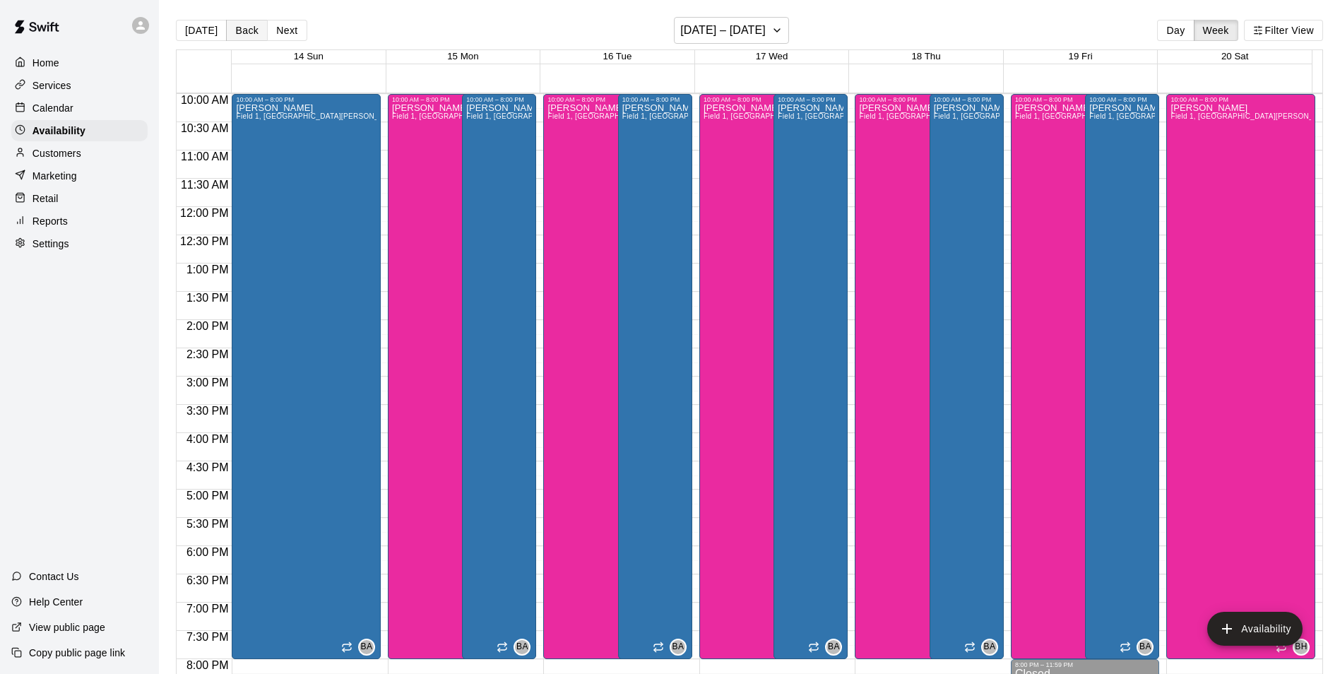
click at [243, 35] on button "Back" at bounding box center [247, 30] width 42 height 21
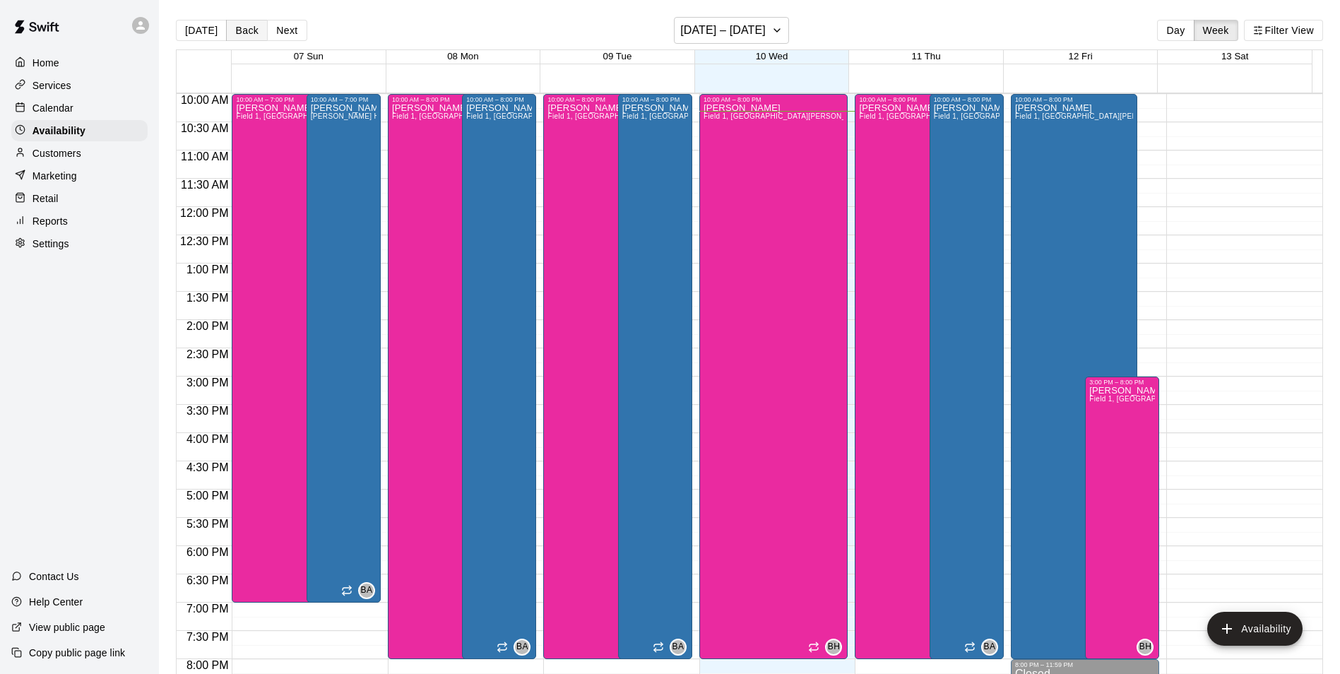
click at [243, 35] on button "Back" at bounding box center [247, 30] width 42 height 21
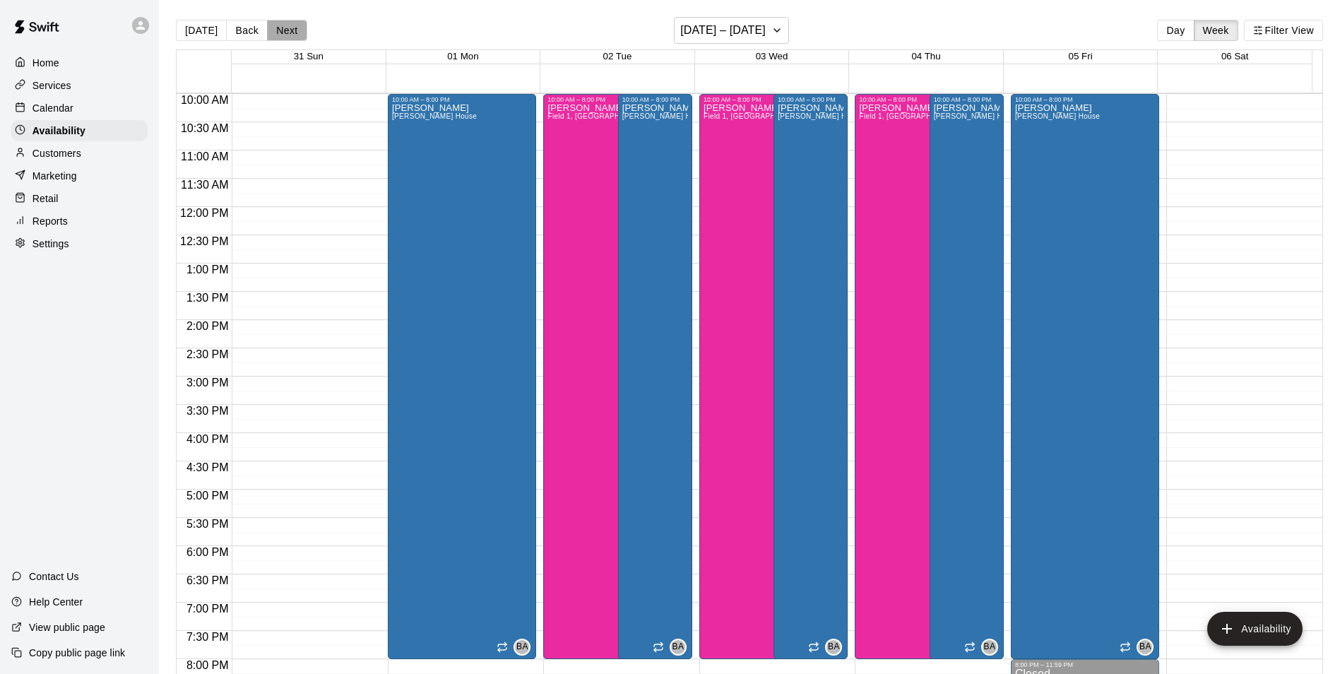
click at [290, 35] on button "Next" at bounding box center [287, 30] width 40 height 21
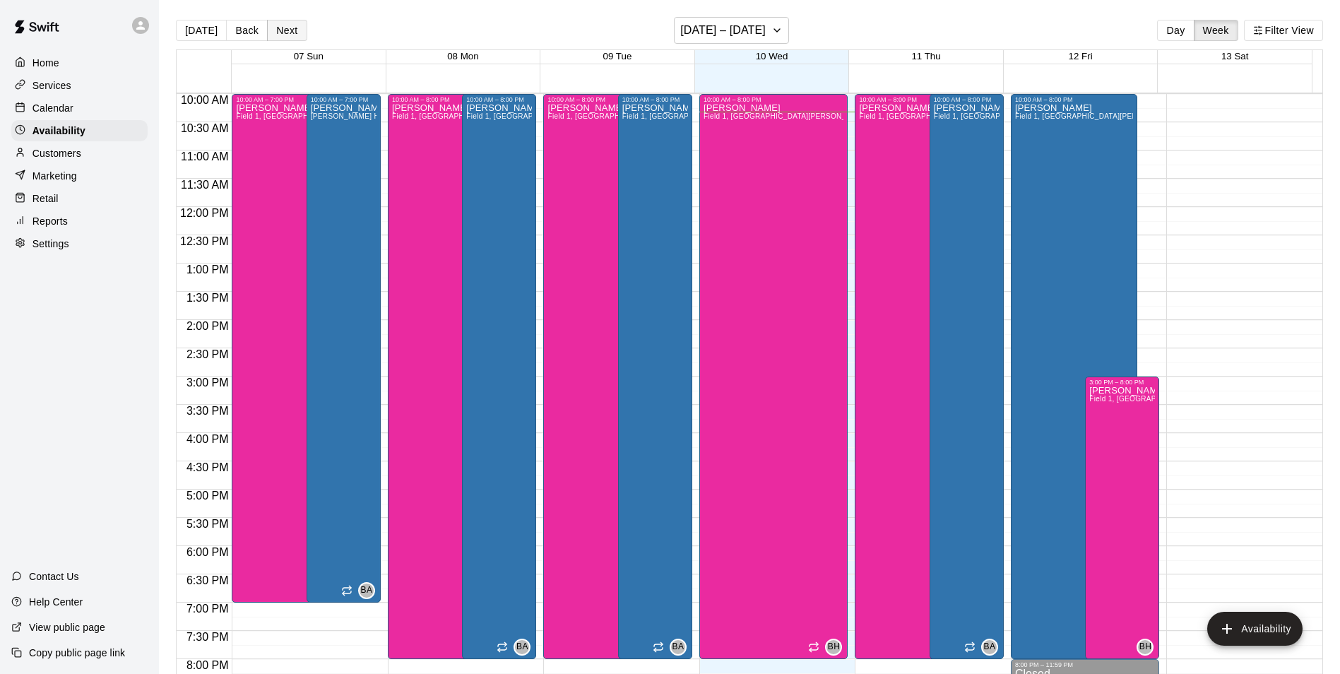
click at [290, 35] on button "Next" at bounding box center [287, 30] width 40 height 21
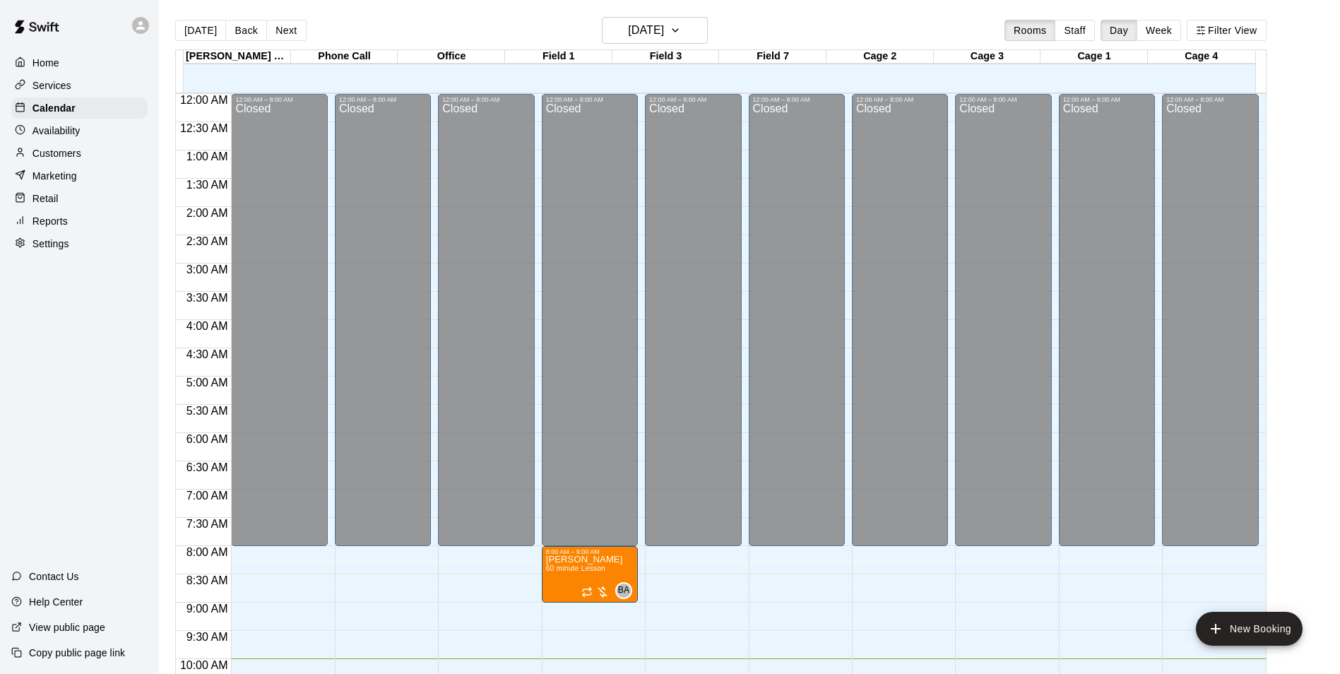
scroll to position [565, 0]
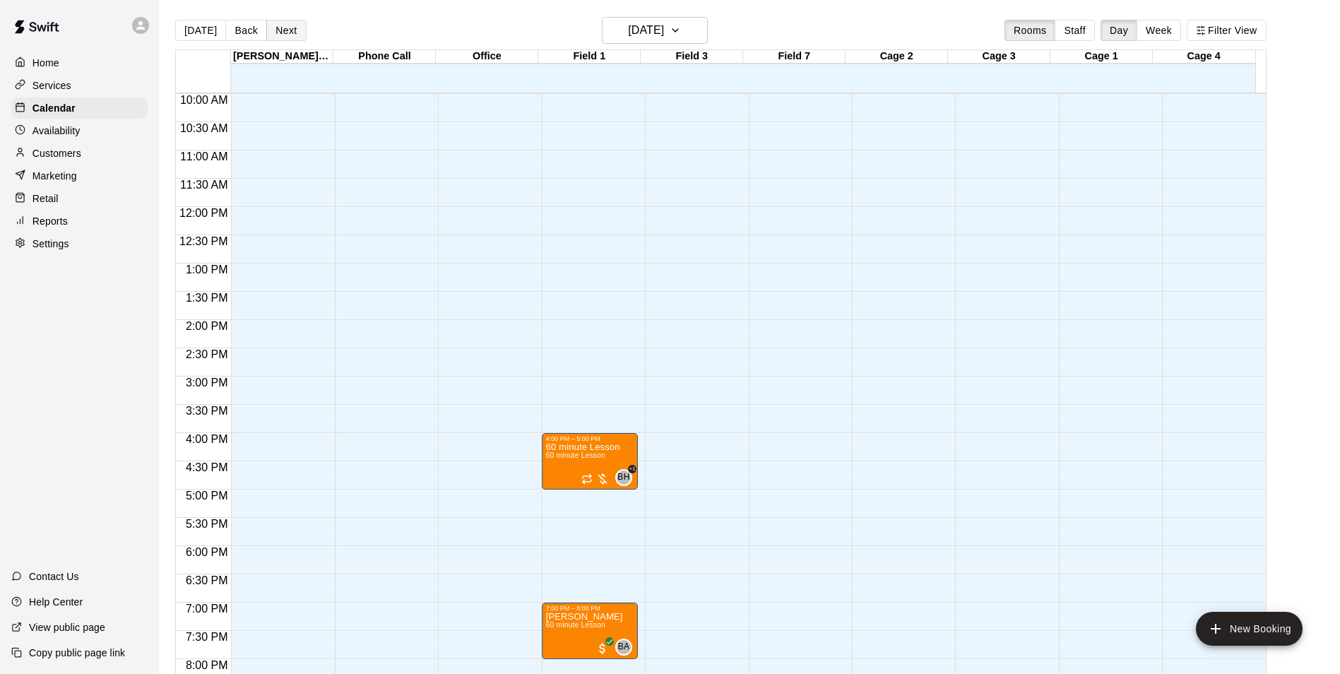
click at [278, 30] on button "Next" at bounding box center [286, 30] width 40 height 21
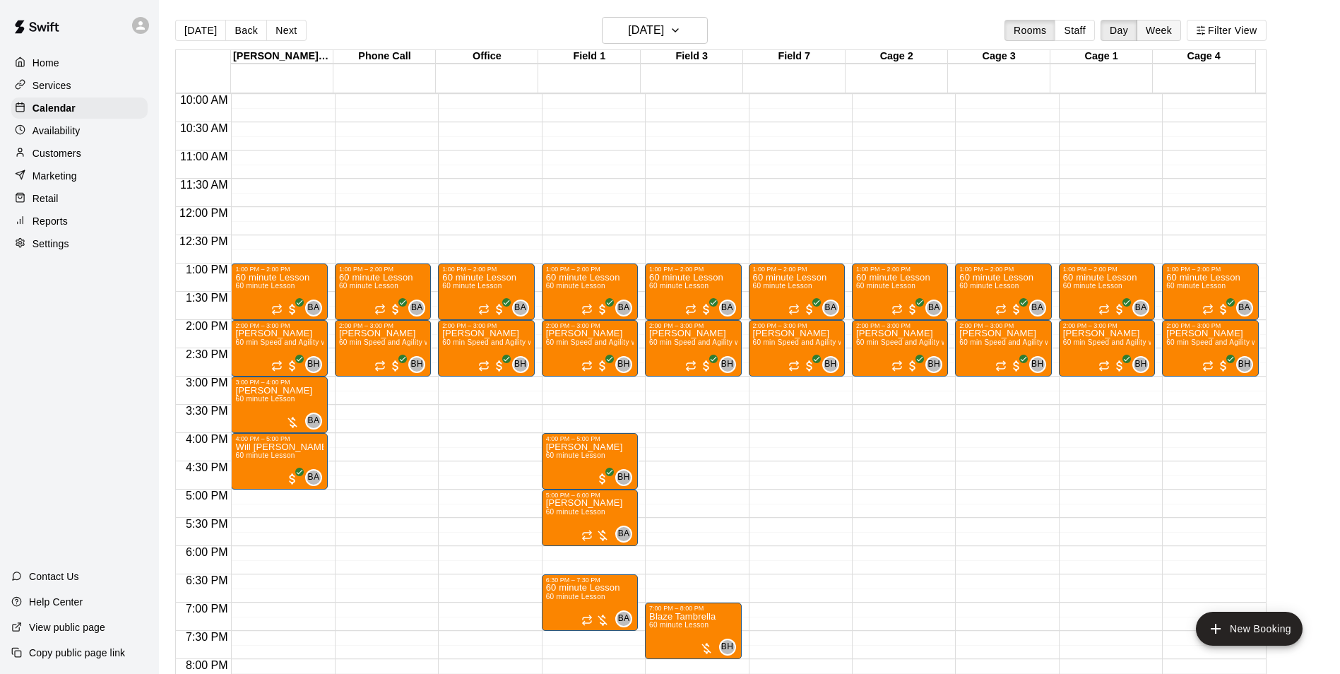
click at [1163, 24] on button "Week" at bounding box center [1158, 30] width 44 height 21
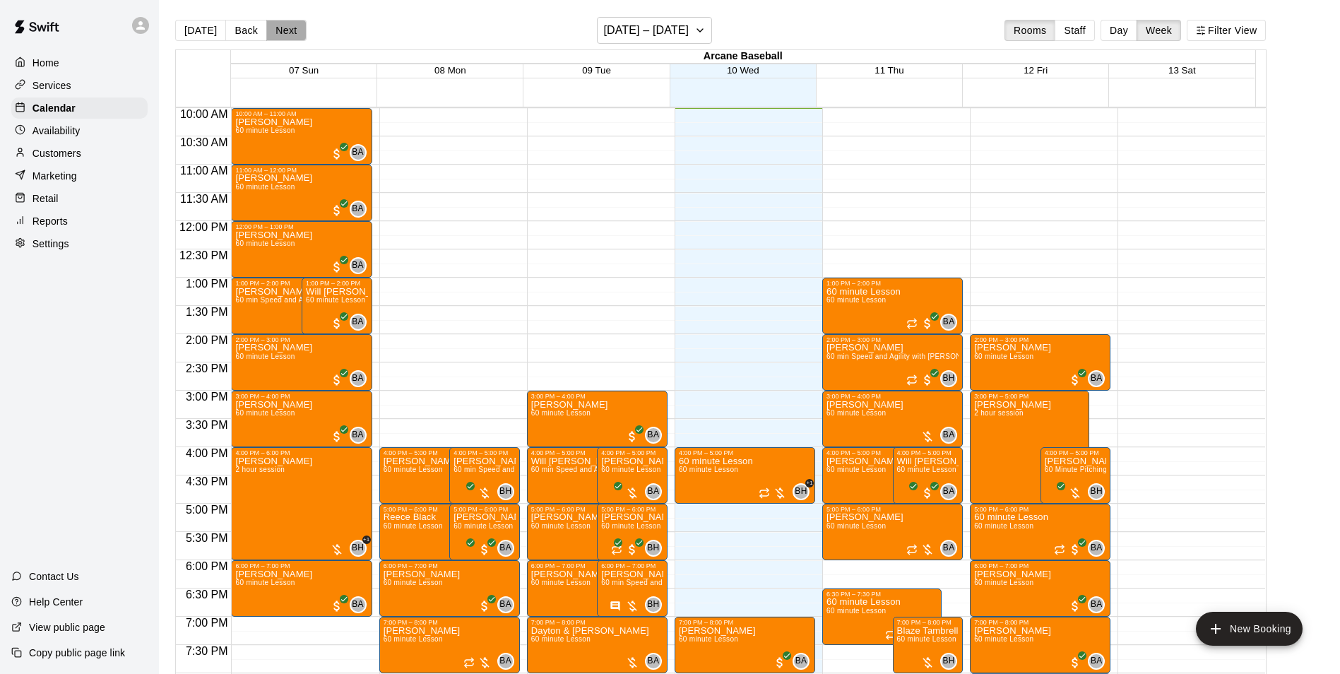
click at [273, 35] on button "Next" at bounding box center [286, 30] width 40 height 21
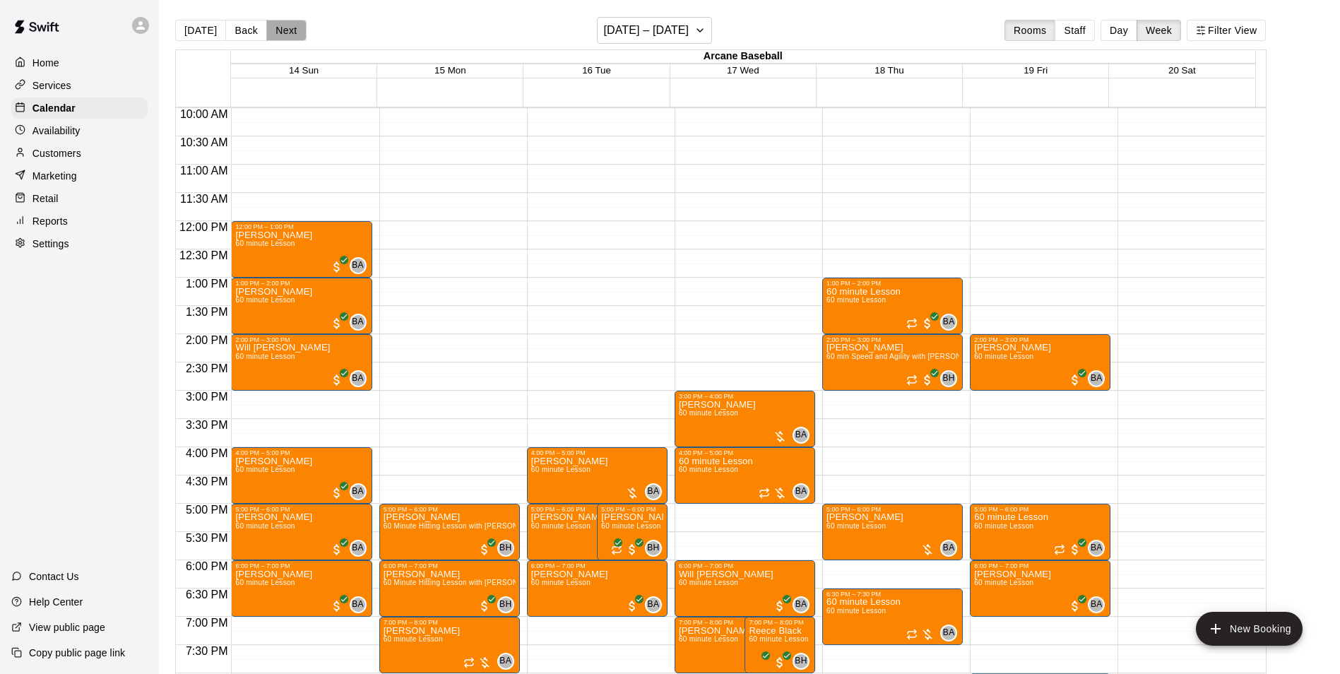
click at [273, 36] on button "Next" at bounding box center [286, 30] width 40 height 21
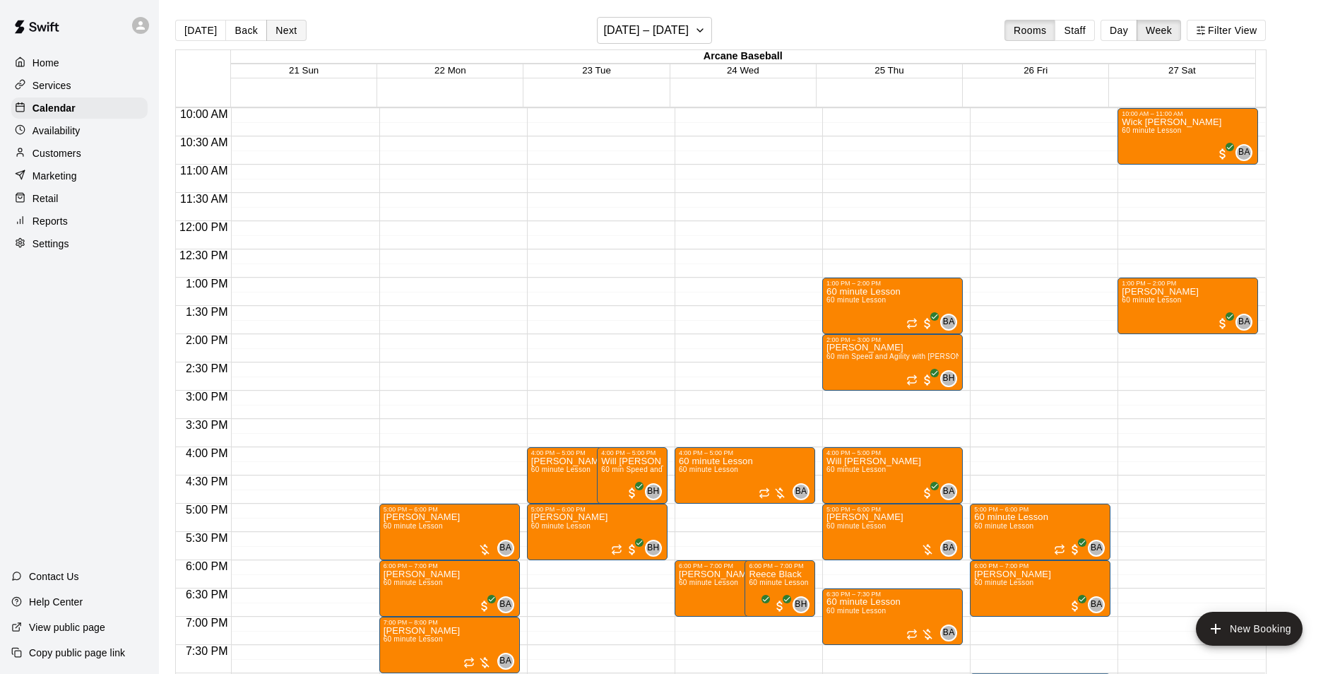
click at [290, 25] on button "Next" at bounding box center [286, 30] width 40 height 21
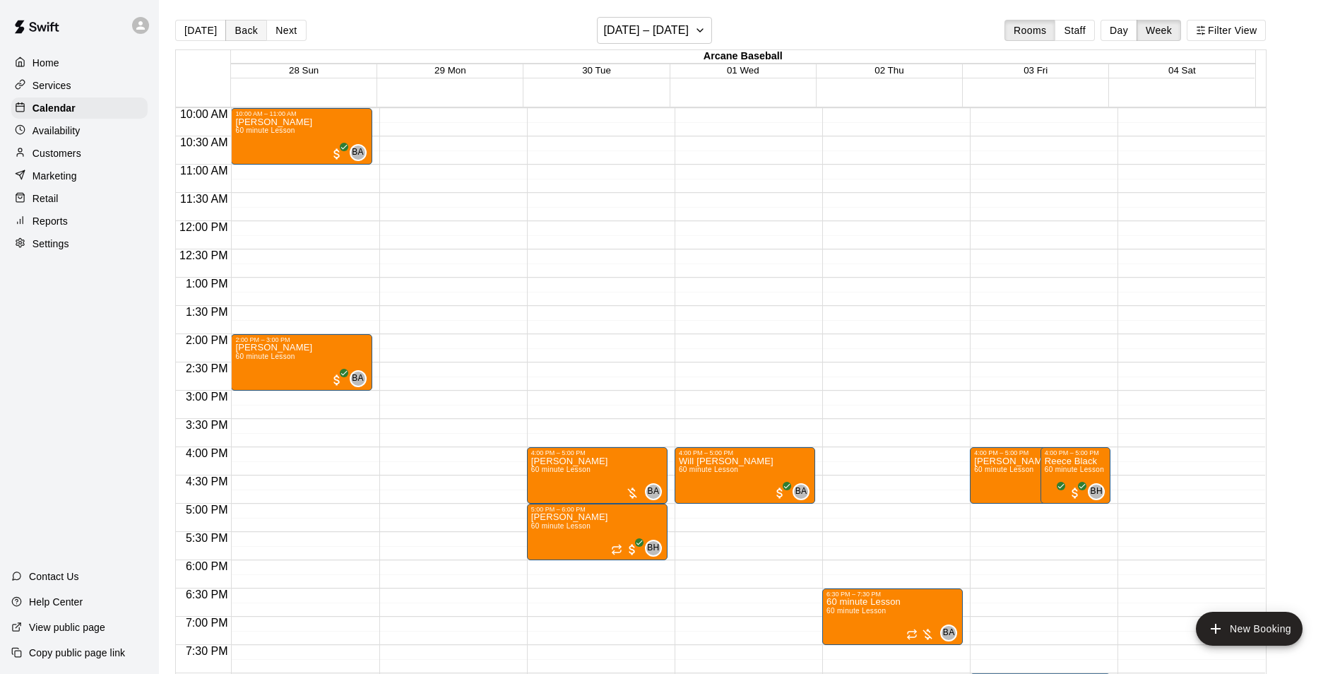
click at [247, 27] on button "Back" at bounding box center [246, 30] width 42 height 21
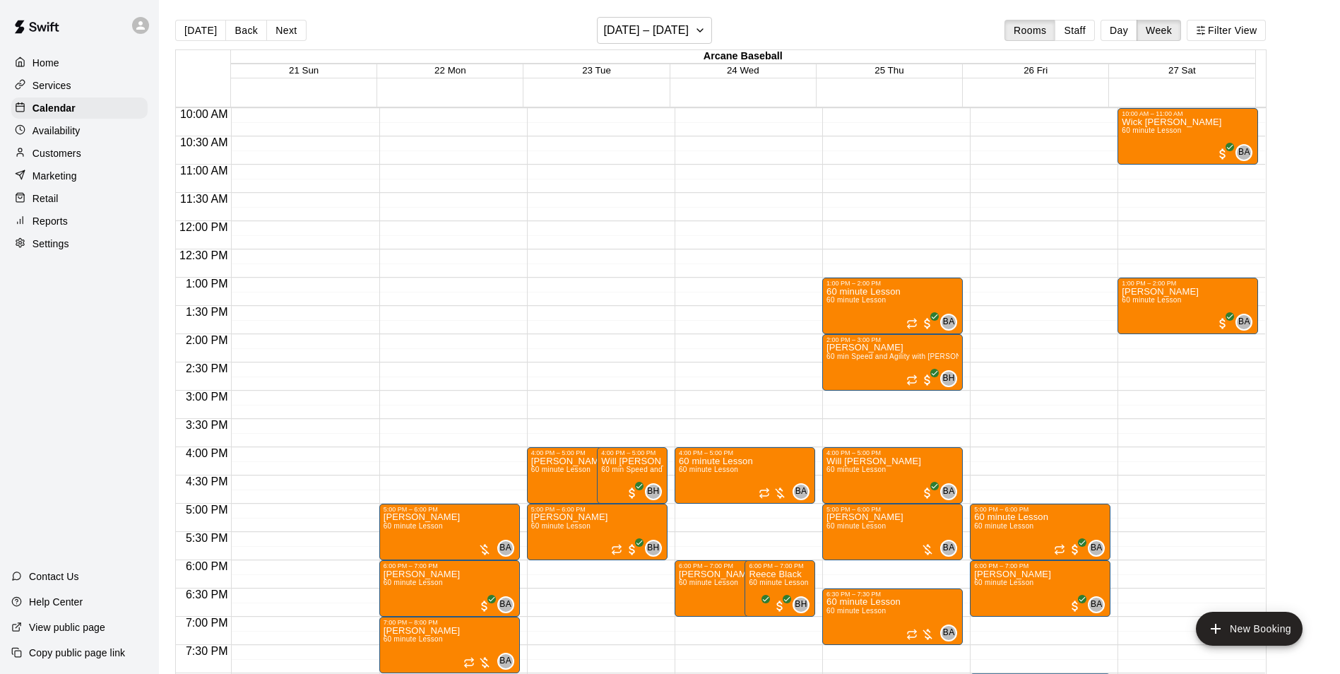
drag, startPoint x: 274, startPoint y: 35, endPoint x: 273, endPoint y: 42, distance: 7.9
click at [274, 35] on button "Next" at bounding box center [286, 30] width 40 height 21
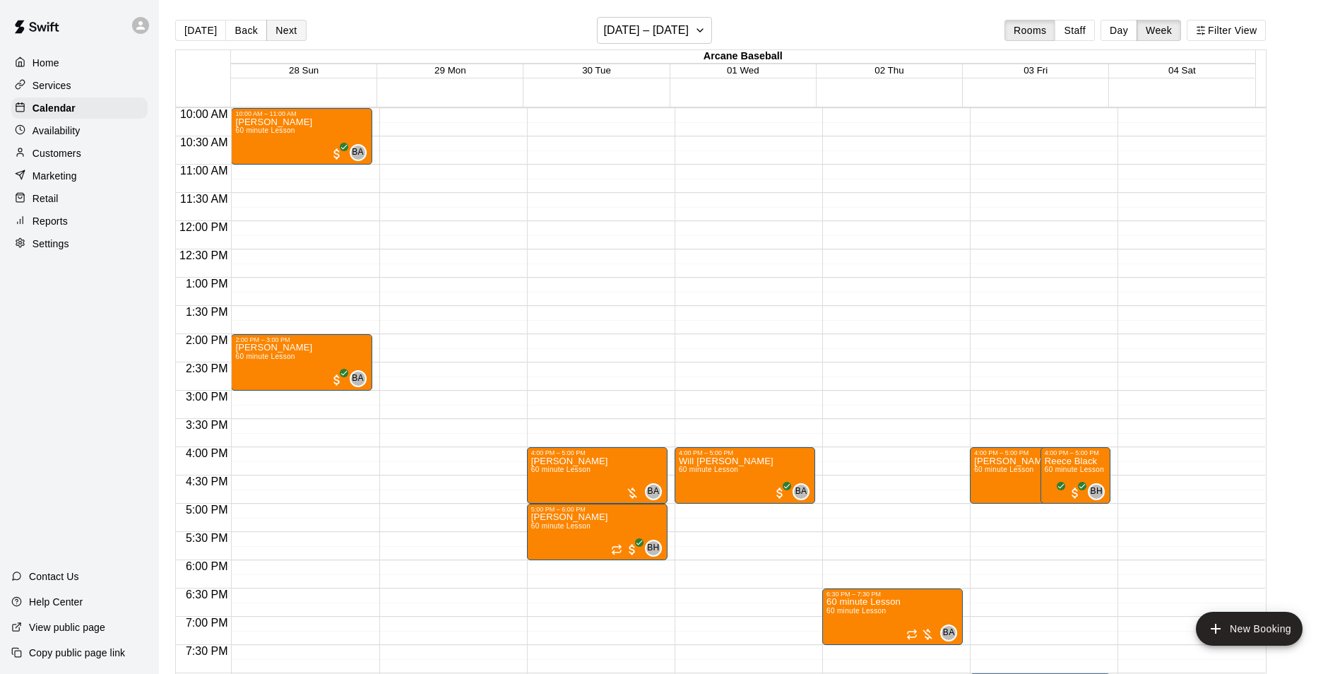
click at [268, 32] on button "Next" at bounding box center [286, 30] width 40 height 21
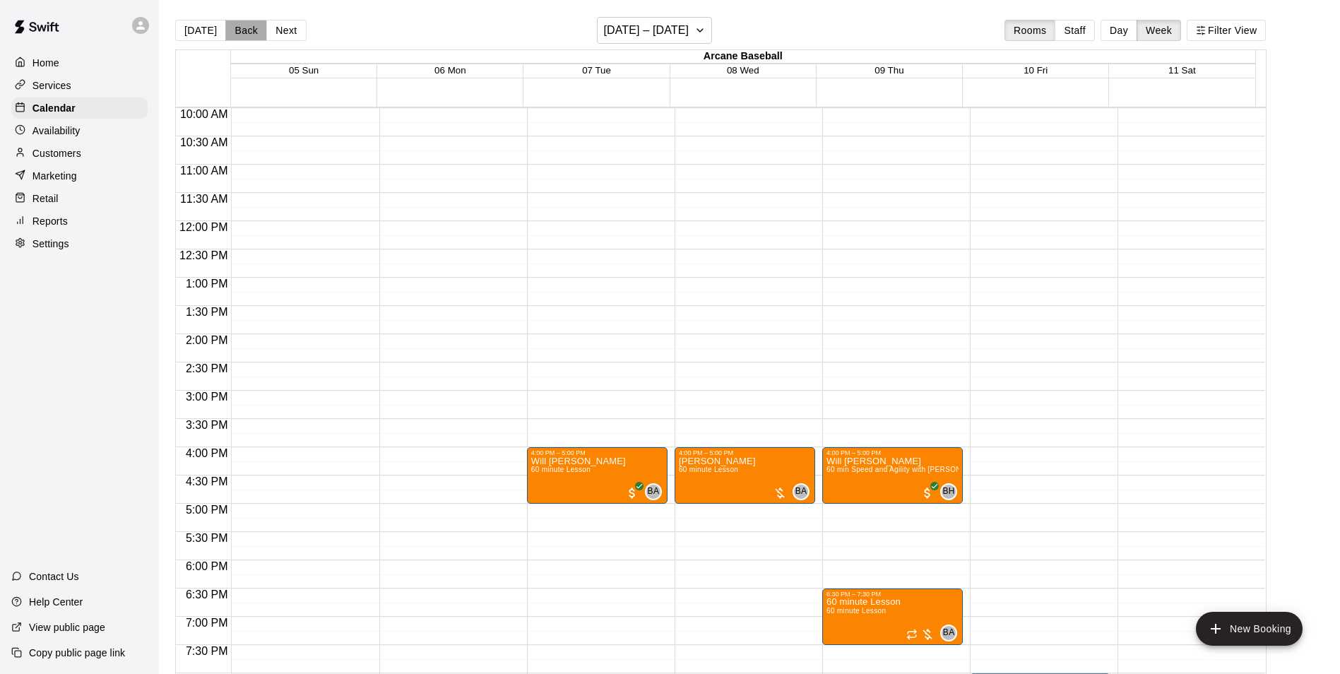
click at [234, 25] on button "Back" at bounding box center [246, 30] width 42 height 21
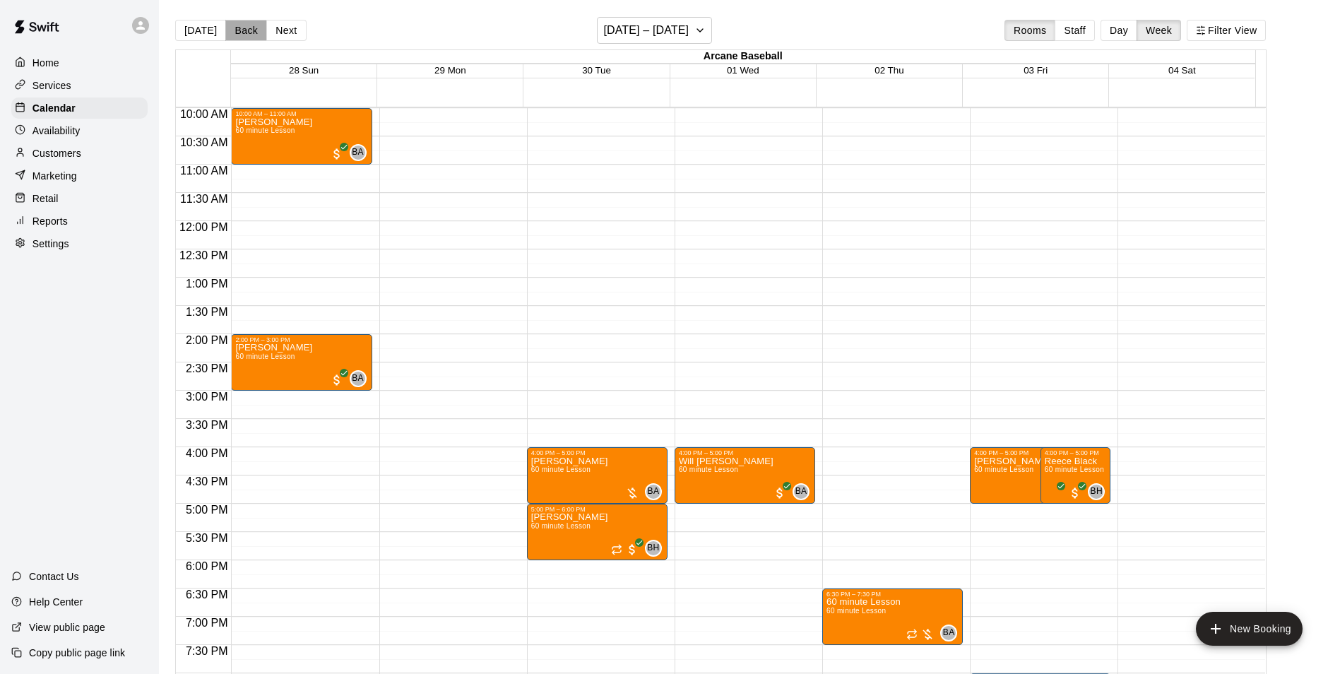
click at [240, 34] on button "Back" at bounding box center [246, 30] width 42 height 21
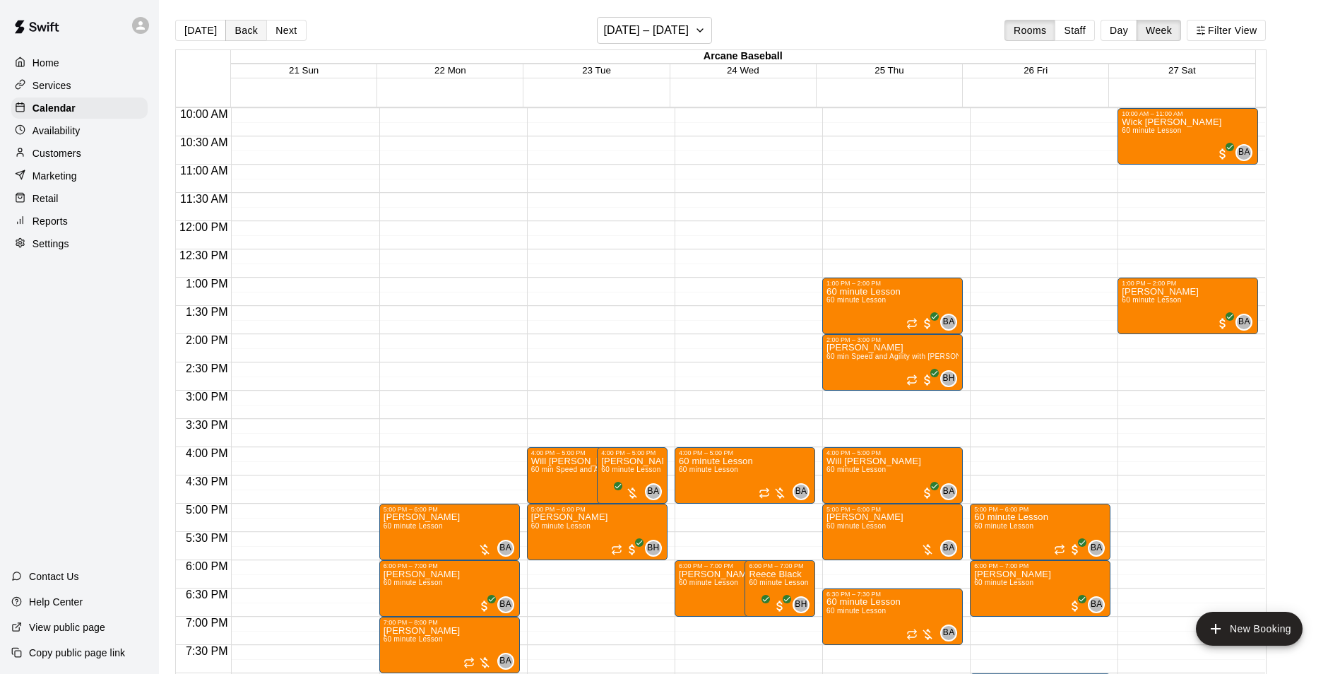
click at [240, 34] on button "Back" at bounding box center [246, 30] width 42 height 21
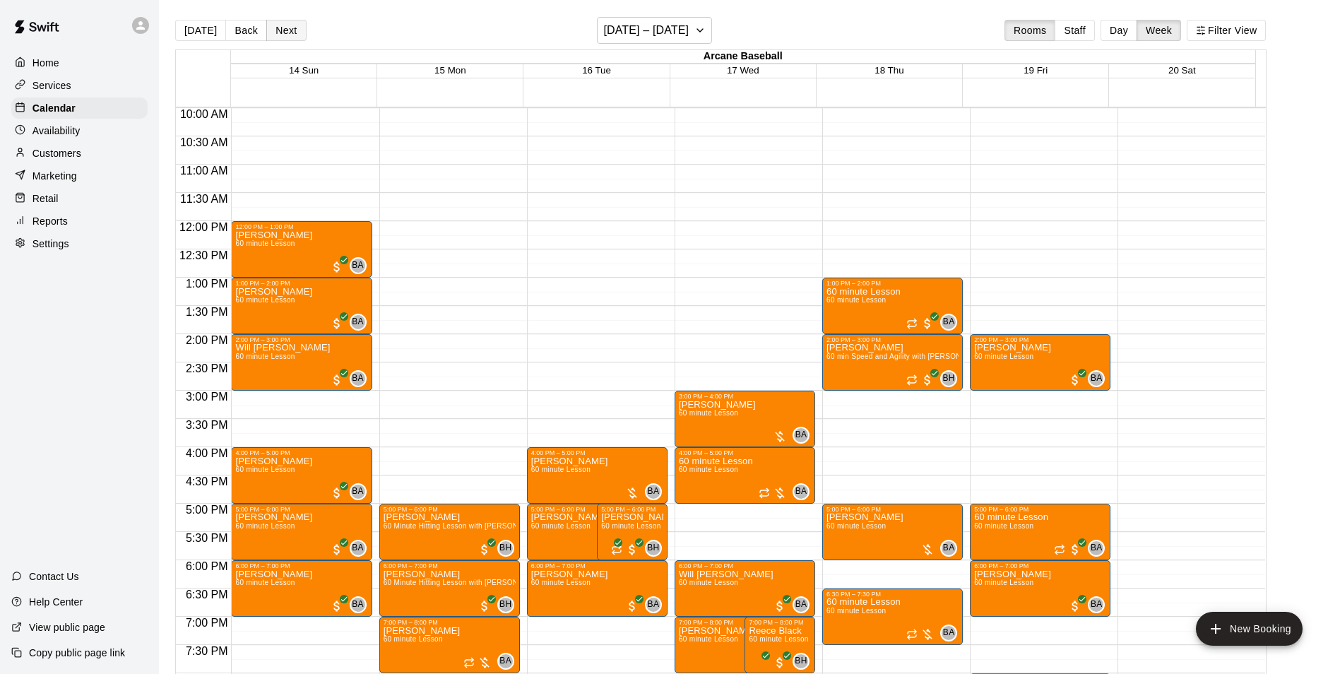
click at [266, 25] on button "Next" at bounding box center [286, 30] width 40 height 21
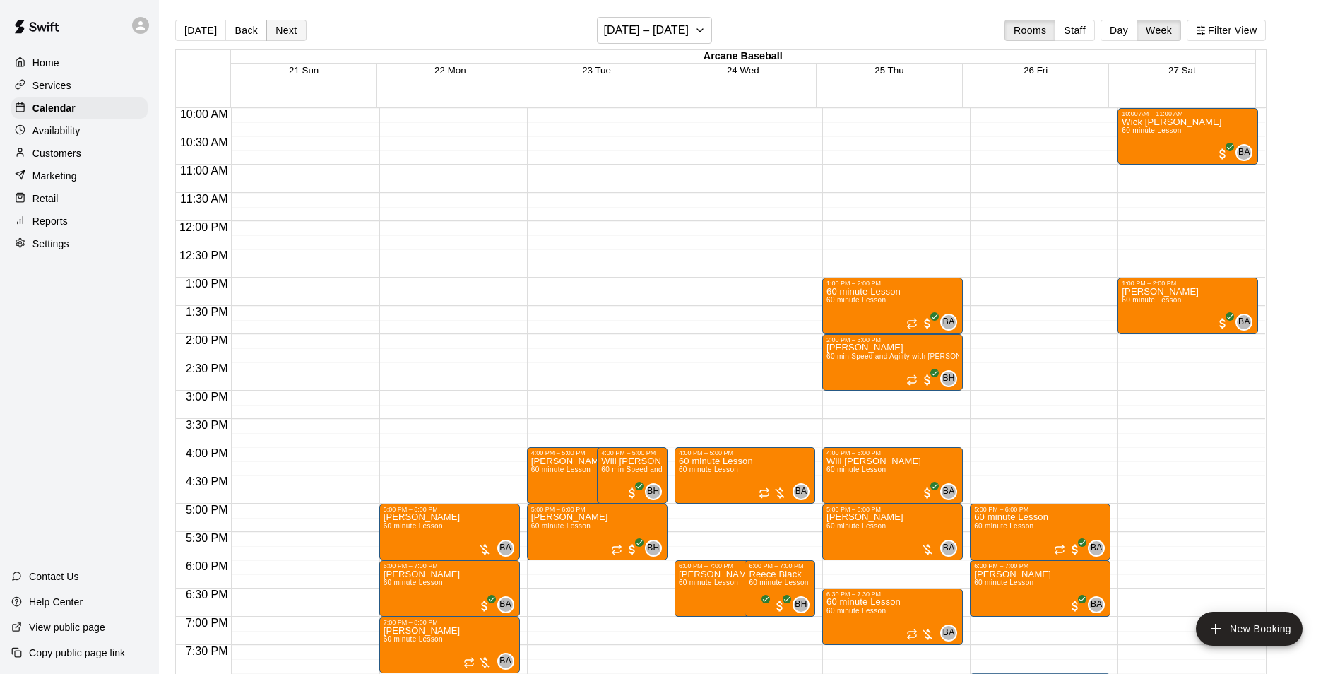
click at [279, 25] on button "Next" at bounding box center [286, 30] width 40 height 21
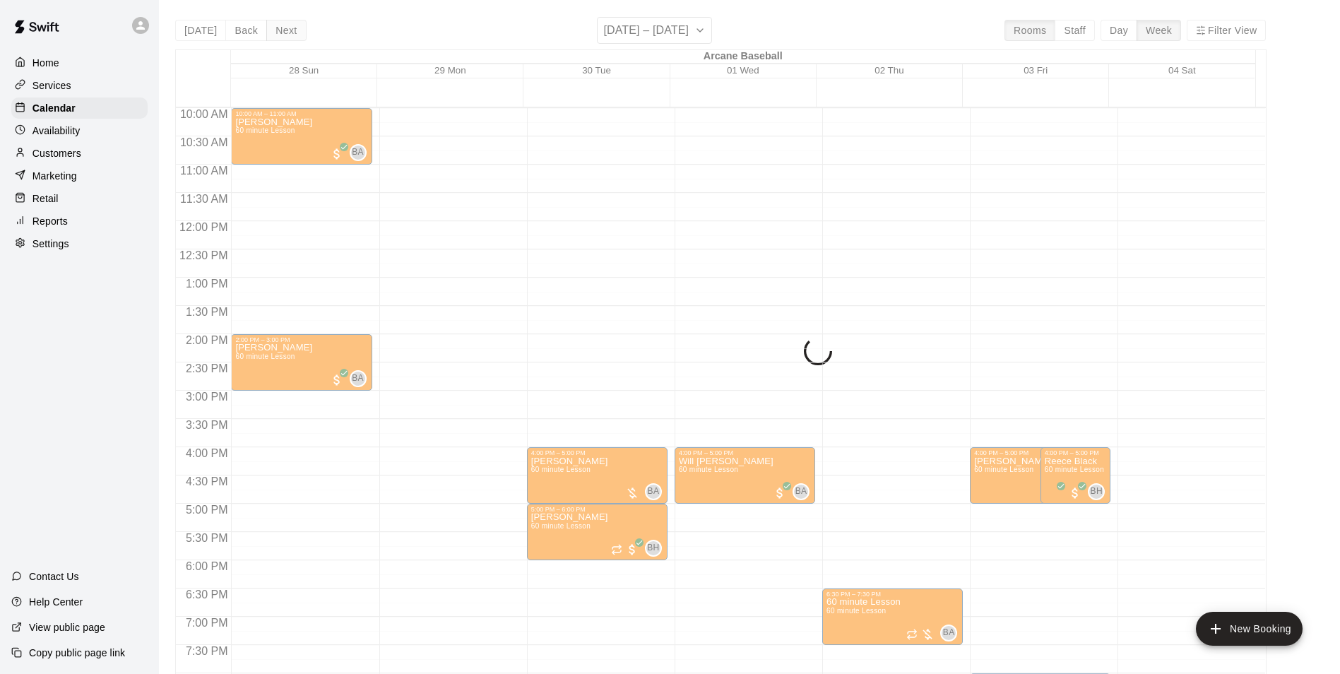
click at [279, 25] on div "Today Back Next September 28 – October 04 Rooms Staff Day Week Filter View Arca…" at bounding box center [720, 354] width 1091 height 674
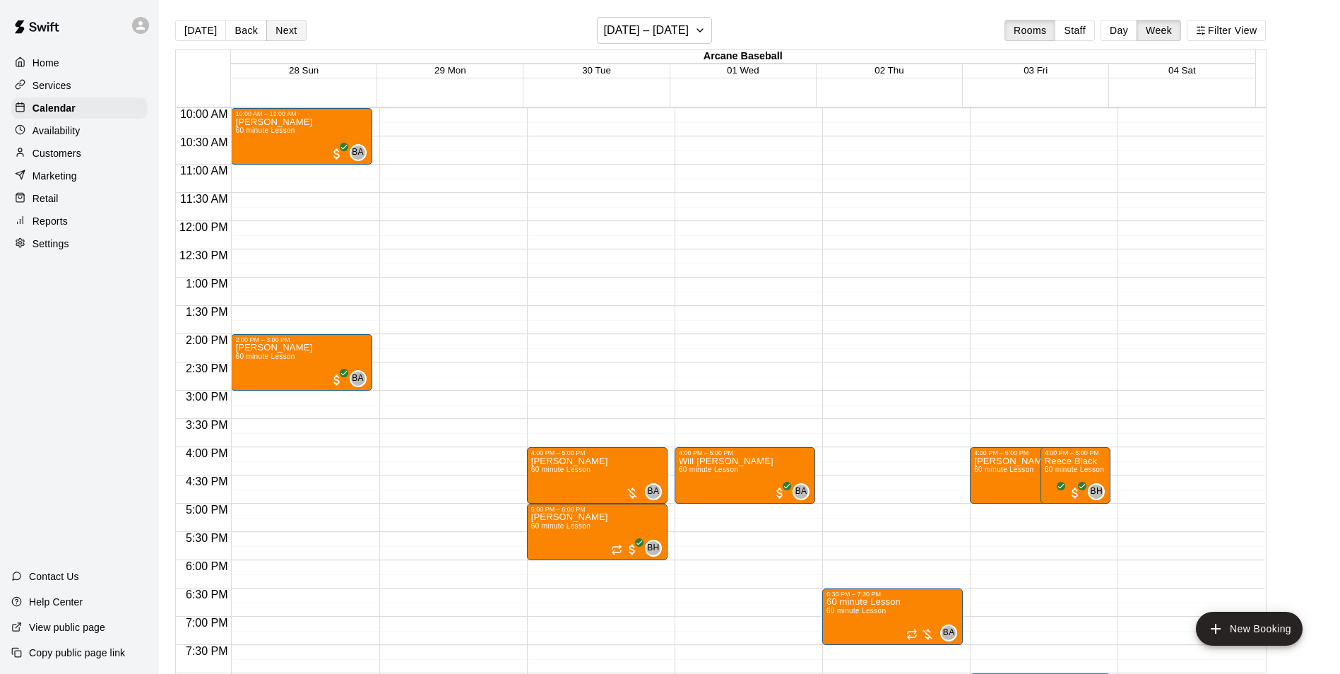
click at [279, 25] on button "Next" at bounding box center [286, 30] width 40 height 21
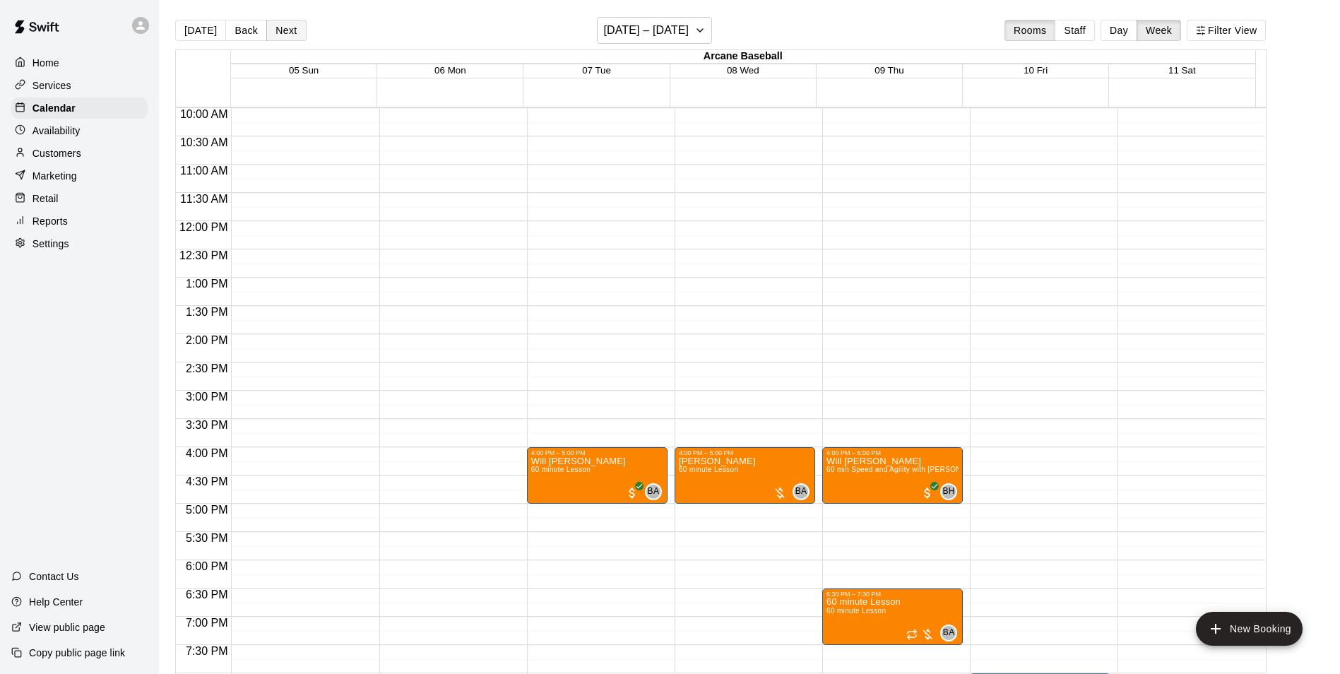
click at [292, 28] on button "Next" at bounding box center [286, 30] width 40 height 21
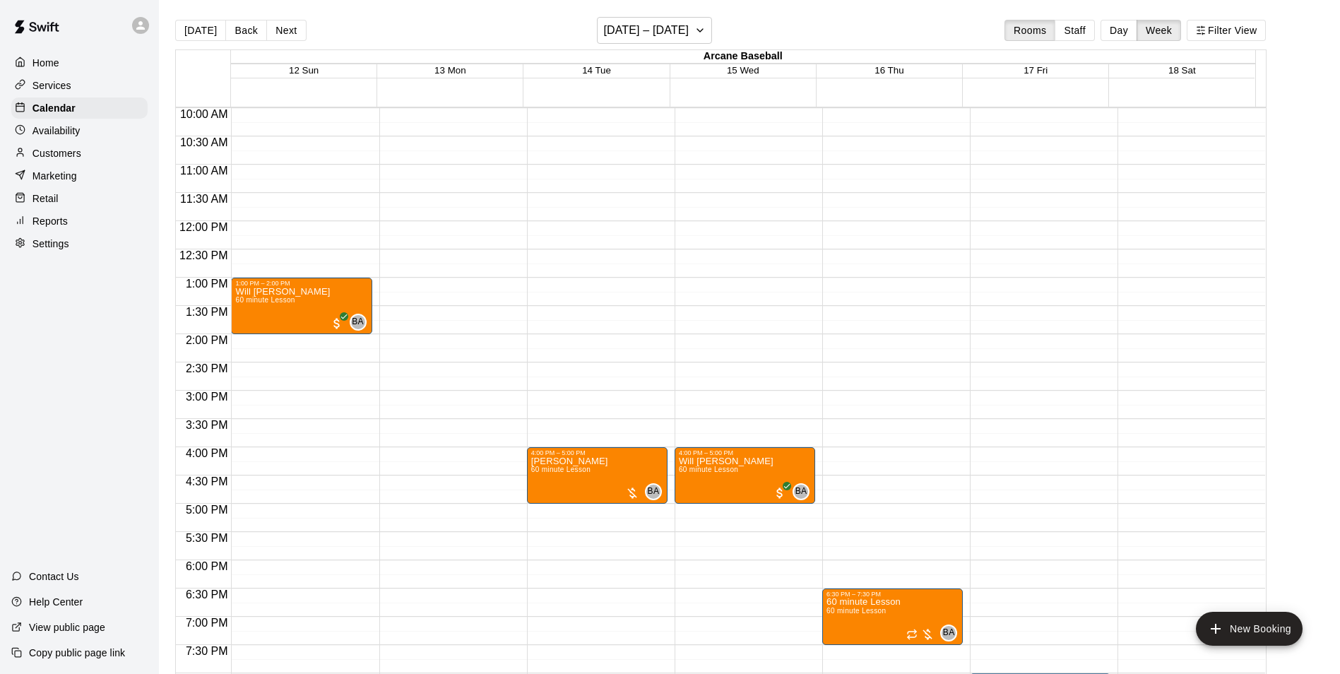
click at [291, 18] on div "Today Back Next October 12 – 18 Rooms Staff Day Week Filter View" at bounding box center [720, 33] width 1091 height 32
click at [288, 33] on button "Next" at bounding box center [286, 30] width 40 height 21
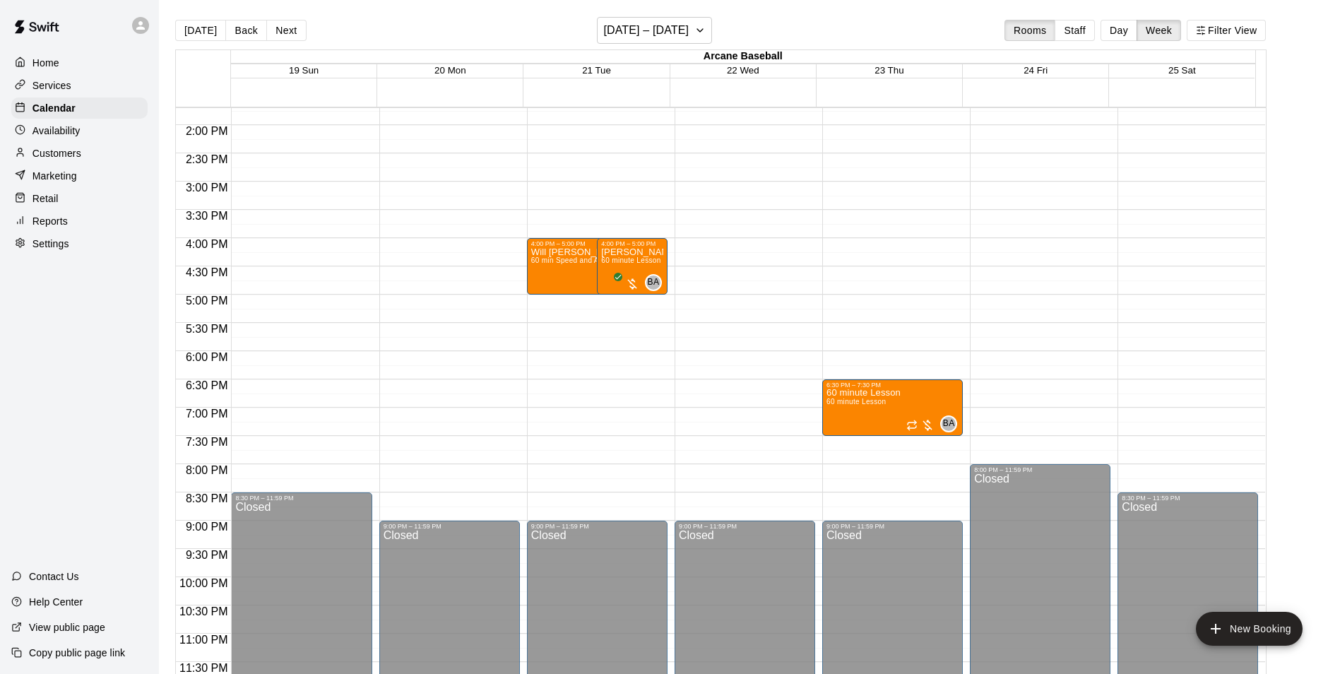
scroll to position [635, 0]
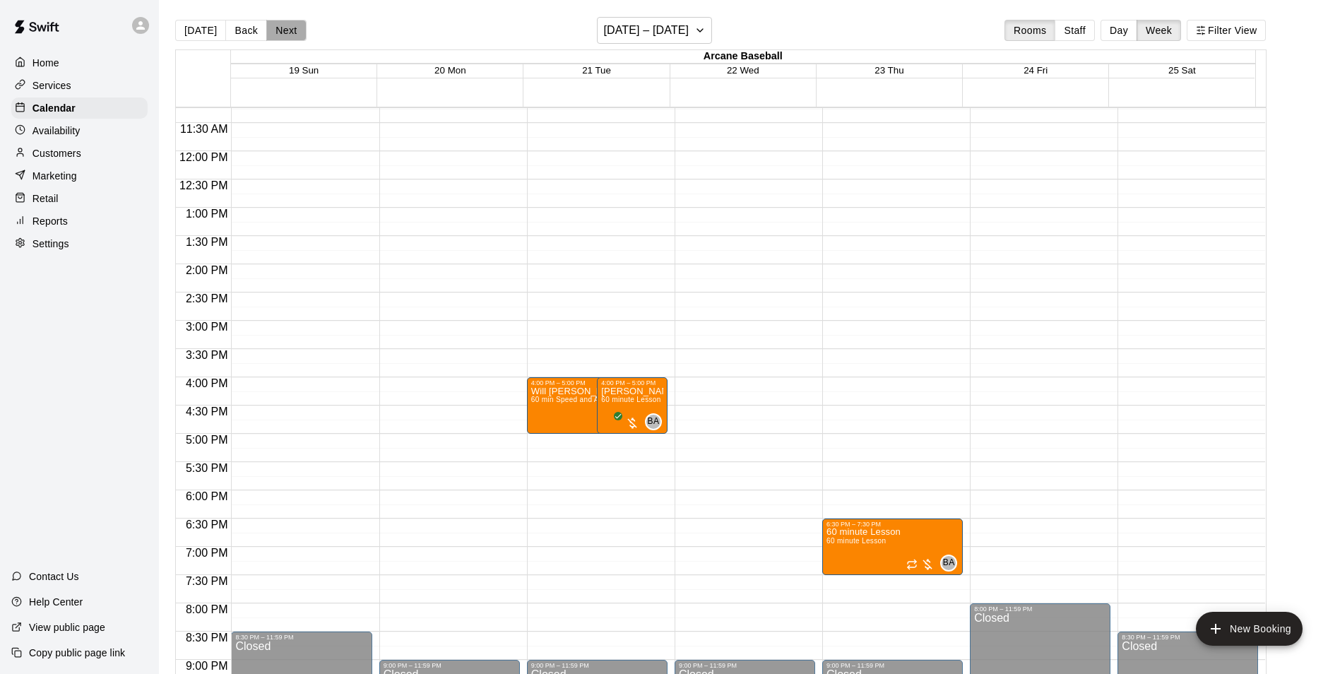
click at [279, 31] on button "Next" at bounding box center [286, 30] width 40 height 21
click at [611, 36] on h6 "October 26 – November 01" at bounding box center [645, 30] width 85 height 20
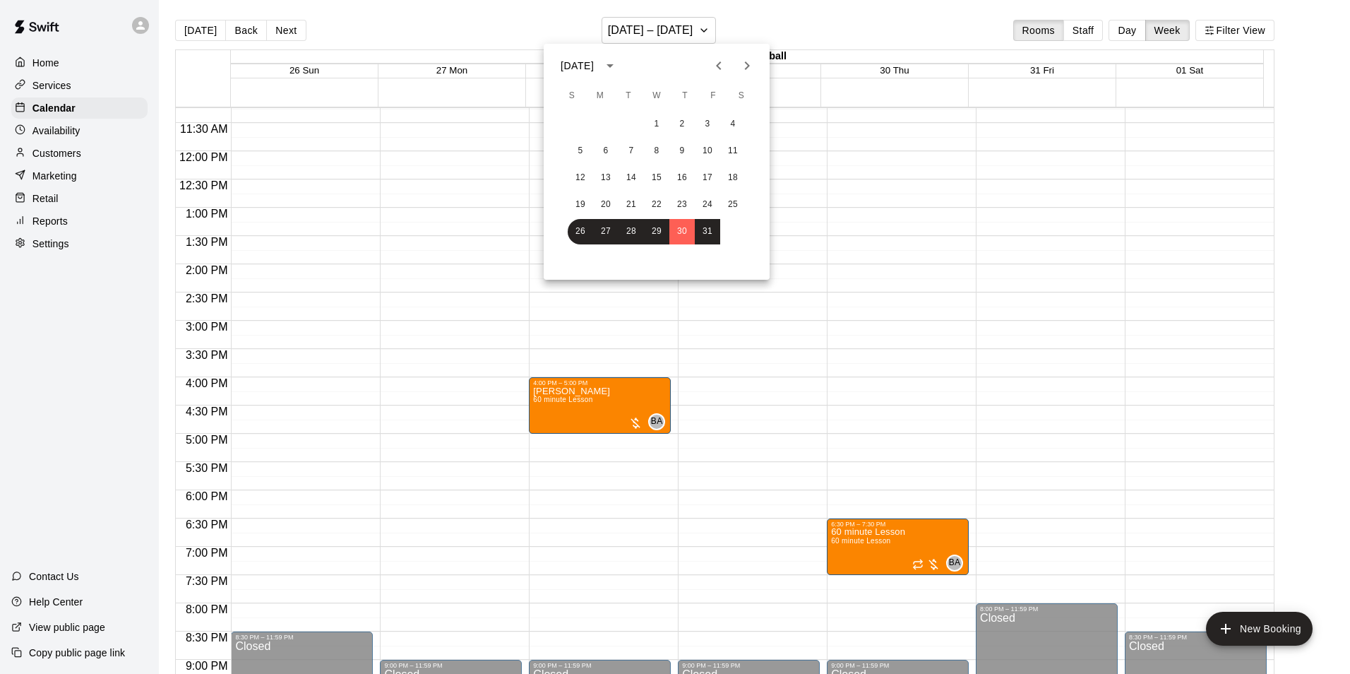
click at [719, 68] on icon "Previous month" at bounding box center [718, 65] width 5 height 8
drag, startPoint x: 581, startPoint y: 172, endPoint x: 574, endPoint y: 186, distance: 15.8
click at [581, 172] on button "14" at bounding box center [580, 177] width 25 height 25
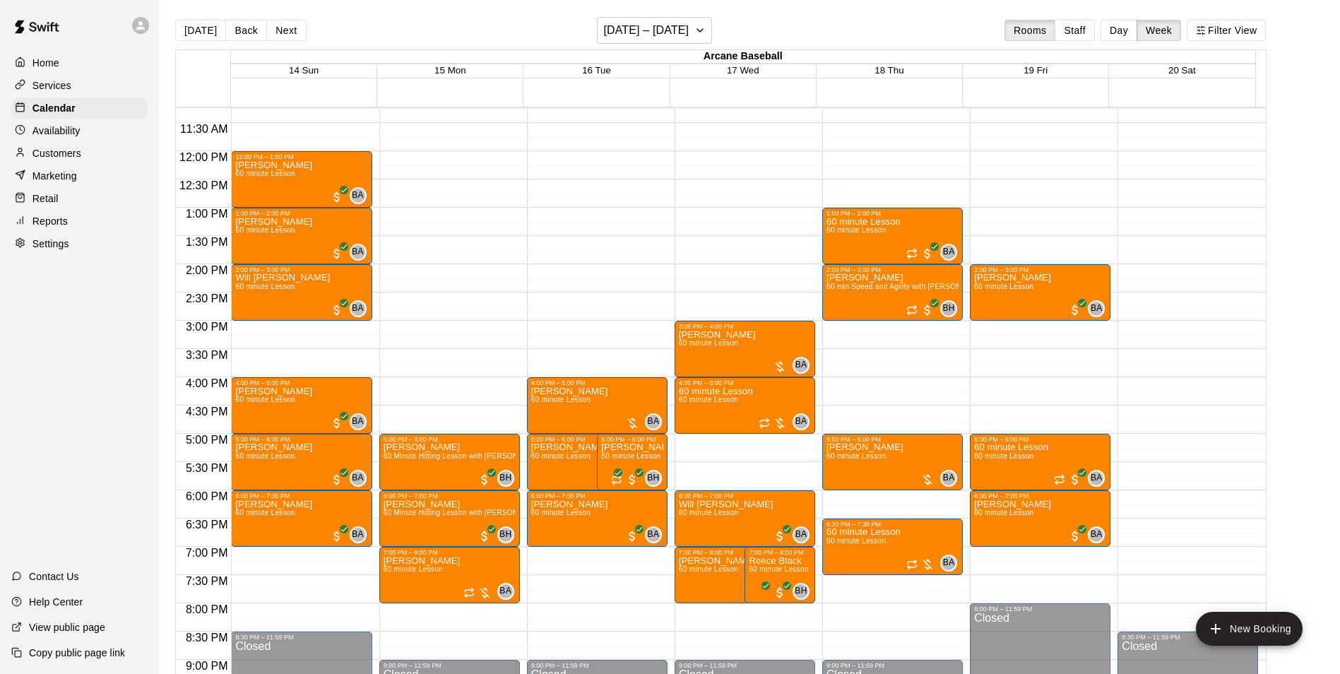
click at [234, 33] on button "Back" at bounding box center [246, 30] width 42 height 21
